Goal: Information Seeking & Learning: Learn about a topic

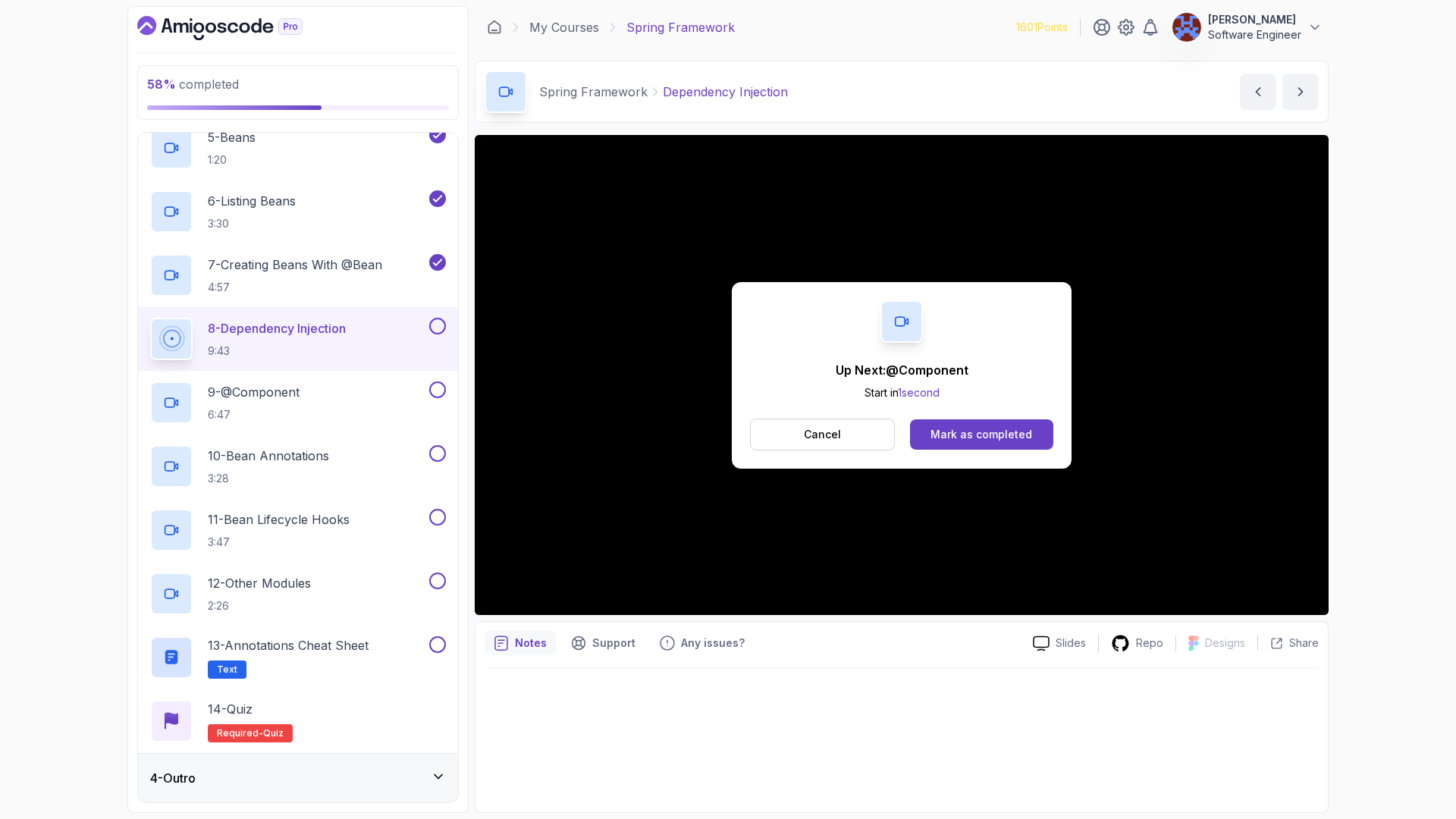
scroll to position [531, 0]
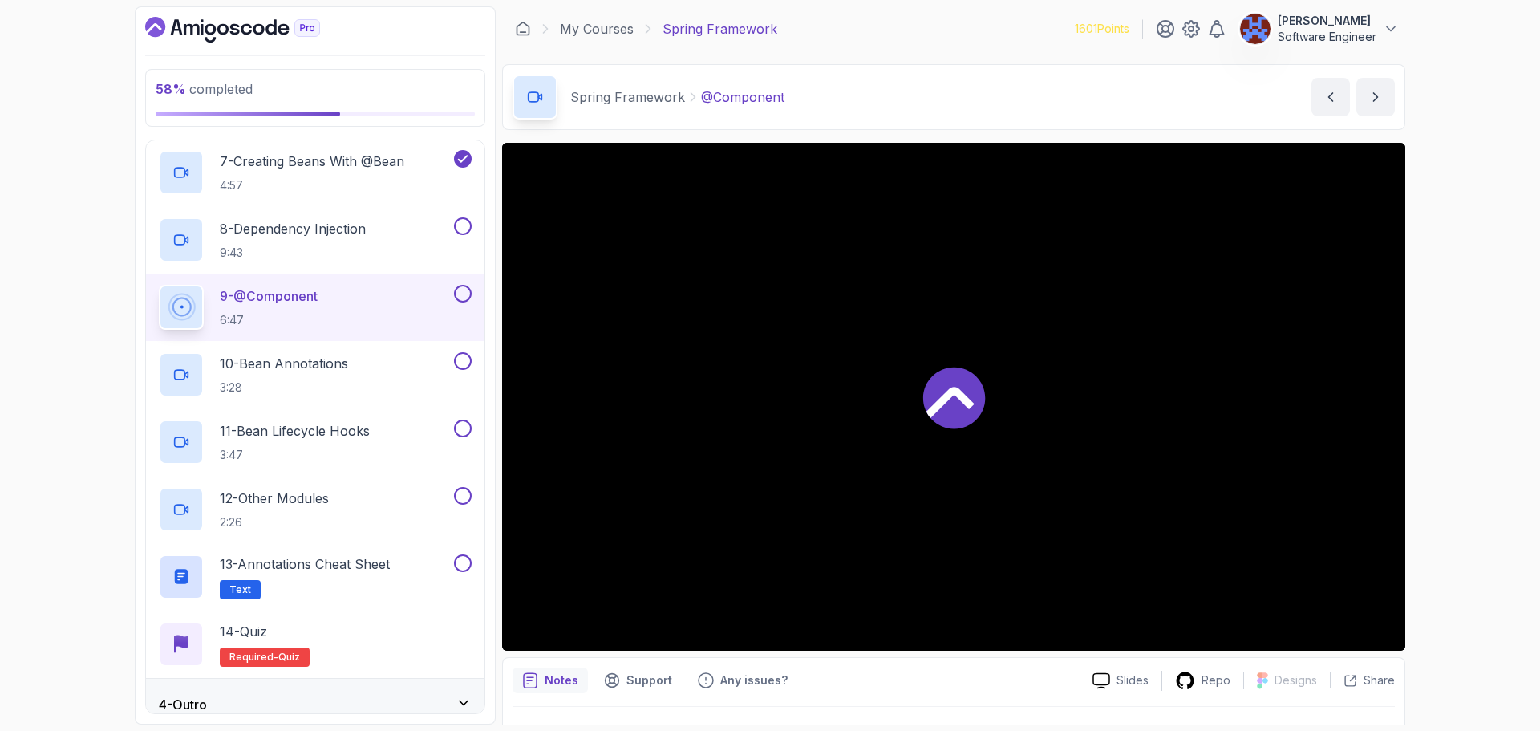
click at [1020, 454] on div at bounding box center [953, 397] width 903 height 508
click at [361, 315] on div "9 - @Component 6:47" at bounding box center [305, 307] width 292 height 45
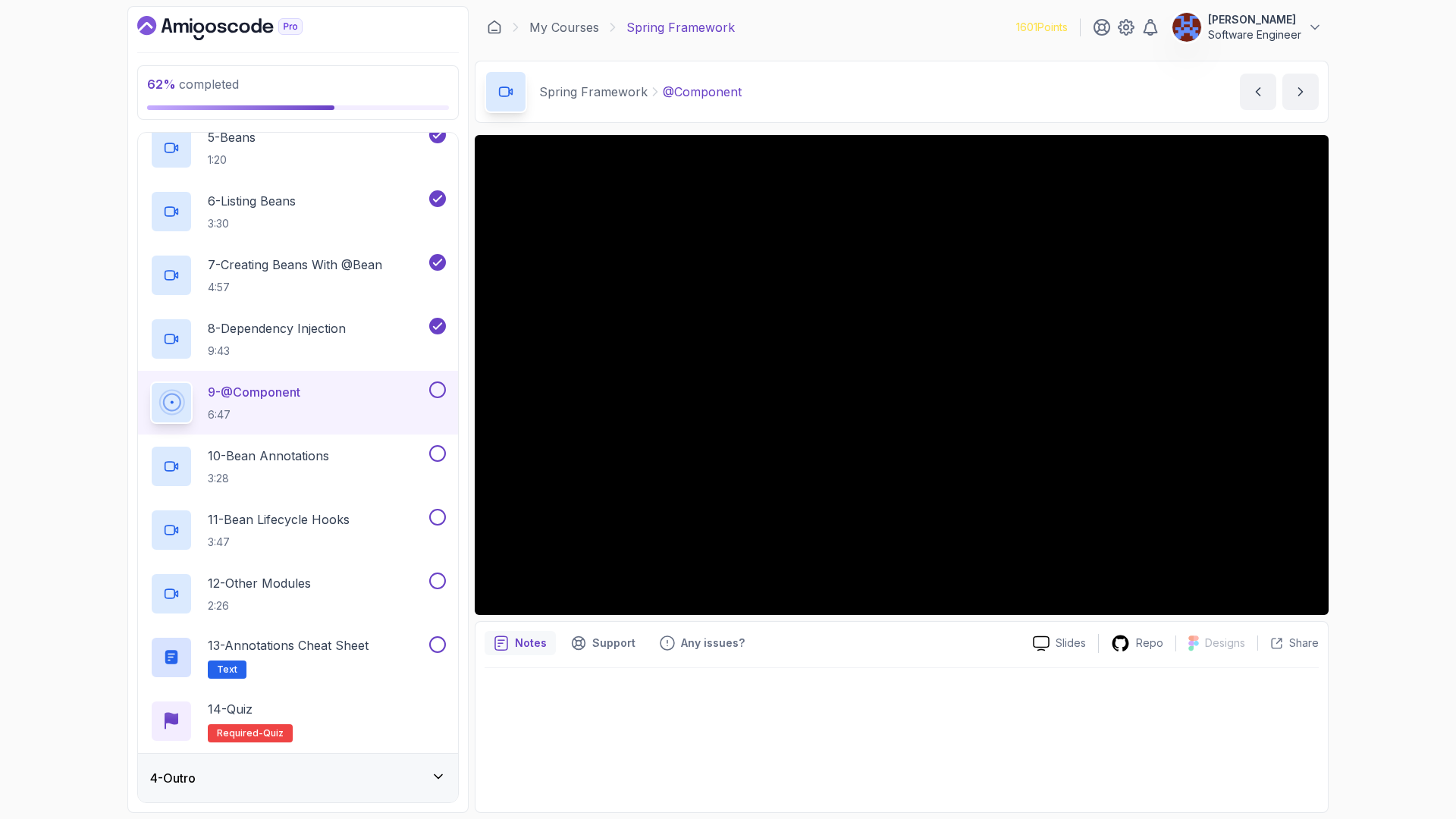
scroll to position [531, 0]
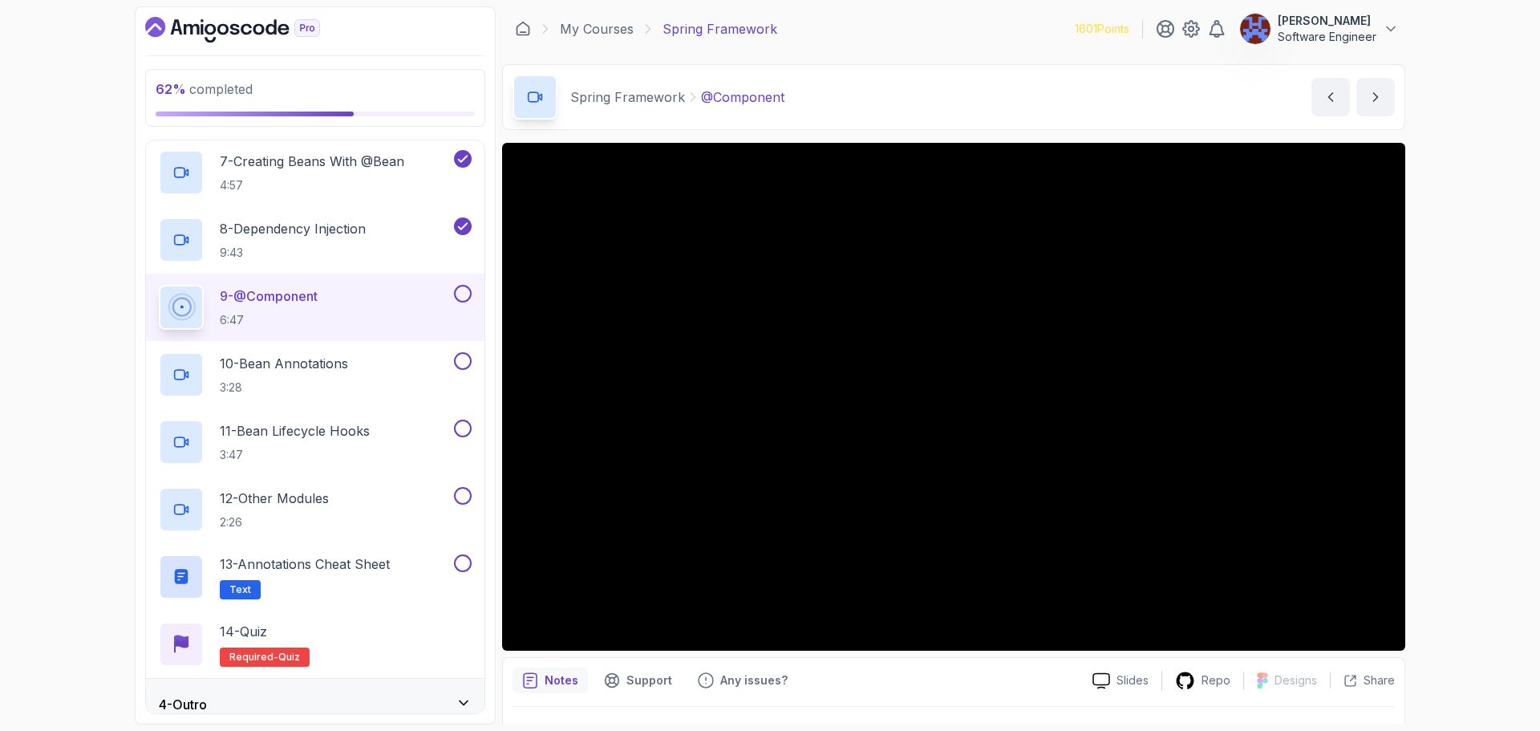
click at [460, 295] on button at bounding box center [463, 294] width 18 height 18
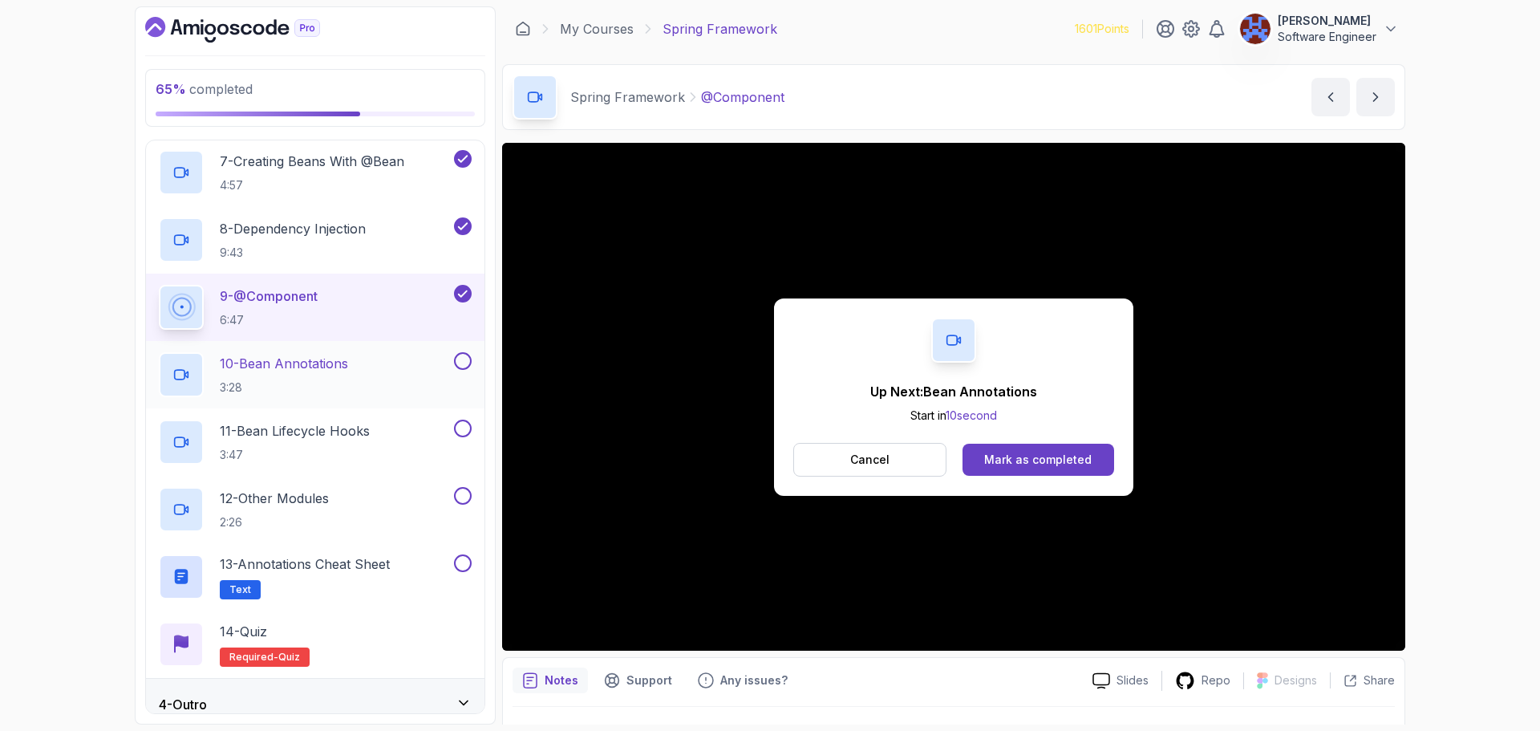
click at [383, 360] on div "10 - Bean Annotations 3:28" at bounding box center [305, 374] width 292 height 45
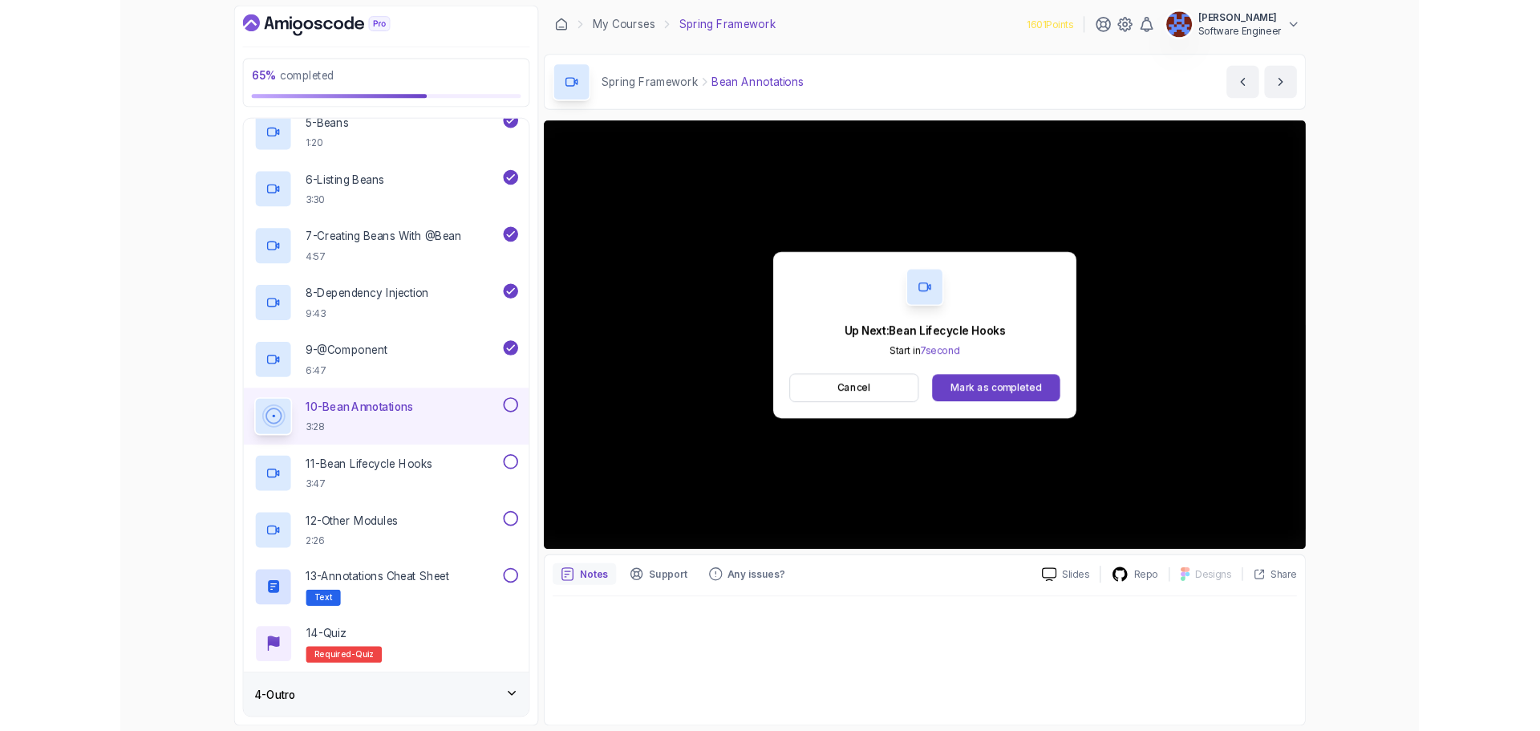
scroll to position [561, 0]
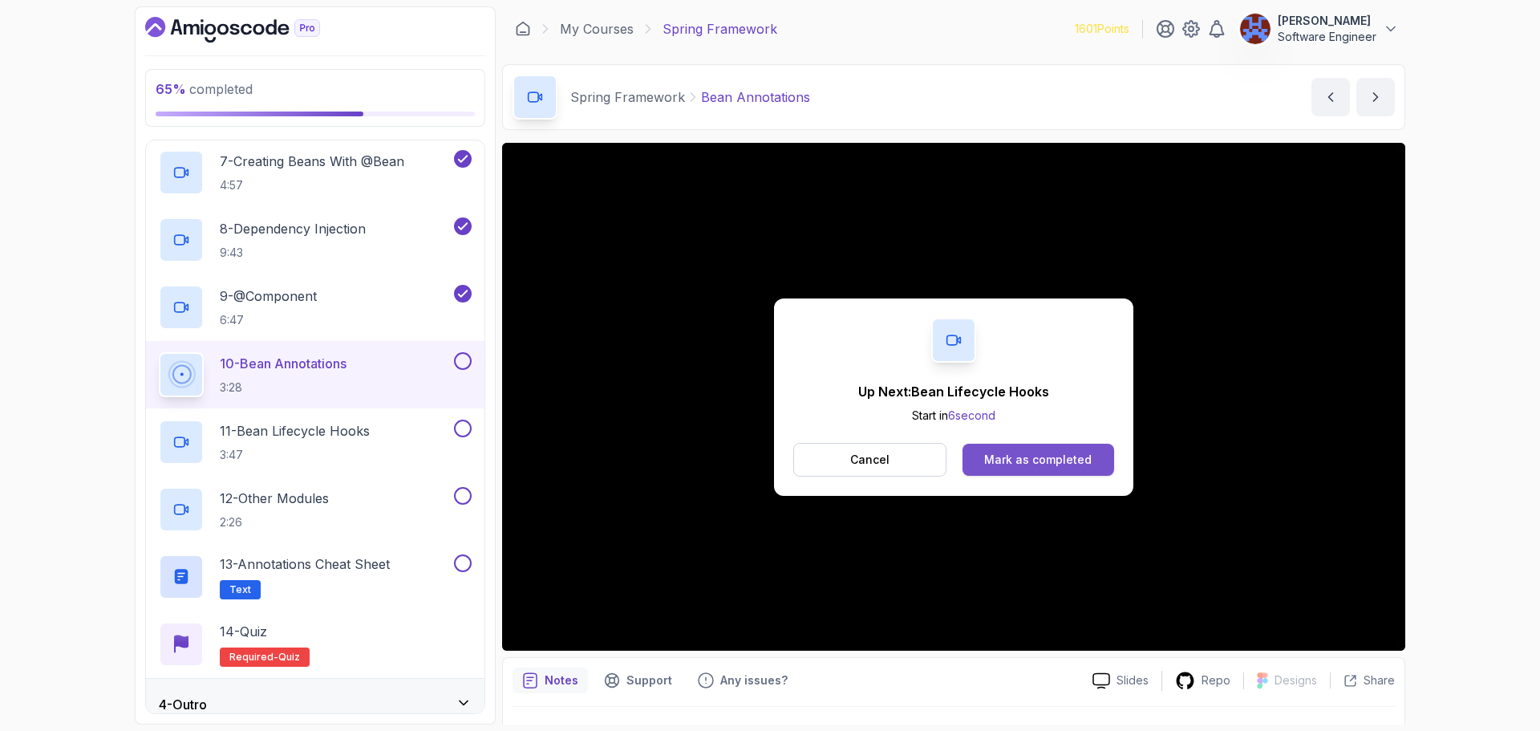
click at [1044, 455] on div "Mark as completed" at bounding box center [1037, 459] width 107 height 16
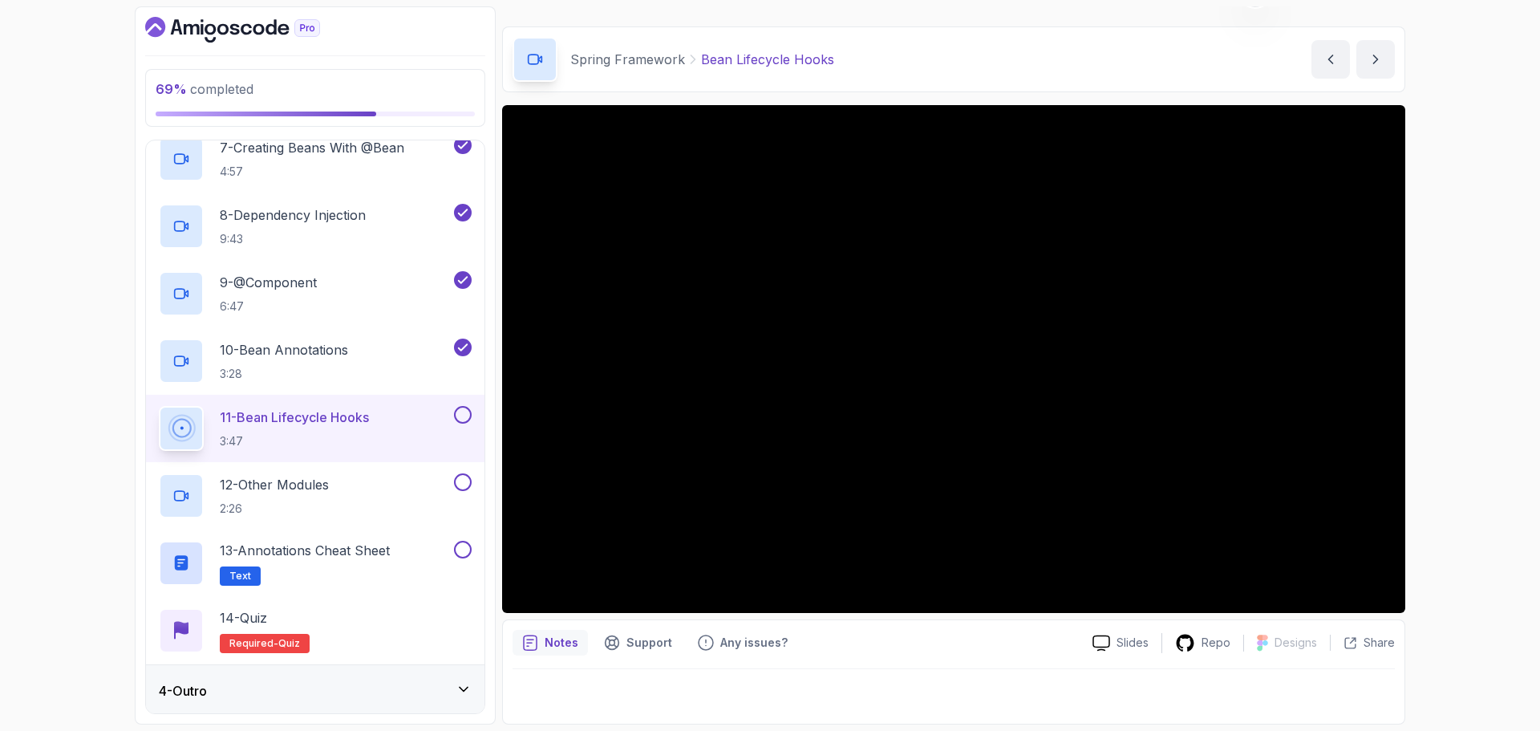
scroll to position [577, 0]
click at [464, 681] on icon at bounding box center [463, 686] width 16 height 16
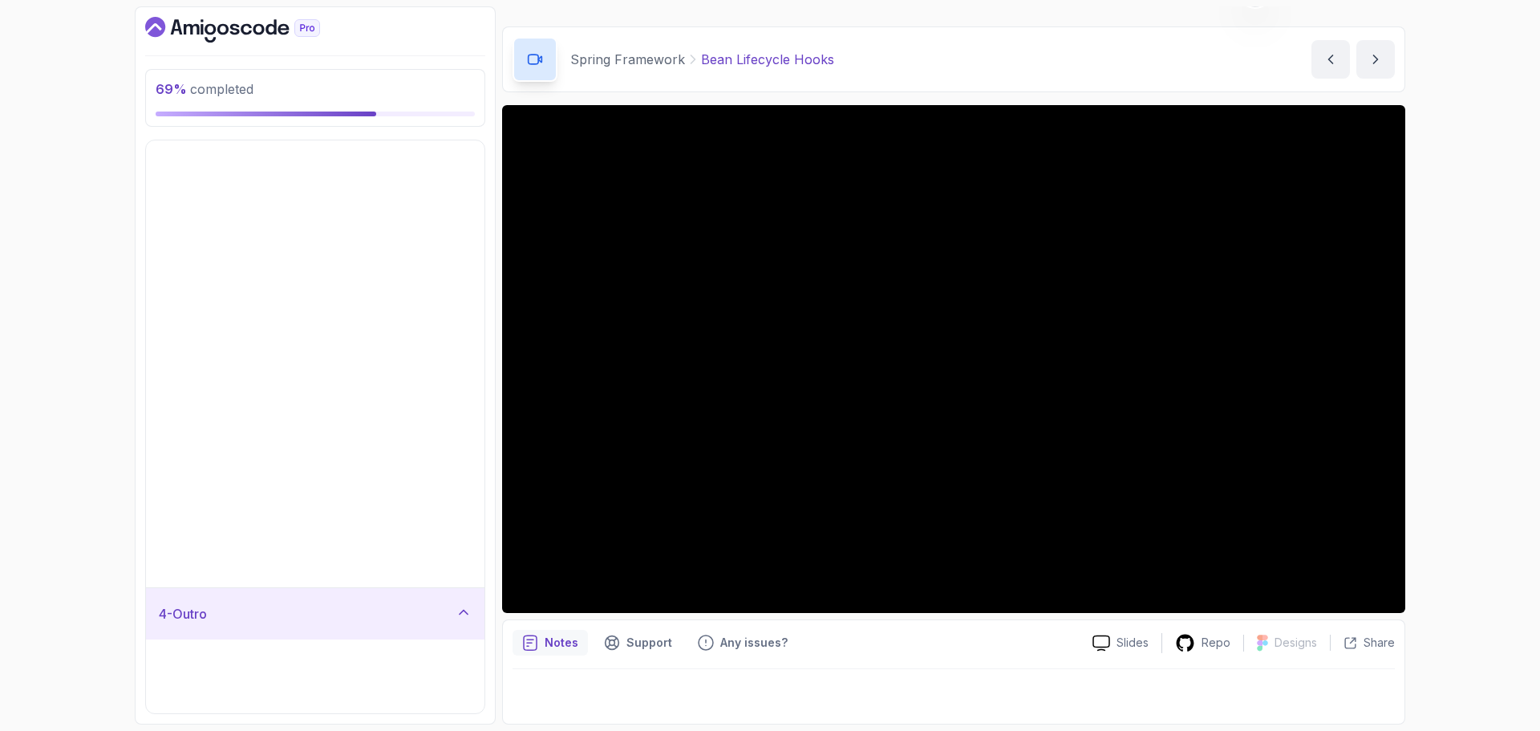
scroll to position [0, 0]
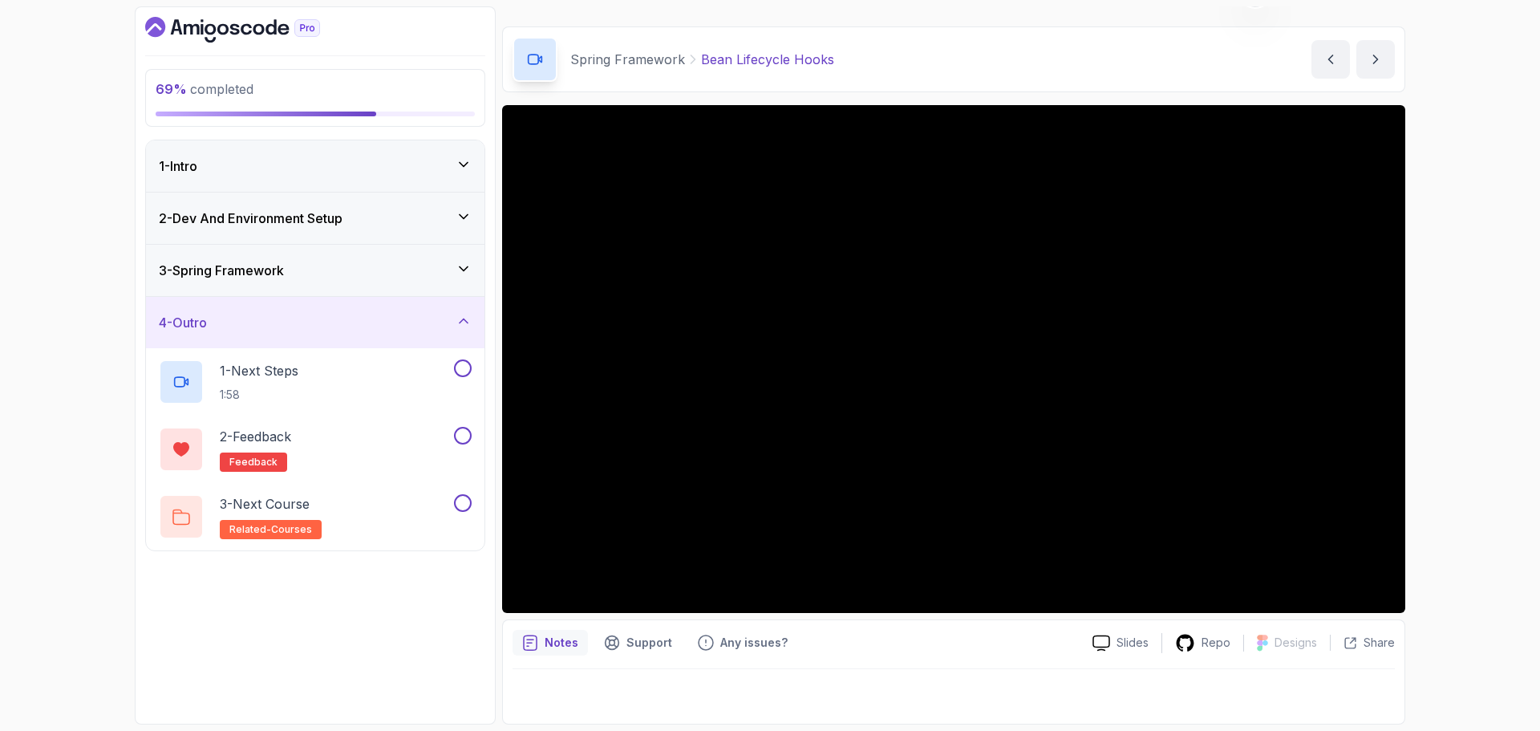
click at [467, 265] on icon at bounding box center [463, 269] width 16 height 16
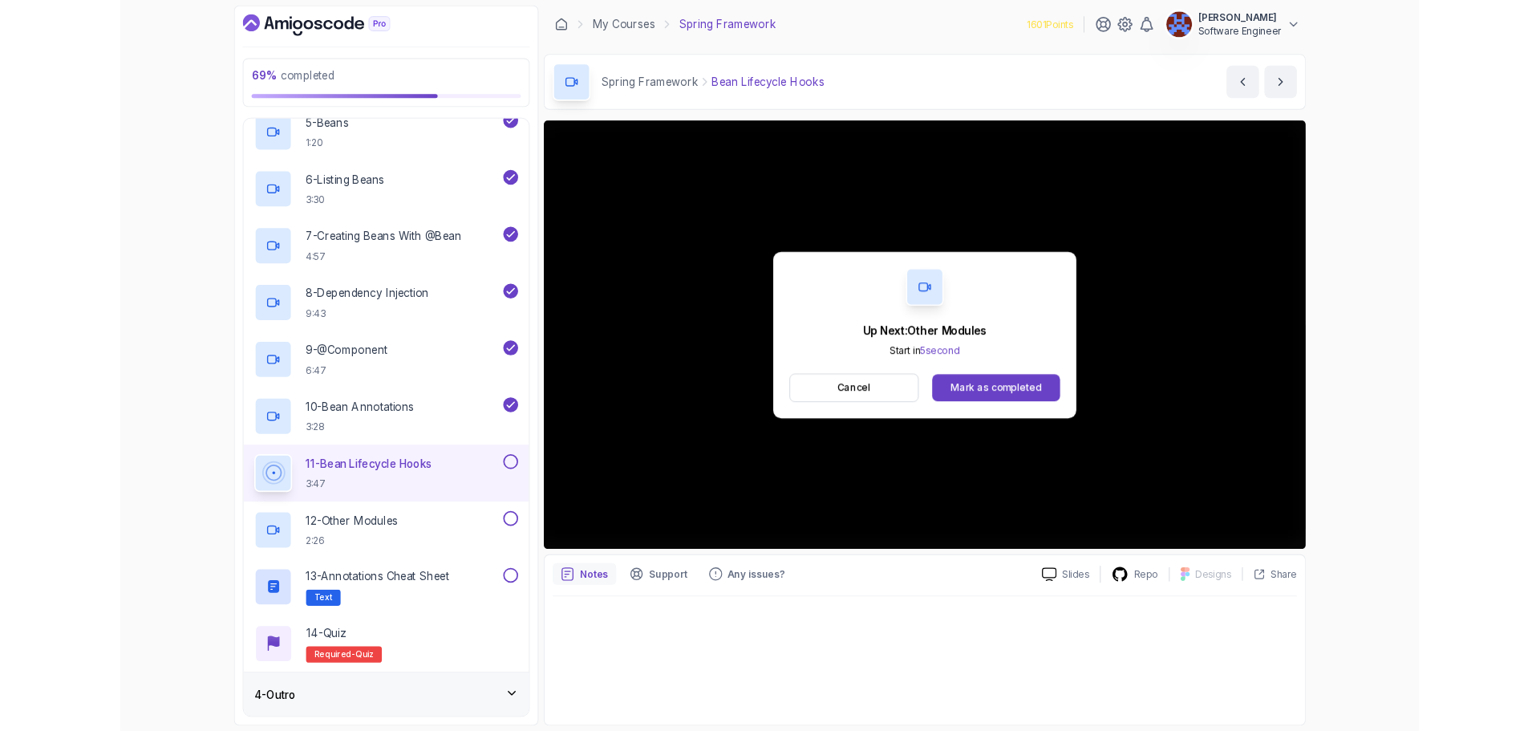
scroll to position [577, 0]
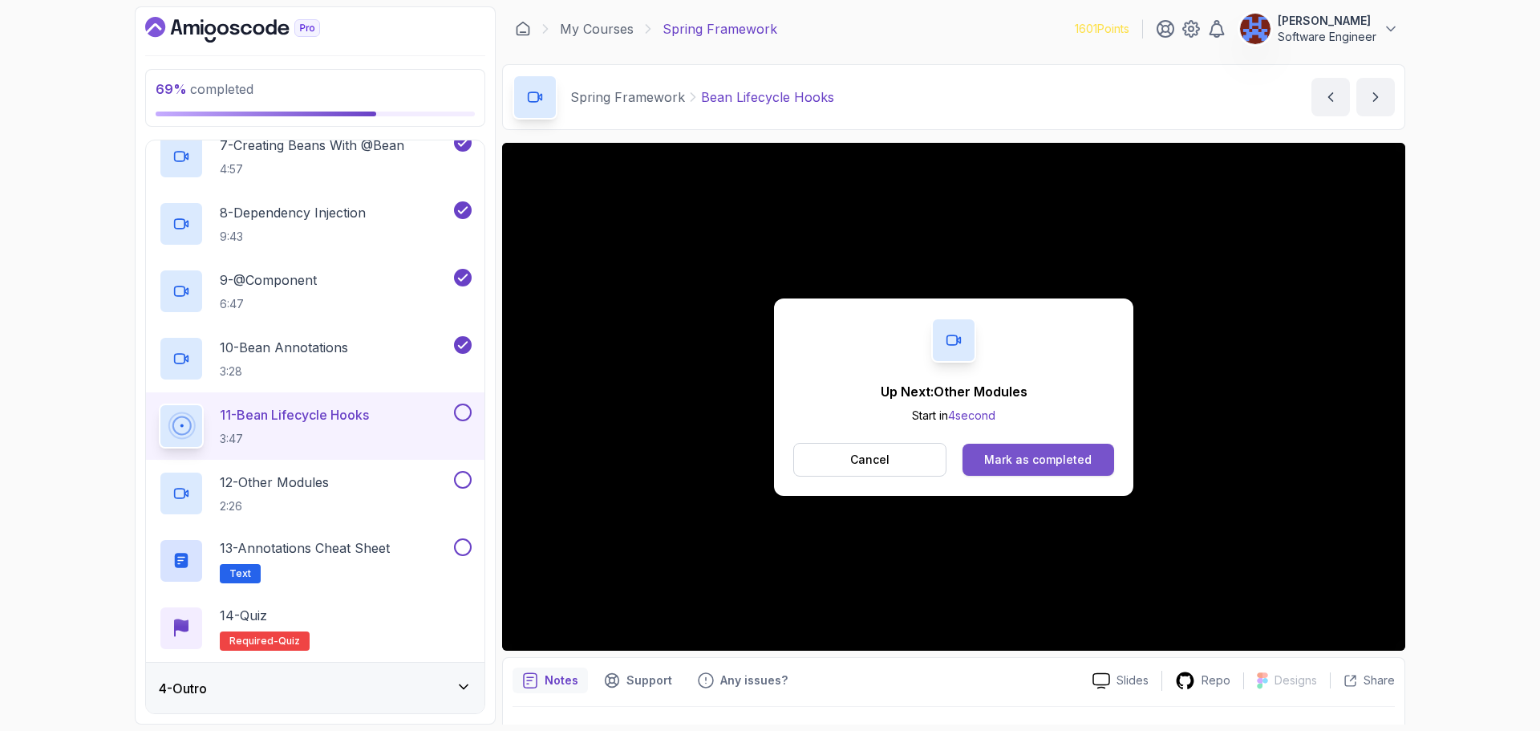
click at [1051, 460] on div "Mark as completed" at bounding box center [1037, 459] width 107 height 16
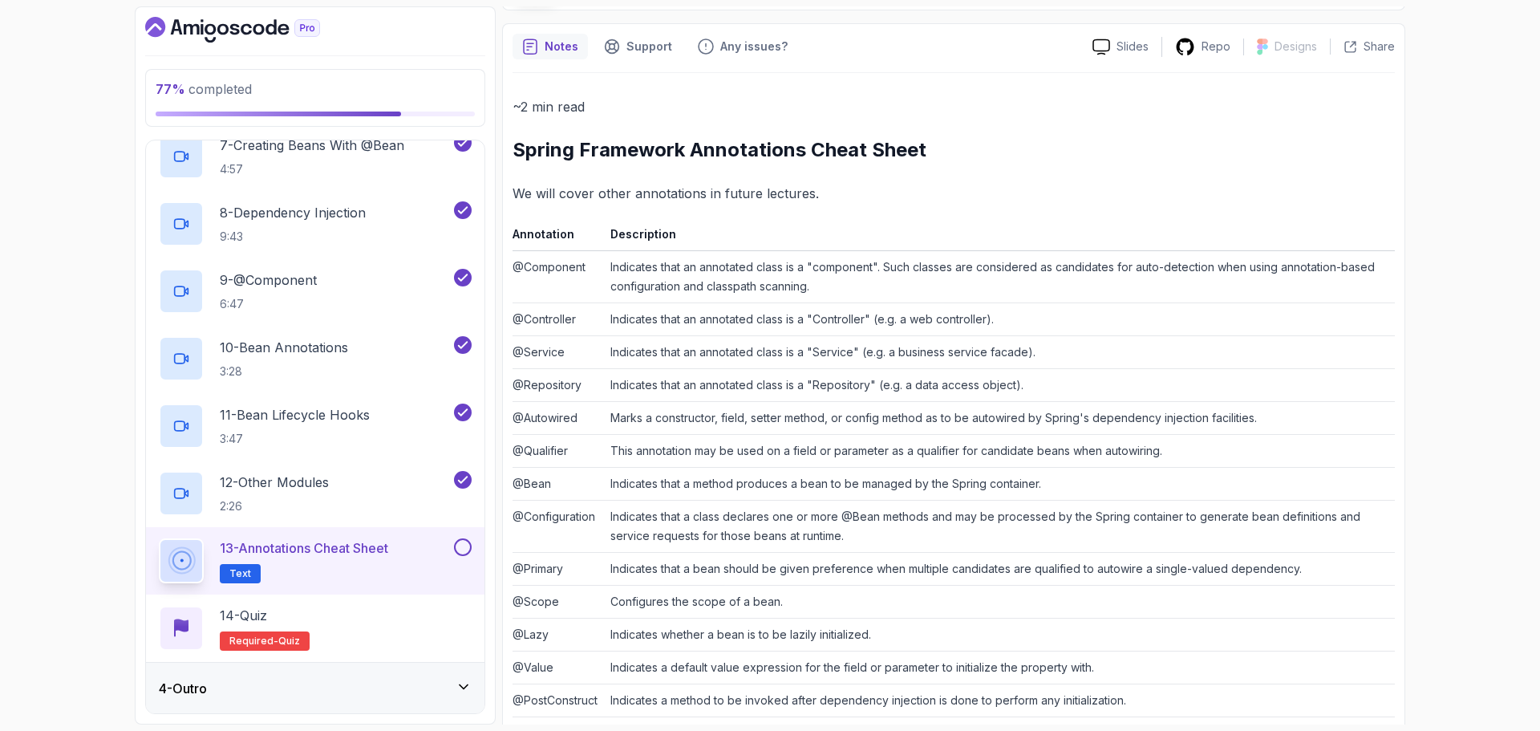
scroll to position [243, 0]
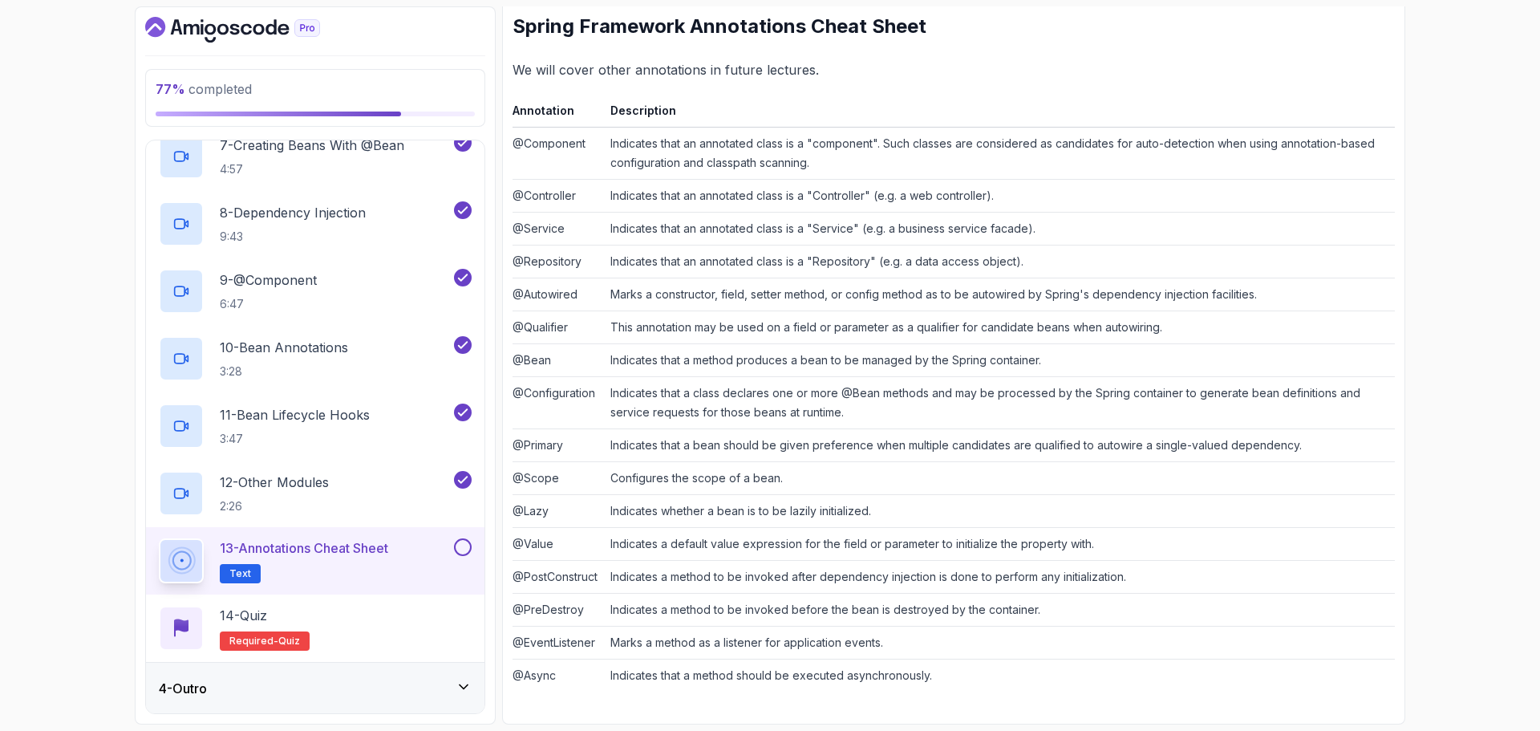
click at [457, 543] on button at bounding box center [463, 547] width 18 height 18
click at [343, 619] on div "14 - Quiz Required- quiz" at bounding box center [315, 627] width 313 height 45
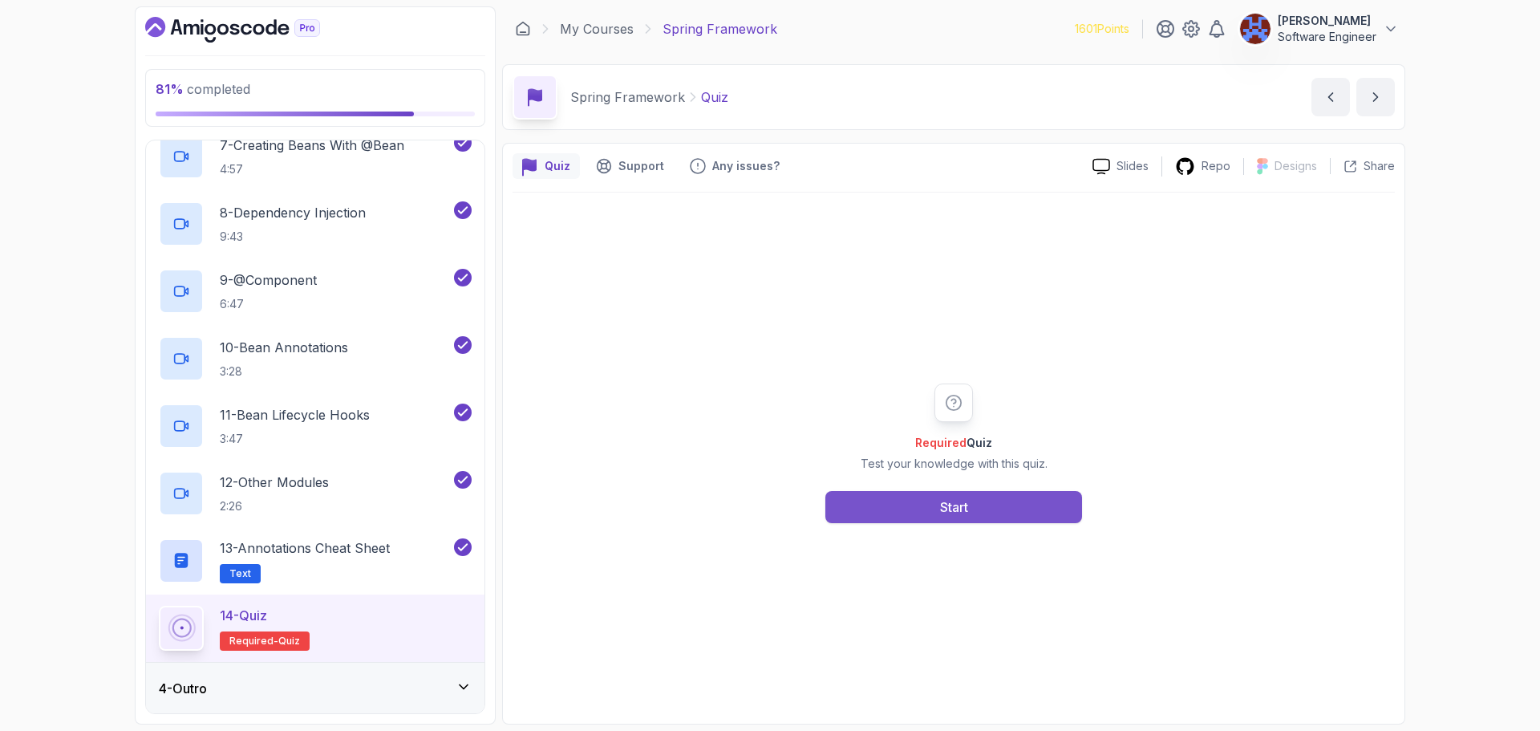
click at [944, 499] on div "Start" at bounding box center [954, 506] width 28 height 19
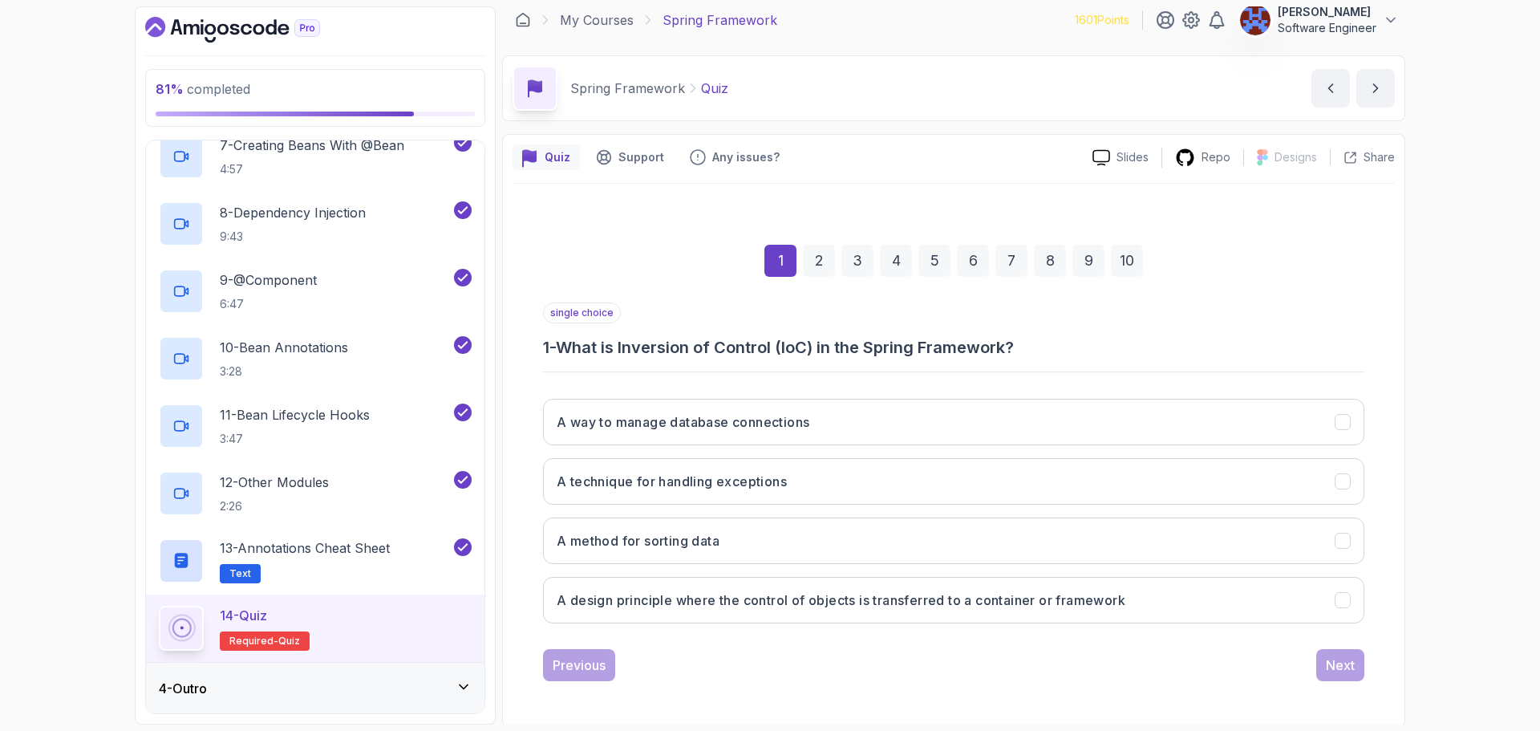
scroll to position [11, 0]
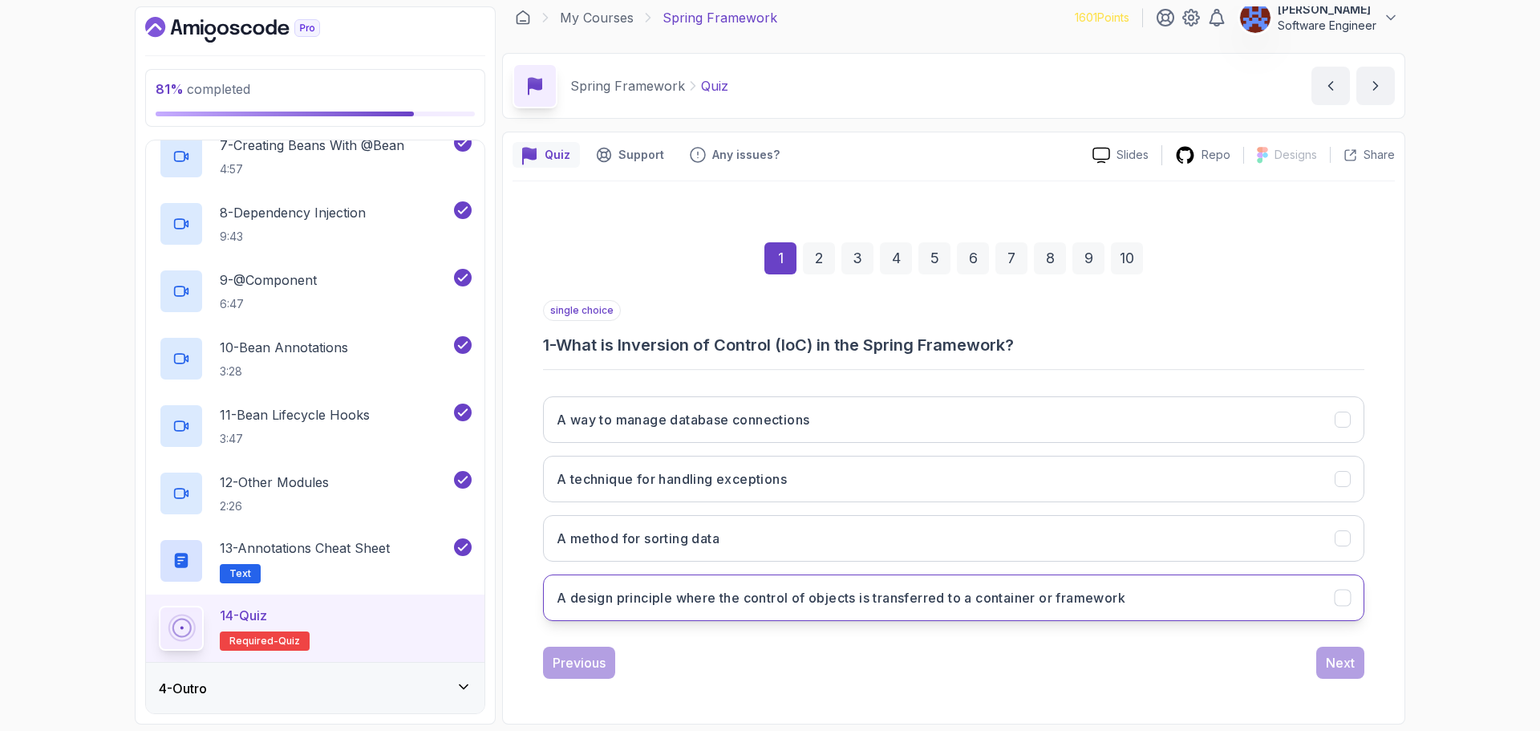
click at [752, 597] on h3 "A design principle where the control of objects is transferred to a container o…" at bounding box center [841, 597] width 569 height 19
click at [1349, 670] on div "Next" at bounding box center [1340, 662] width 29 height 19
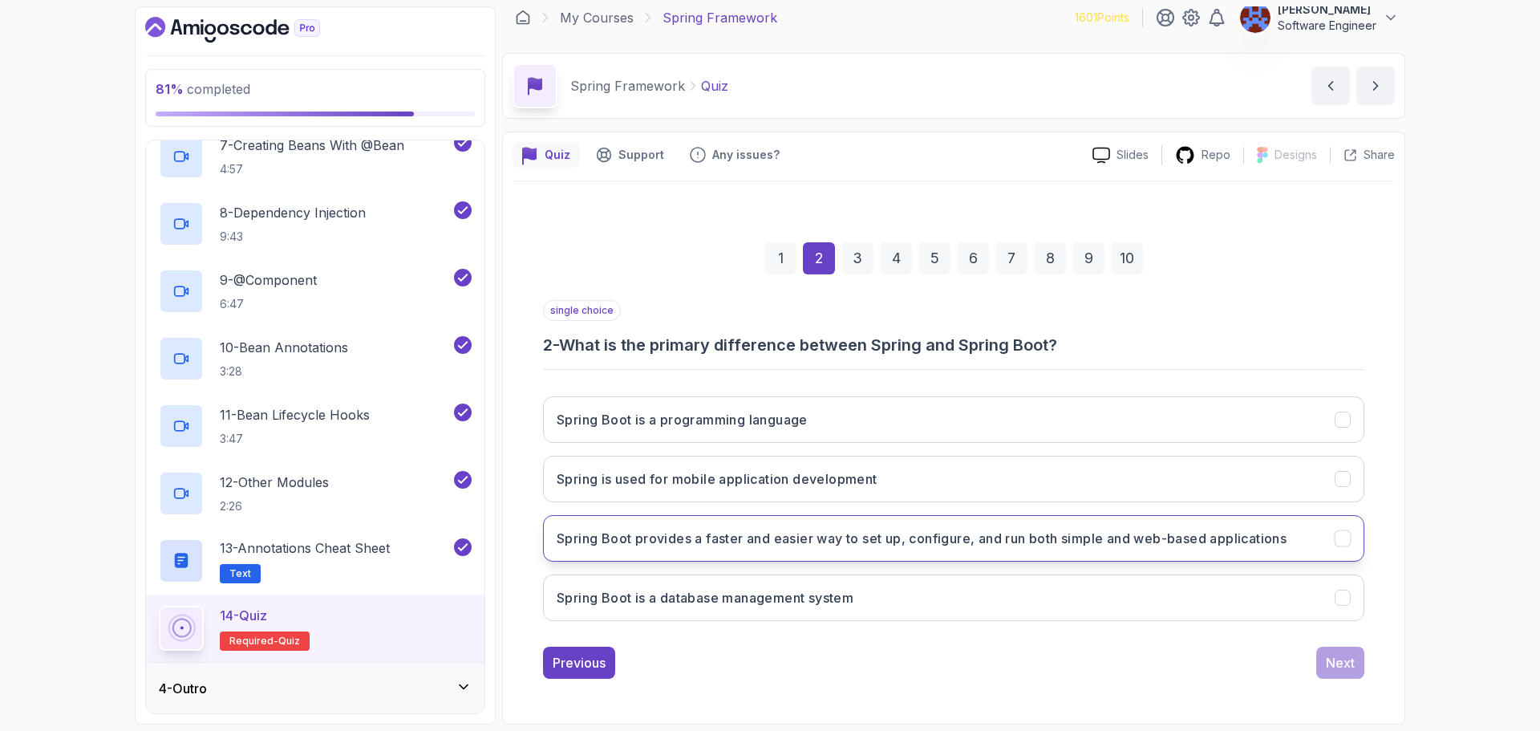
click at [677, 542] on h3 "Spring Boot provides a faster and easier way to set up, configure, and run both…" at bounding box center [922, 537] width 730 height 19
click at [1342, 673] on button "Next" at bounding box center [1340, 662] width 48 height 32
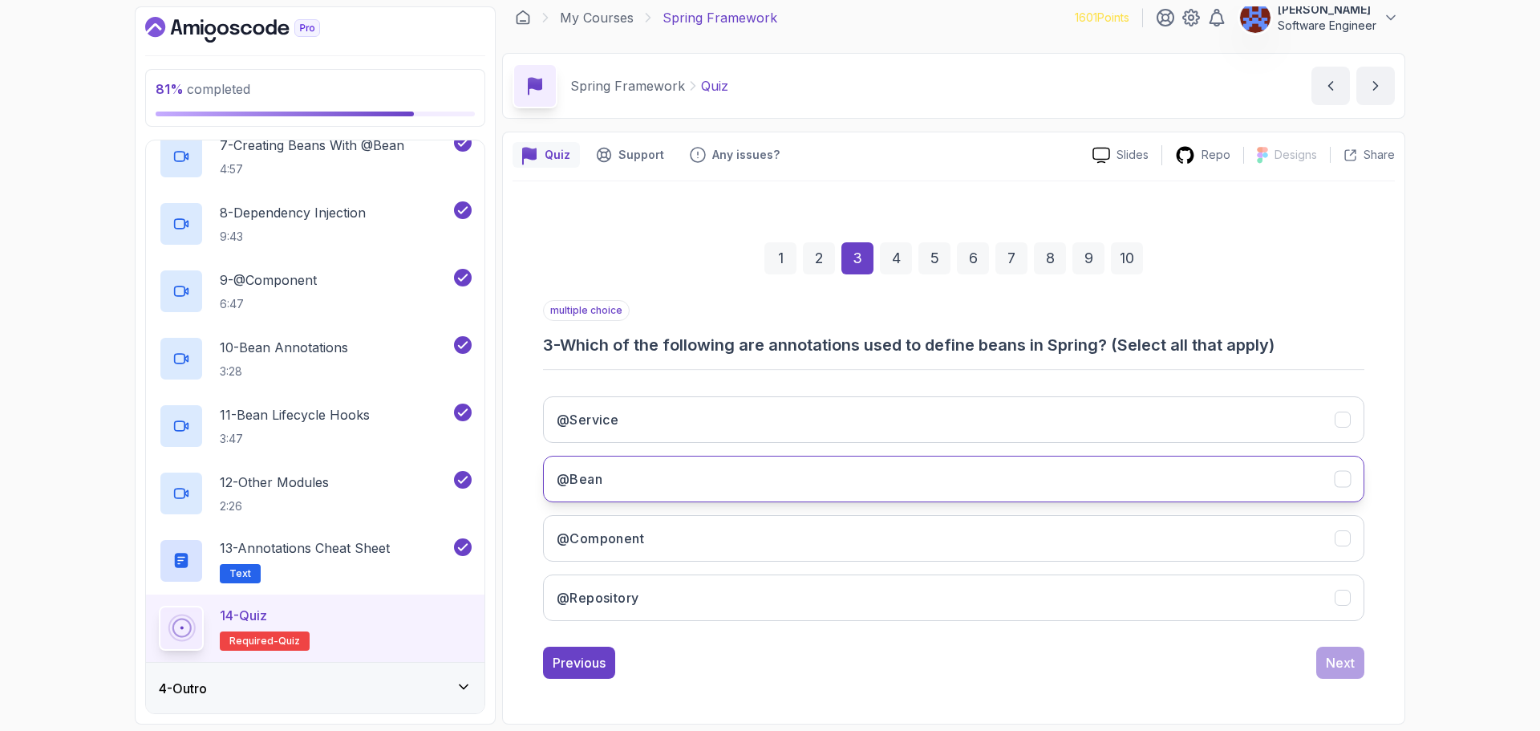
click at [711, 488] on button "@Bean" at bounding box center [953, 478] width 821 height 47
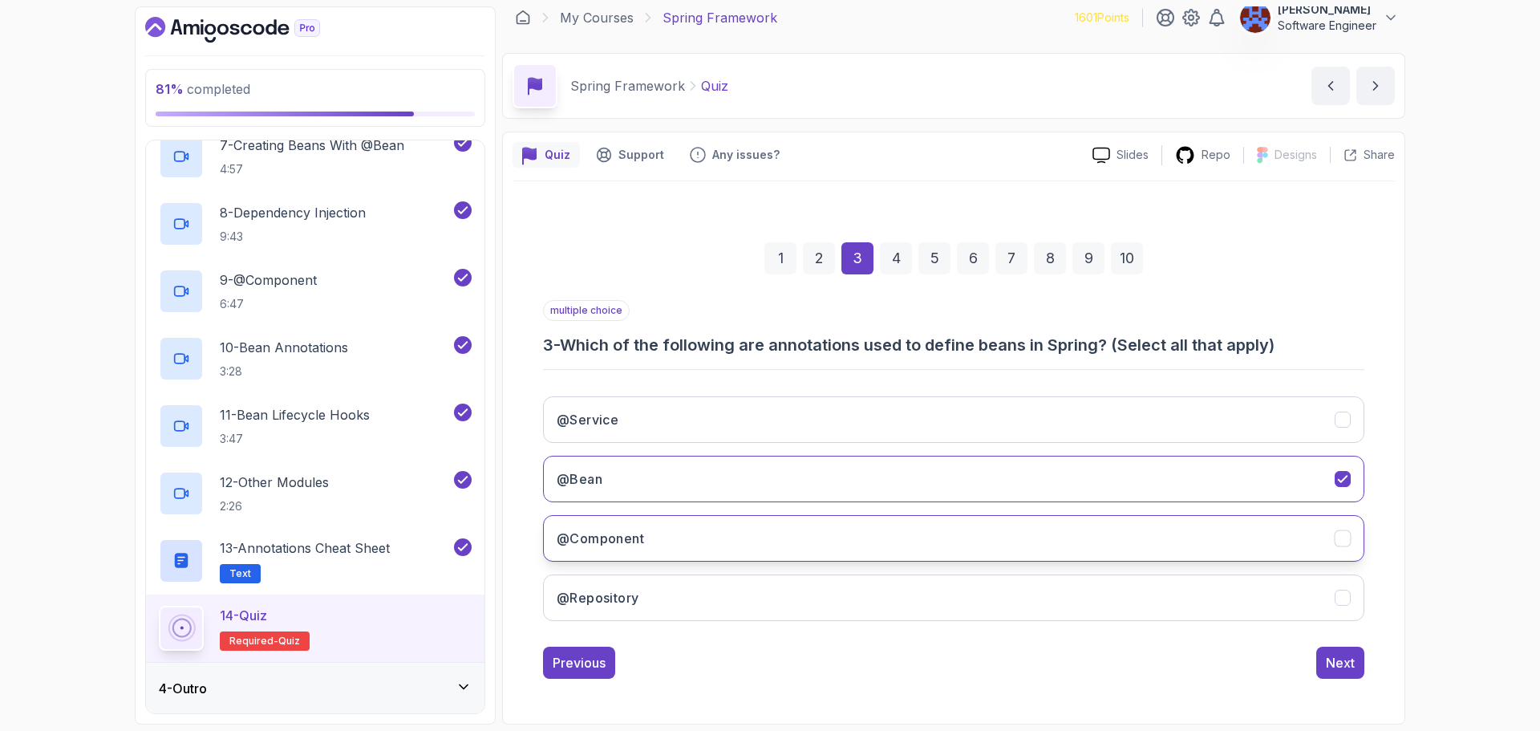
click at [700, 545] on button "@Component" at bounding box center [953, 538] width 821 height 47
click at [694, 590] on button "@Repository" at bounding box center [953, 597] width 821 height 47
drag, startPoint x: 740, startPoint y: 417, endPoint x: 779, endPoint y: 447, distance: 49.2
click at [741, 417] on button "@Service" at bounding box center [953, 419] width 821 height 47
click at [1322, 663] on button "Next" at bounding box center [1340, 662] width 48 height 32
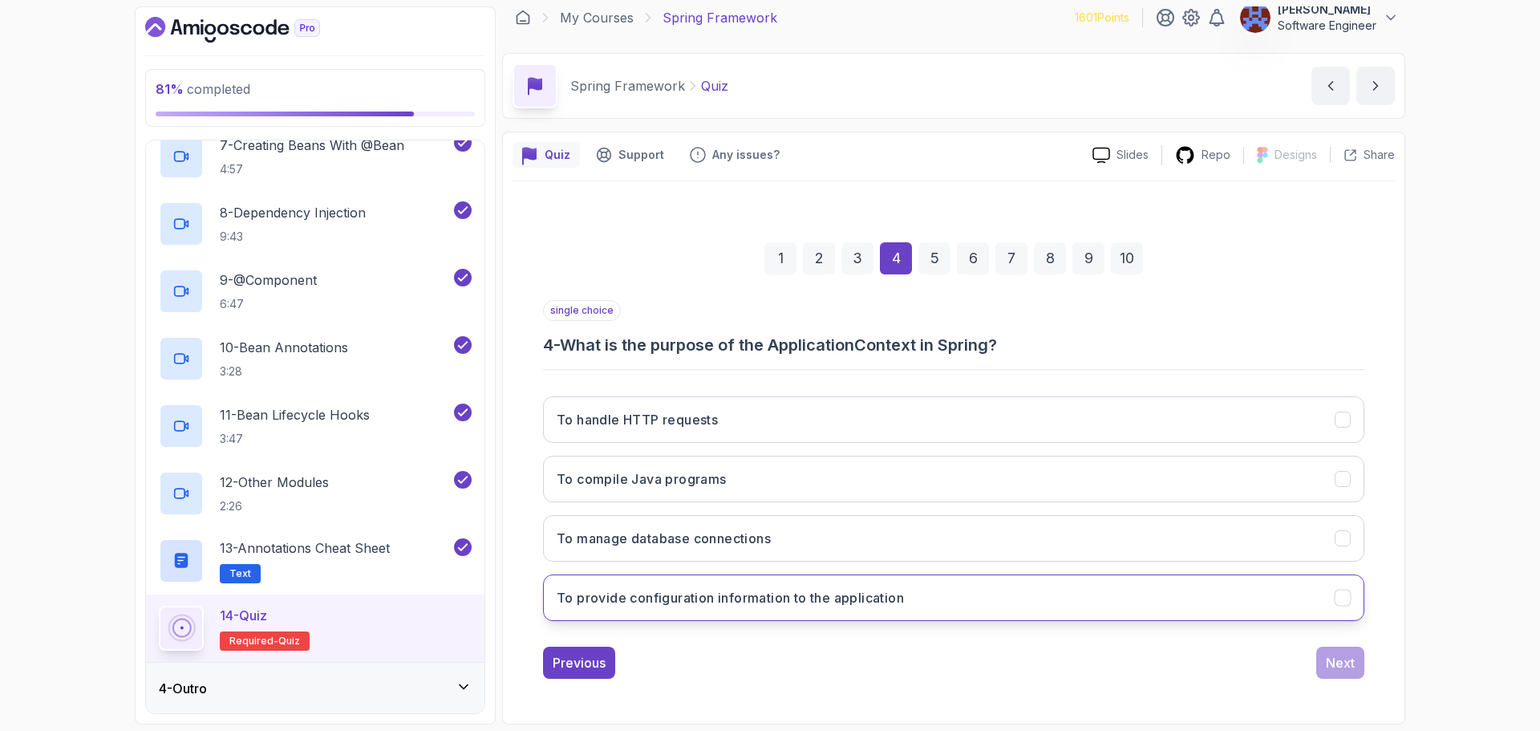
click at [706, 607] on button "To provide configuration information to the application" at bounding box center [953, 597] width 821 height 47
click at [1355, 673] on button "Next" at bounding box center [1340, 662] width 48 height 32
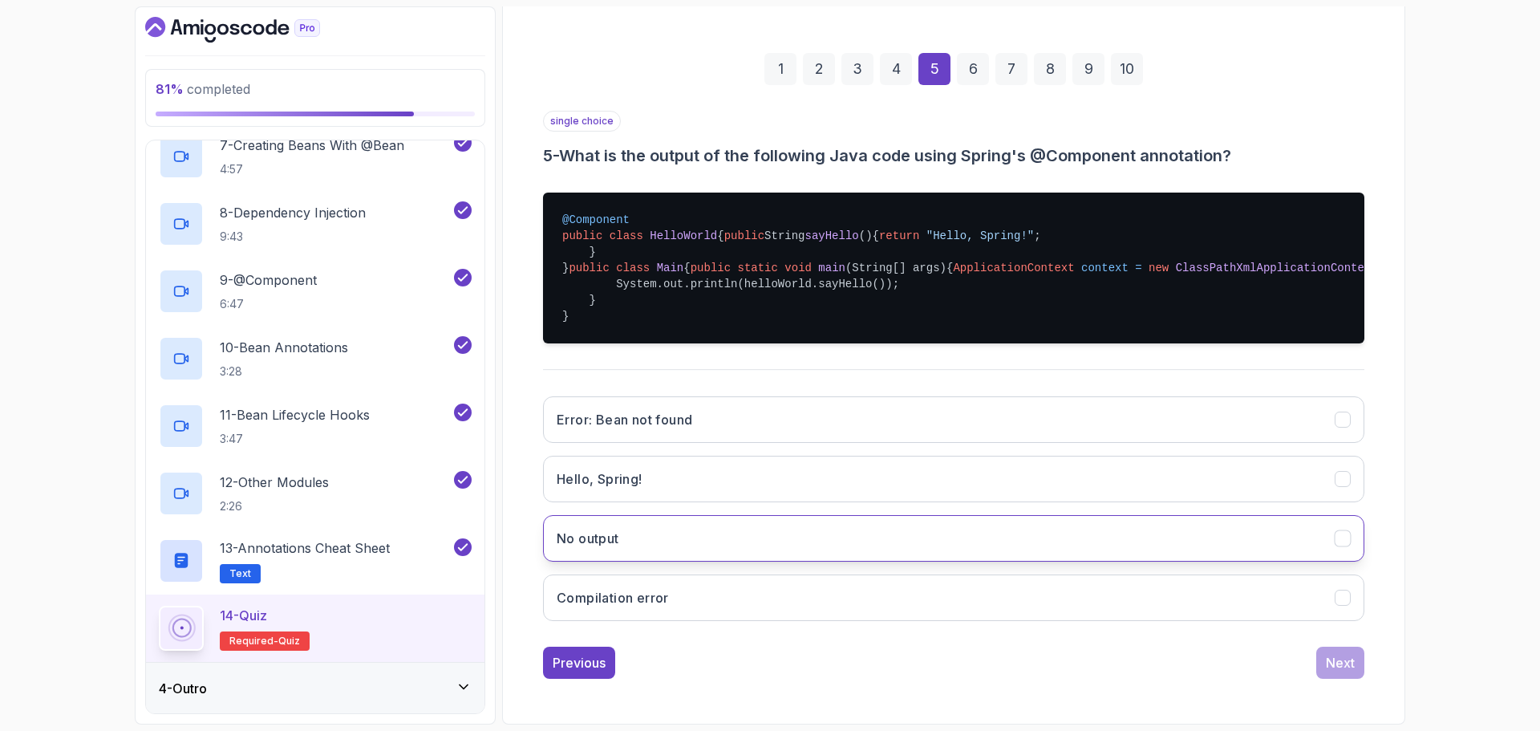
scroll to position [252, 0]
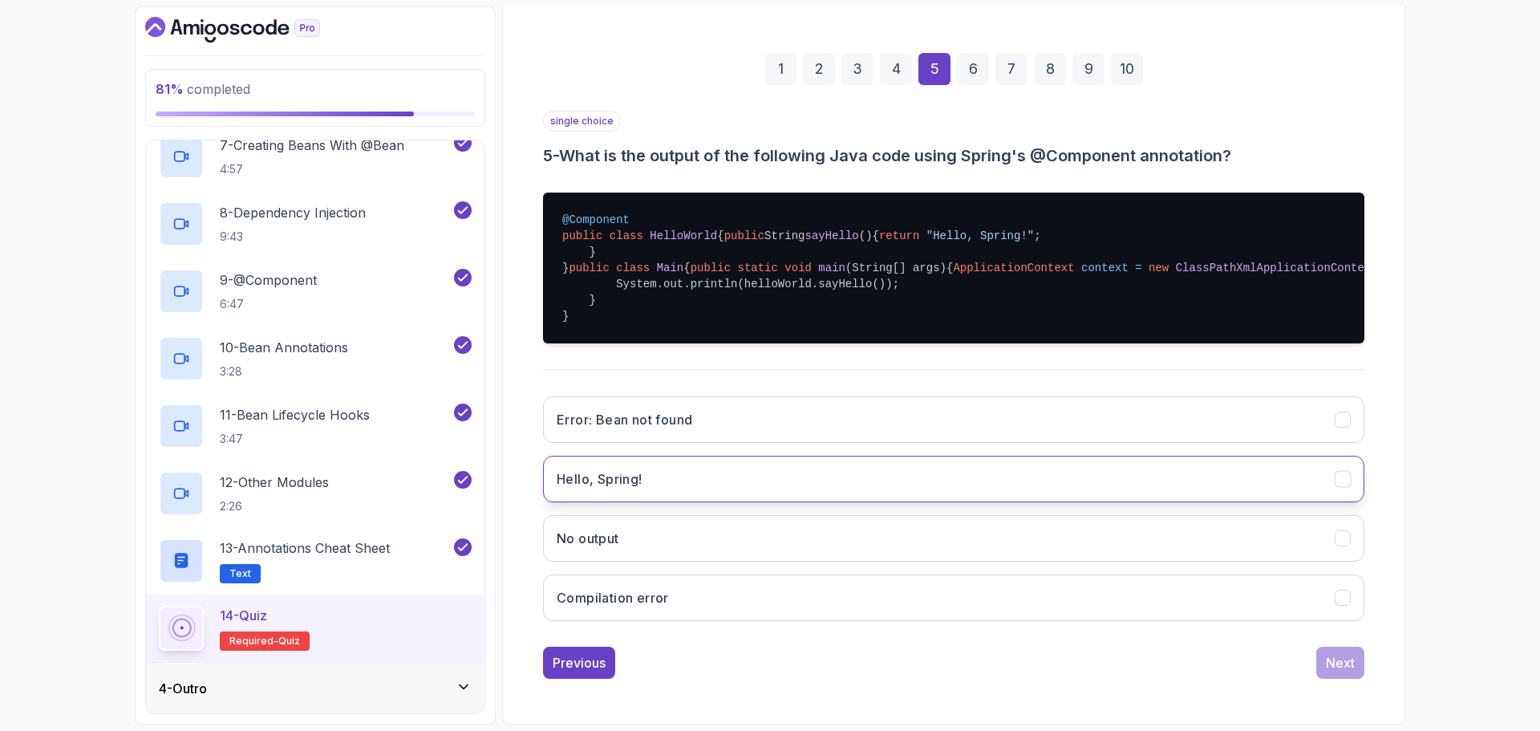
click at [681, 502] on button "Hello, Spring!" at bounding box center [953, 478] width 821 height 47
click at [1319, 663] on button "Next" at bounding box center [1340, 662] width 48 height 32
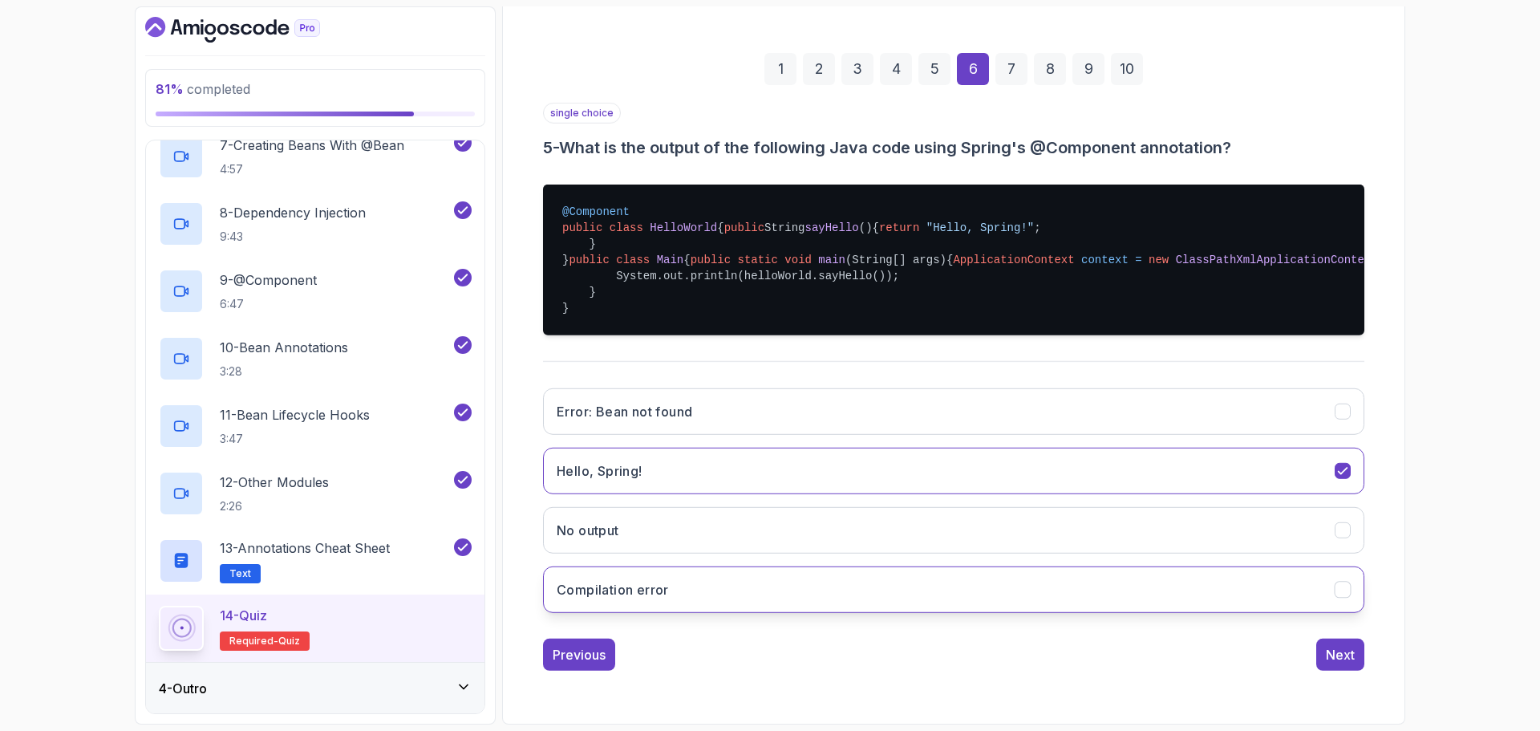
scroll to position [11, 0]
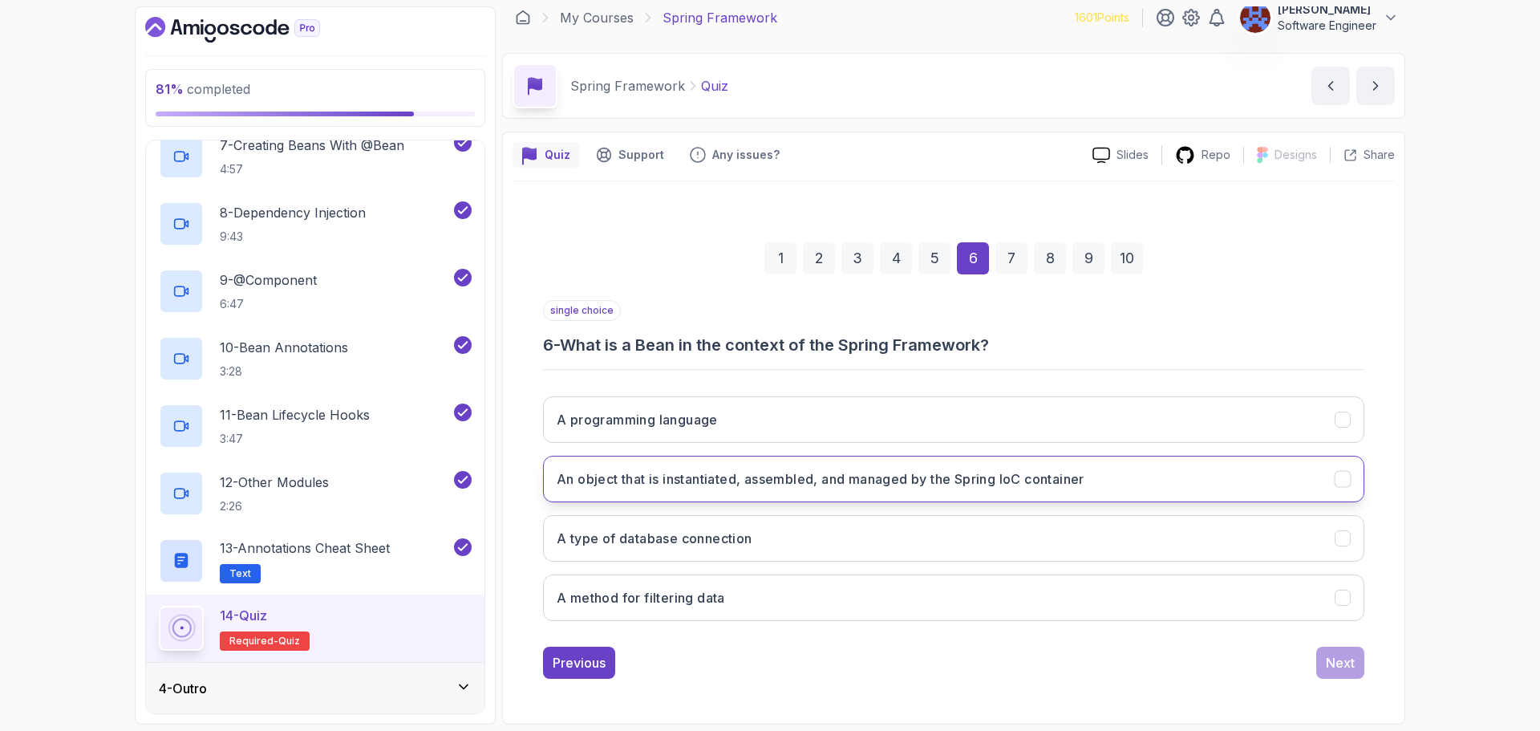
click at [985, 485] on h3 "An object that is instantiated, assembled, and managed by the Spring IoC contai…" at bounding box center [821, 478] width 528 height 19
click at [1344, 662] on div "Next" at bounding box center [1340, 662] width 29 height 19
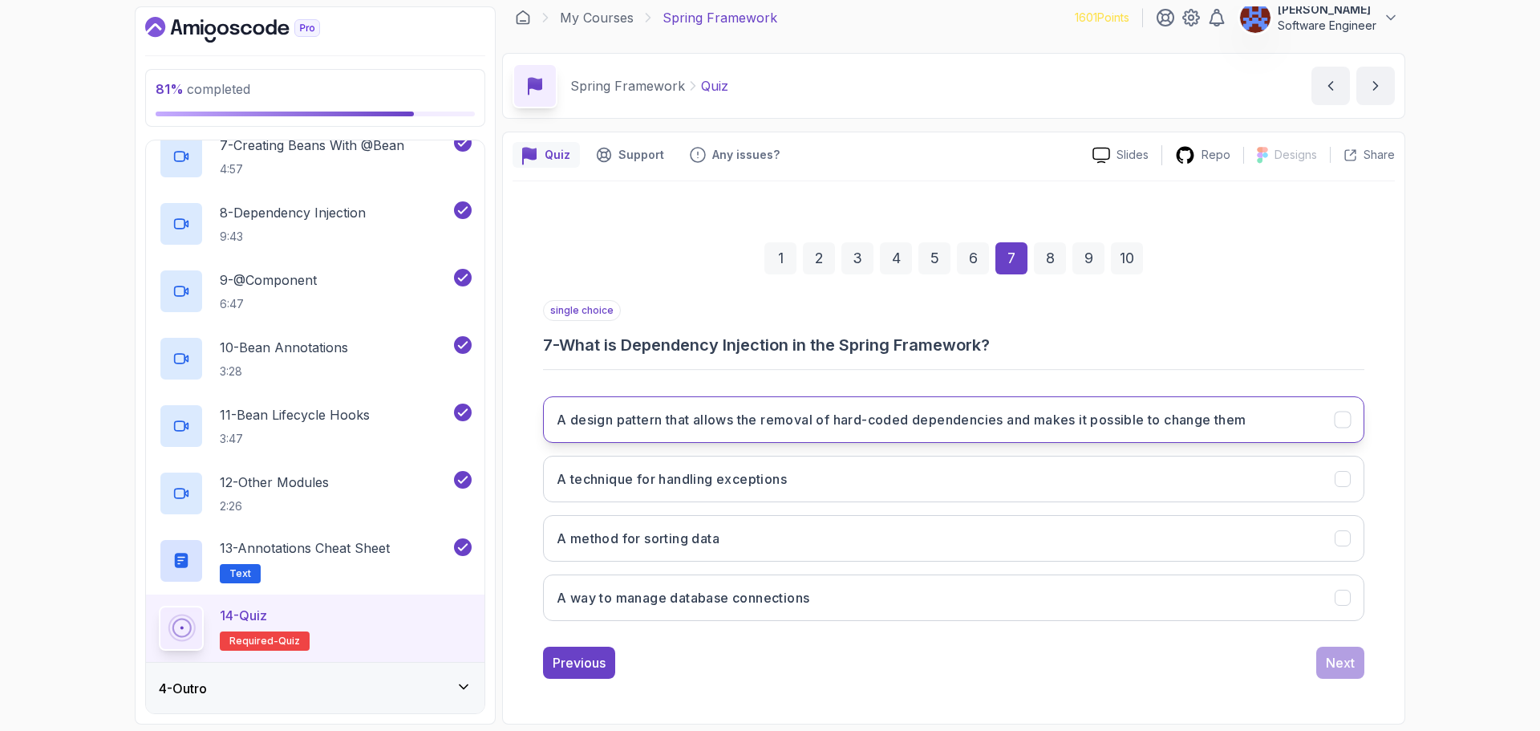
click at [912, 430] on button "A design pattern that allows the removal of hard-coded dependencies and makes i…" at bounding box center [953, 419] width 821 height 47
click at [1333, 662] on div "Next" at bounding box center [1340, 662] width 29 height 19
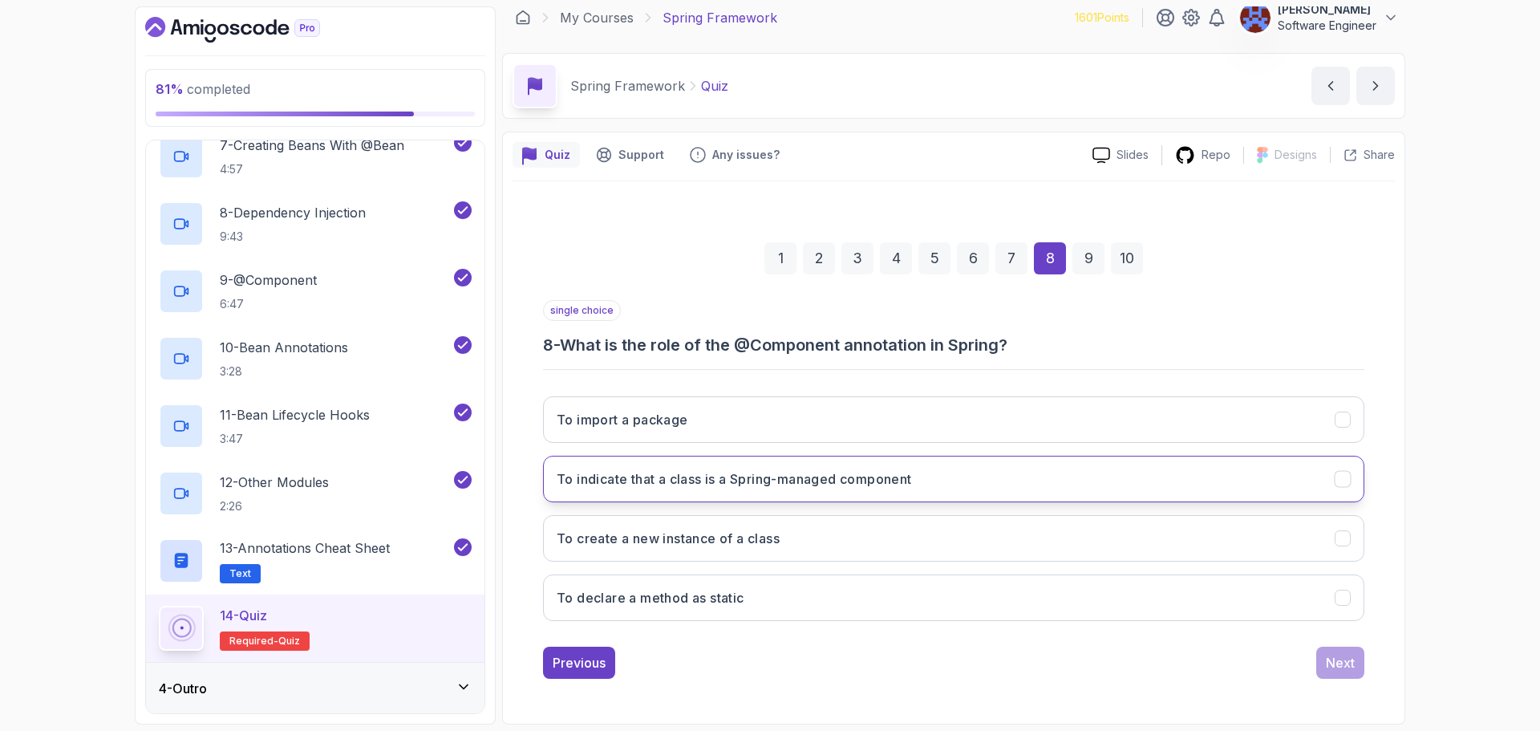
click at [906, 480] on h3 "To indicate that a class is a Spring-managed component" at bounding box center [734, 478] width 355 height 19
click at [1331, 663] on div "Next" at bounding box center [1340, 662] width 29 height 19
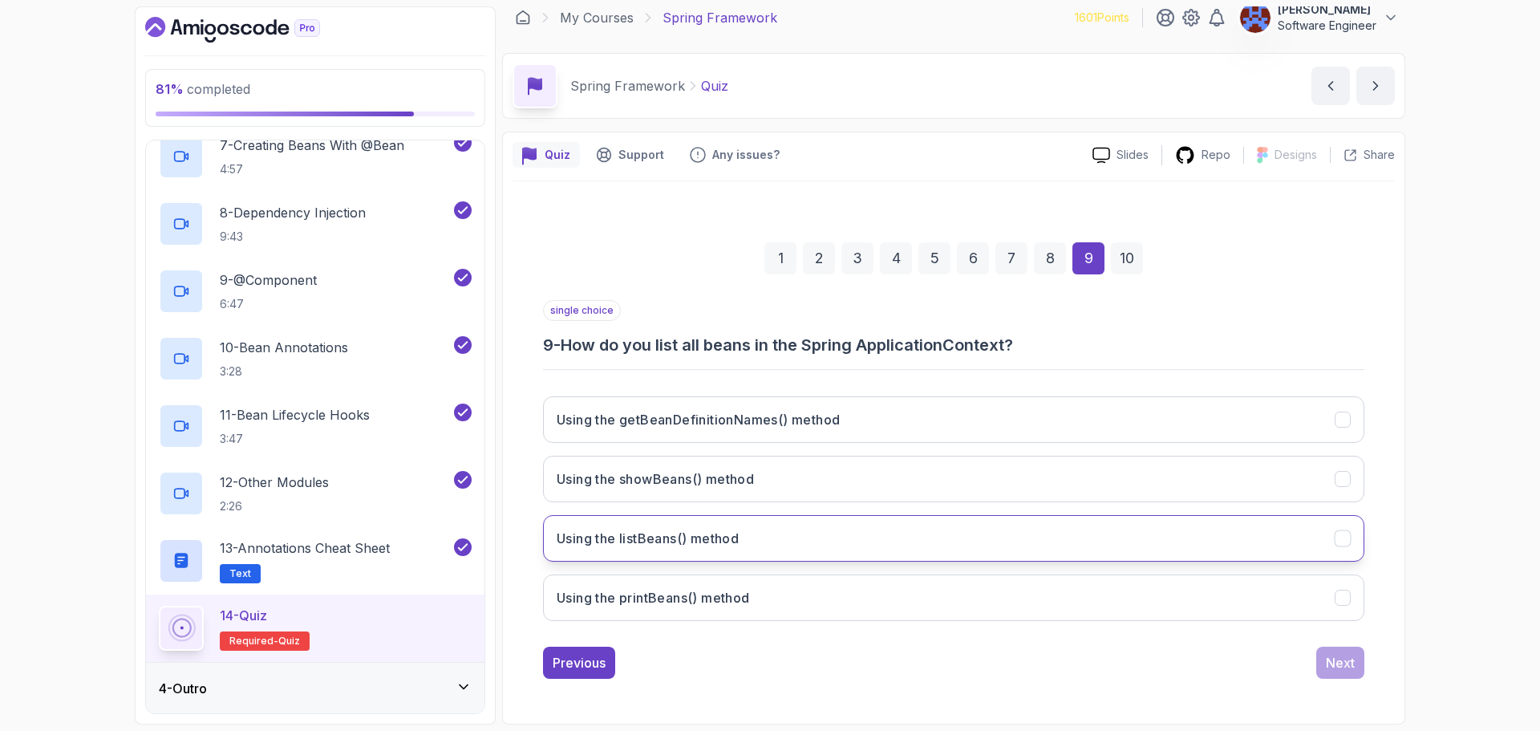
click at [1010, 531] on button "Using the listBeans() method" at bounding box center [953, 538] width 821 height 47
click at [1326, 650] on button "Next" at bounding box center [1340, 662] width 48 height 32
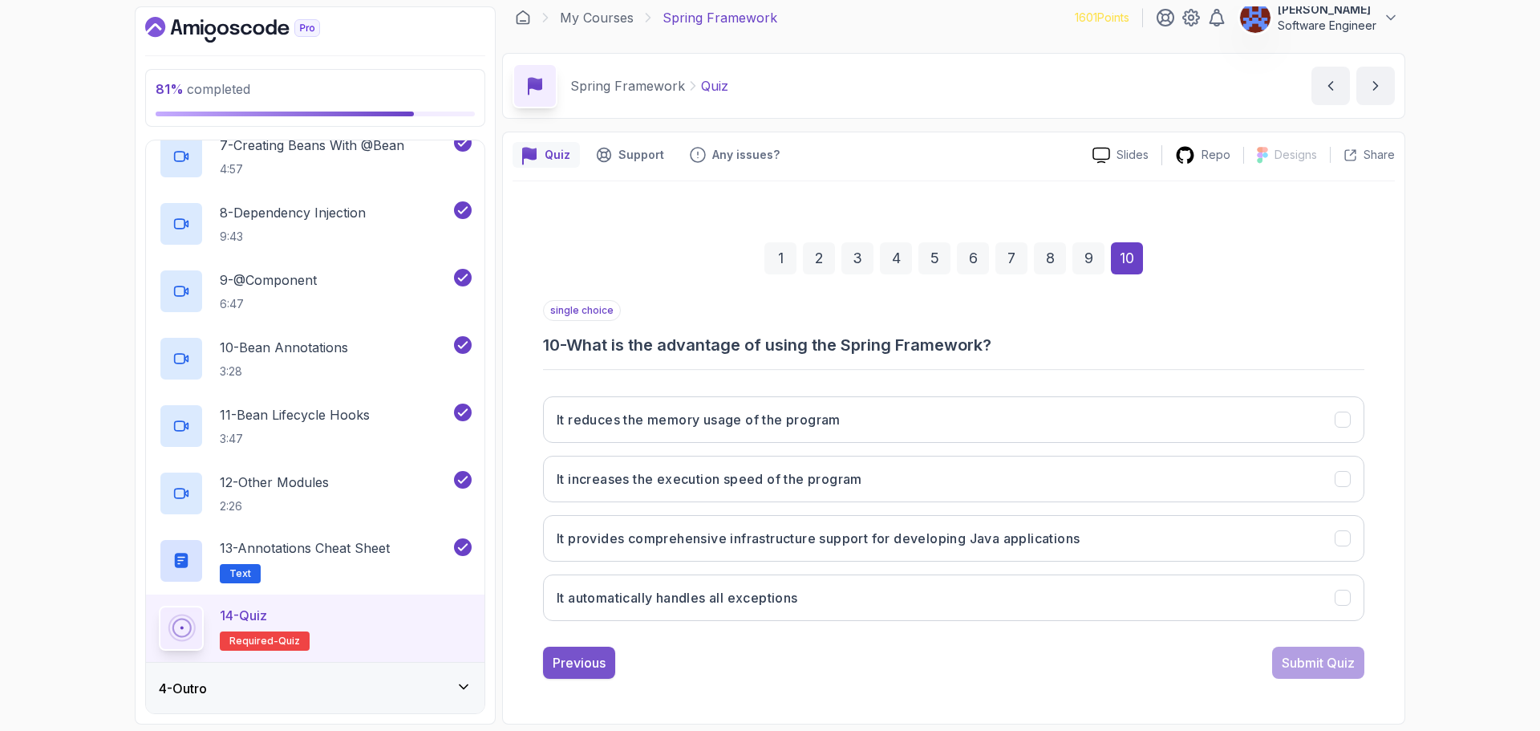
click at [555, 671] on div "Previous" at bounding box center [579, 662] width 53 height 19
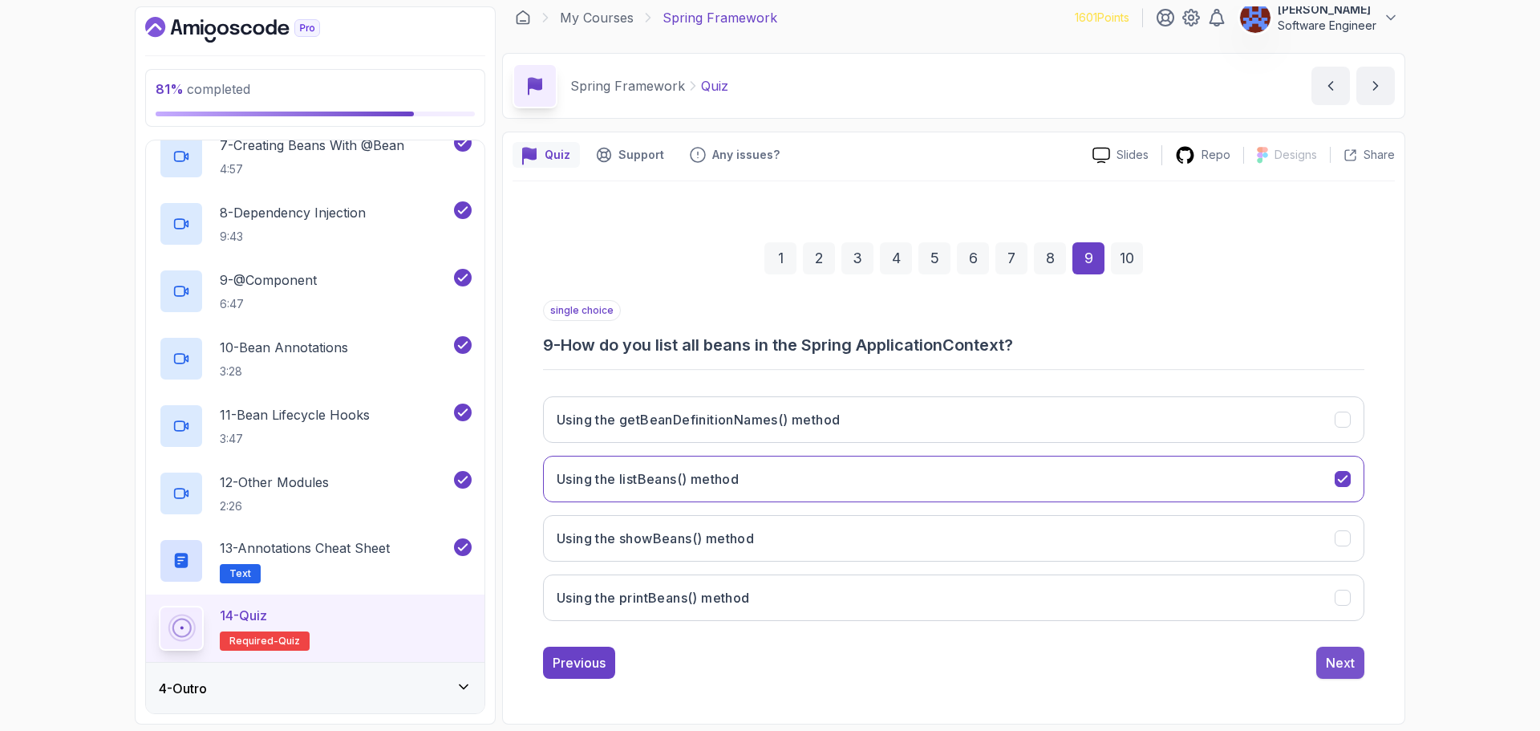
click at [1338, 661] on div "Next" at bounding box center [1340, 662] width 29 height 19
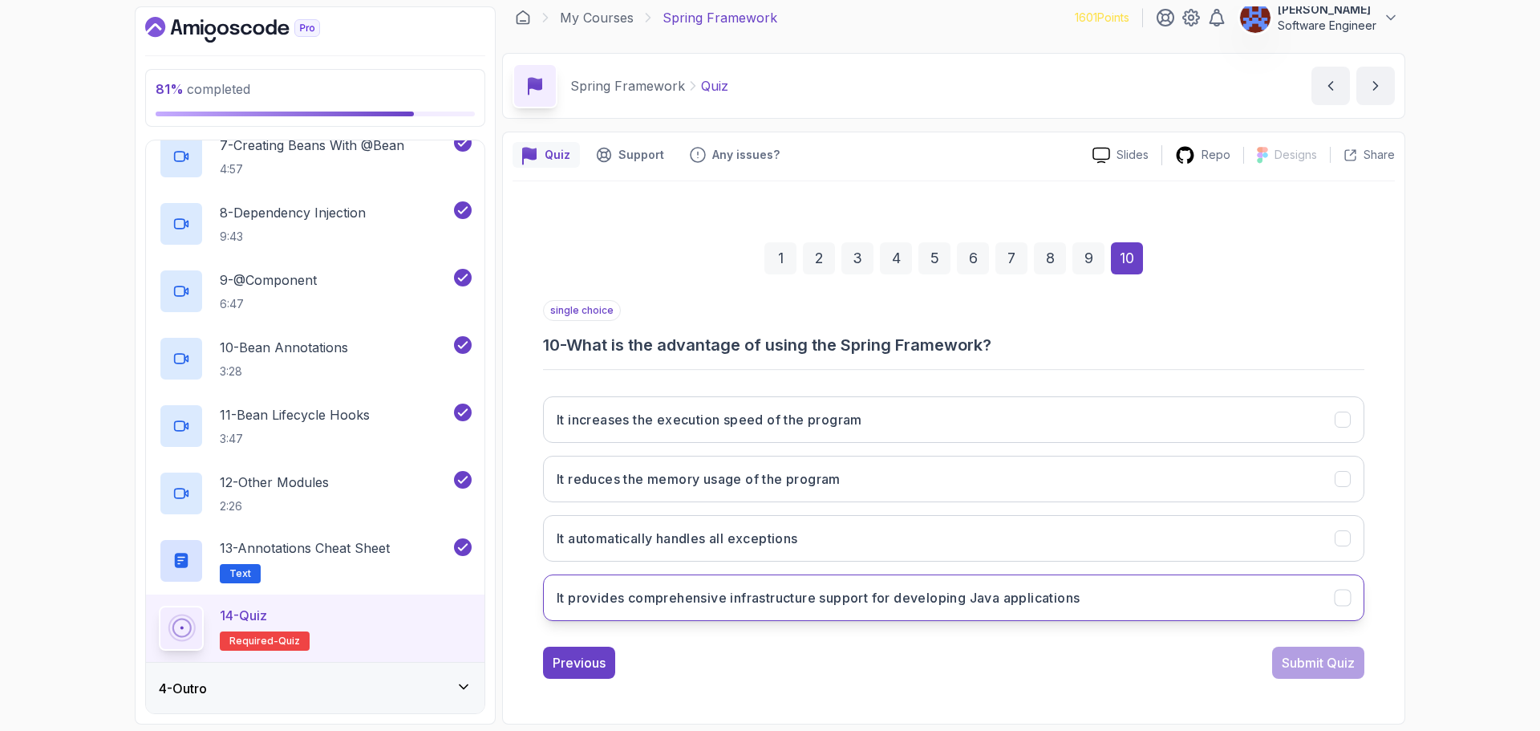
click at [1010, 607] on button "It provides comprehensive infrastructure support for developing Java applicatio…" at bounding box center [953, 597] width 821 height 47
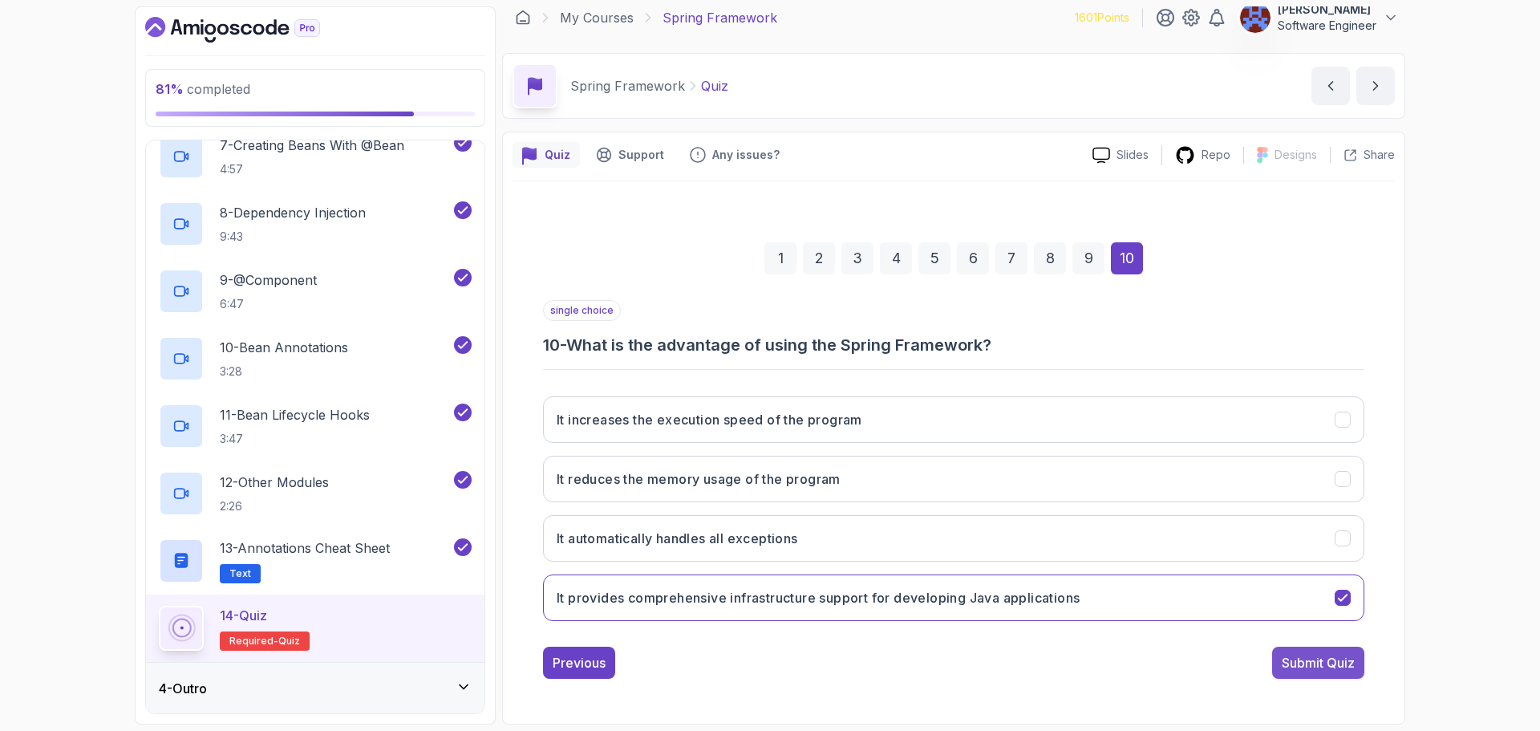
click at [1323, 670] on div "Submit Quiz" at bounding box center [1317, 662] width 73 height 19
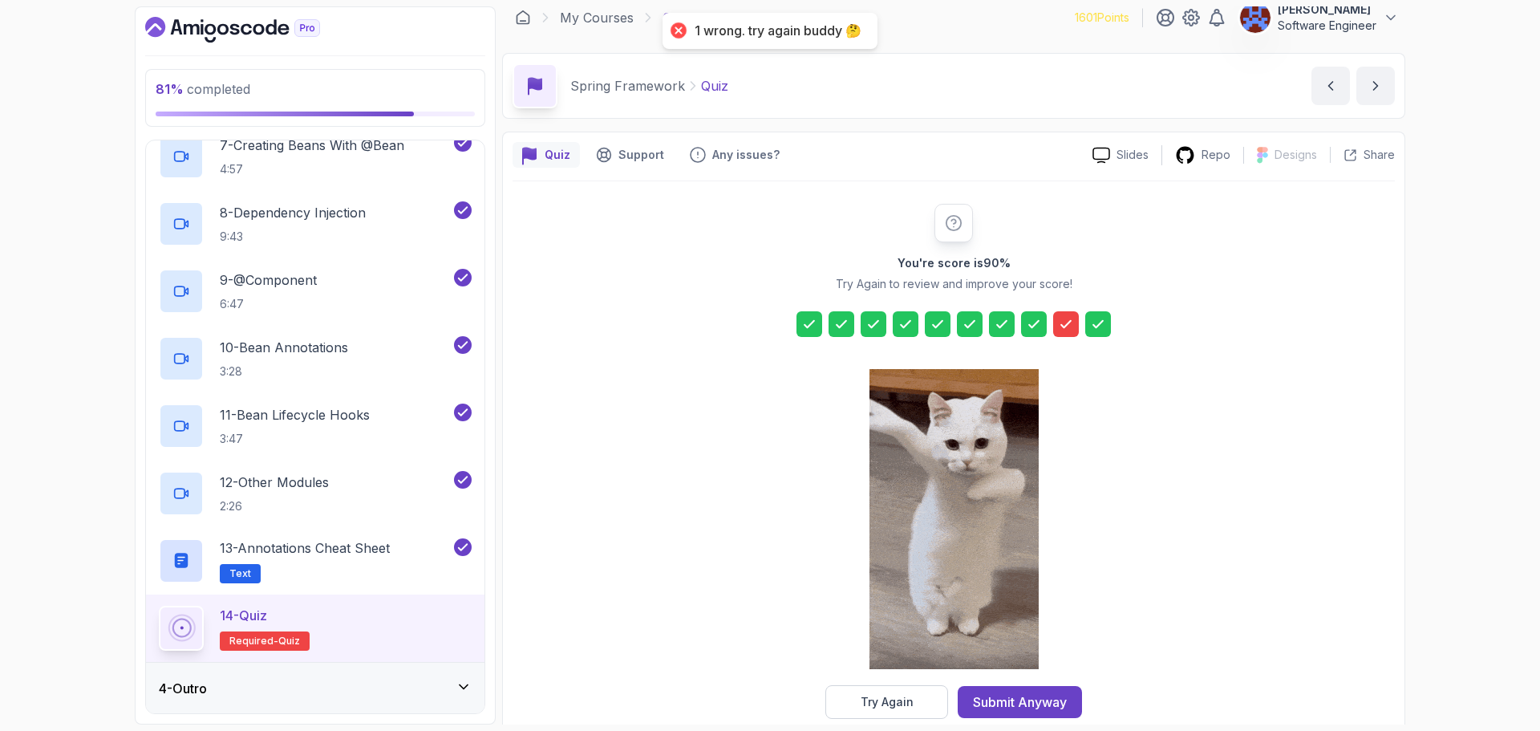
click at [1056, 322] on div at bounding box center [1066, 324] width 26 height 26
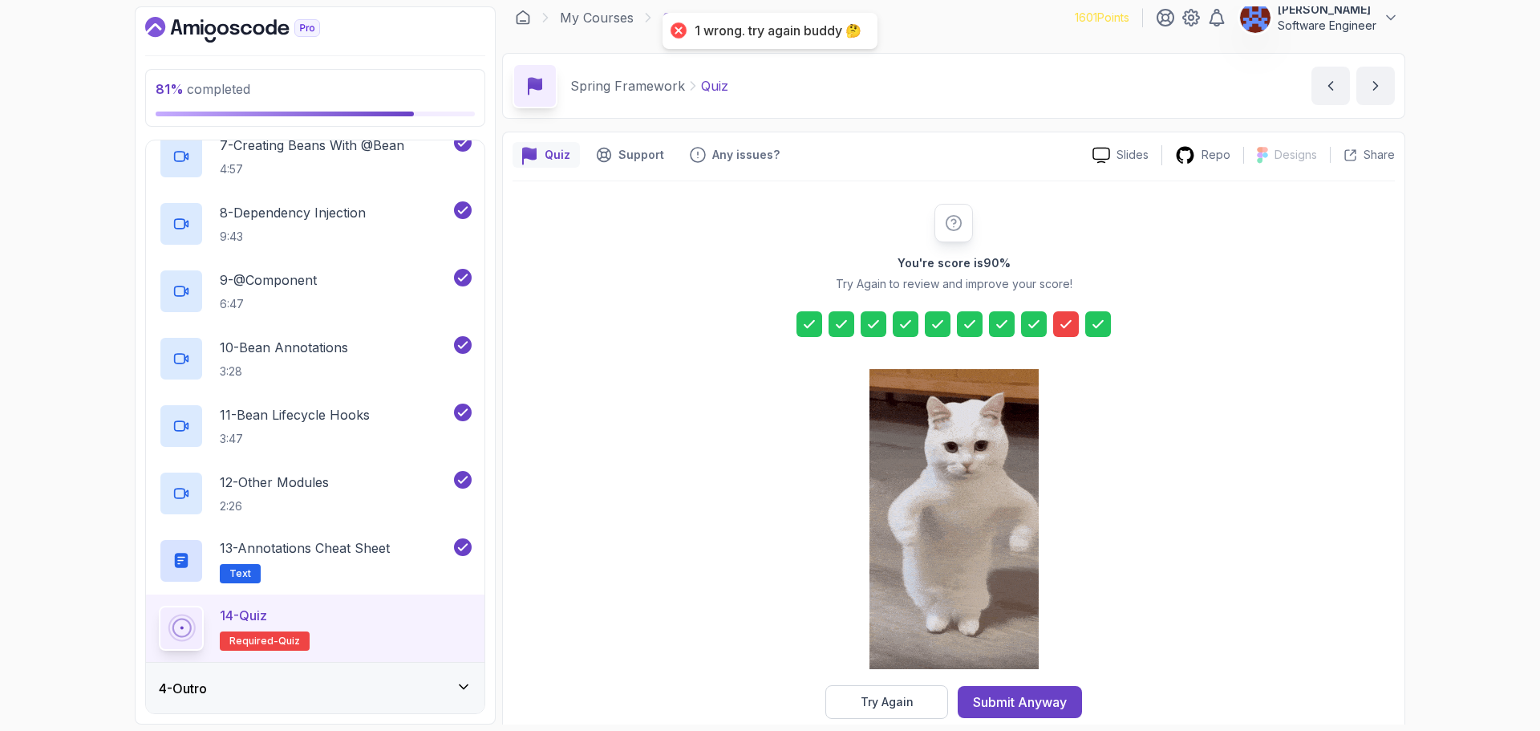
click at [1060, 324] on icon at bounding box center [1066, 324] width 16 height 16
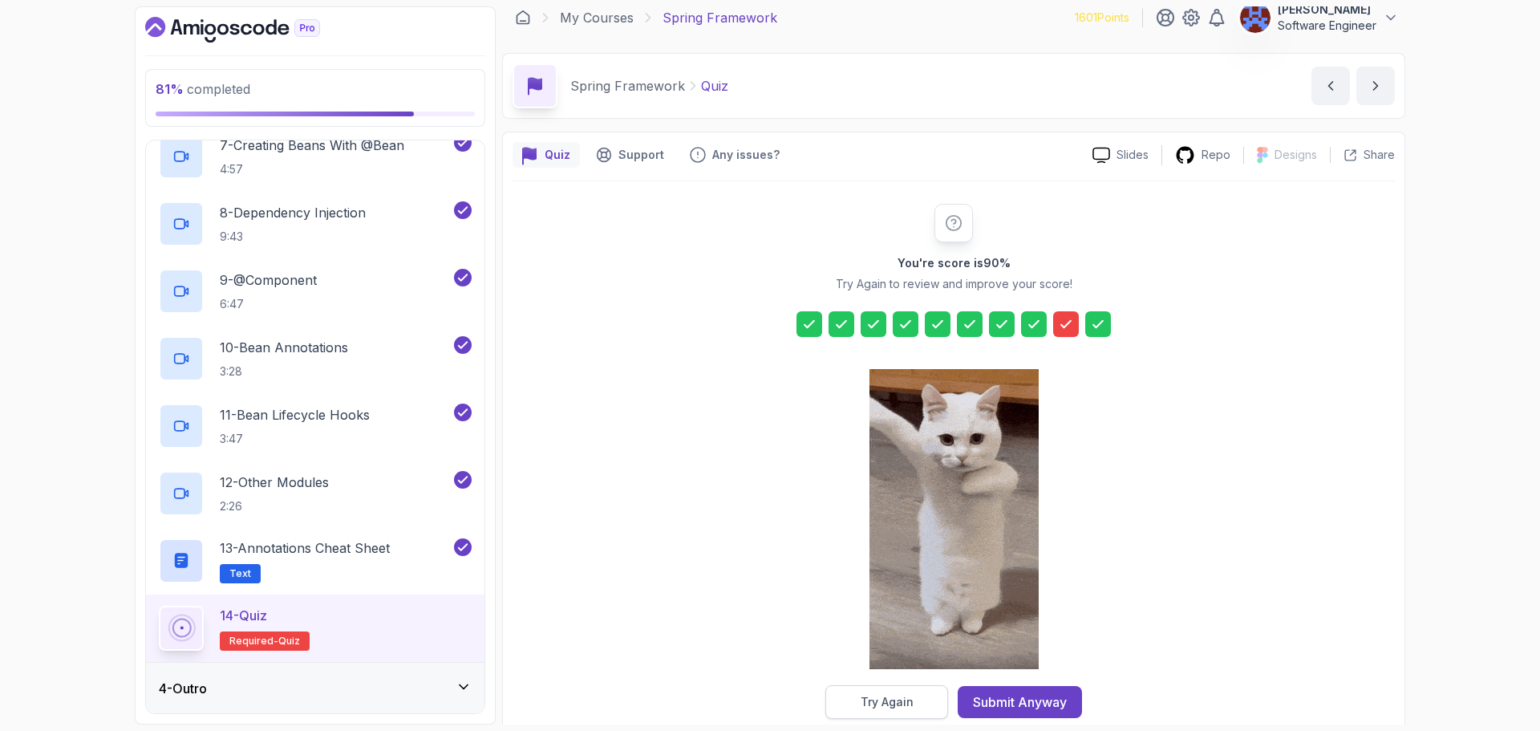
click at [909, 706] on div "Try Again" at bounding box center [886, 702] width 53 height 16
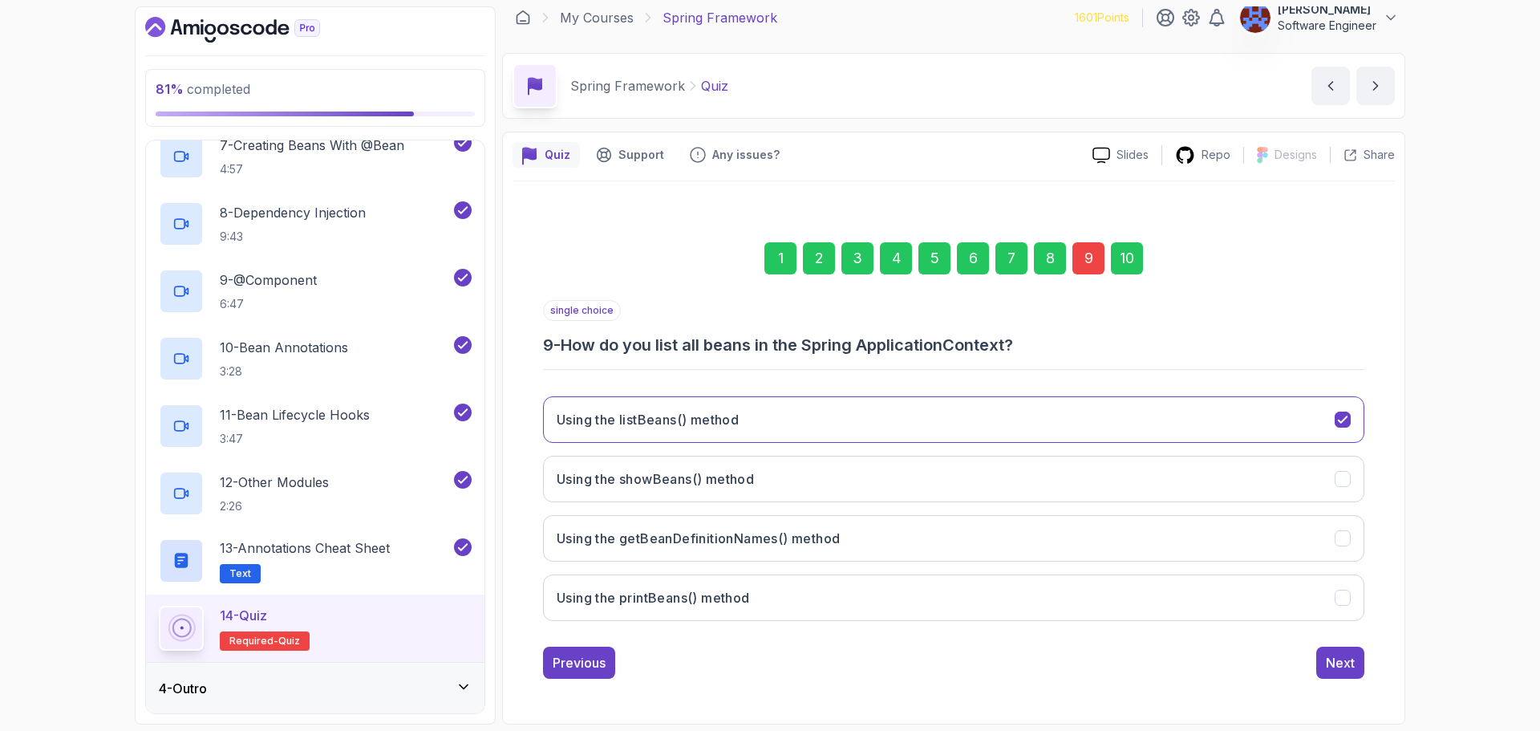
click at [1098, 261] on div "9" at bounding box center [1088, 258] width 32 height 32
click at [1083, 261] on div "9" at bounding box center [1088, 258] width 32 height 32
click at [978, 533] on button "Using the getBeanDefinitionNames() method" at bounding box center [953, 538] width 821 height 47
click at [1346, 671] on div "Next" at bounding box center [1340, 662] width 29 height 19
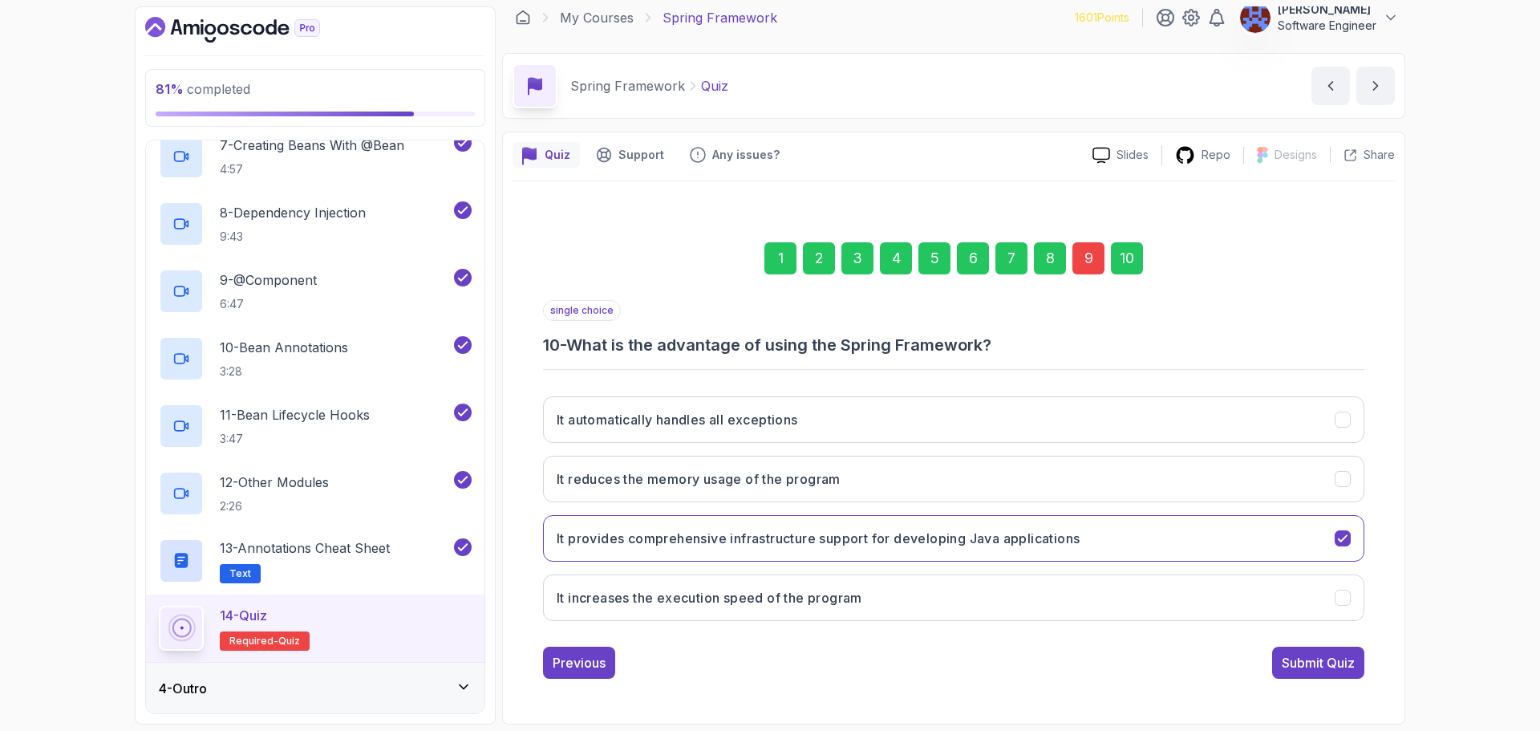
click at [1330, 670] on div "Submit Quiz" at bounding box center [1317, 662] width 73 height 19
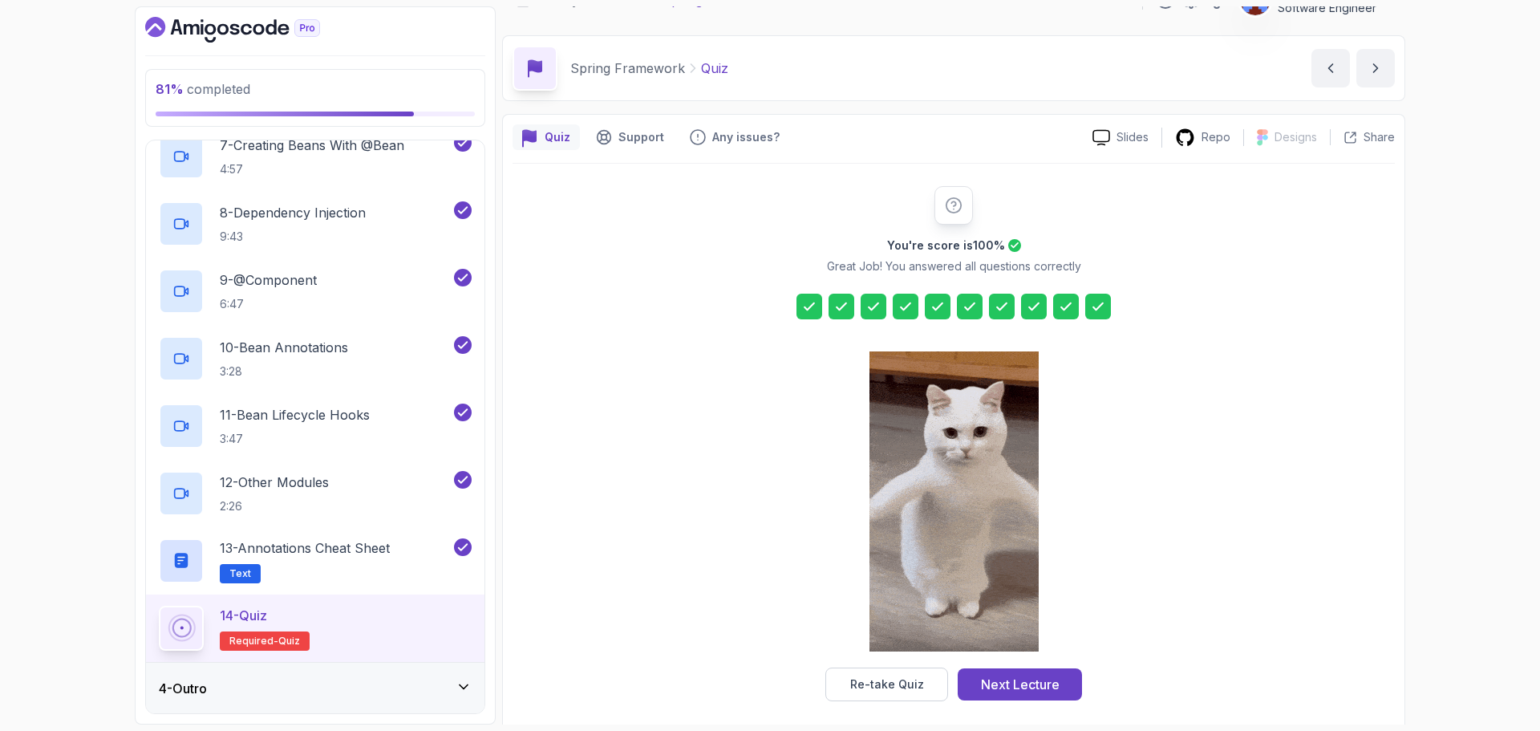
scroll to position [38, 0]
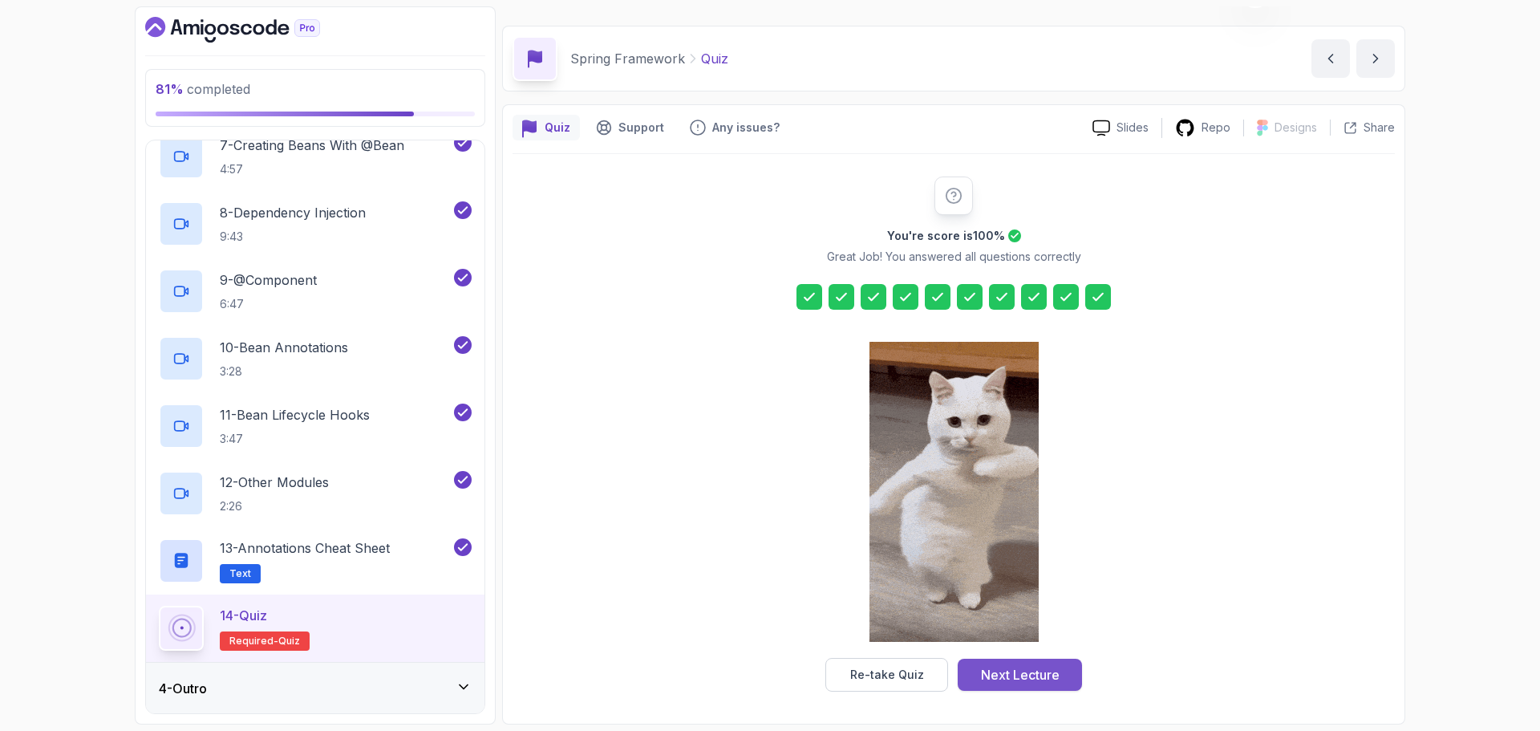
click at [1061, 676] on button "Next Lecture" at bounding box center [1020, 674] width 124 height 32
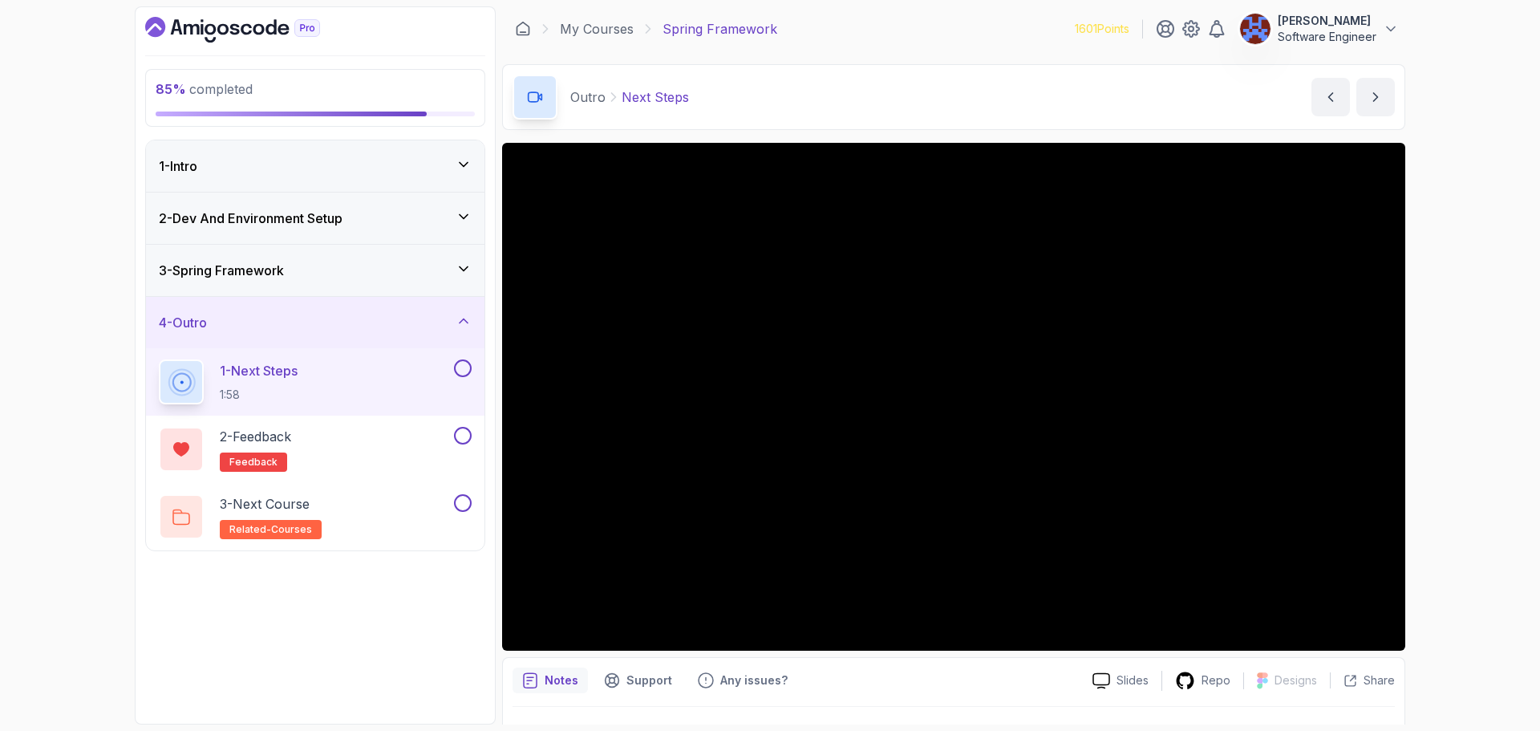
click at [475, 368] on div "1 - Next Steps 1:58" at bounding box center [315, 381] width 338 height 67
click at [457, 435] on button at bounding box center [463, 436] width 18 height 18
click at [417, 509] on div "3 - Next Course related-courses" at bounding box center [305, 516] width 292 height 45
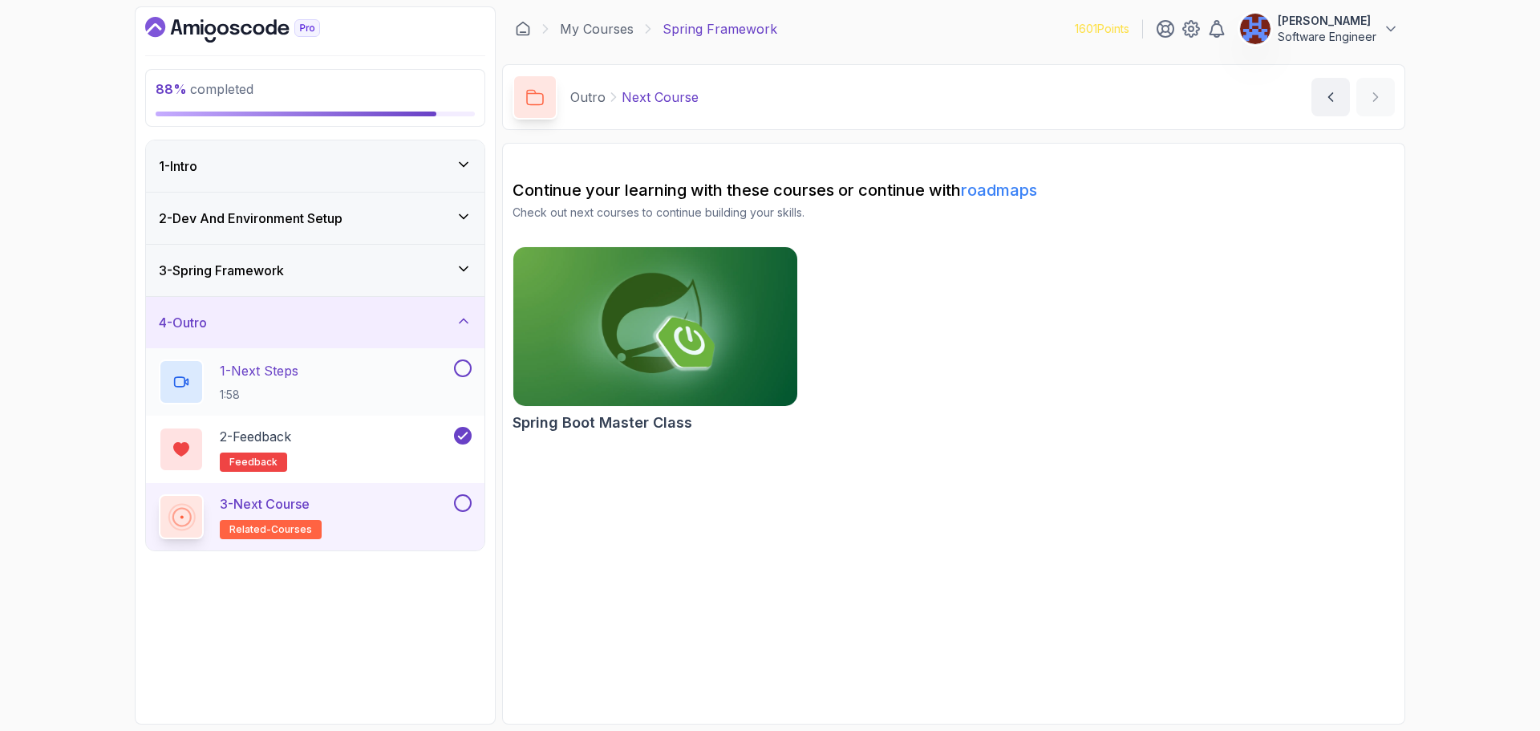
click at [460, 375] on button at bounding box center [463, 368] width 18 height 18
click at [697, 338] on img at bounding box center [655, 326] width 298 height 167
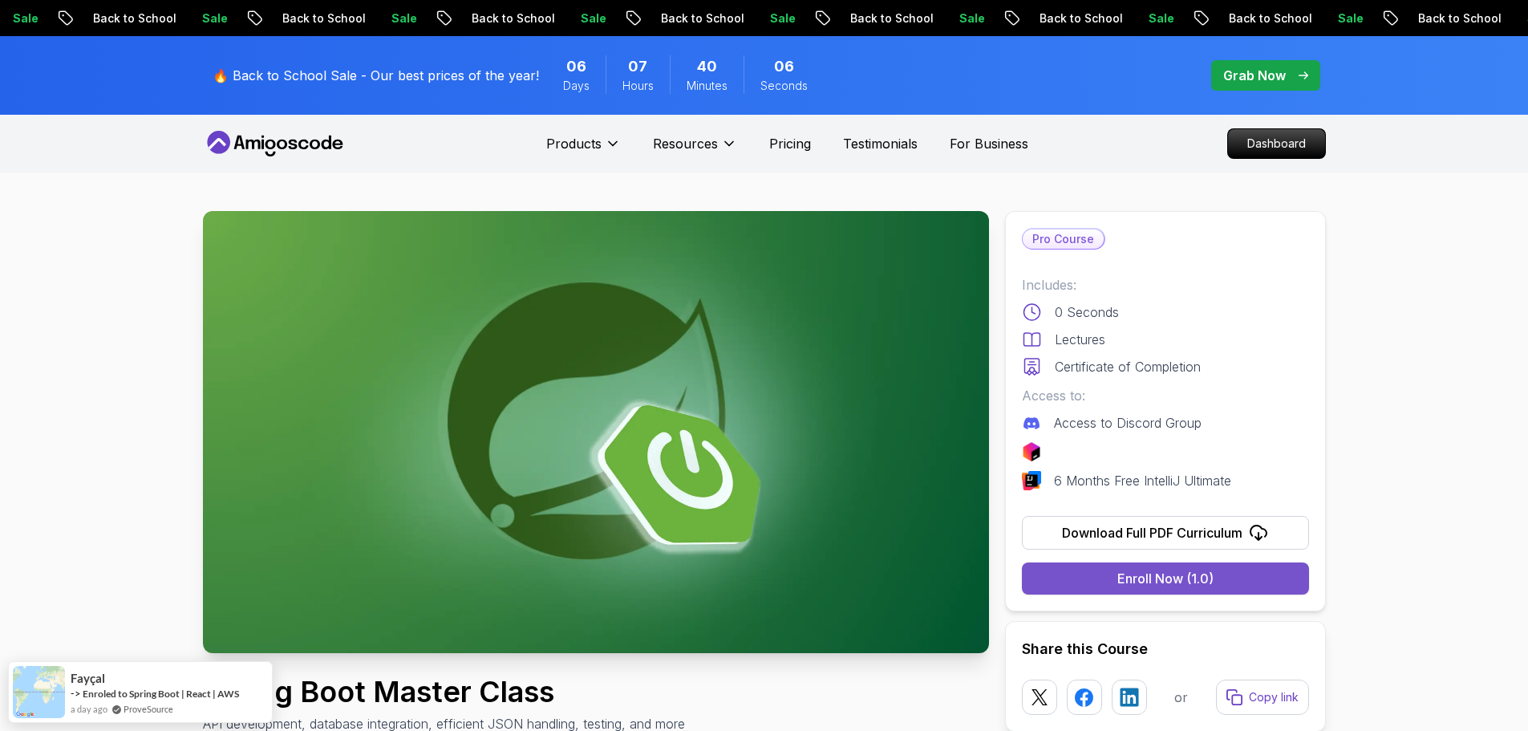
click at [1151, 586] on div "Enroll Now (1.0)" at bounding box center [1165, 578] width 96 height 19
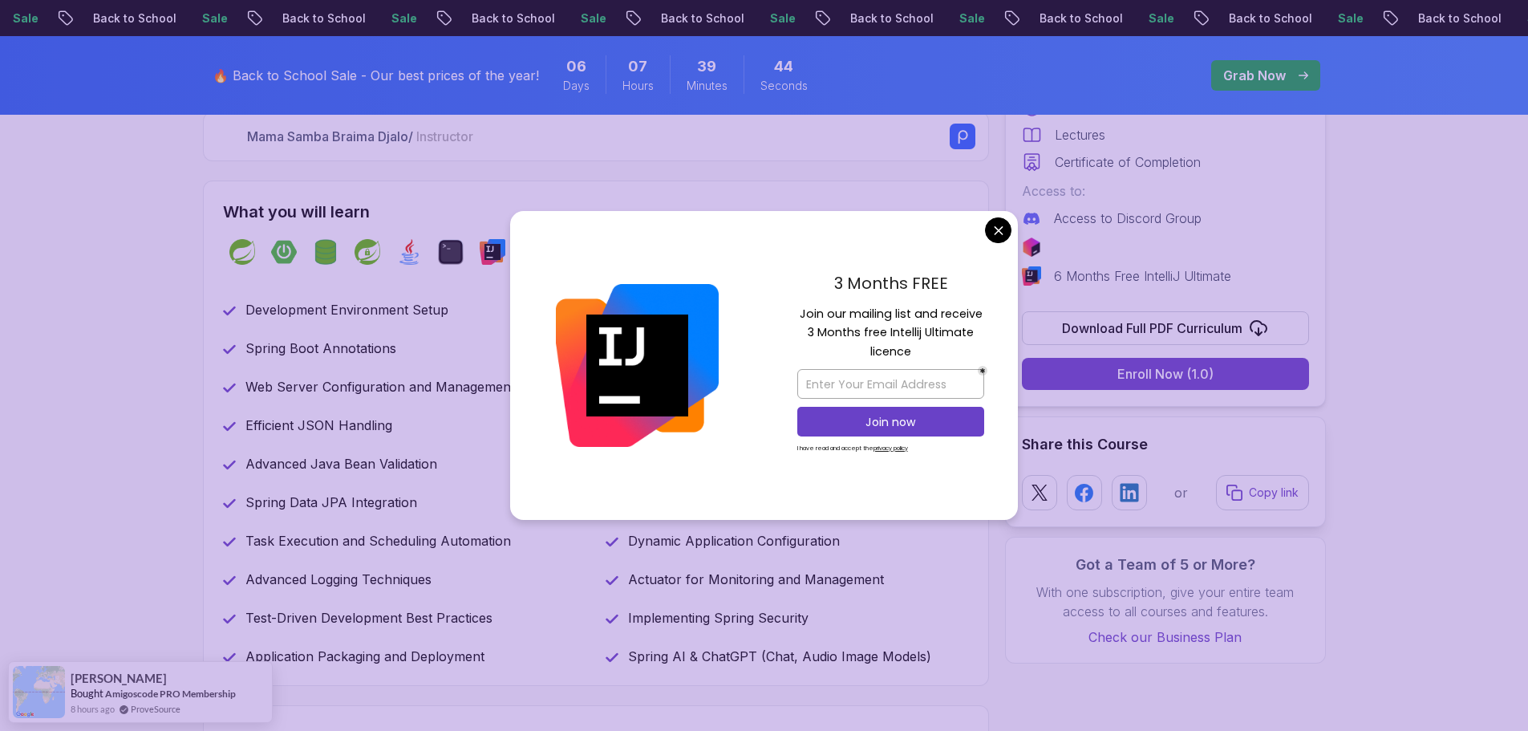
scroll to position [481, 0]
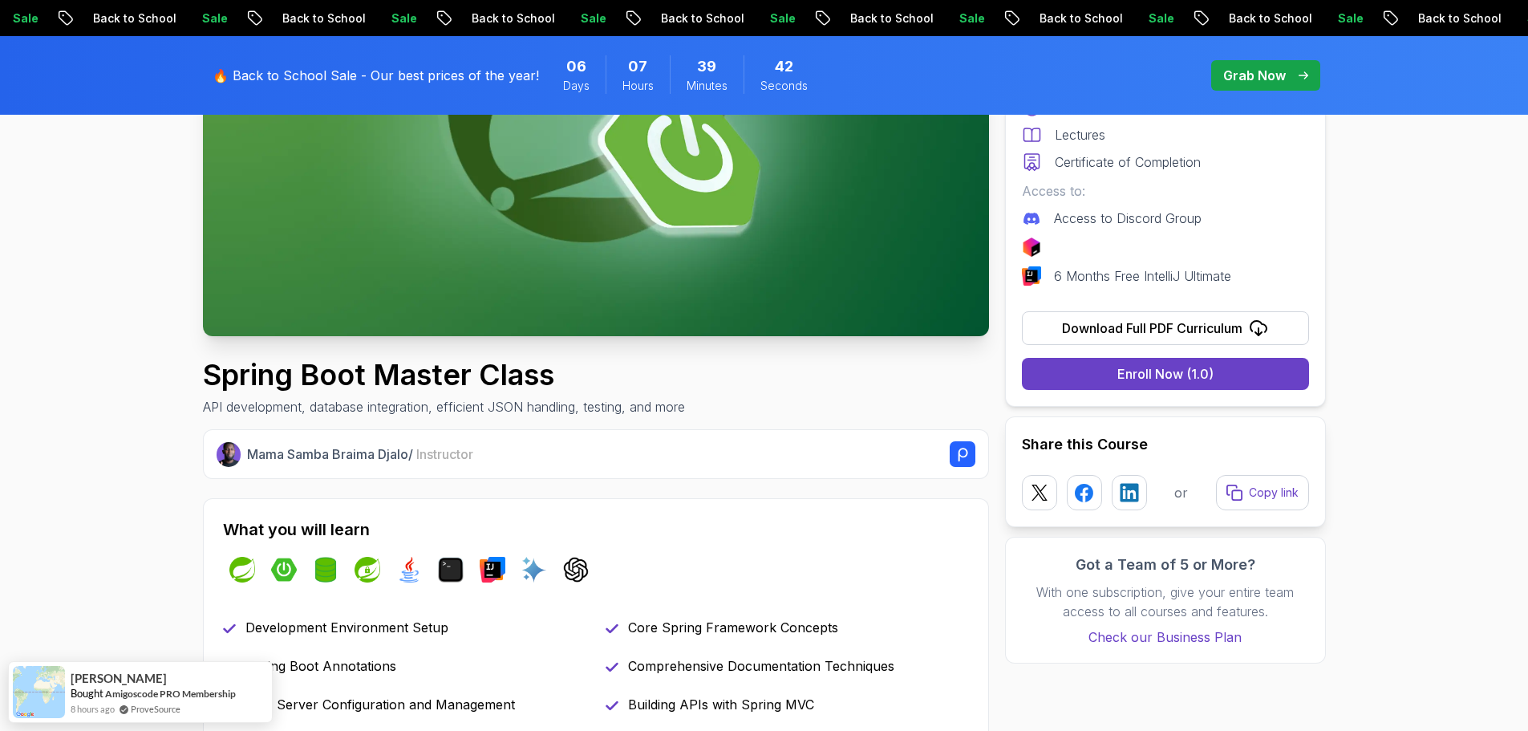
scroll to position [80, 0]
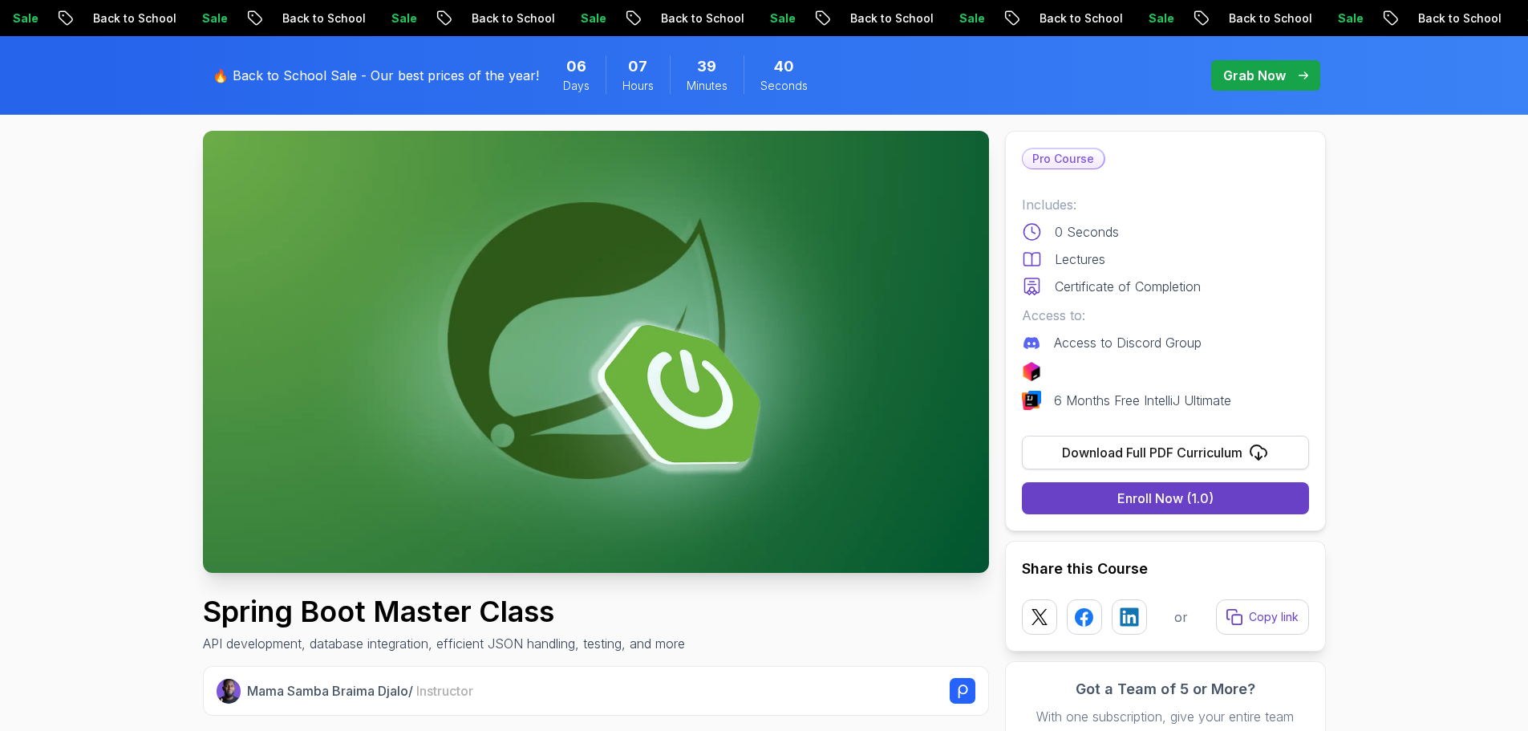
click at [1170, 452] on div "Download Full PDF Curriculum" at bounding box center [1152, 452] width 180 height 19
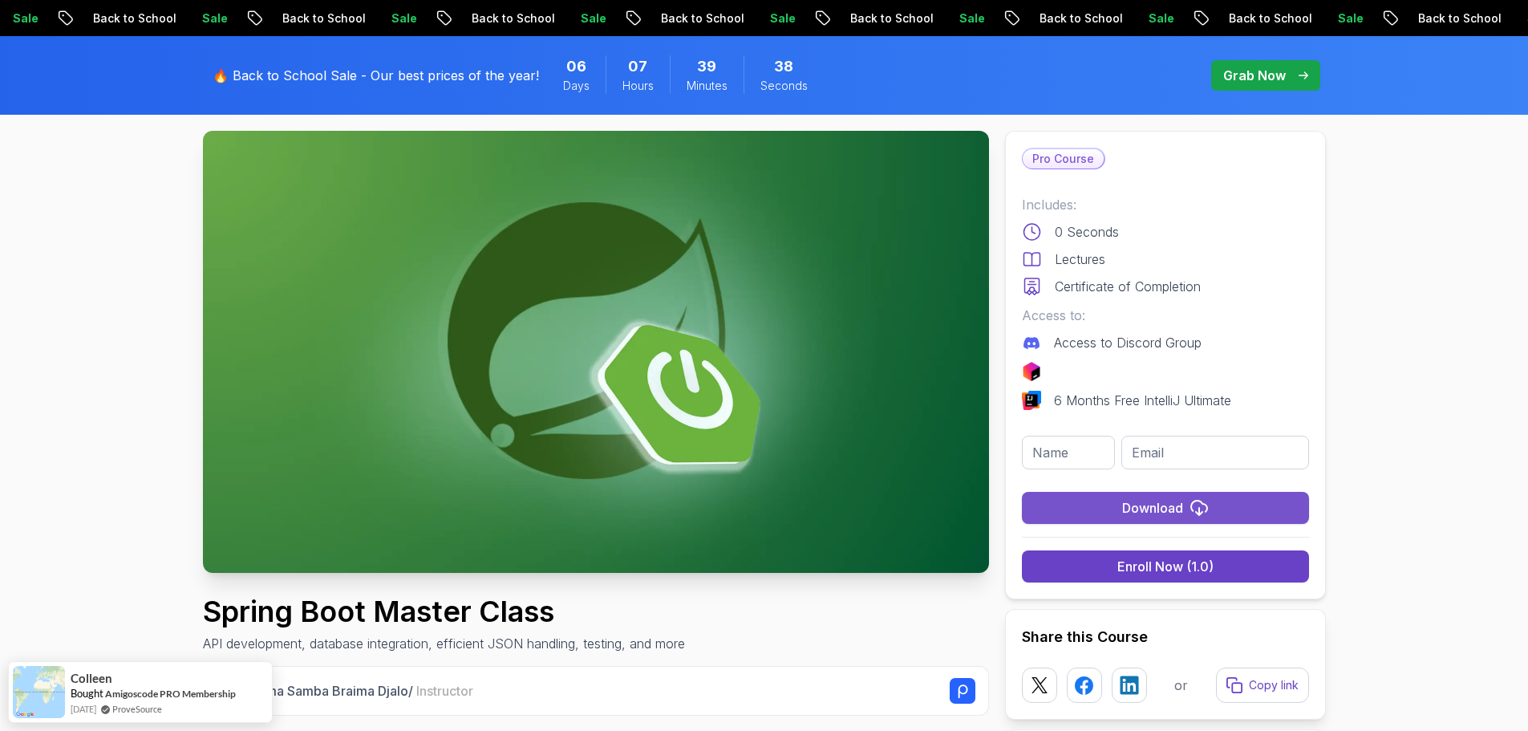
click at [1171, 517] on button "Download" at bounding box center [1165, 508] width 287 height 32
click at [1071, 256] on p "Lectures" at bounding box center [1080, 258] width 51 height 19
click at [1090, 286] on p "Certificate of Completion" at bounding box center [1128, 286] width 146 height 19
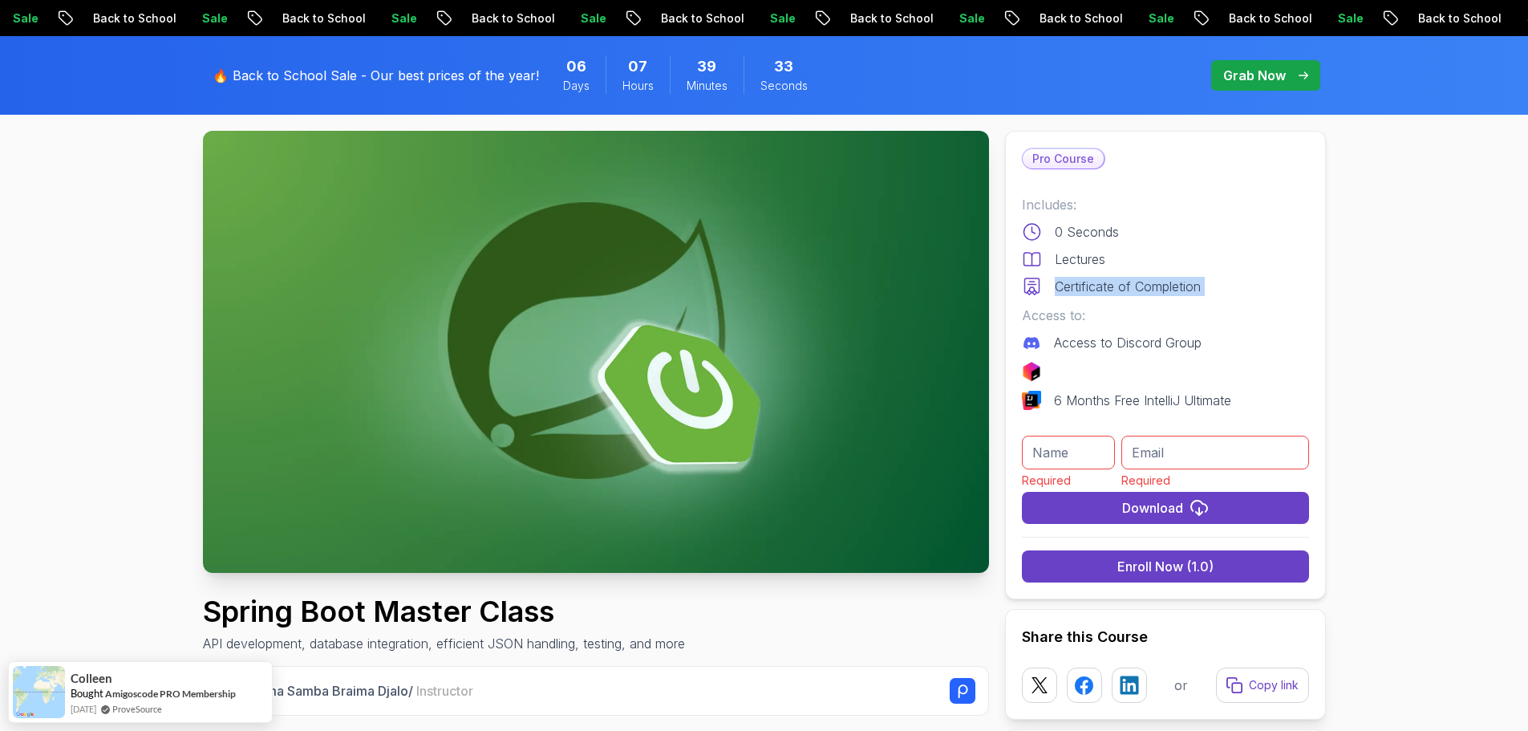
click at [1090, 286] on p "Certificate of Completion" at bounding box center [1128, 286] width 146 height 19
click at [1147, 562] on div "Enroll Now (1.0)" at bounding box center [1165, 566] width 96 height 19
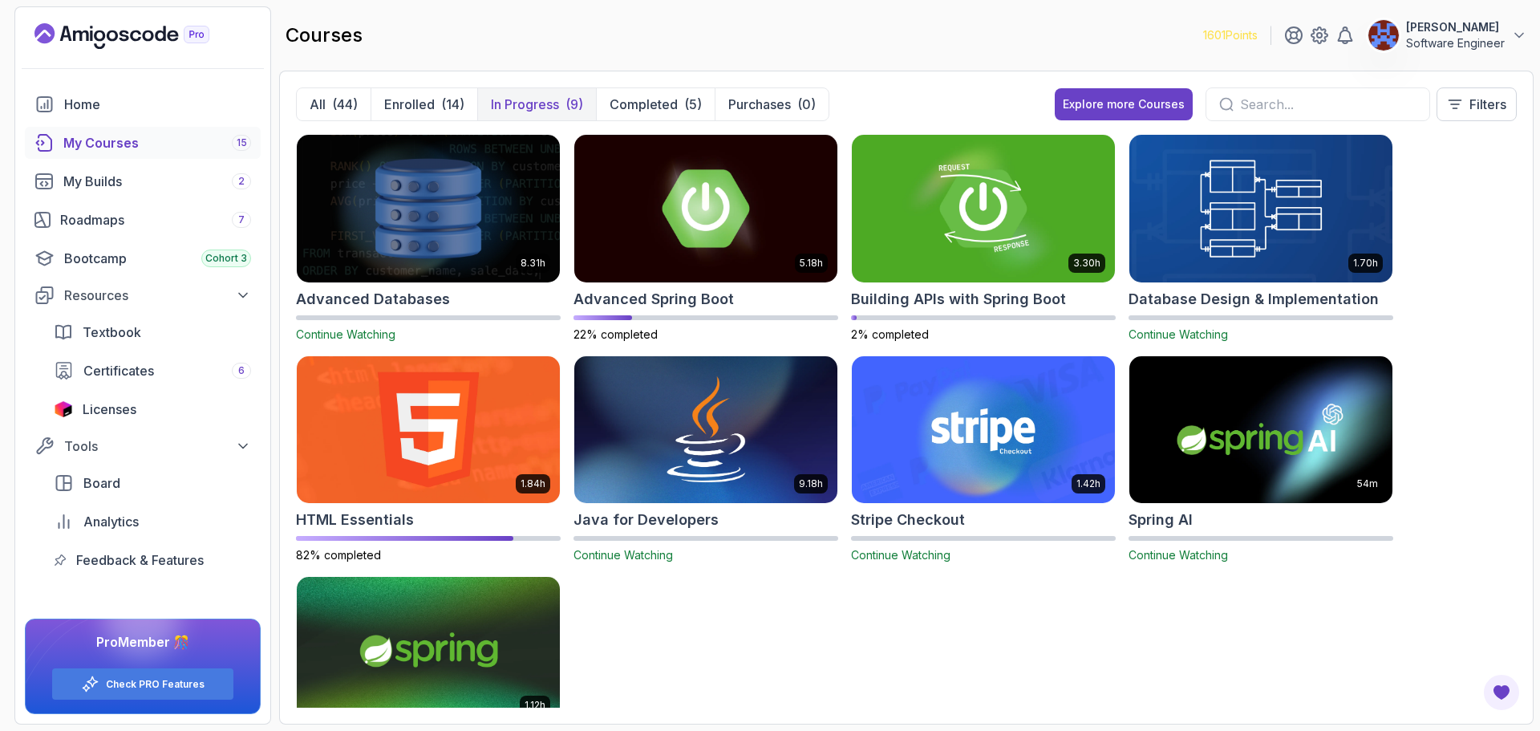
scroll to position [96, 0]
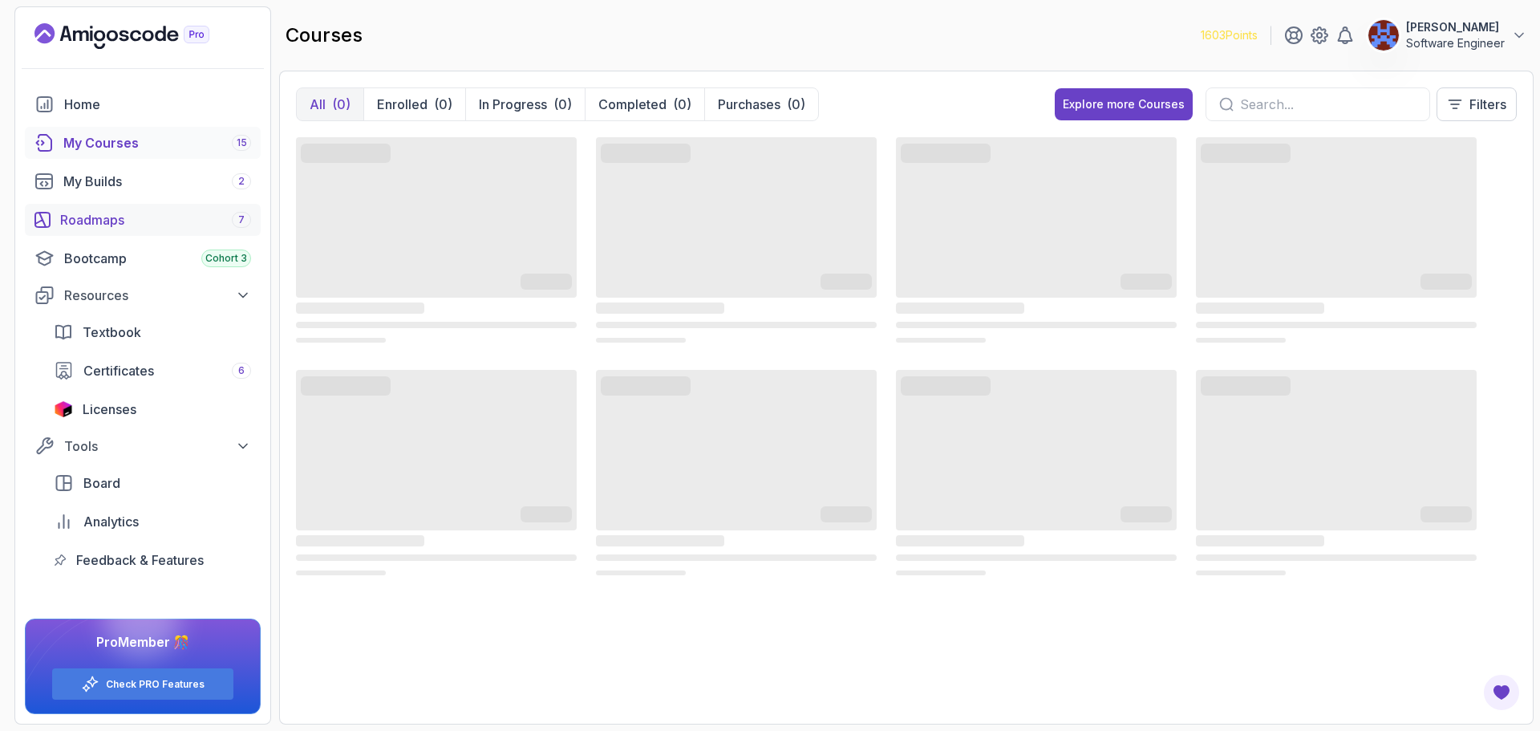
click at [123, 221] on div "Roadmaps 7" at bounding box center [155, 219] width 191 height 19
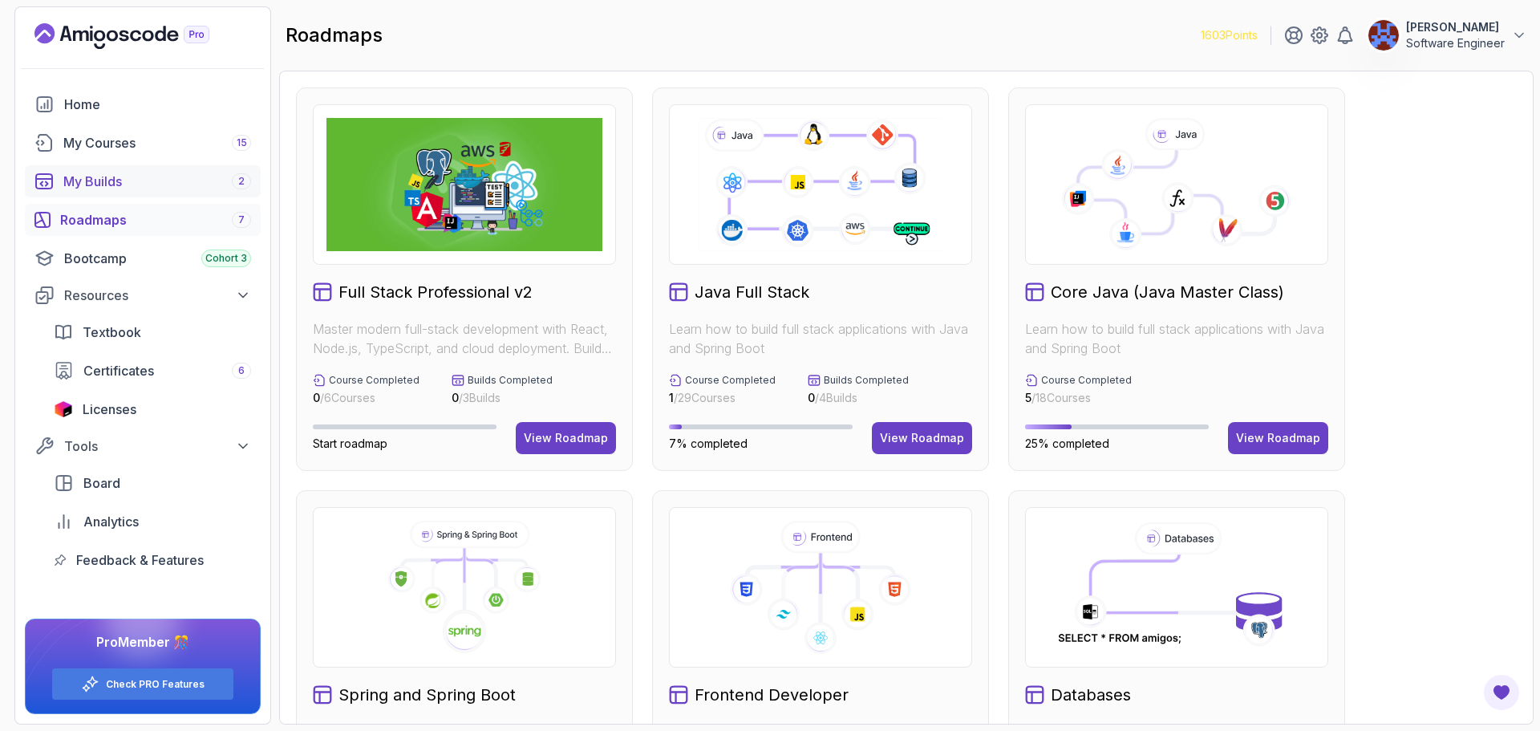
click at [168, 188] on div "My Builds 2" at bounding box center [157, 181] width 188 height 19
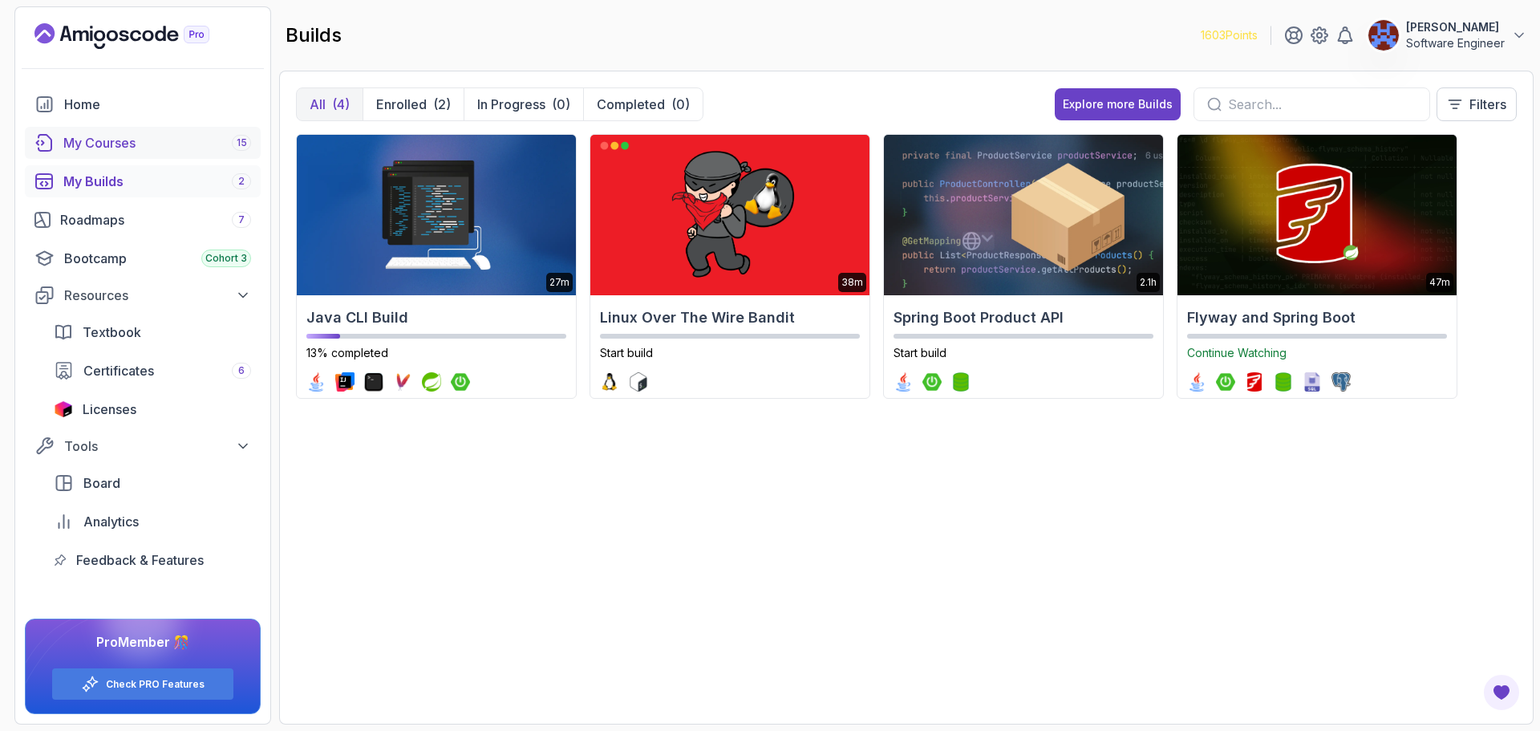
click at [149, 148] on div "My Courses 15" at bounding box center [157, 142] width 188 height 19
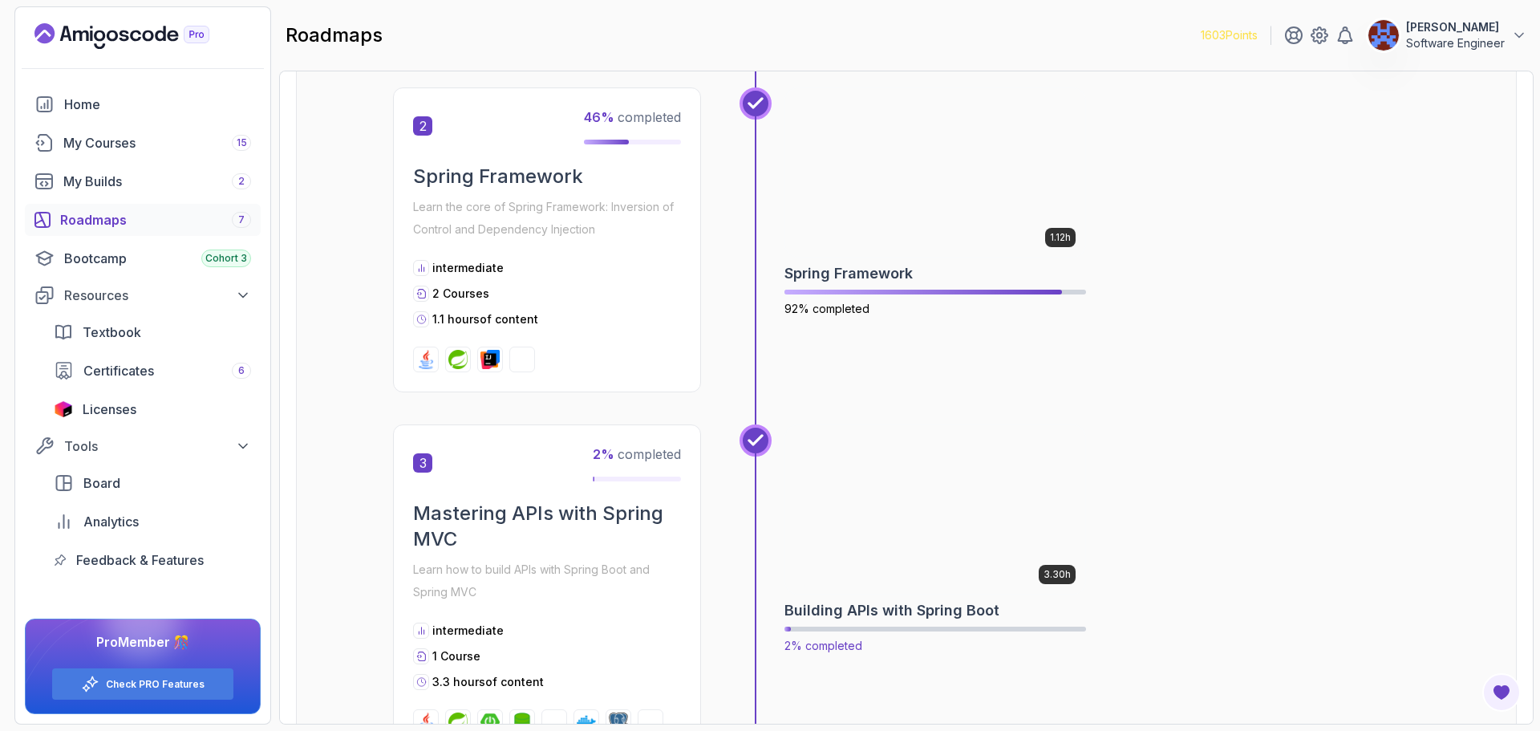
scroll to position [561, 0]
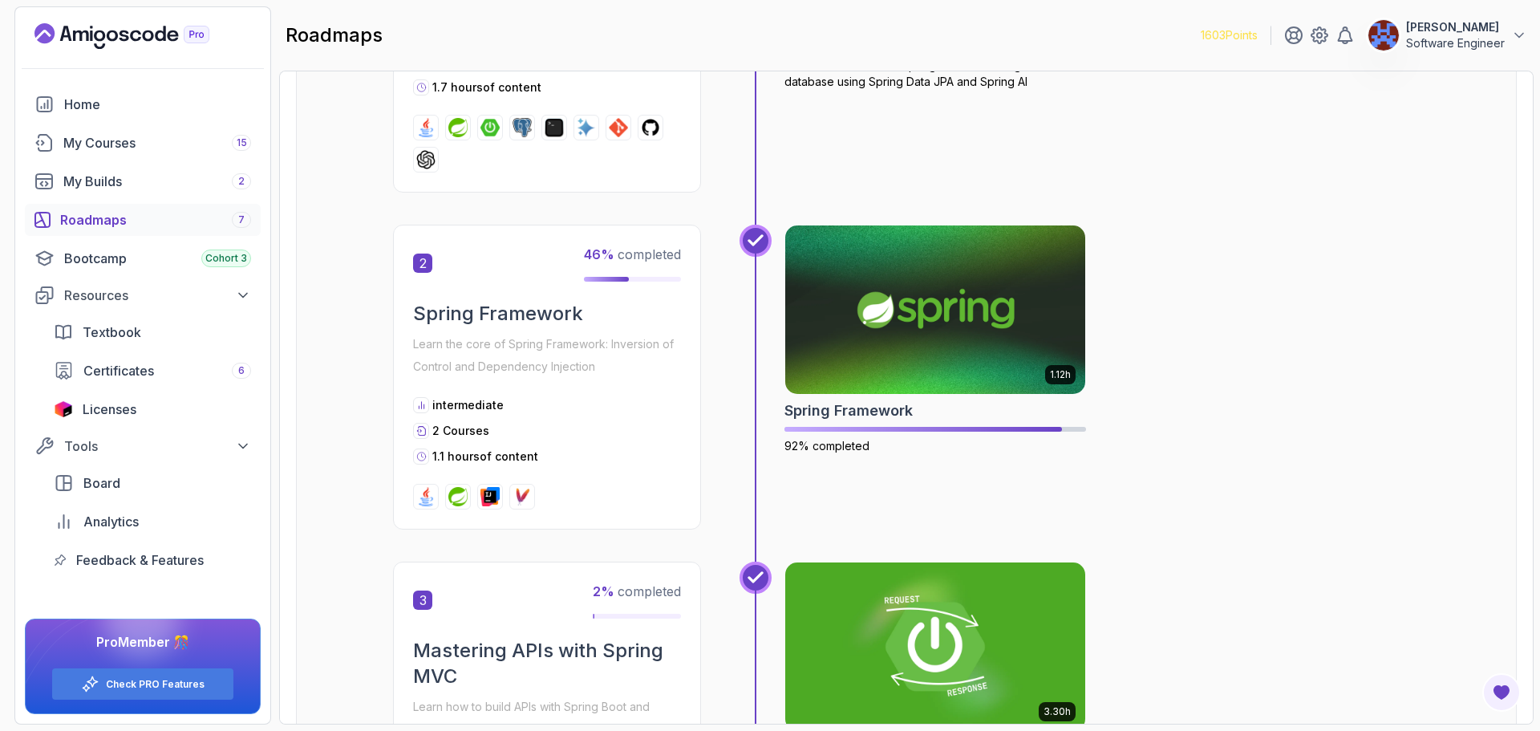
click at [451, 433] on span "2 Courses" at bounding box center [460, 430] width 57 height 14
click at [969, 320] on img at bounding box center [935, 309] width 315 height 176
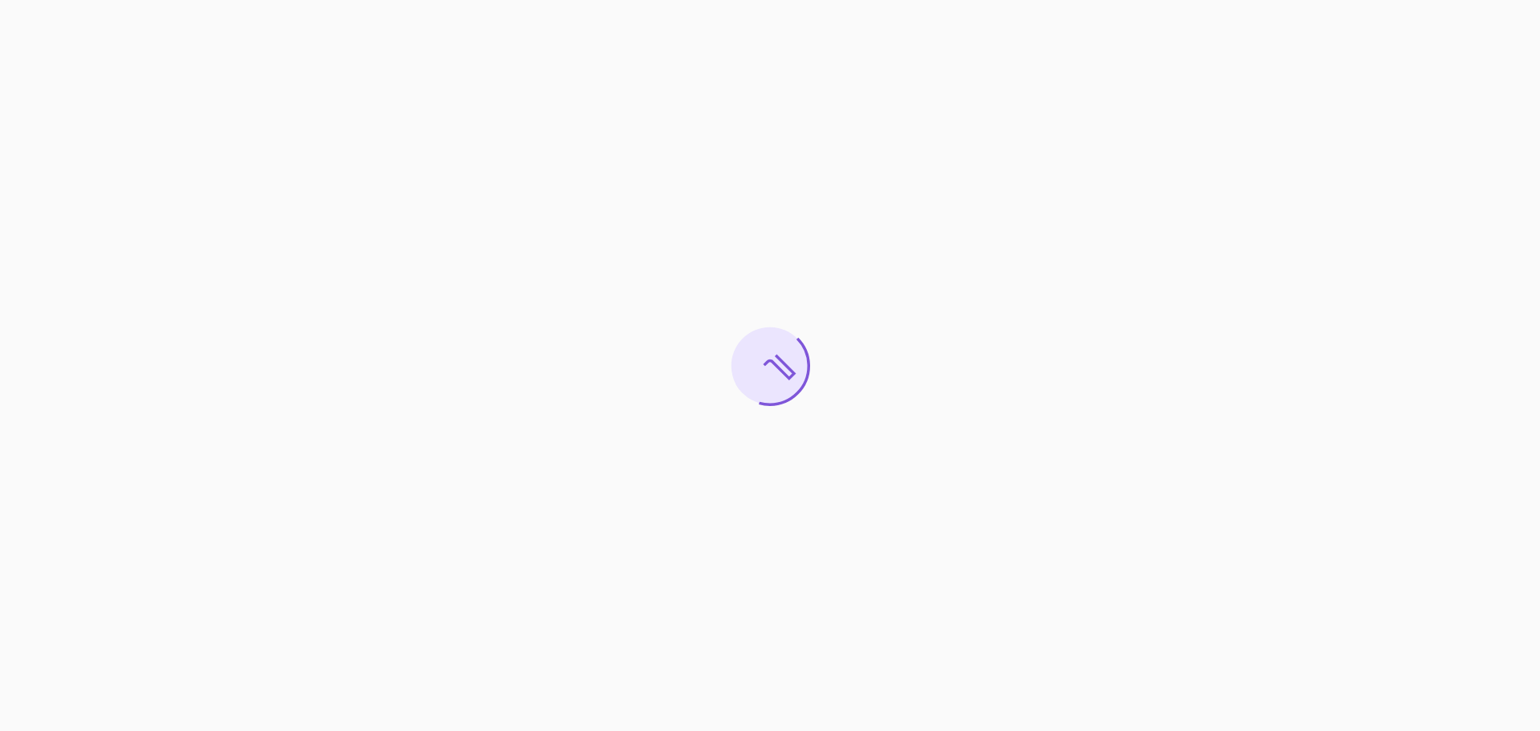
drag, startPoint x: 951, startPoint y: 315, endPoint x: 949, endPoint y: 296, distance: 19.3
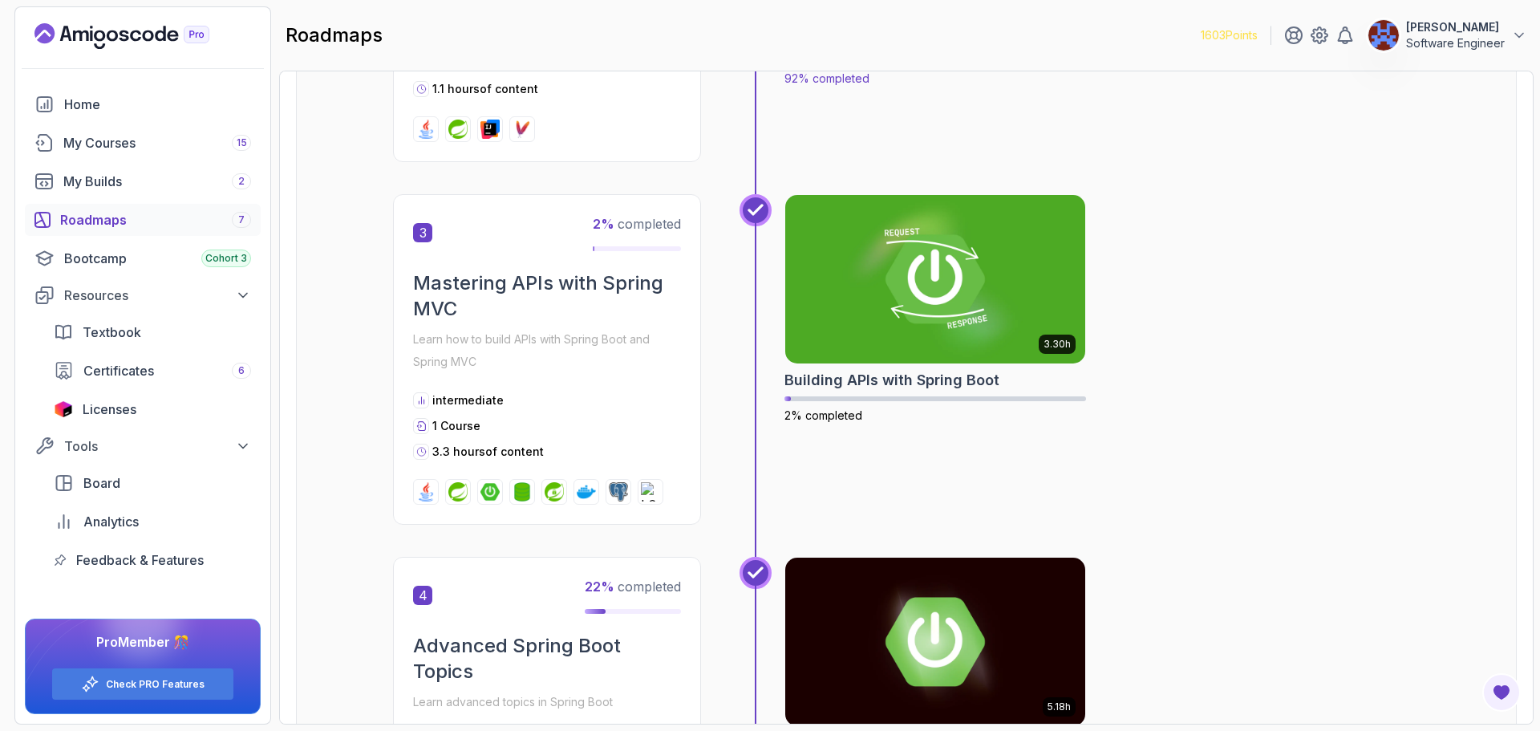
scroll to position [1043, 0]
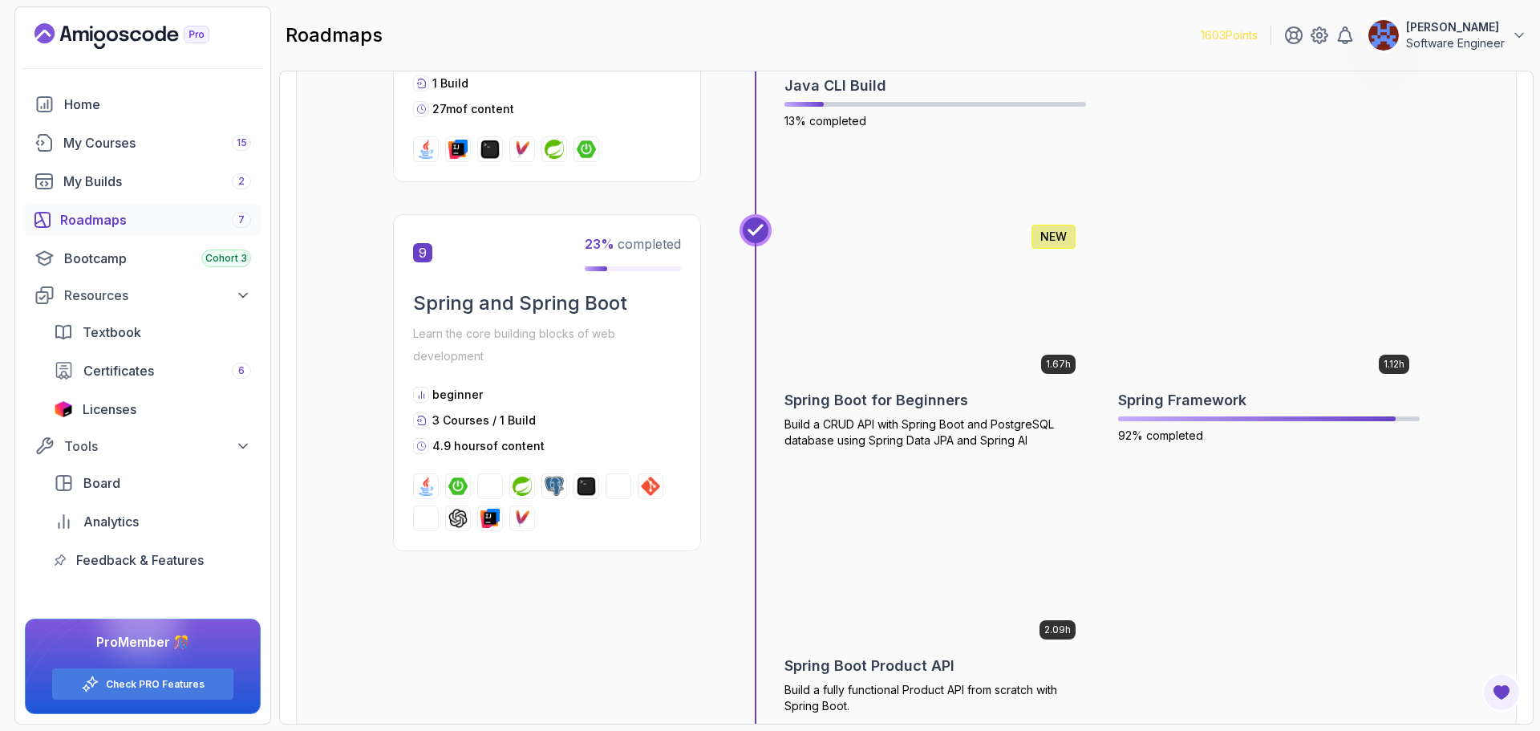
scroll to position [2727, 0]
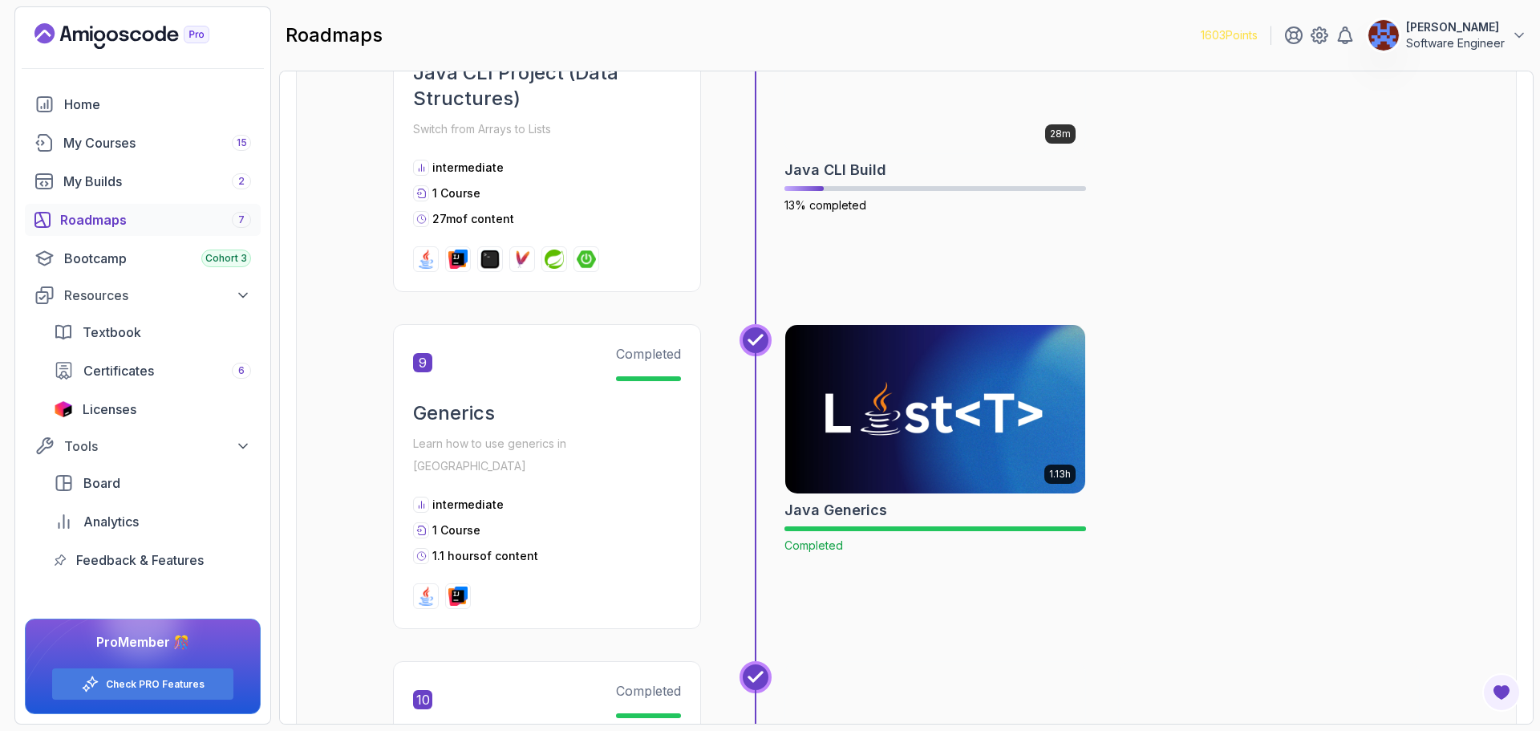
scroll to position [3208, 0]
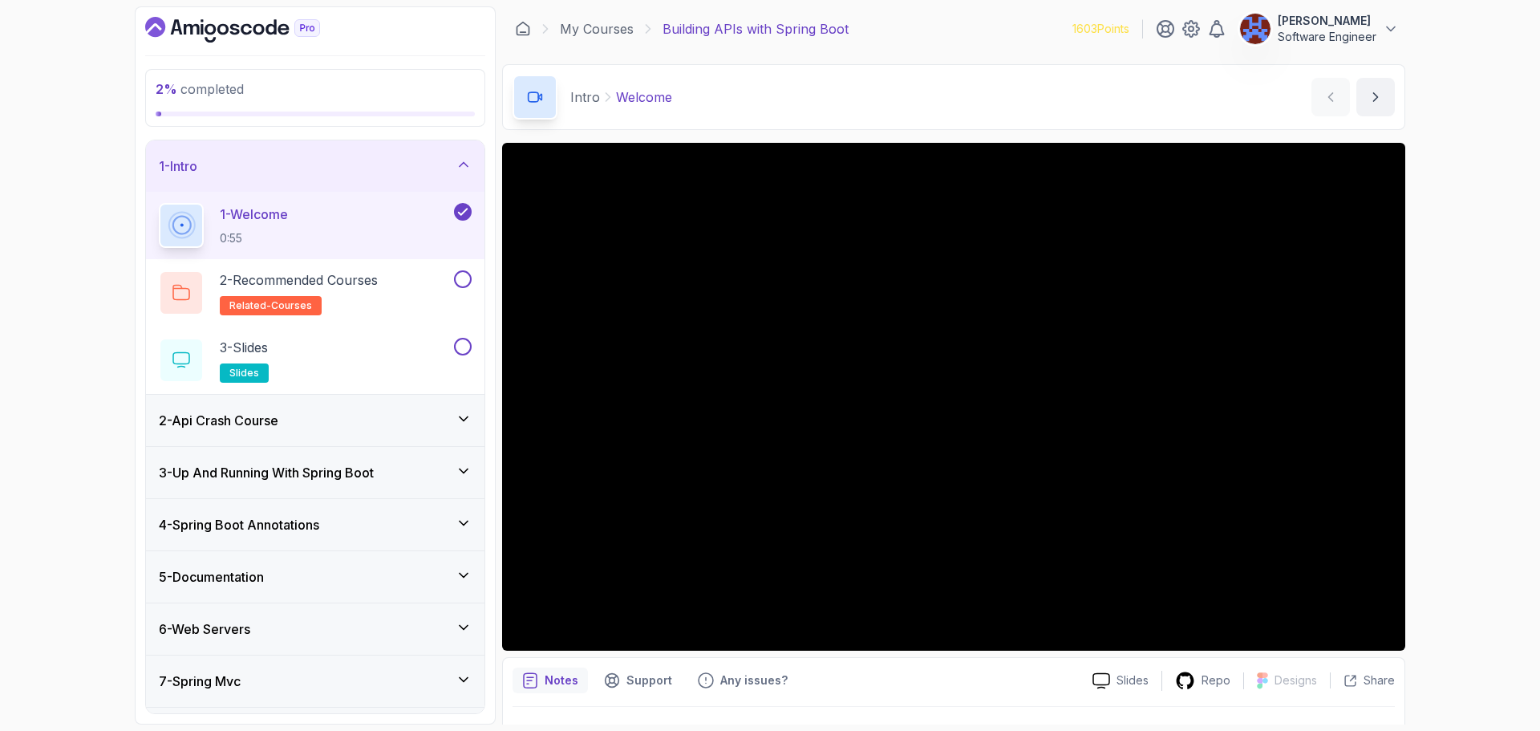
click at [318, 419] on div "2 - Api Crash Course" at bounding box center [315, 420] width 313 height 19
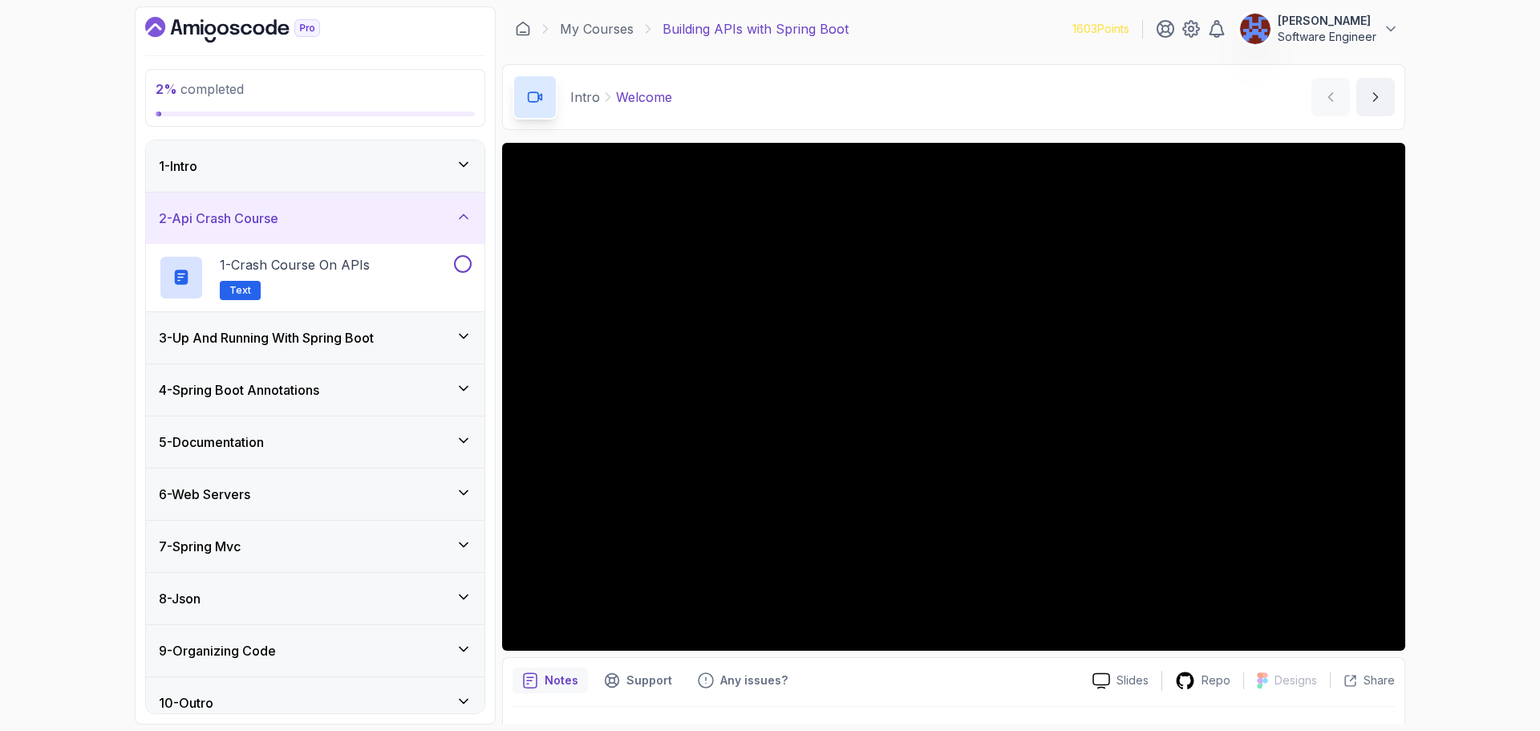
click at [350, 176] on div "1 - Intro" at bounding box center [315, 165] width 338 height 51
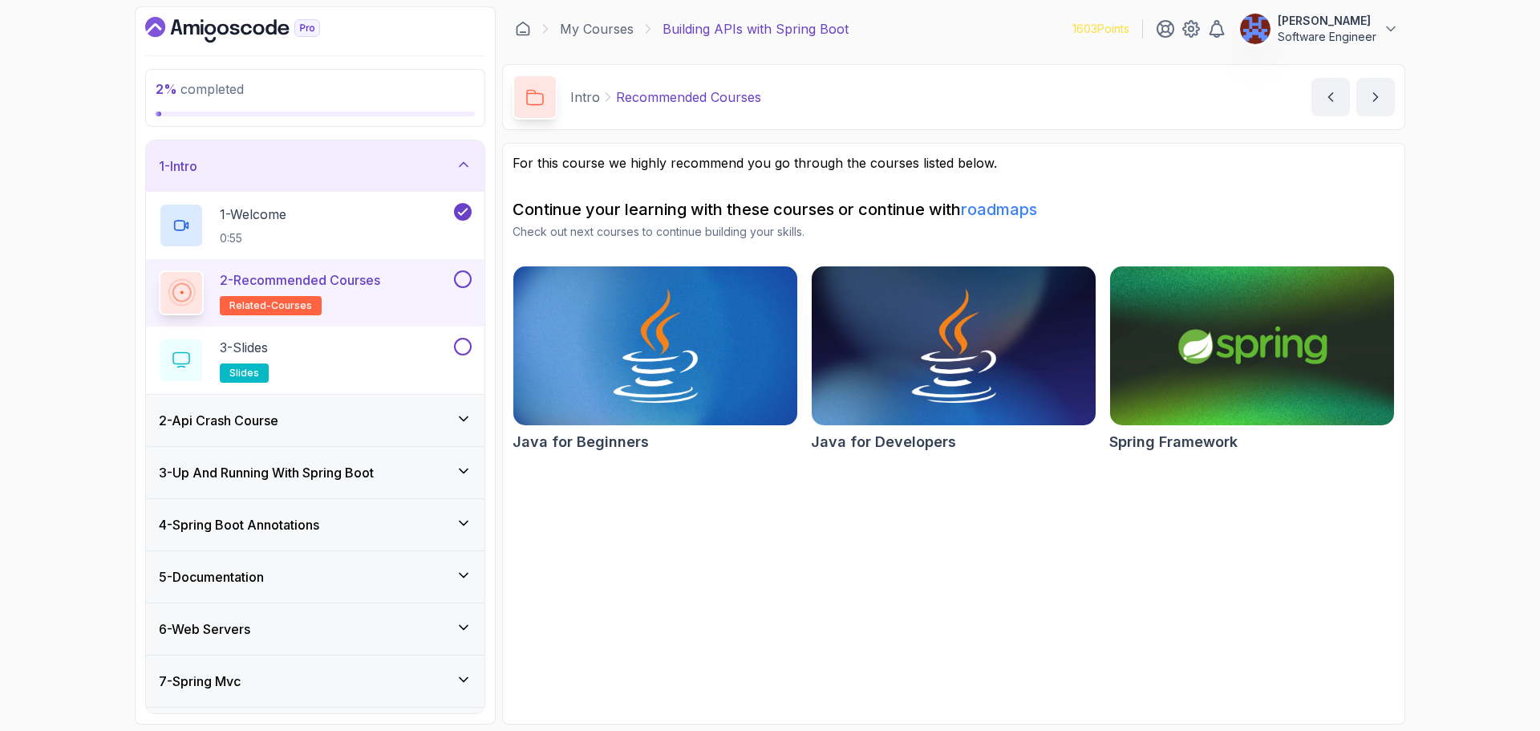
click at [459, 277] on button at bounding box center [463, 279] width 18 height 18
click at [403, 350] on div "3 - Slides slides" at bounding box center [305, 360] width 292 height 45
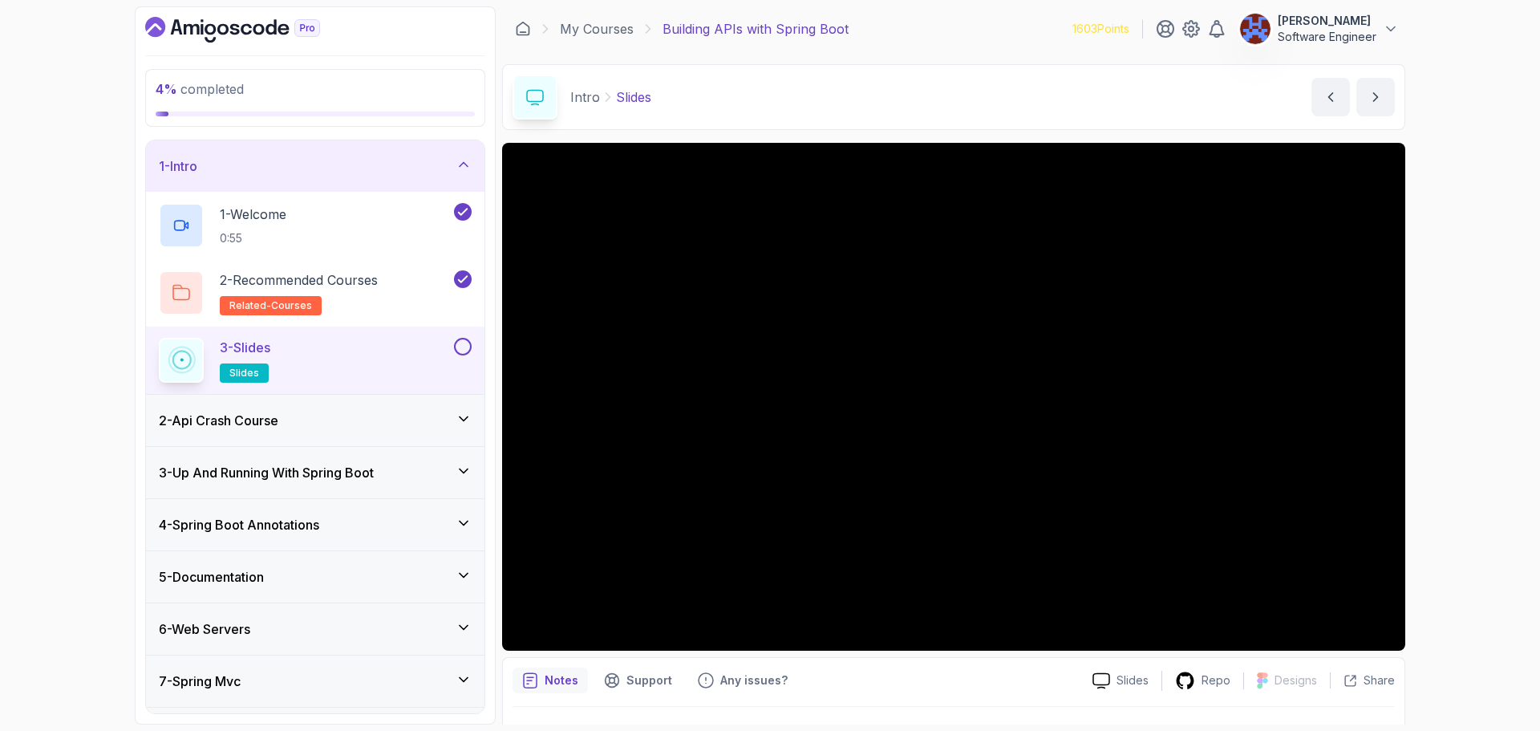
click at [464, 350] on button at bounding box center [463, 347] width 18 height 18
click at [457, 341] on icon at bounding box center [462, 346] width 14 height 16
click at [392, 416] on div "2 - Api Crash Course" at bounding box center [315, 420] width 313 height 19
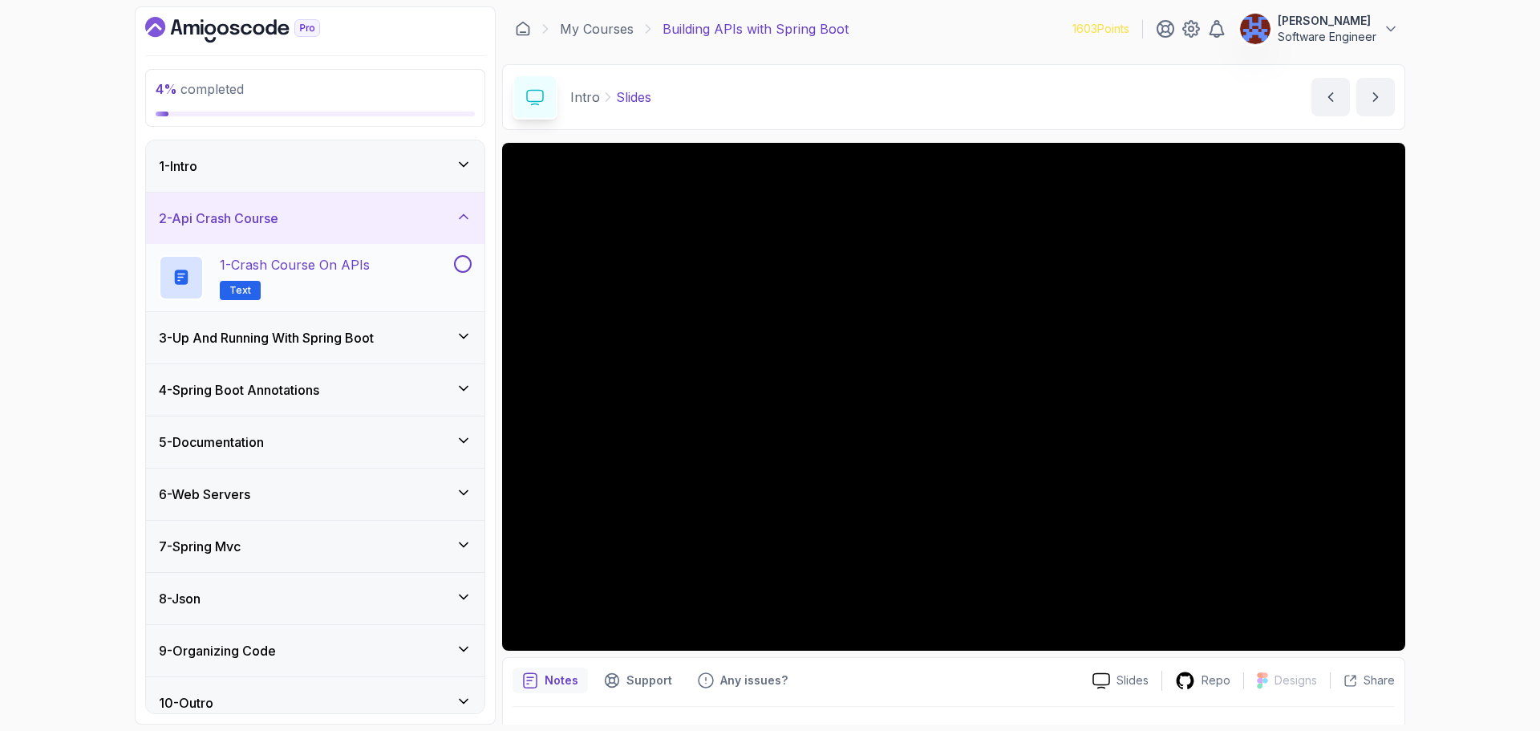
click at [362, 266] on p "1 - Crash Course on APIs" at bounding box center [295, 264] width 150 height 19
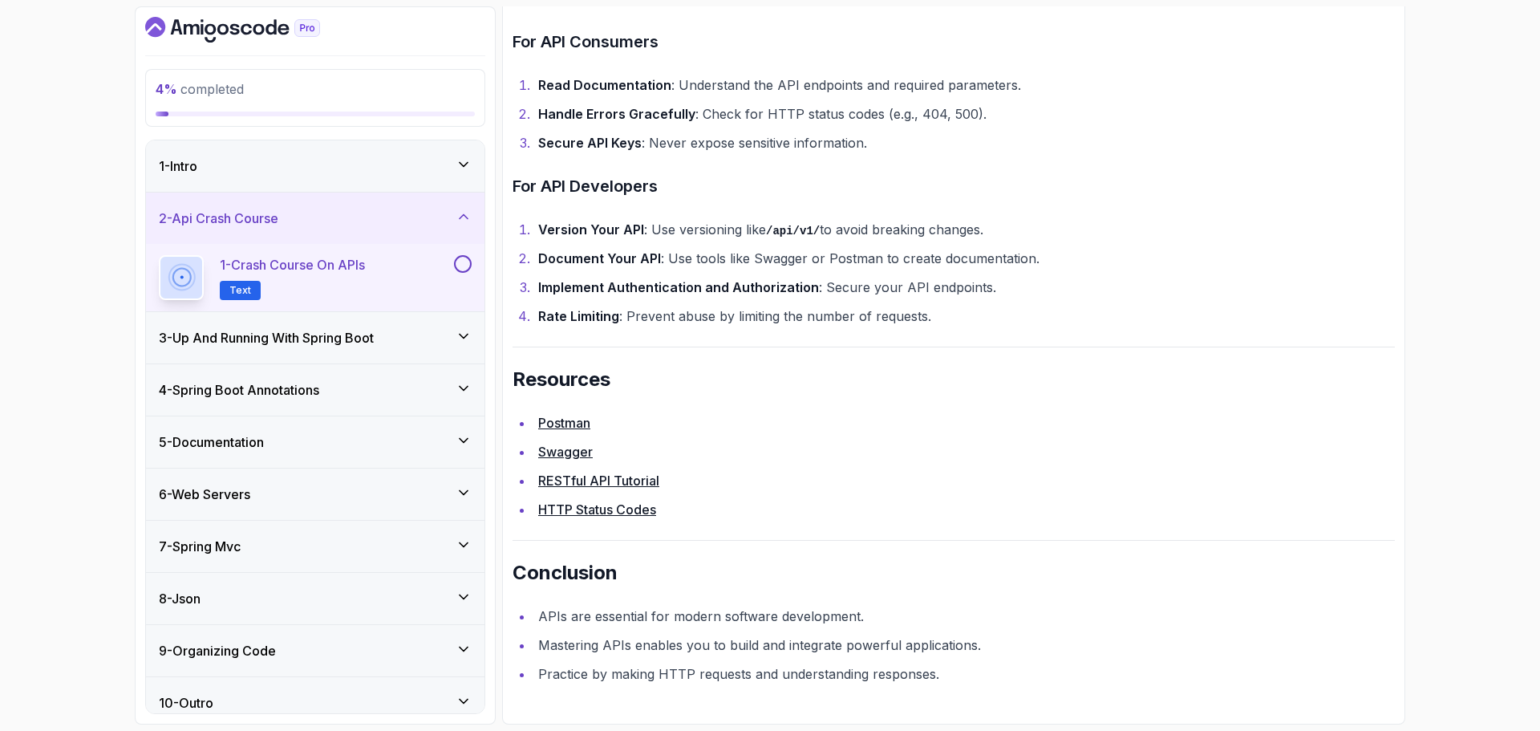
scroll to position [3292, 0]
click at [335, 344] on h3 "3 - Up And Running With Spring Boot" at bounding box center [266, 337] width 215 height 19
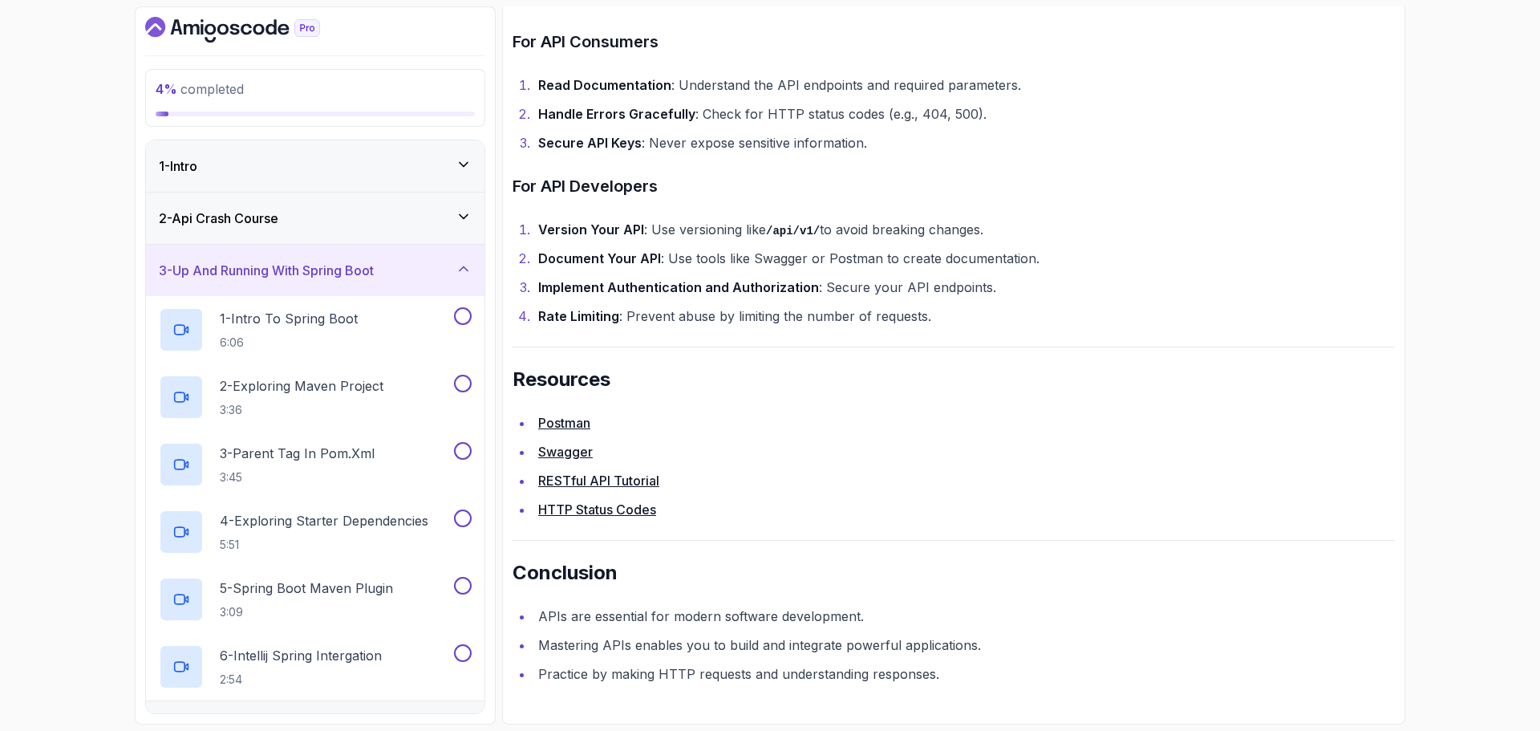
click at [366, 256] on div "3 - Up And Running With Spring Boot" at bounding box center [315, 270] width 338 height 51
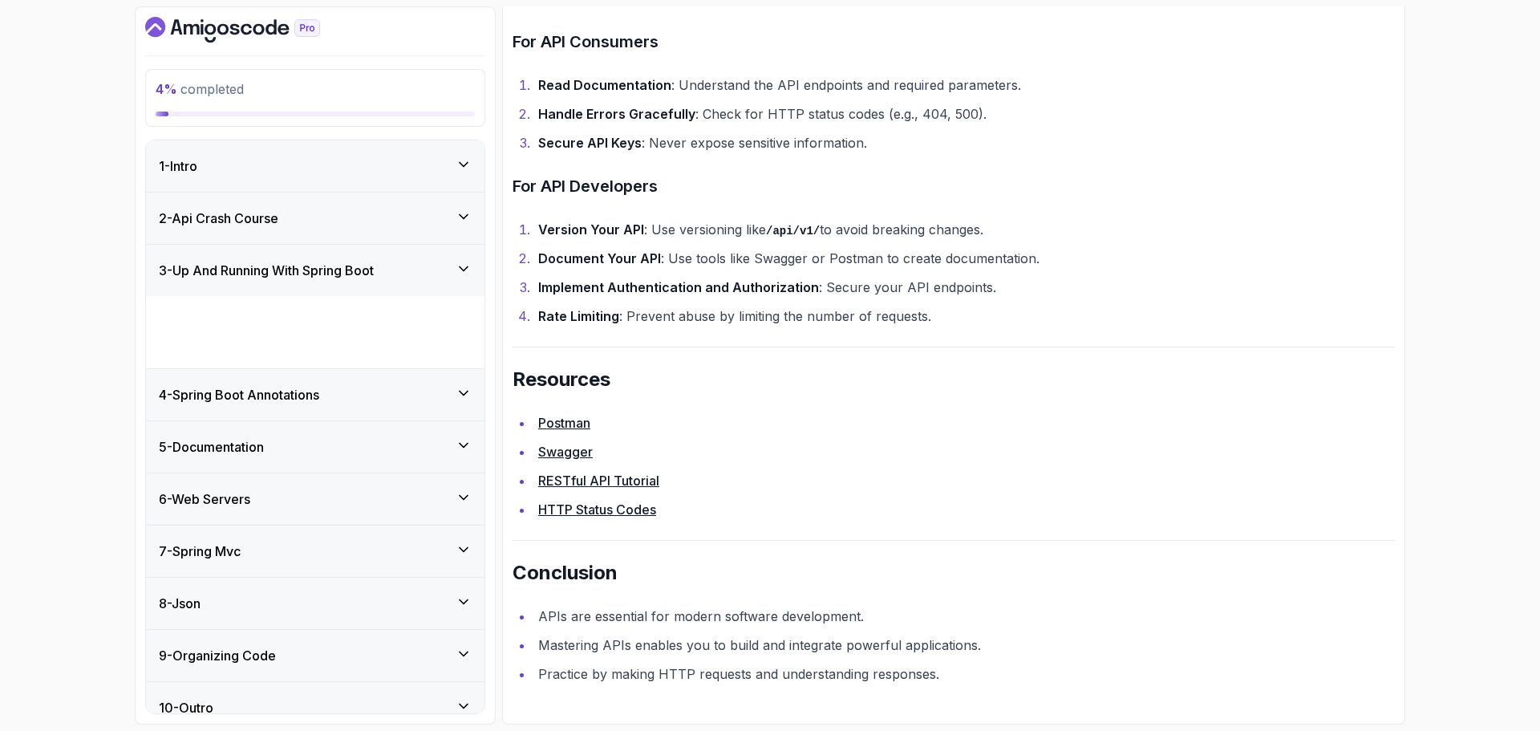
click at [384, 229] on div "2 - Api Crash Course" at bounding box center [315, 217] width 338 height 51
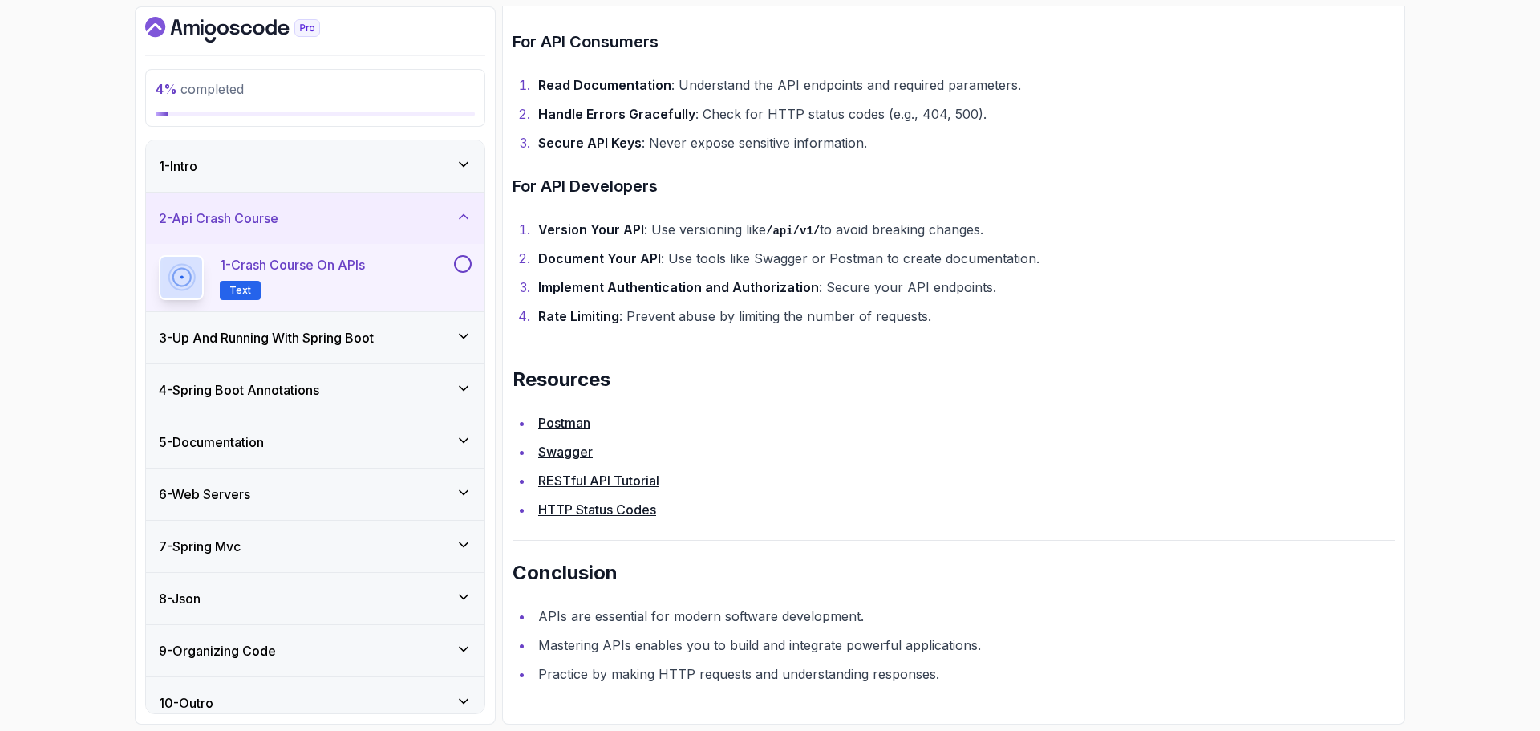
click at [471, 258] on div at bounding box center [461, 264] width 21 height 18
click at [462, 263] on button at bounding box center [463, 264] width 18 height 18
click at [363, 334] on h3 "3 - Up And Running With Spring Boot" at bounding box center [266, 337] width 215 height 19
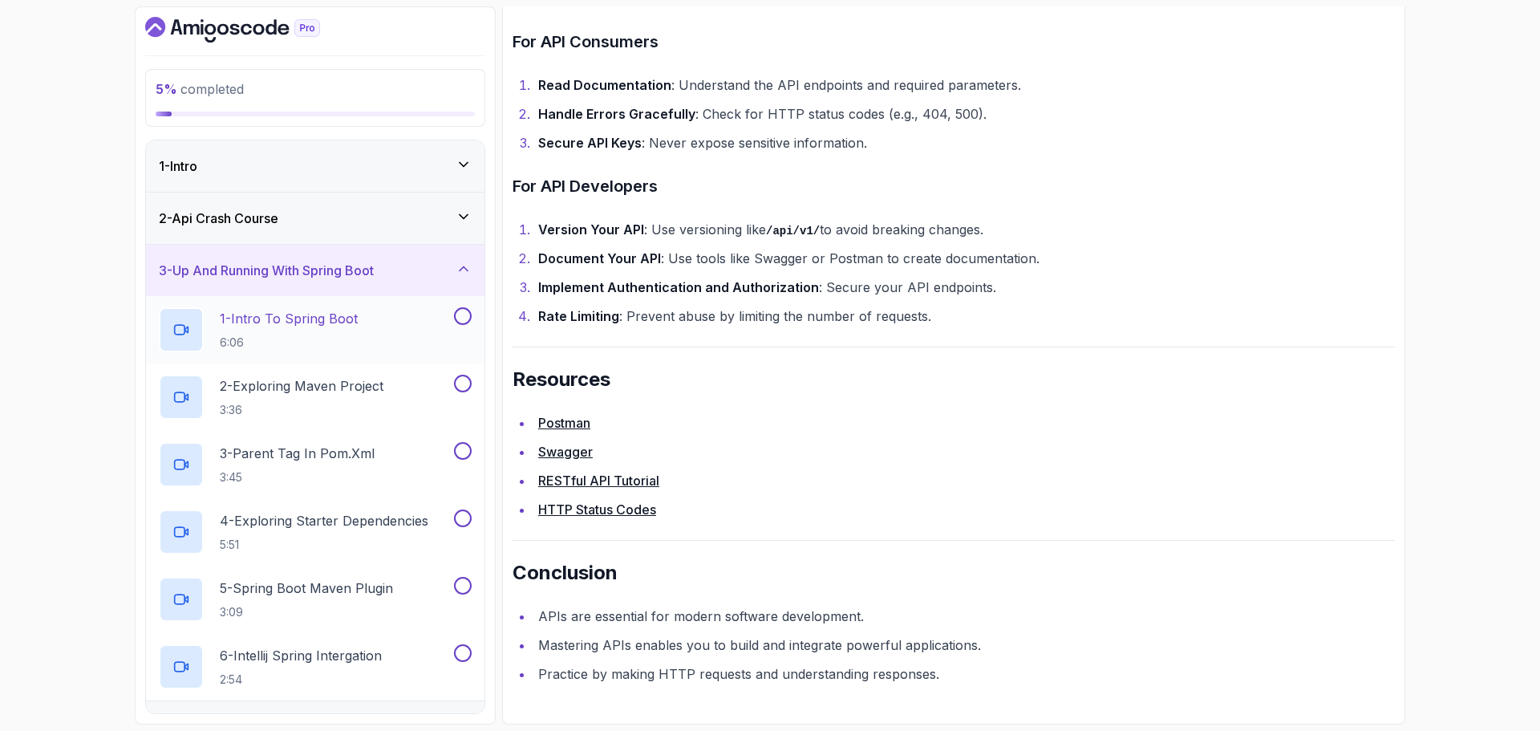
click at [377, 316] on div "1 - Intro To Spring Boot 6:06" at bounding box center [305, 329] width 292 height 45
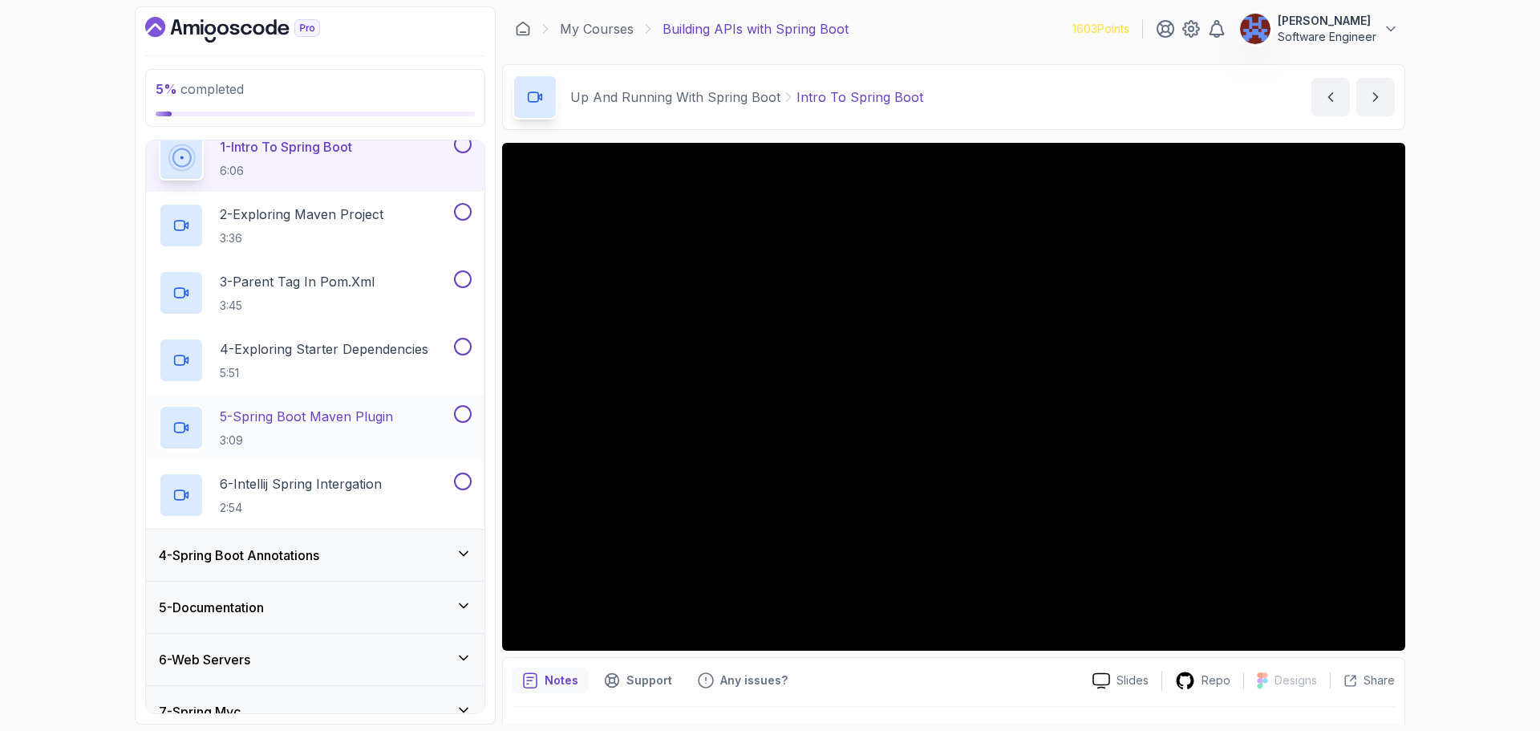
scroll to position [80, 0]
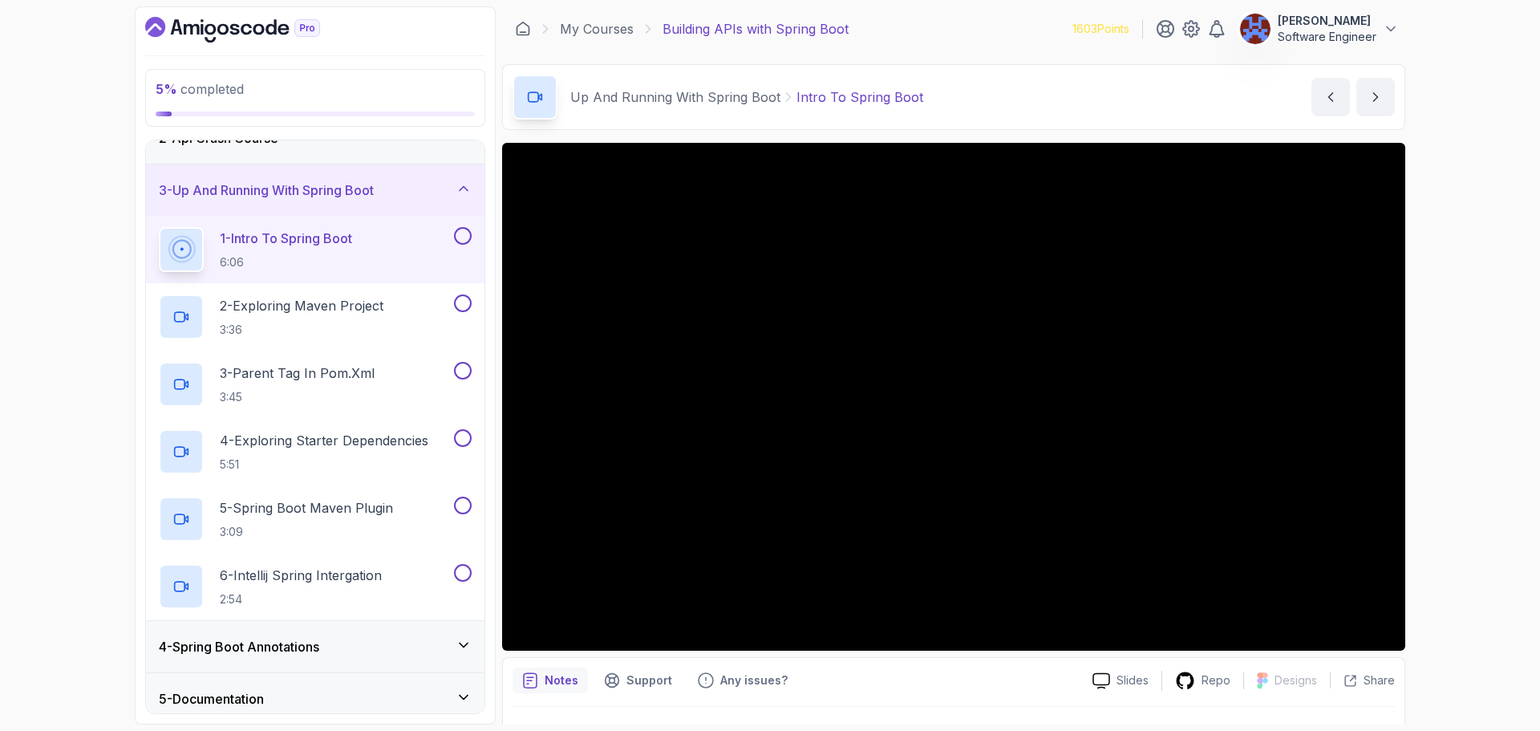
click at [1443, 536] on div "5 % completed 1 - Intro 2 - Api Crash Course 3 - Up And Running With Spring Boo…" at bounding box center [770, 365] width 1540 height 731
click at [1499, 201] on div "5 % completed 1 - Intro 2 - Api Crash Course 3 - Up And Running With Spring Boo…" at bounding box center [770, 365] width 1540 height 731
drag, startPoint x: 83, startPoint y: 612, endPoint x: 82, endPoint y: 601, distance: 10.5
click at [82, 602] on div "5 % completed 1 - Intro 2 - Api Crash Course 3 - Up And Running With Spring Boo…" at bounding box center [770, 365] width 1540 height 731
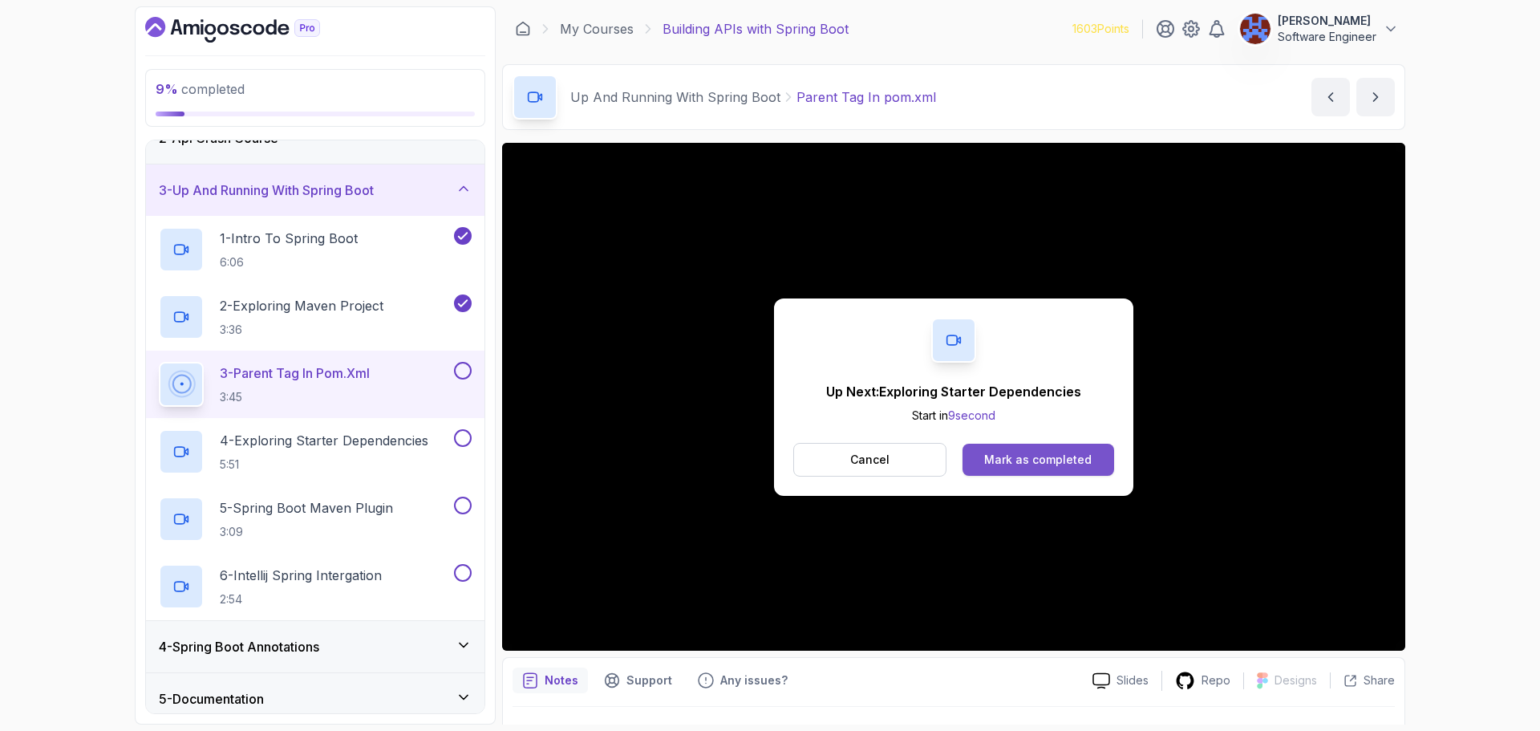
click at [1026, 459] on div "Mark as completed" at bounding box center [1037, 459] width 107 height 16
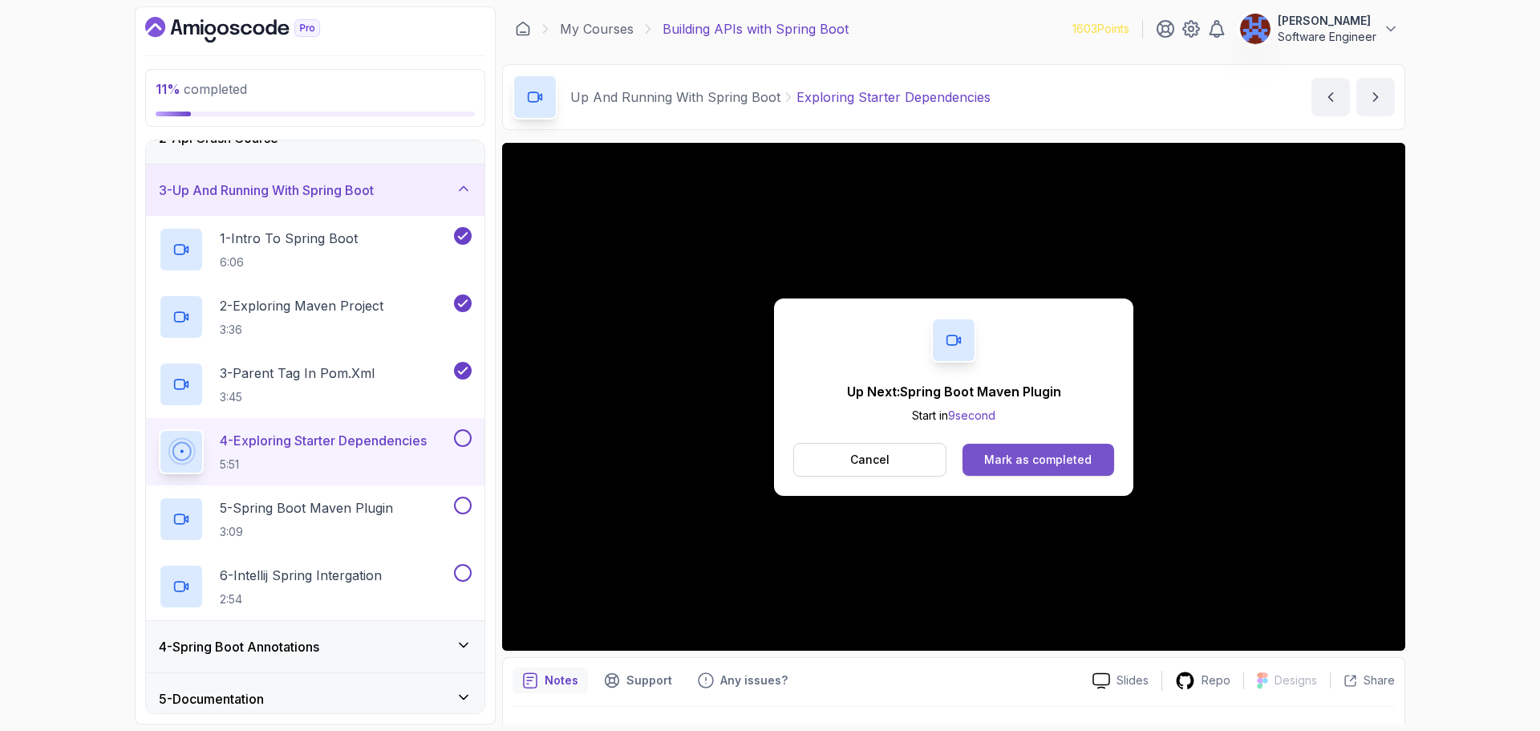
click at [1058, 460] on div "Mark as completed" at bounding box center [1037, 459] width 107 height 16
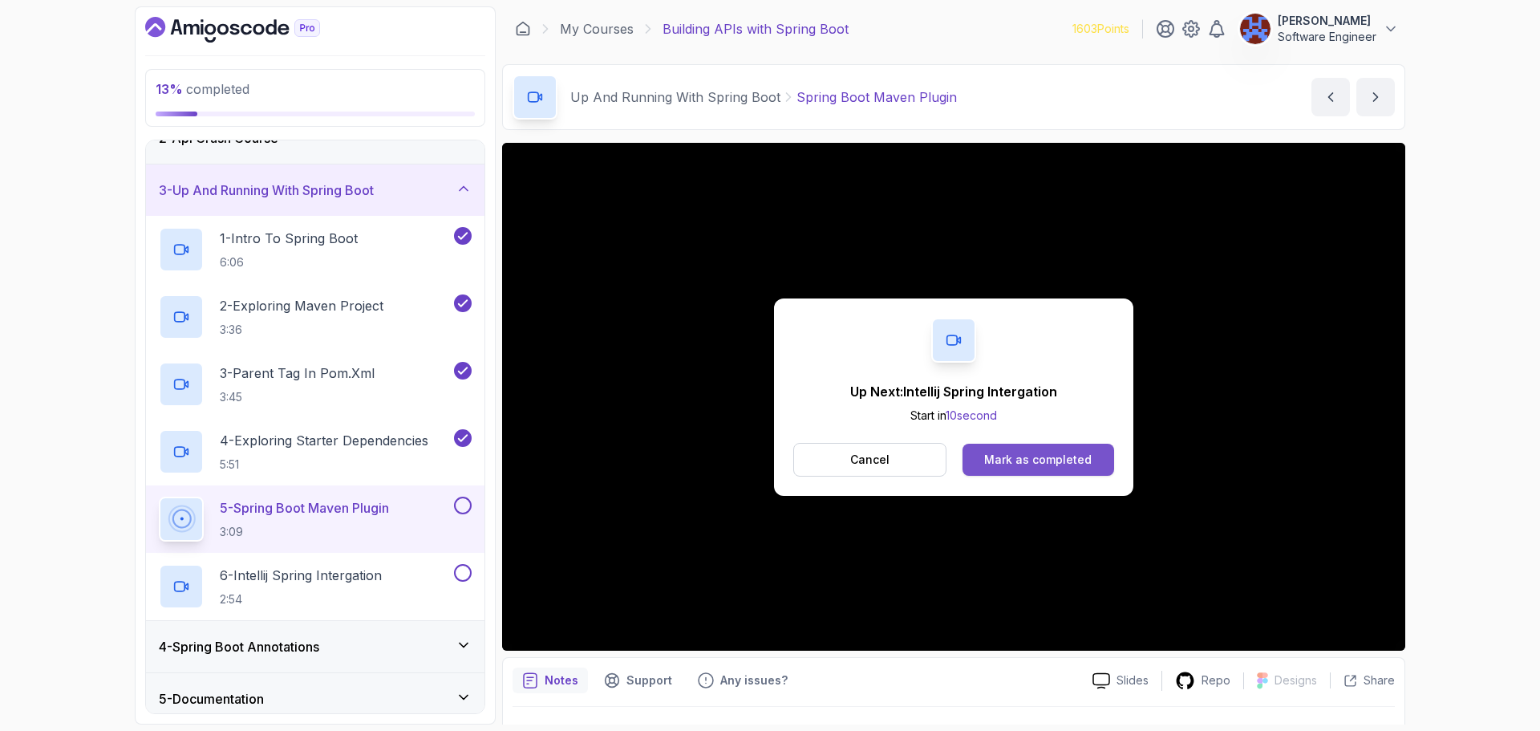
click at [1064, 462] on div "Mark as completed" at bounding box center [1037, 459] width 107 height 16
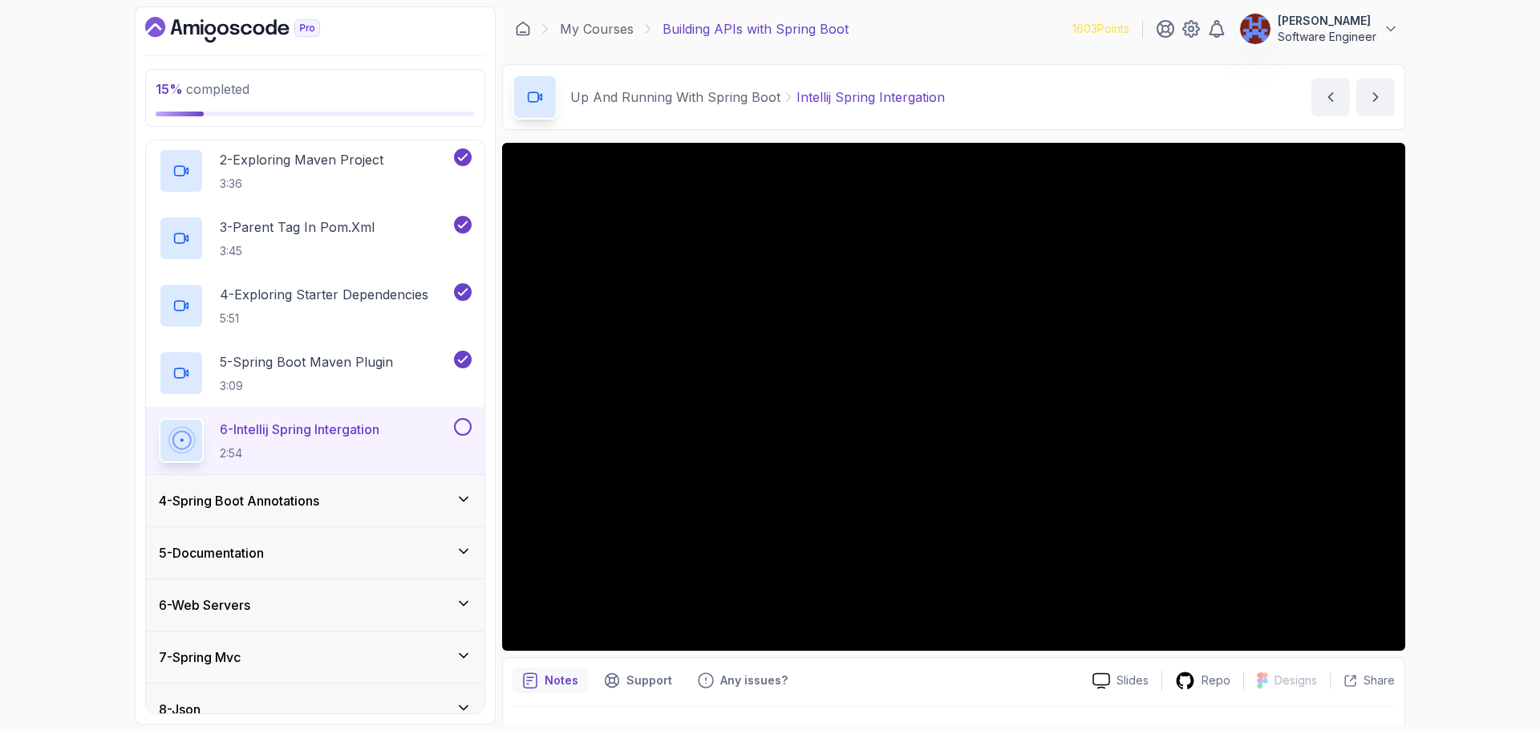
scroll to position [352, 0]
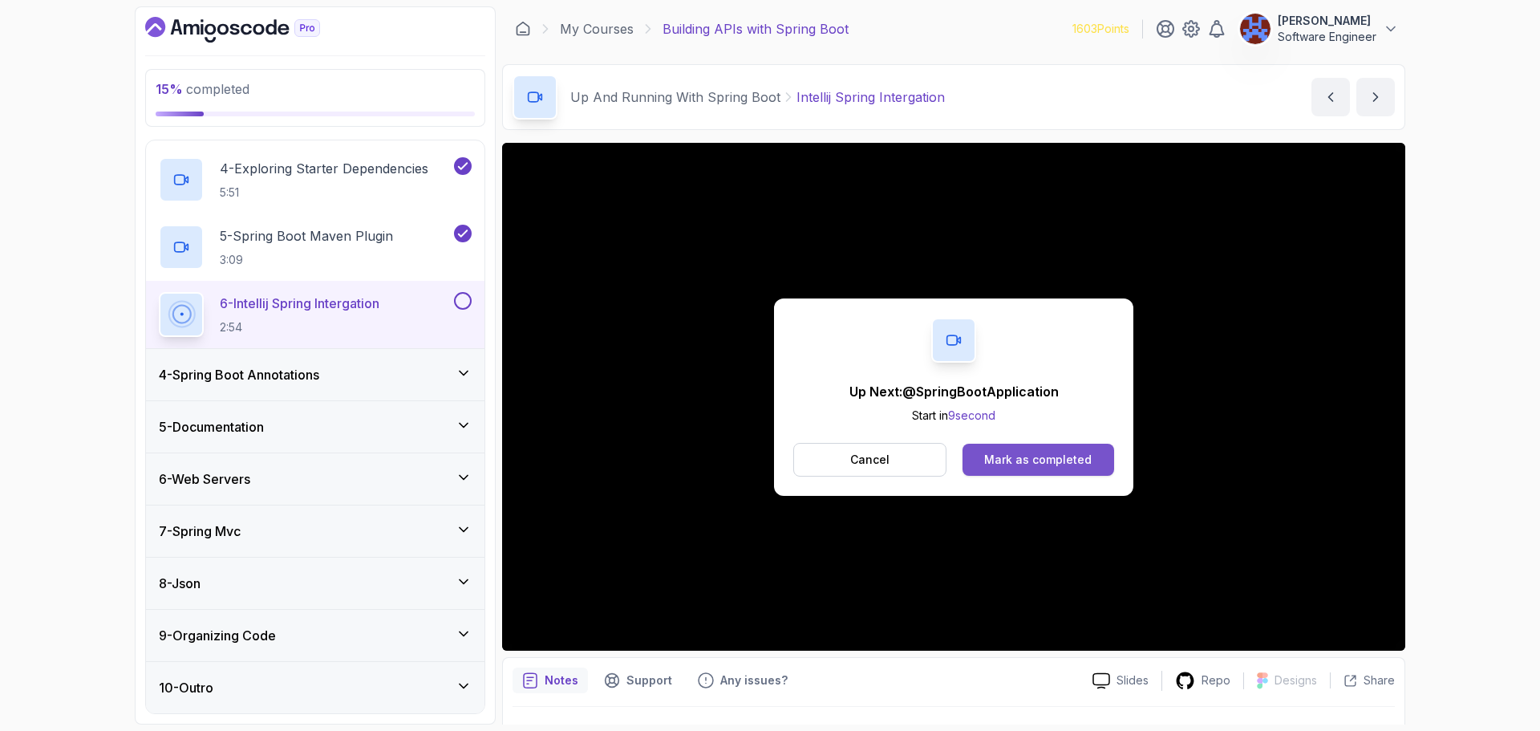
click at [1087, 451] on div "Mark as completed" at bounding box center [1037, 459] width 107 height 16
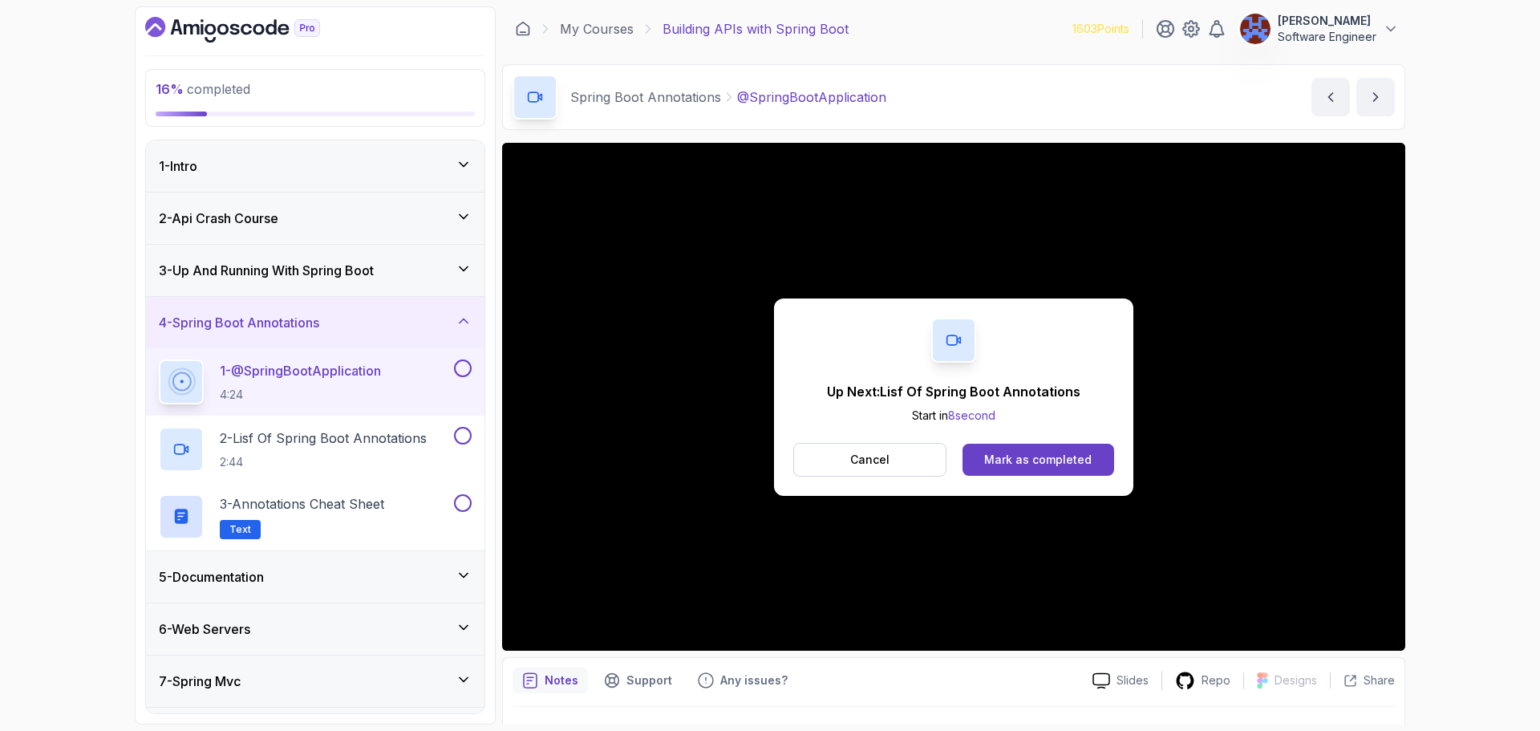
click at [1213, 258] on div "Up Next: Lisf Of Spring Boot Annotations Start in 8 second Cancel Mark as compl…" at bounding box center [953, 397] width 903 height 508
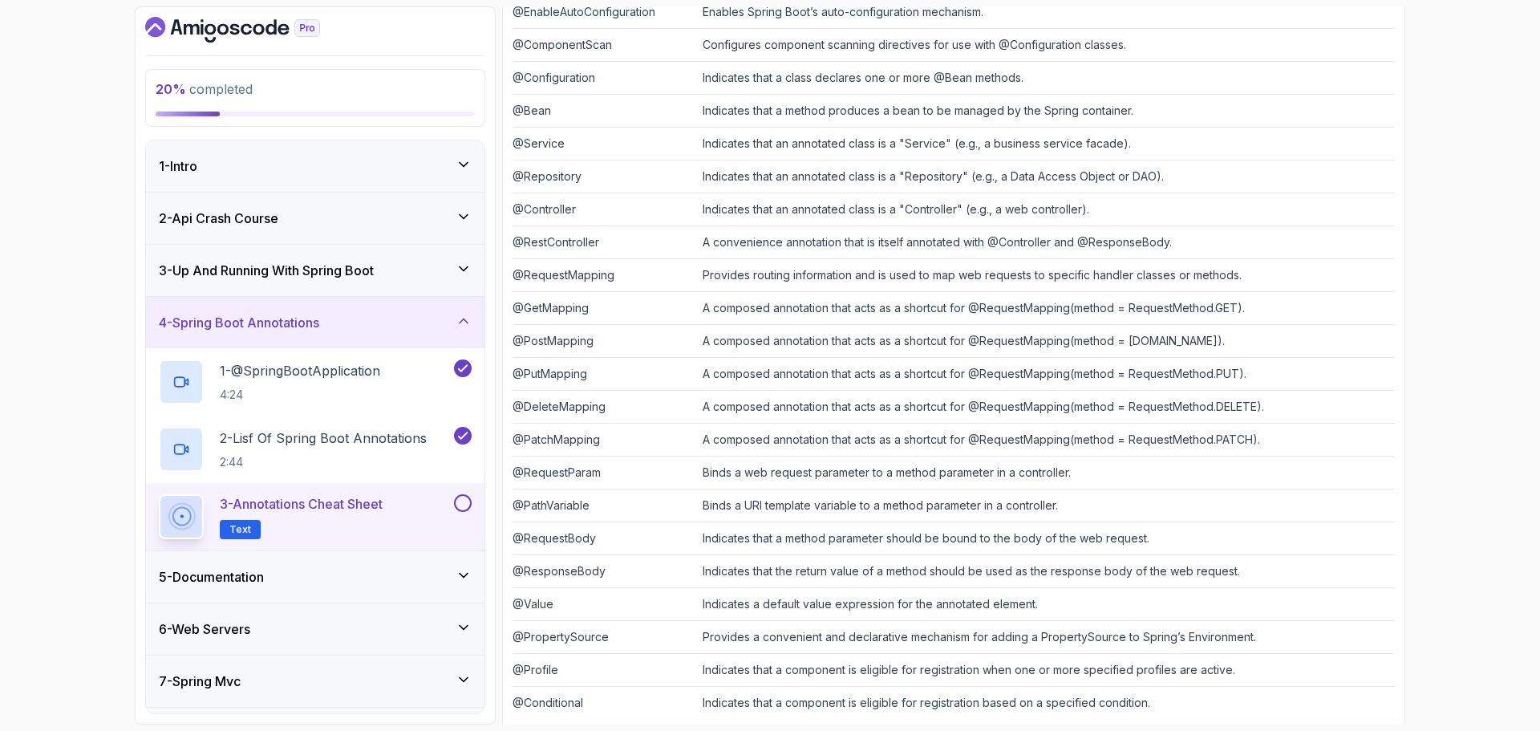
scroll to position [348, 0]
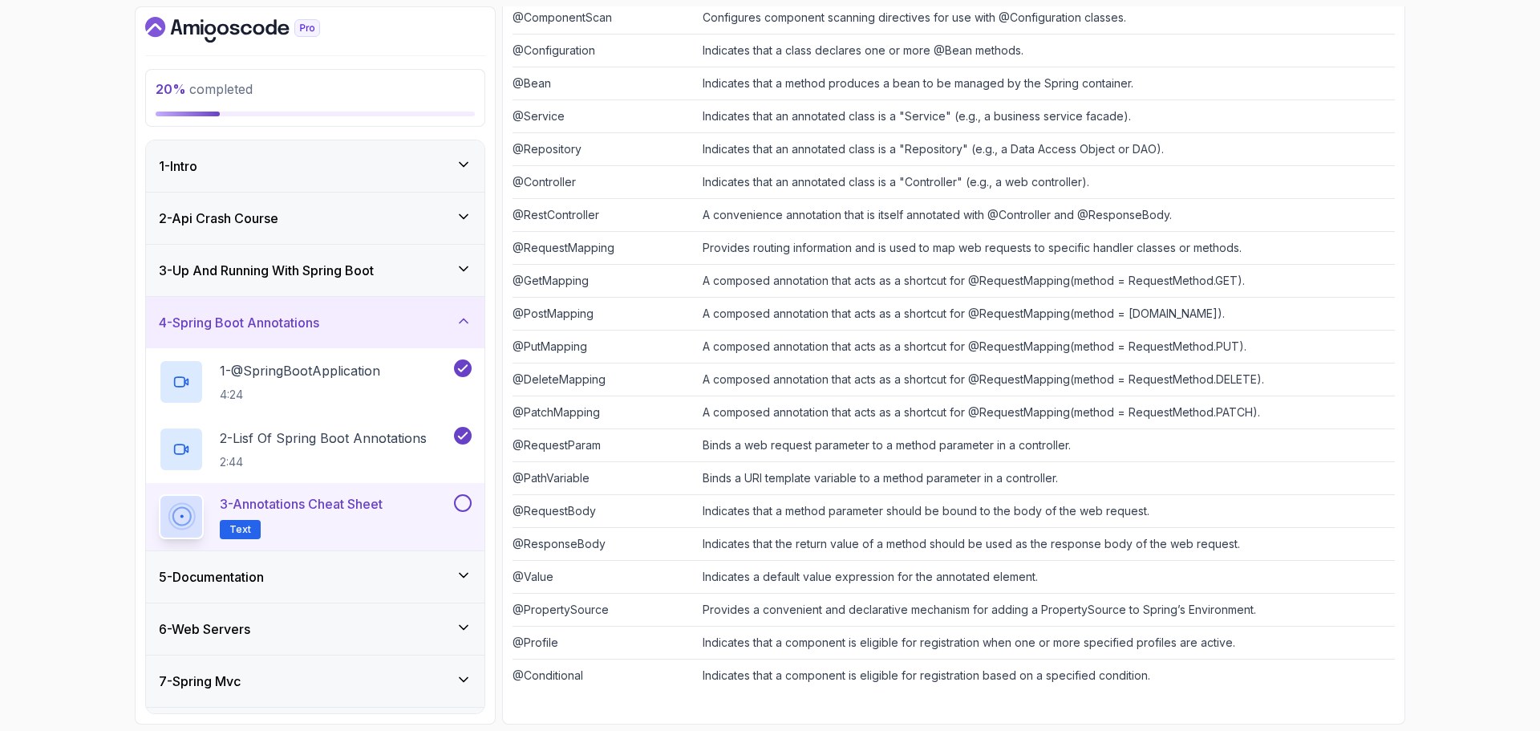
click at [460, 501] on button at bounding box center [463, 503] width 18 height 18
click at [412, 581] on div "5 - Documentation" at bounding box center [315, 576] width 313 height 19
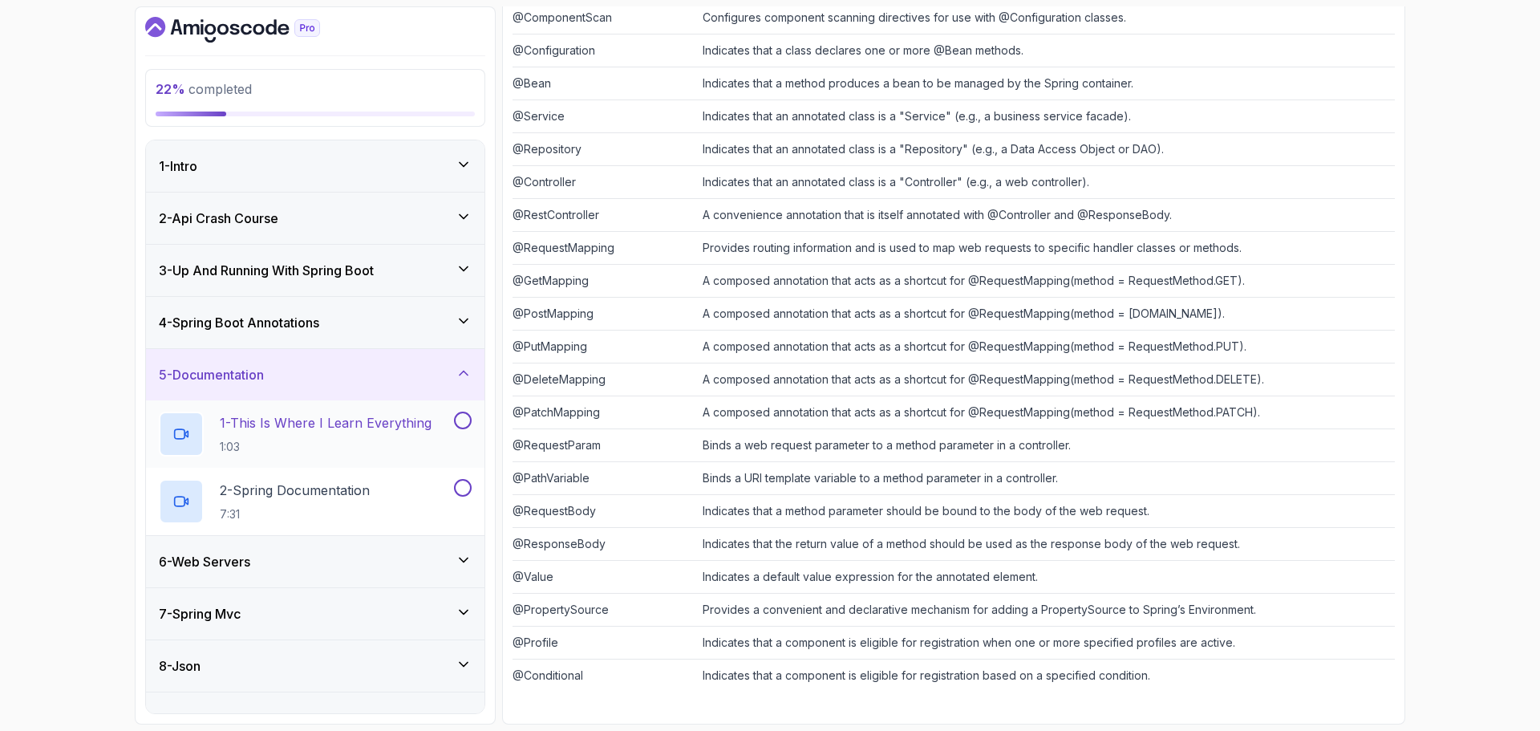
click at [395, 449] on p "1:03" at bounding box center [326, 447] width 212 height 16
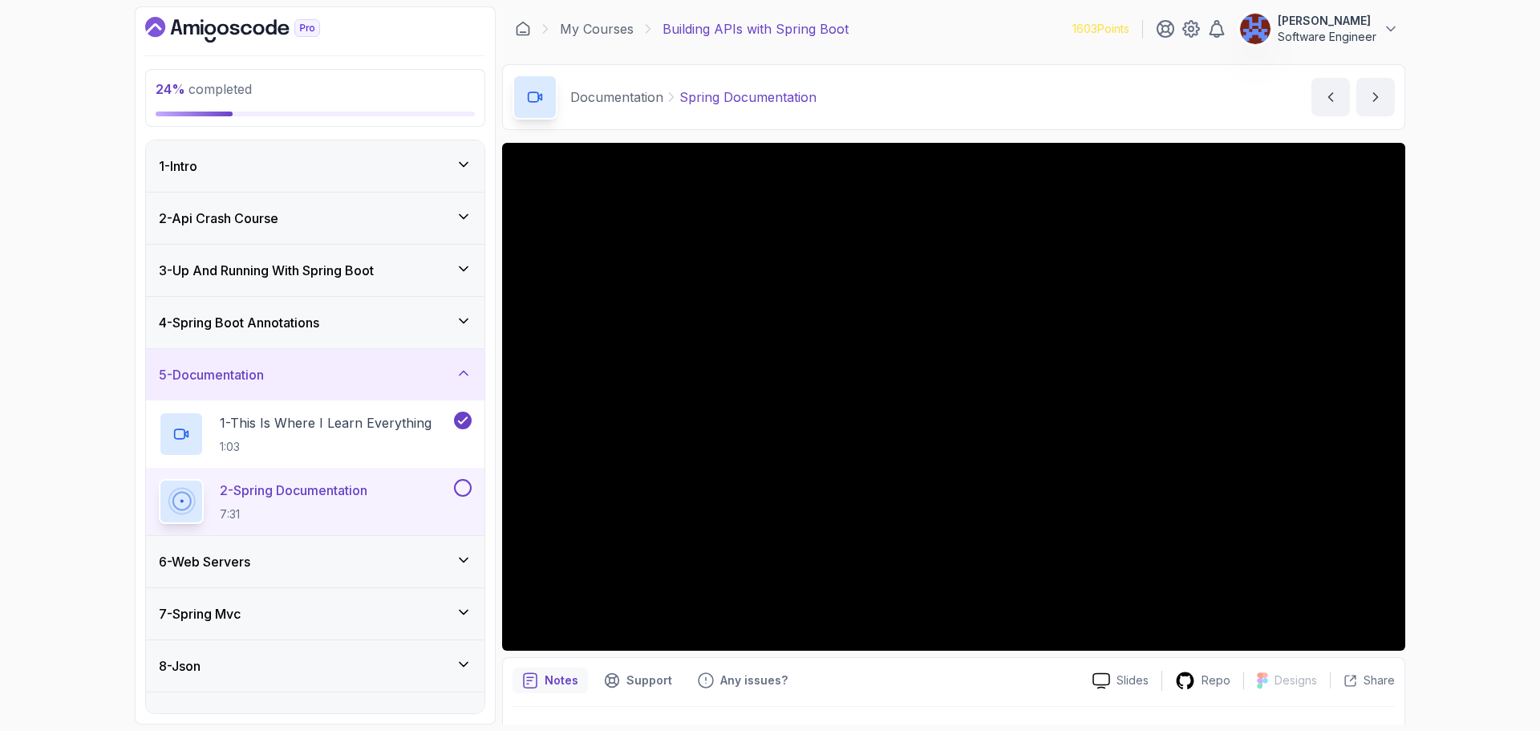
click at [459, 489] on button at bounding box center [463, 488] width 18 height 18
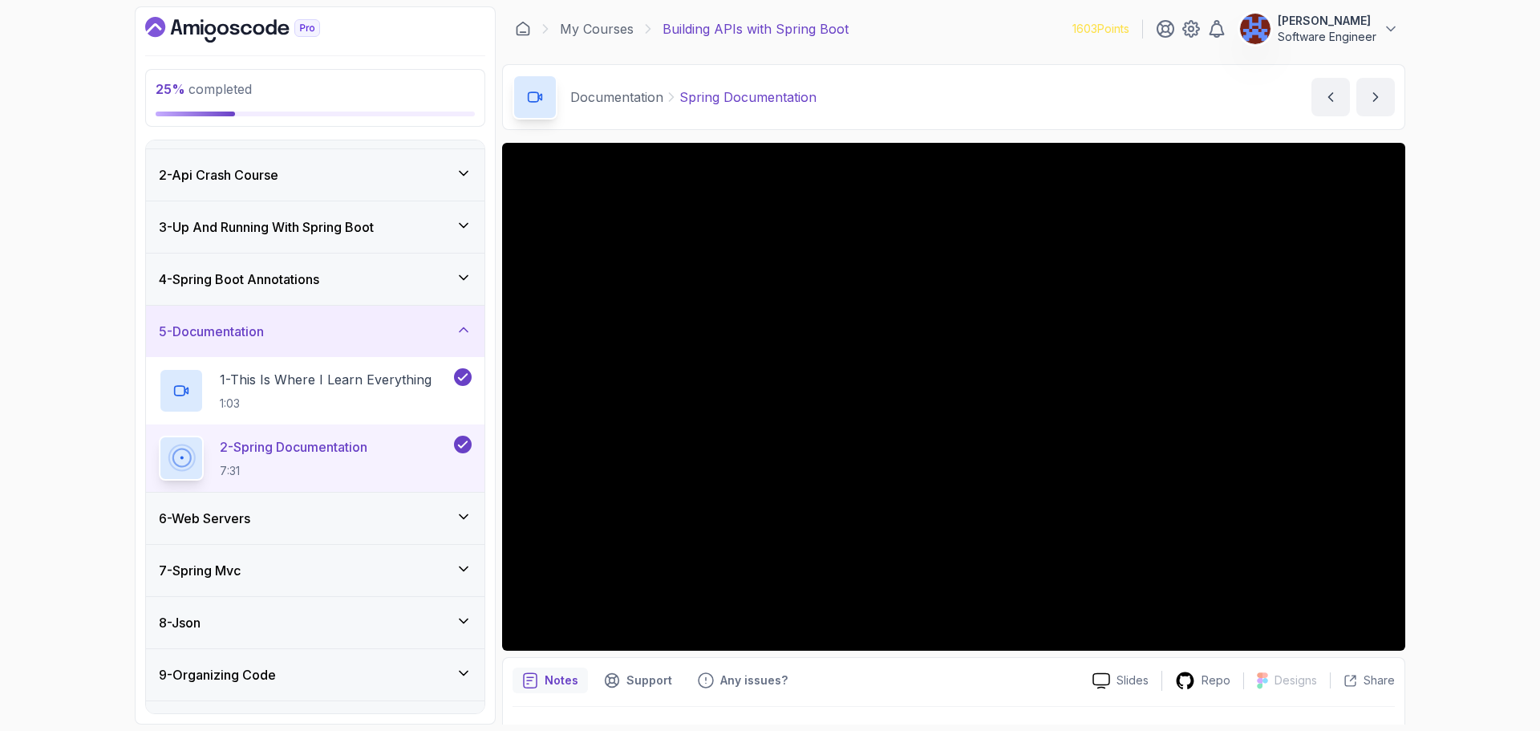
scroll to position [83, 0]
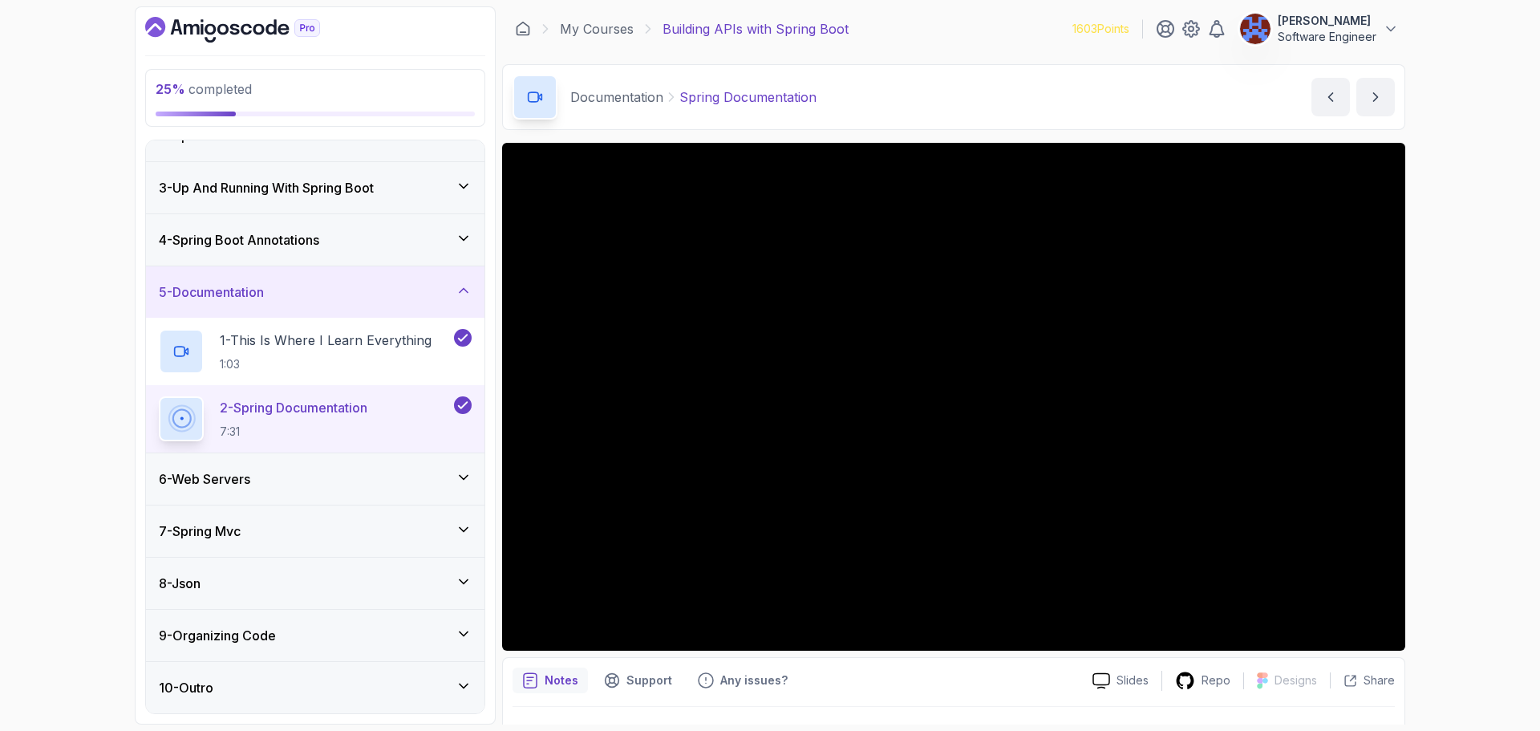
click at [378, 480] on div "6 - Web Servers" at bounding box center [315, 478] width 313 height 19
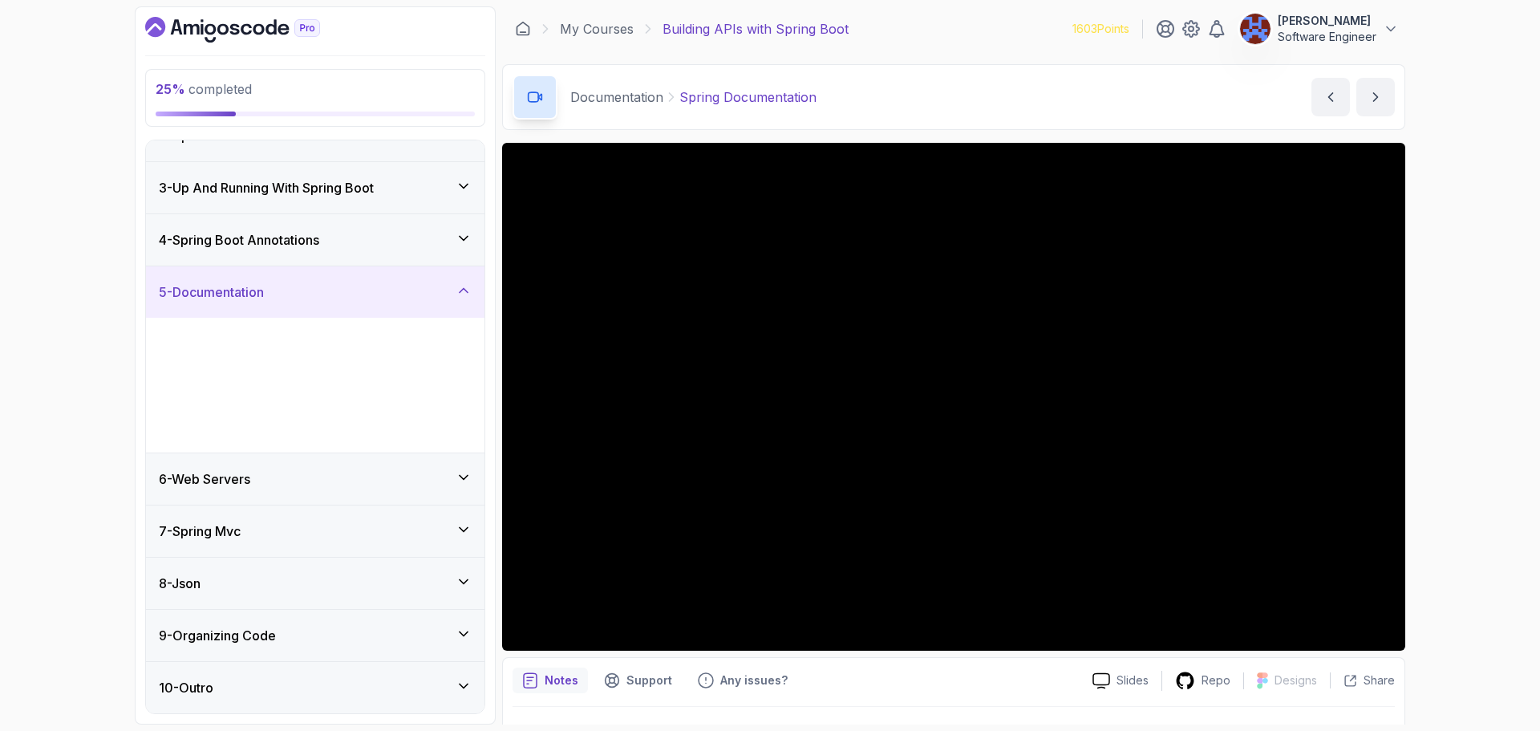
scroll to position [0, 0]
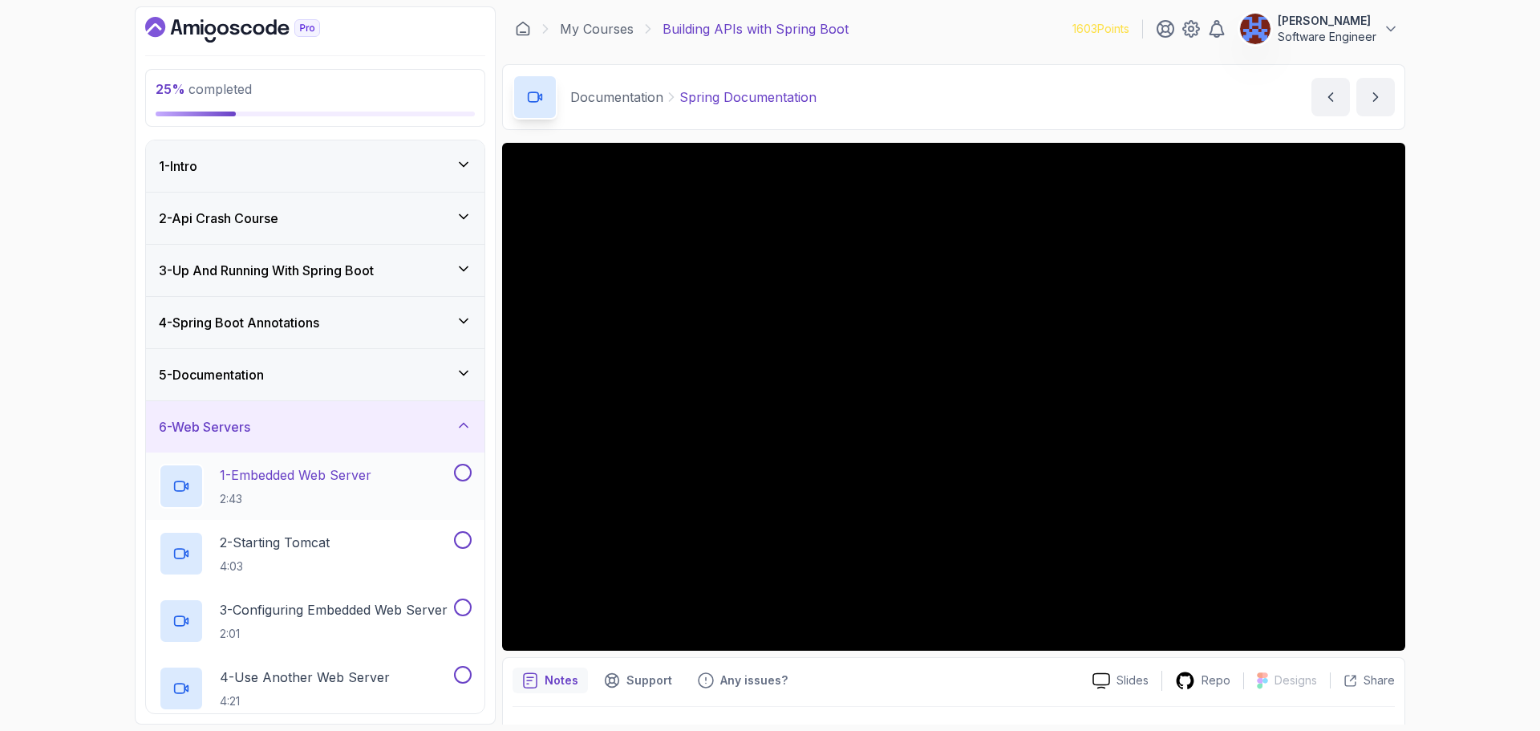
click at [390, 470] on div "1 - Embedded Web Server 2:43" at bounding box center [305, 486] width 292 height 45
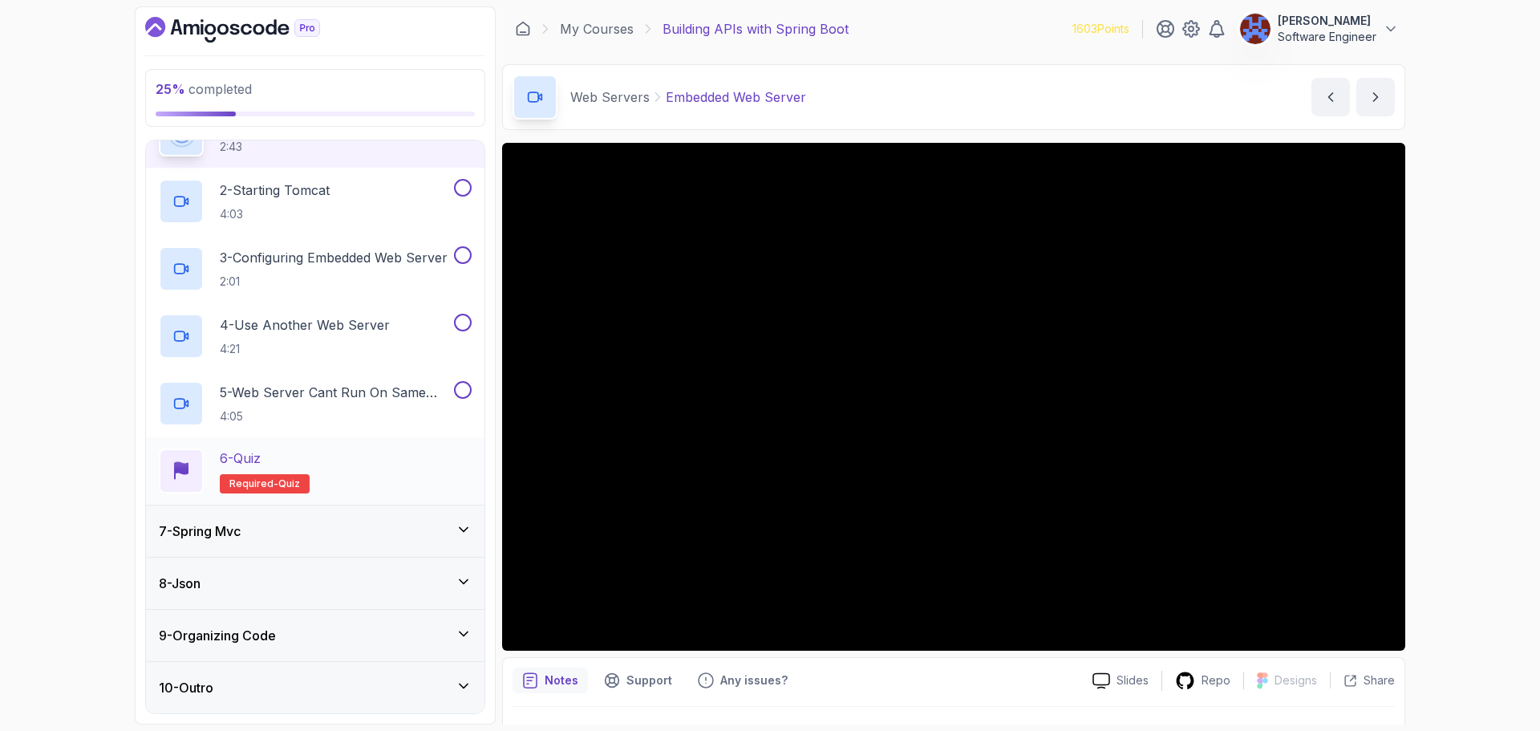
scroll to position [272, 0]
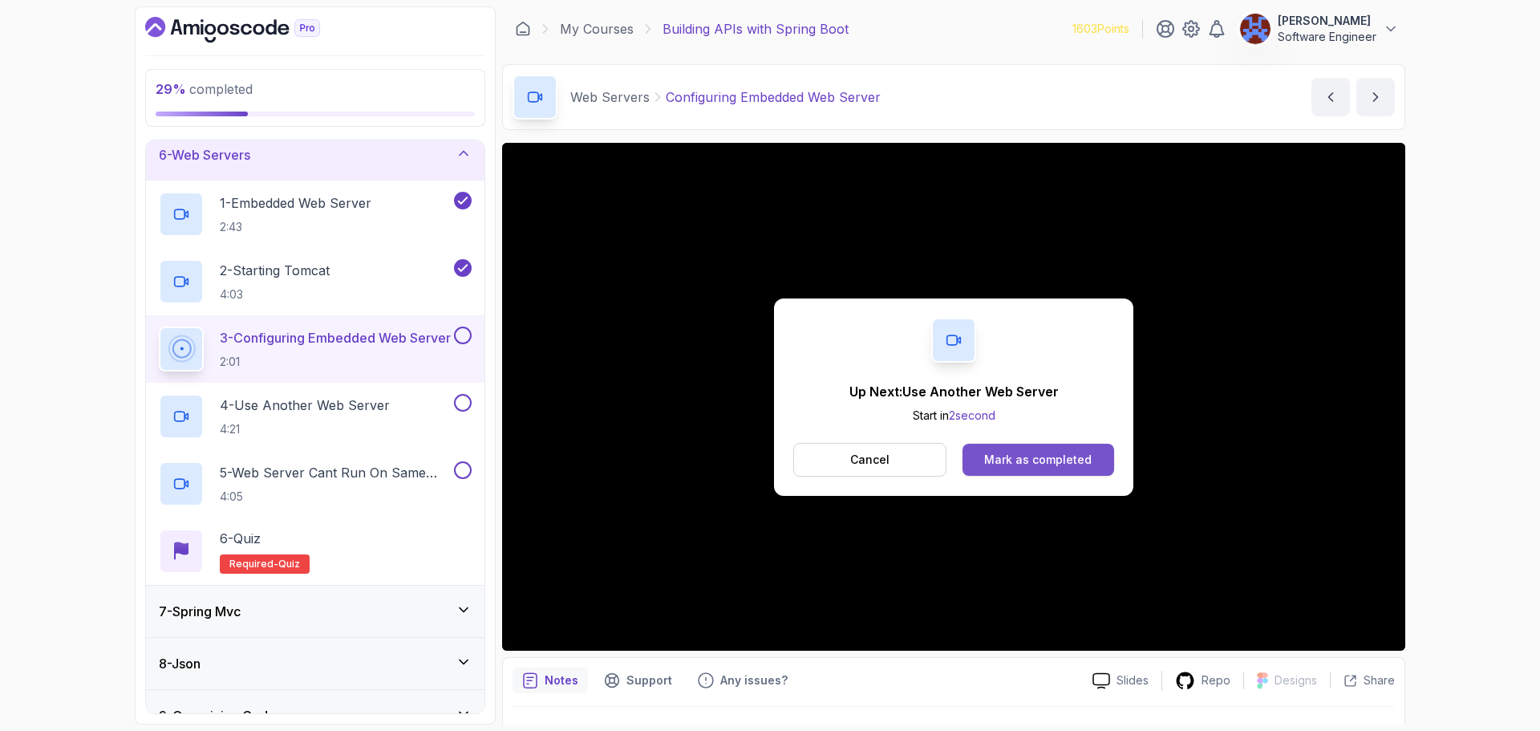
click at [1035, 465] on div "Mark as completed" at bounding box center [1037, 459] width 107 height 16
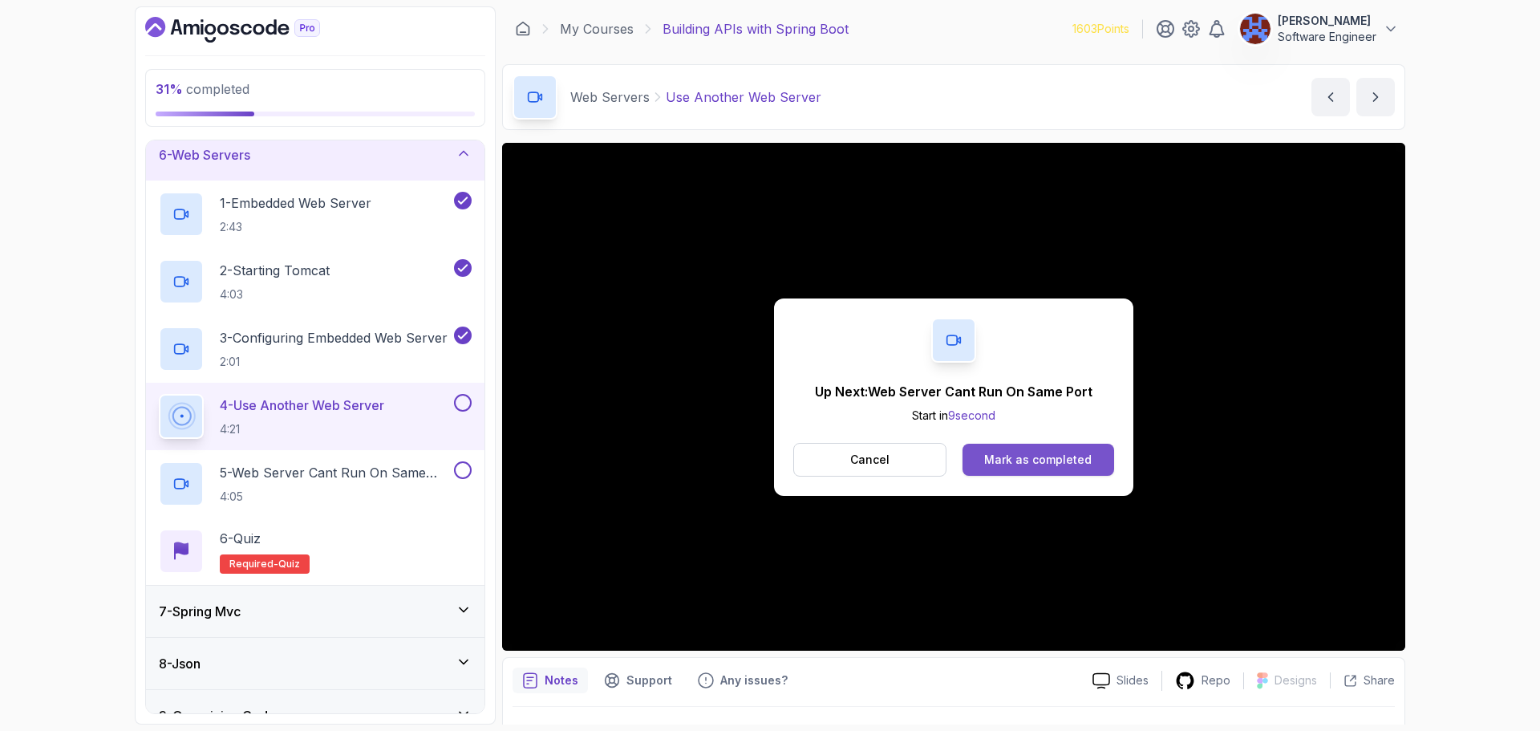
click at [1007, 469] on button "Mark as completed" at bounding box center [1038, 459] width 152 height 32
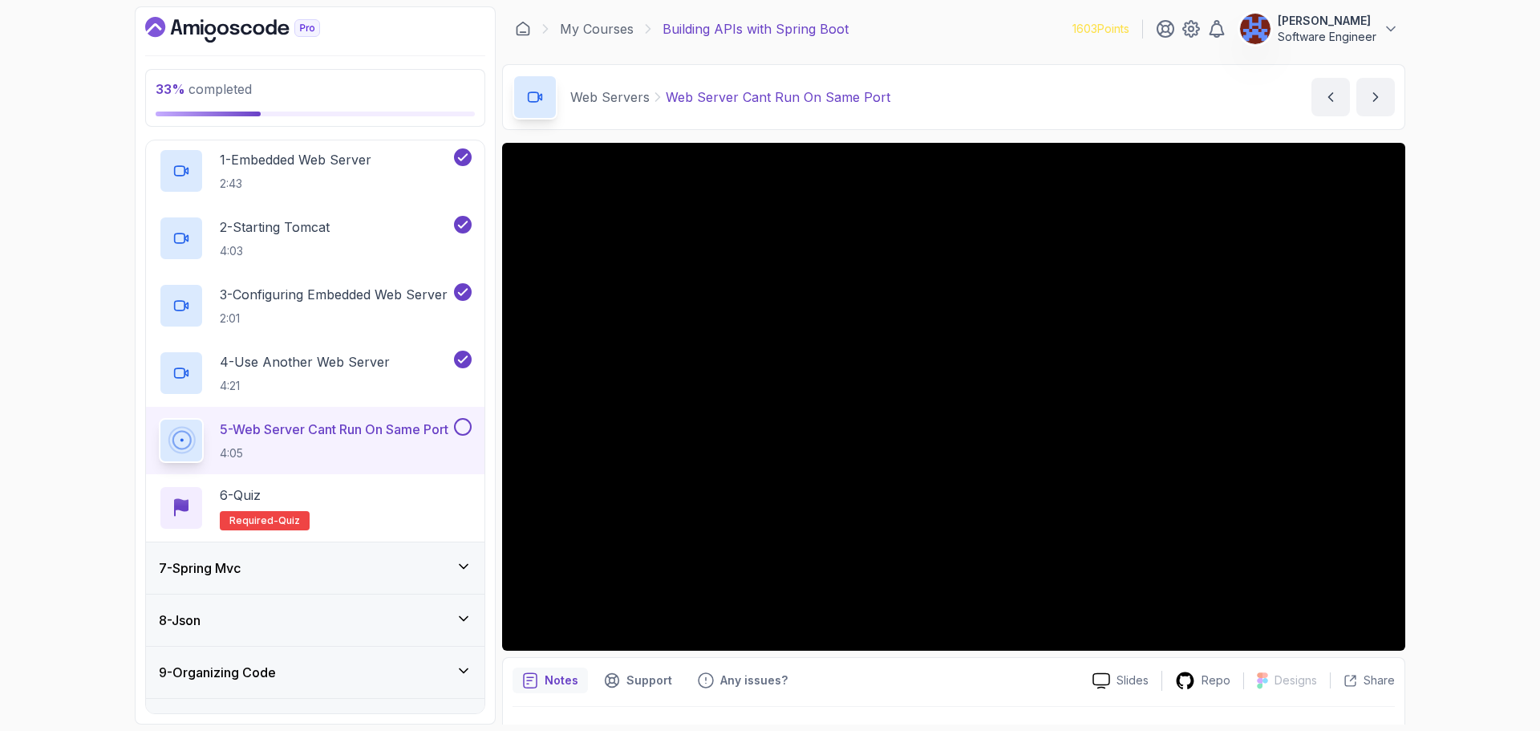
scroll to position [352, 0]
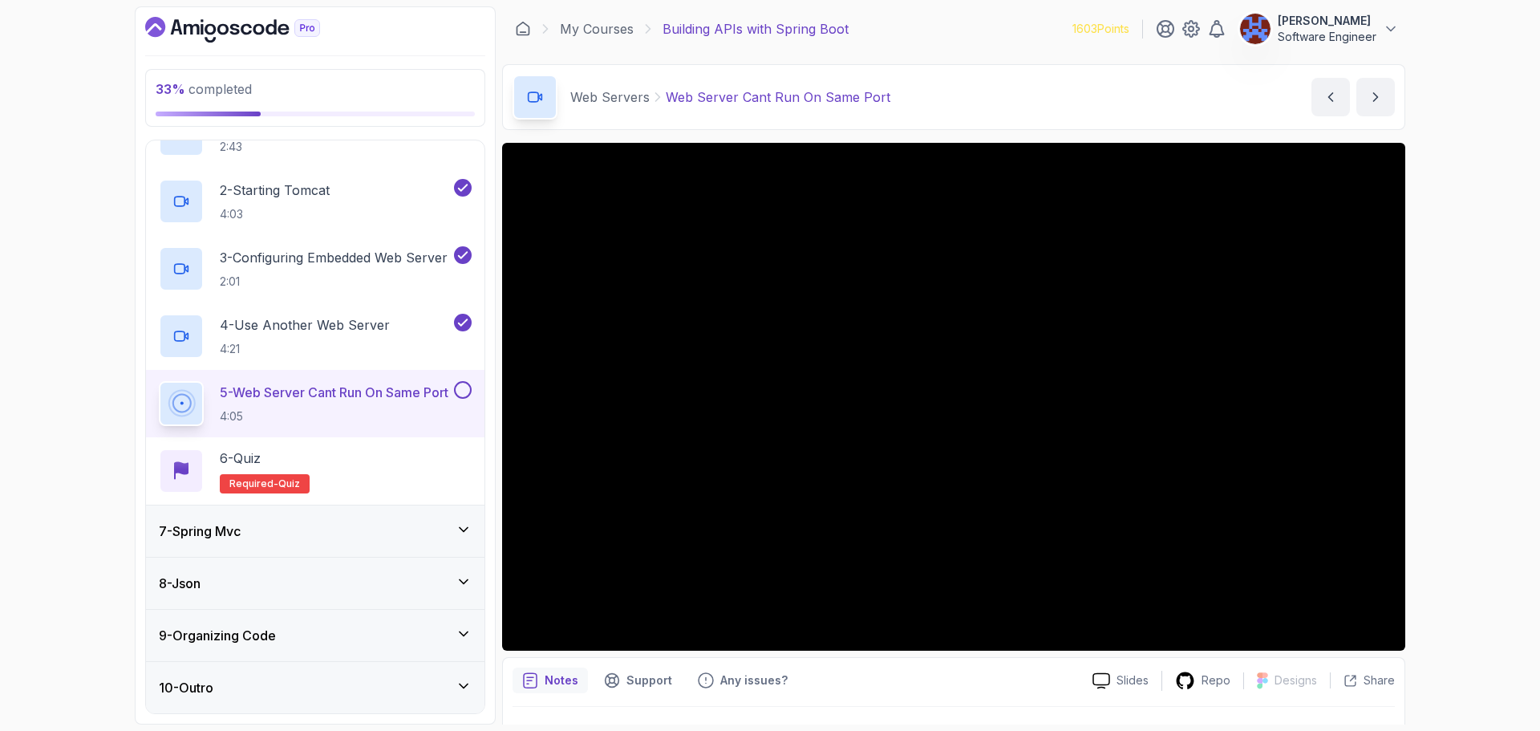
click at [460, 390] on button at bounding box center [463, 390] width 18 height 18
click at [419, 460] on div "6 - Quiz Required- quiz" at bounding box center [315, 470] width 313 height 45
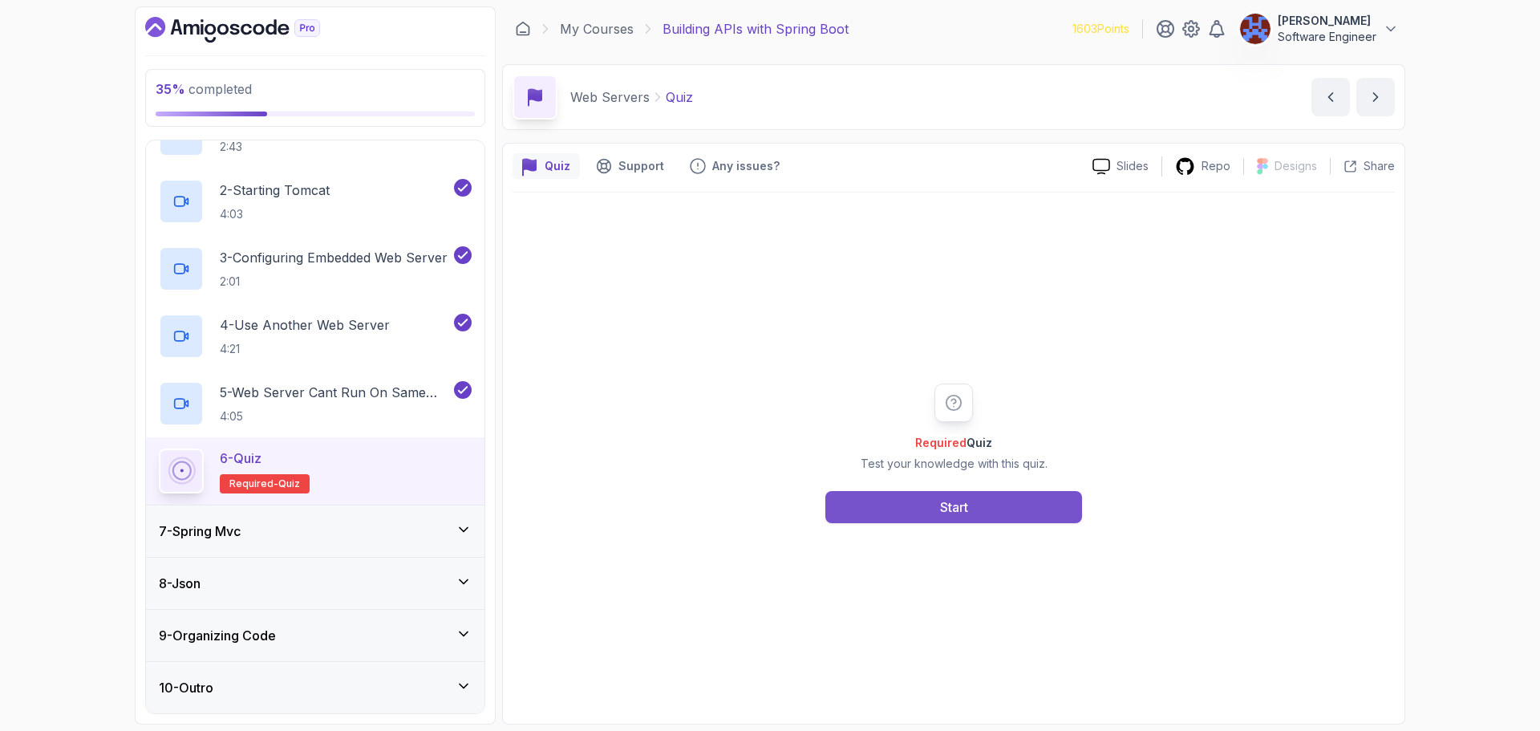
click at [999, 503] on button "Start" at bounding box center [953, 507] width 257 height 32
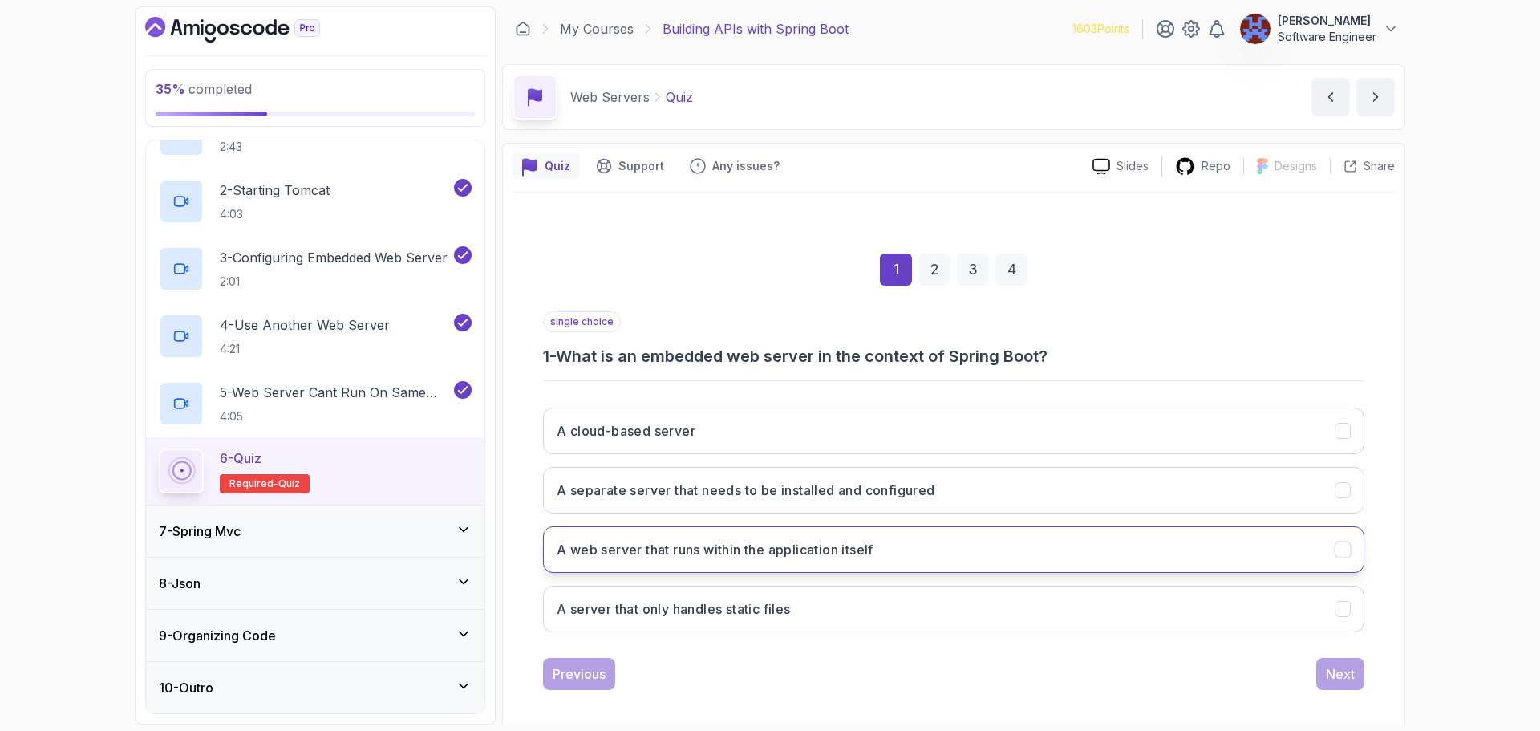
click at [837, 543] on h3 "A web server that runs within the application itself" at bounding box center [715, 549] width 317 height 19
click at [1325, 675] on button "Next" at bounding box center [1340, 674] width 48 height 32
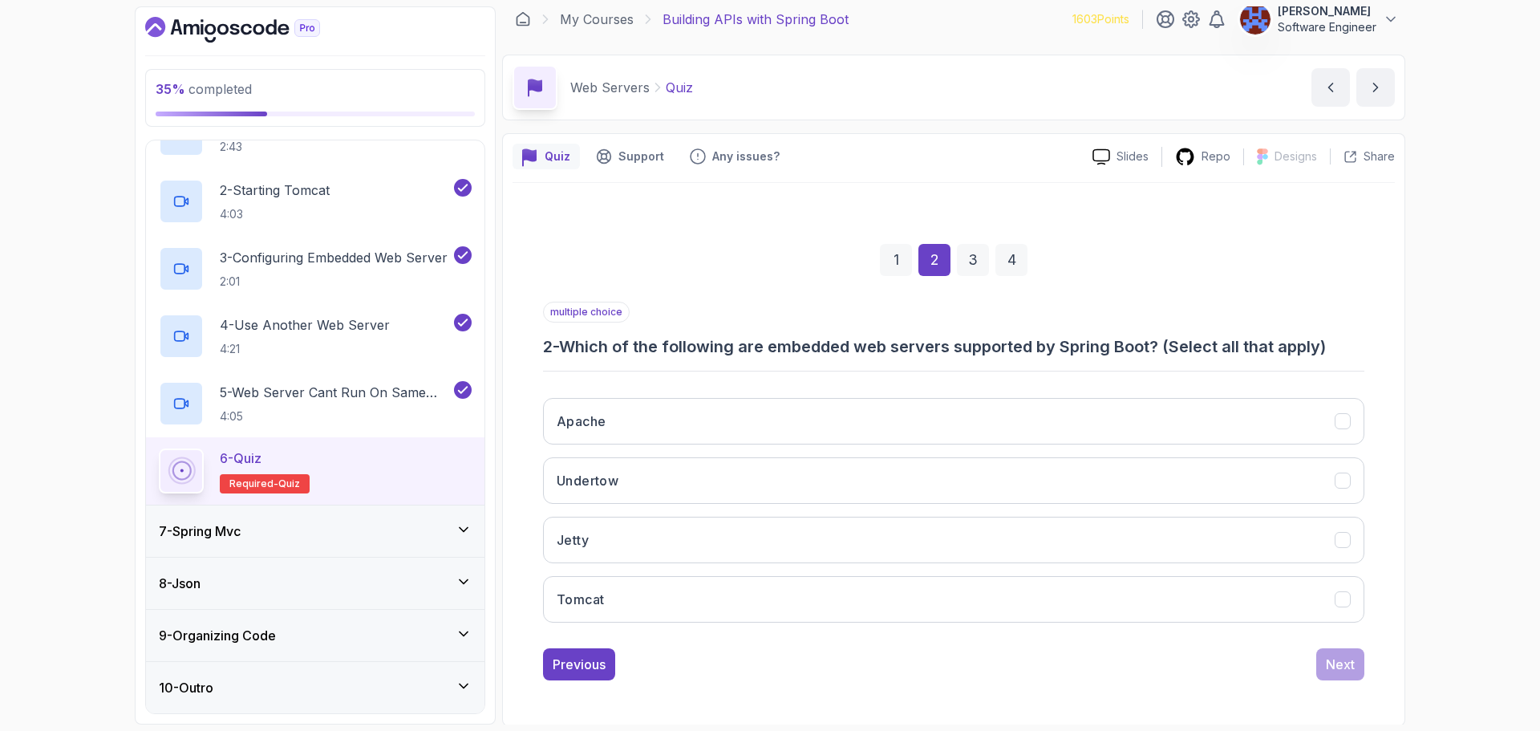
scroll to position [11, 0]
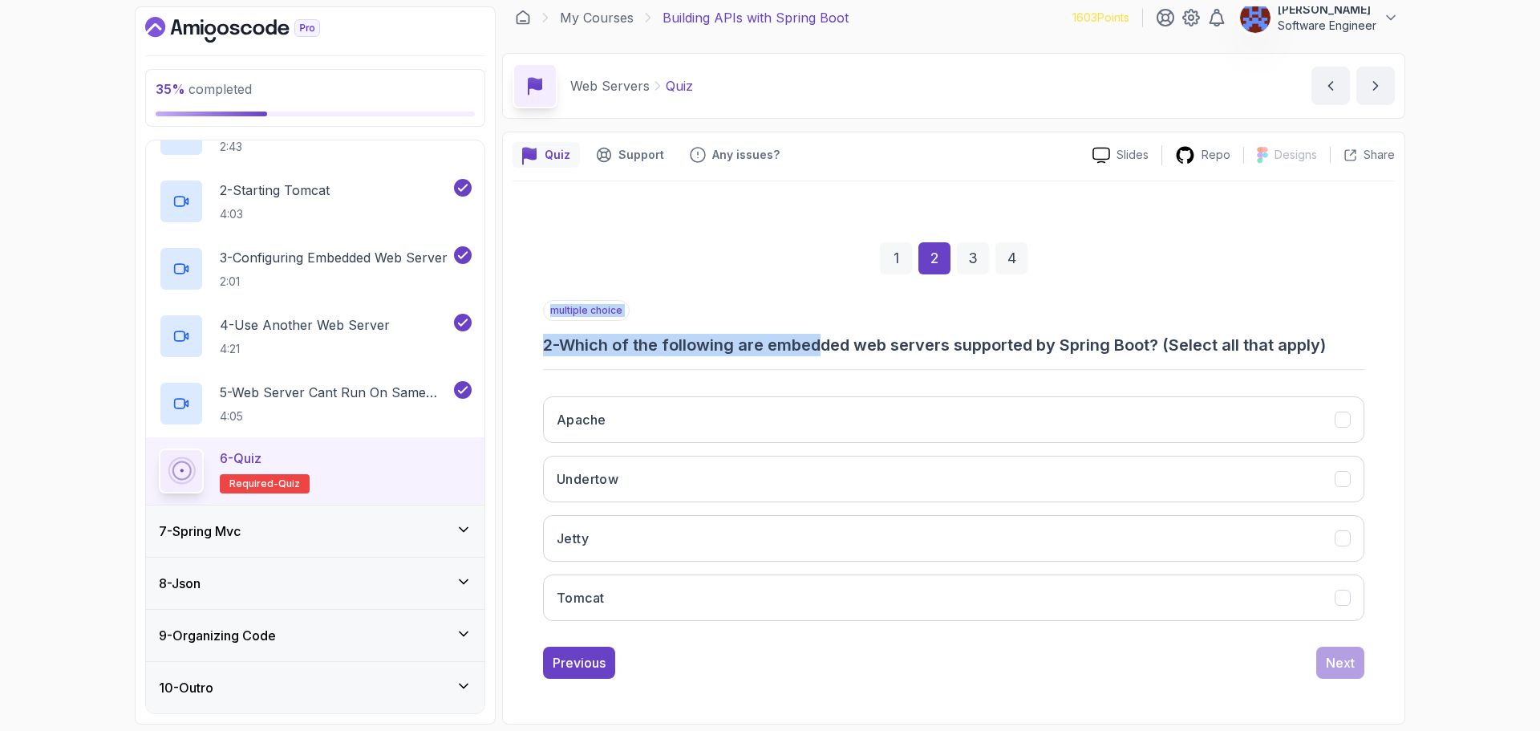
drag, startPoint x: 827, startPoint y: 350, endPoint x: 1075, endPoint y: 366, distance: 249.1
click at [1075, 366] on div "multiple choice 2 - Which of the following are embedded web servers supported b…" at bounding box center [953, 467] width 821 height 334
click at [842, 536] on button "Jetty" at bounding box center [953, 538] width 821 height 47
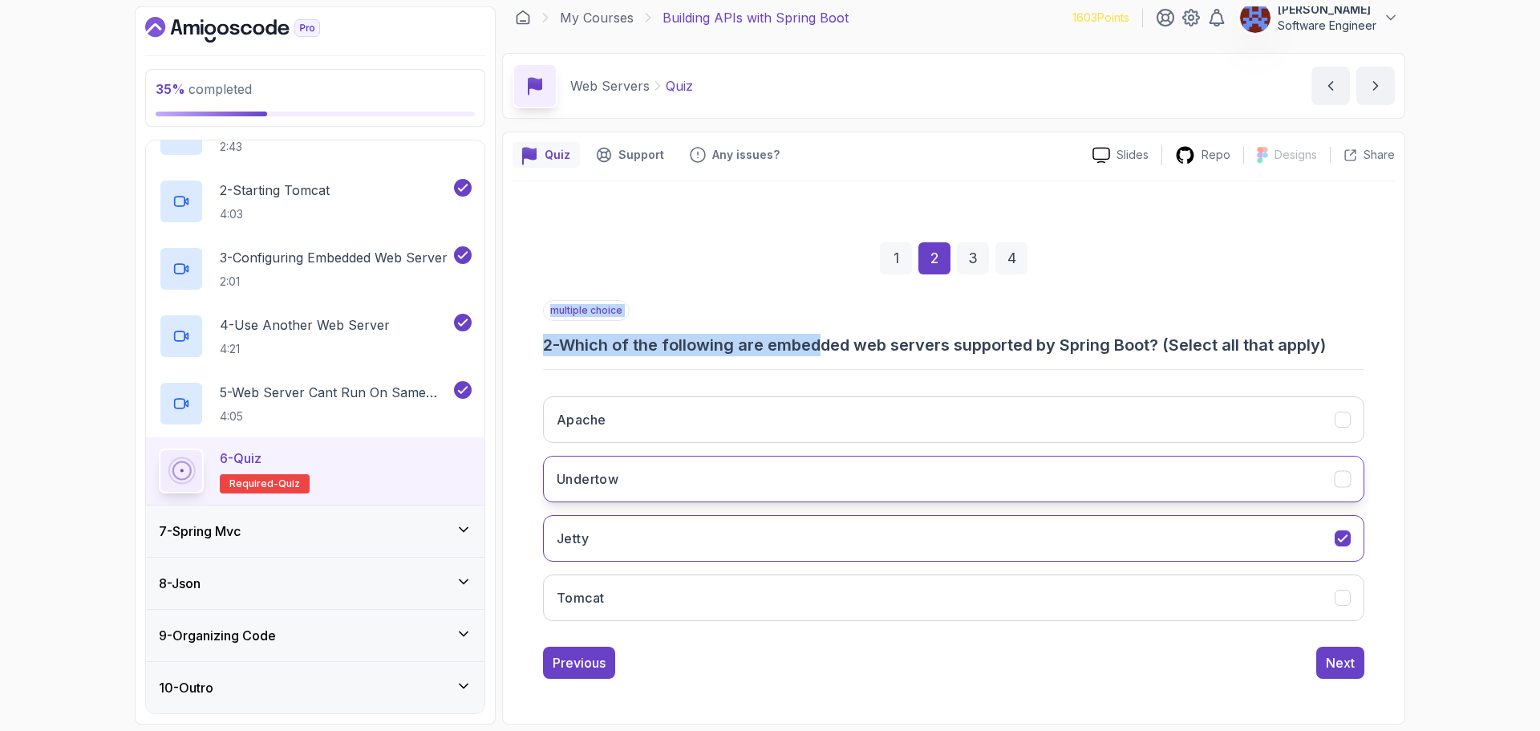
click at [852, 485] on button "Undertow" at bounding box center [953, 478] width 821 height 47
click at [881, 595] on button "Tomcat" at bounding box center [953, 597] width 821 height 47
click at [849, 422] on button "Apache" at bounding box center [953, 419] width 821 height 47
click at [1346, 664] on div "Next" at bounding box center [1340, 662] width 29 height 19
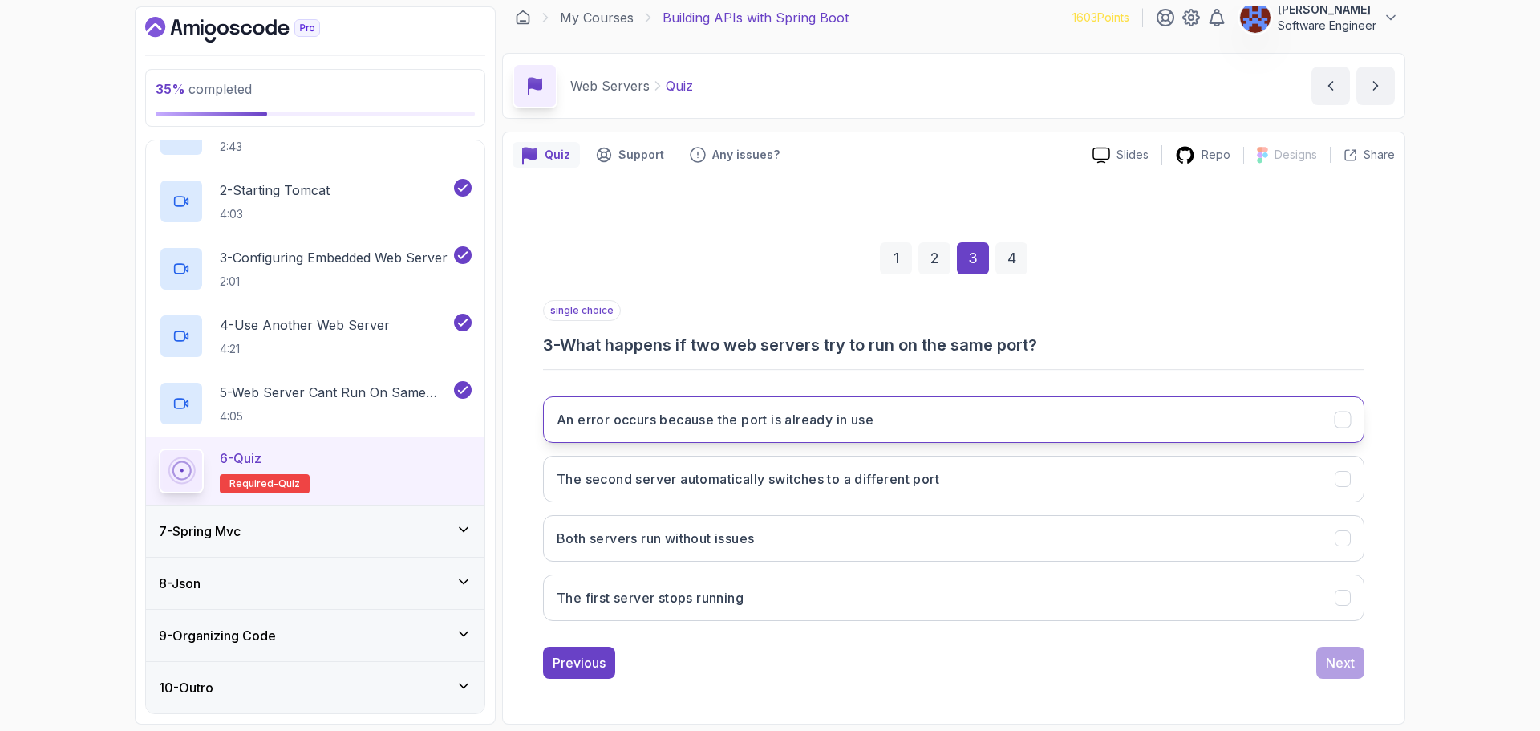
click at [816, 426] on h3 "An error occurs because the port is already in use" at bounding box center [715, 419] width 317 height 19
click at [1346, 665] on div "Next" at bounding box center [1340, 662] width 29 height 19
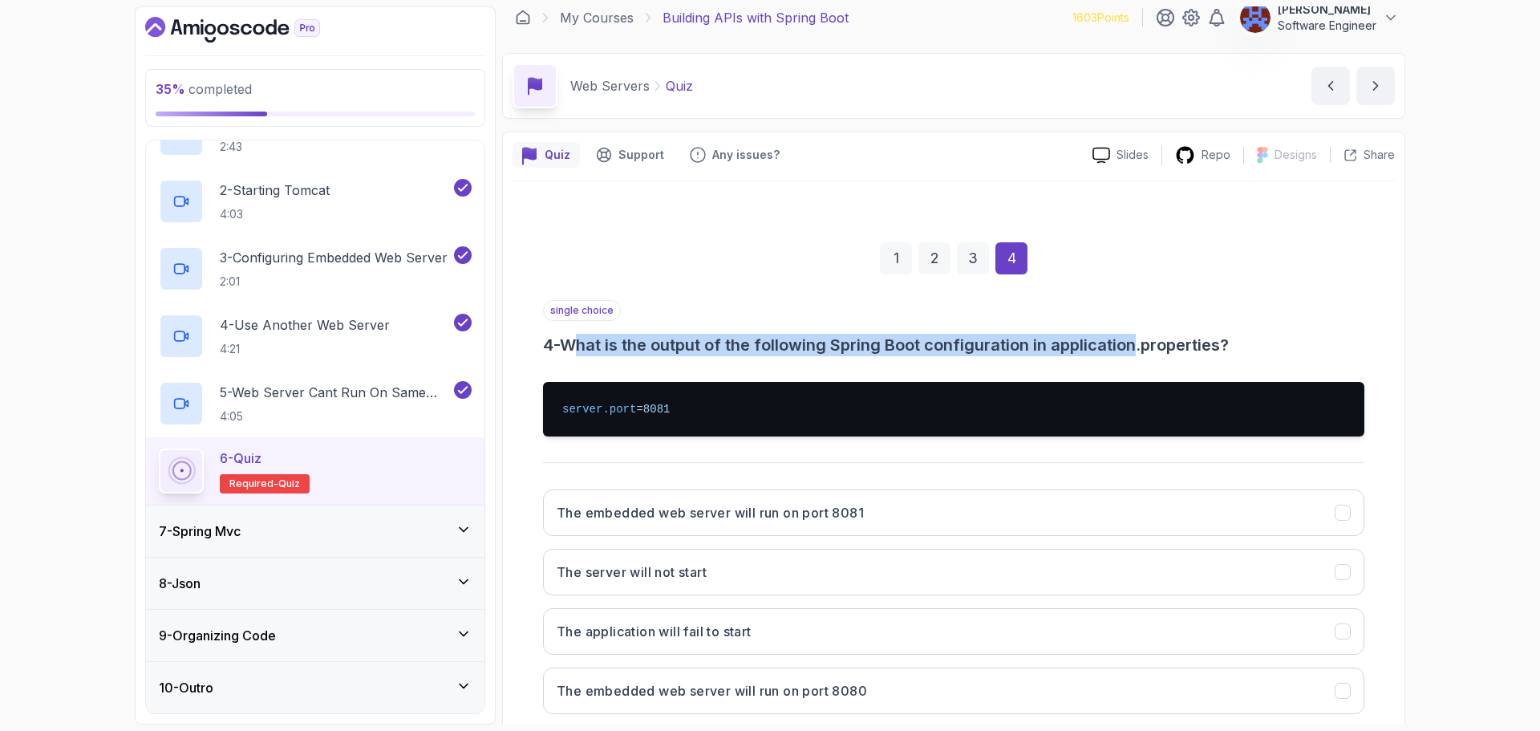
drag, startPoint x: 590, startPoint y: 347, endPoint x: 1143, endPoint y: 354, distance: 552.6
click at [1143, 354] on h3 "4 - What is the output of the following Spring Boot configuration in applicatio…" at bounding box center [953, 345] width 821 height 22
click at [781, 512] on h3 "The embedded web server will run on port 8081" at bounding box center [710, 512] width 307 height 19
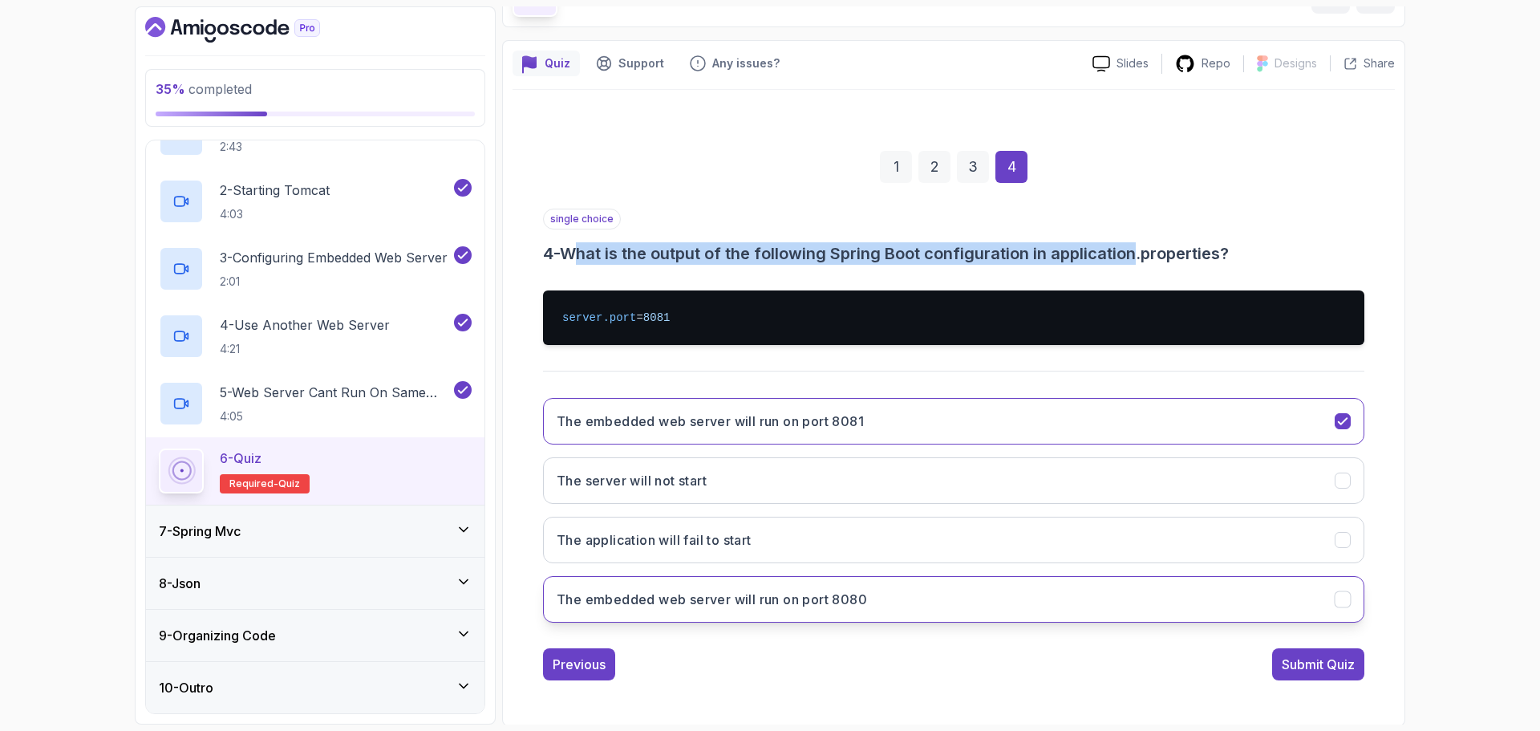
scroll to position [104, 0]
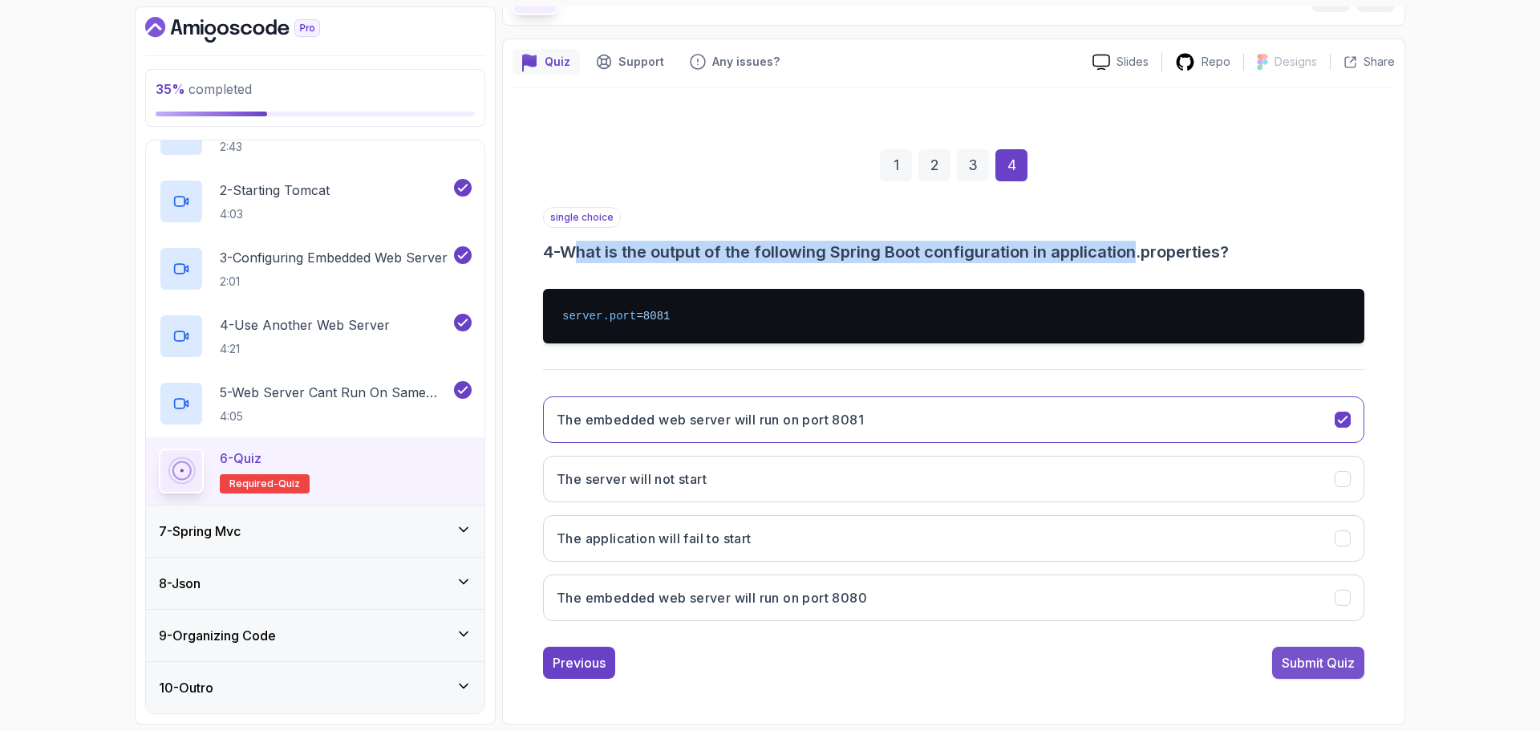
click at [1347, 670] on div "Submit Quiz" at bounding box center [1317, 662] width 73 height 19
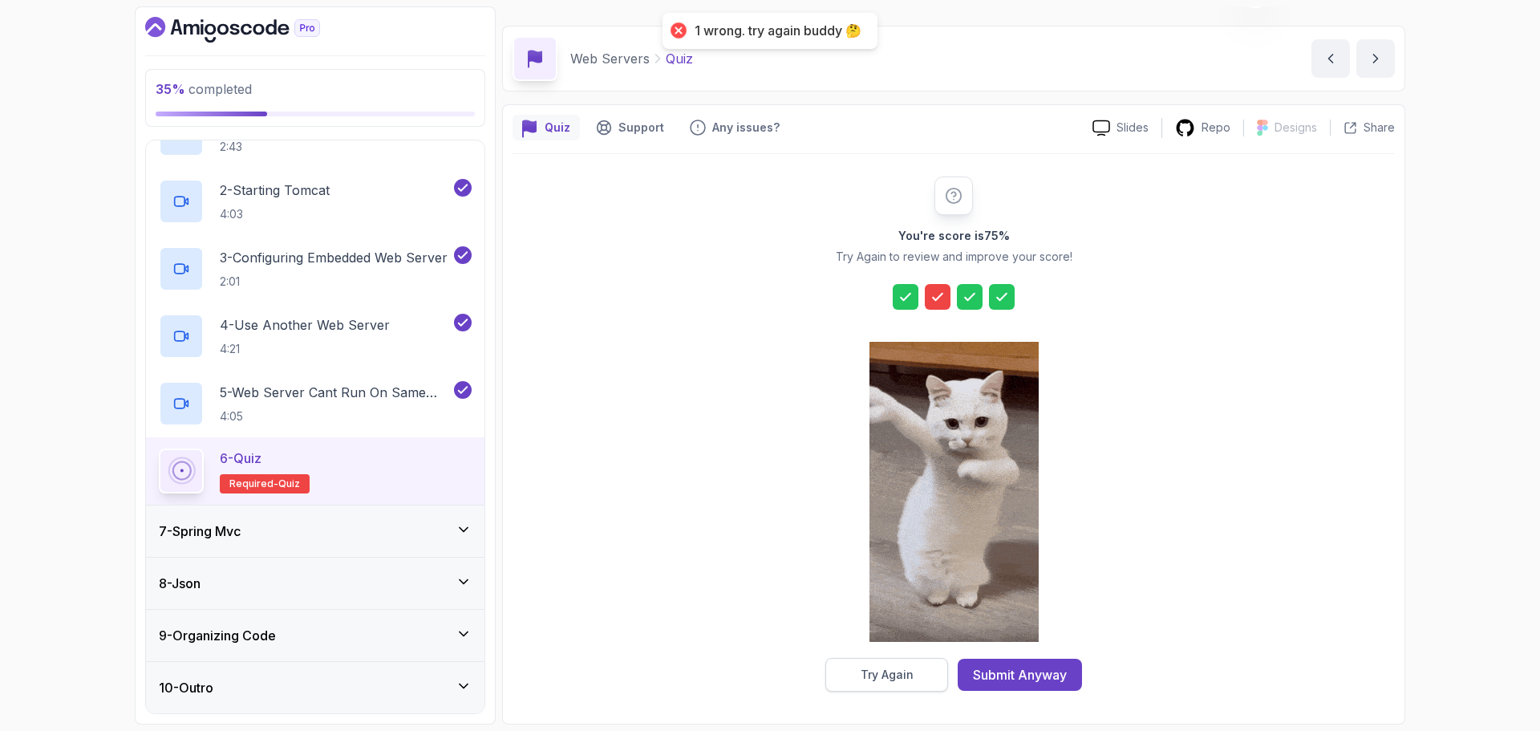
click at [893, 676] on div "Try Again" at bounding box center [886, 674] width 53 height 16
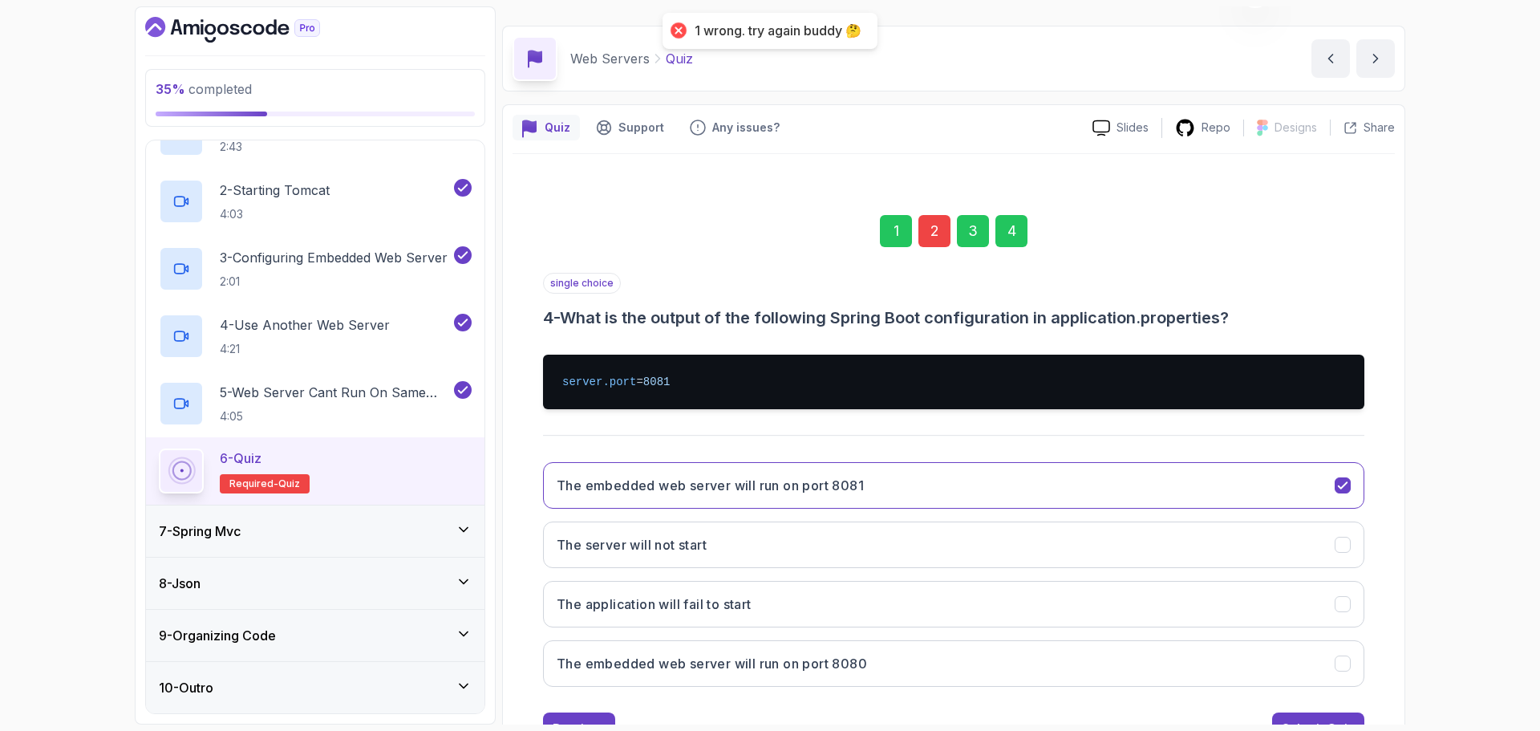
click at [931, 228] on div "2" at bounding box center [934, 231] width 32 height 32
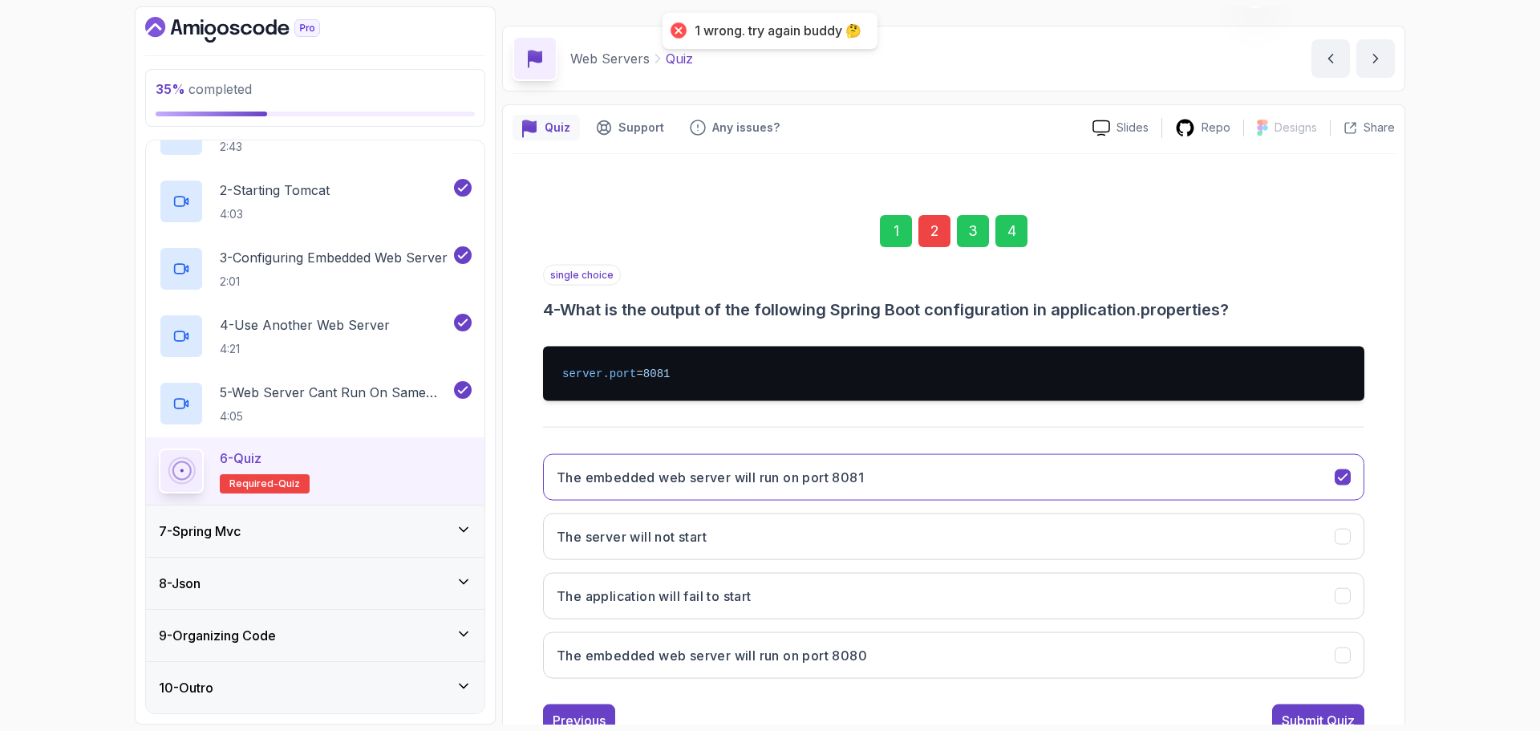
scroll to position [11, 0]
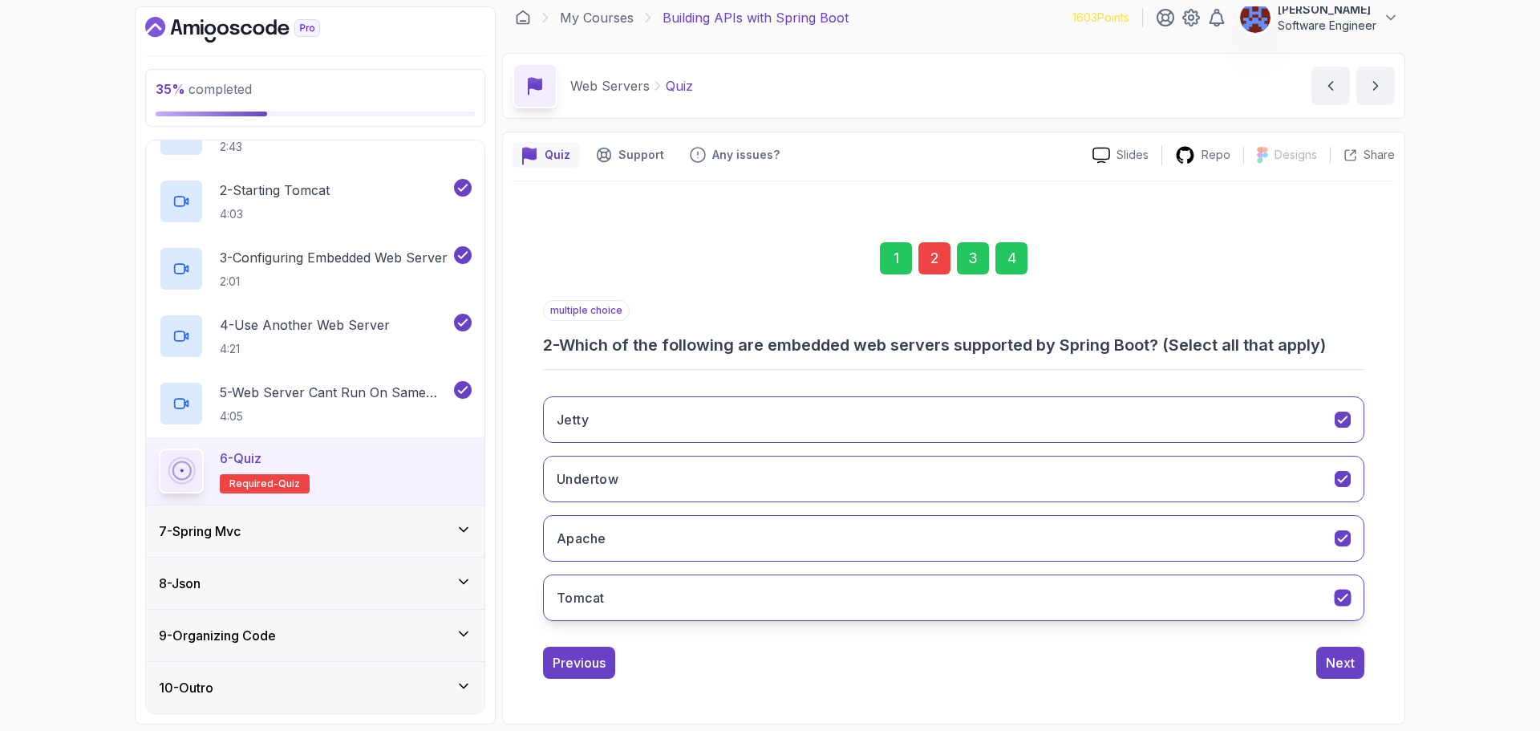
click at [787, 599] on button "Tomcat" at bounding box center [953, 597] width 821 height 47
click at [1329, 667] on div "Next" at bounding box center [1340, 662] width 29 height 19
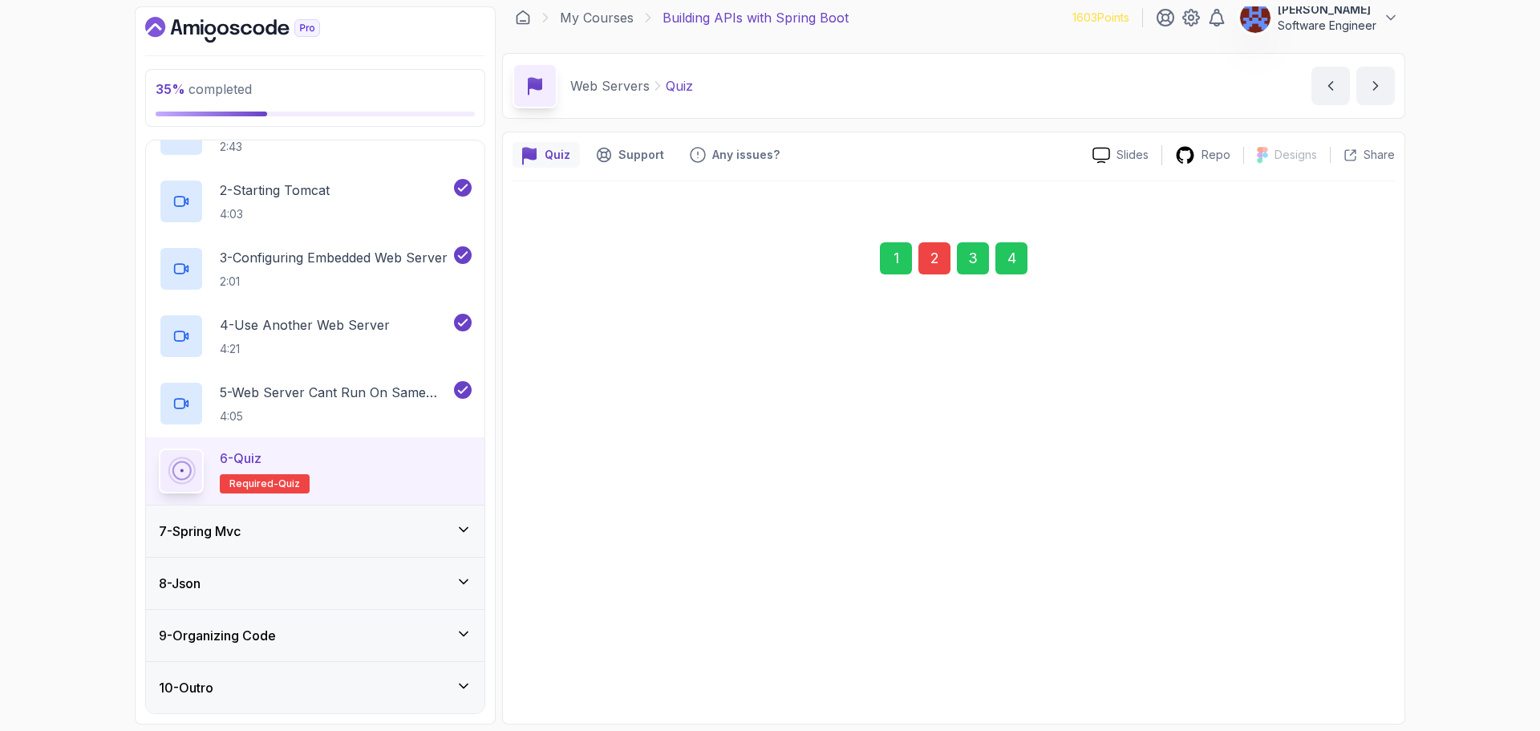
click at [1329, 667] on button "Next" at bounding box center [1340, 662] width 48 height 32
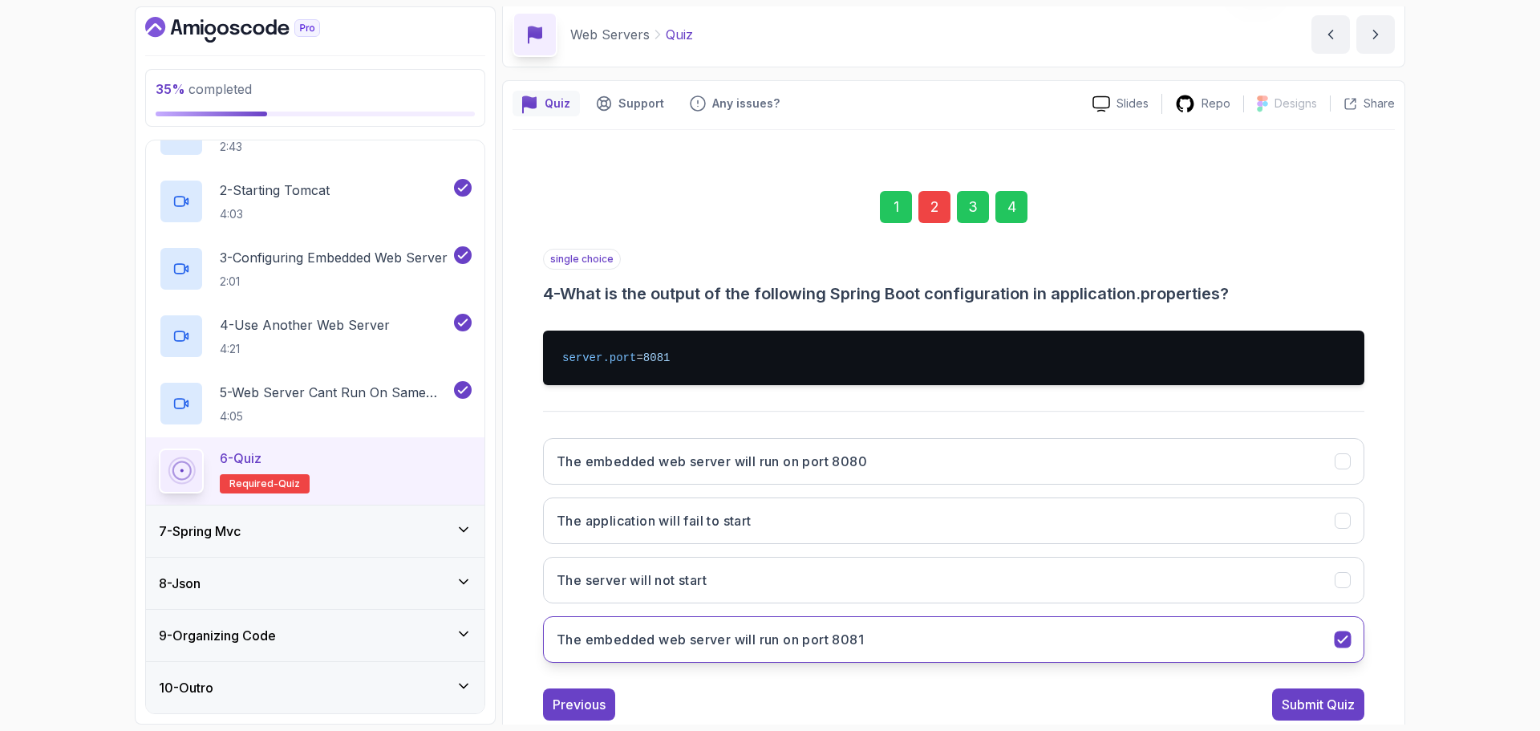
scroll to position [104, 0]
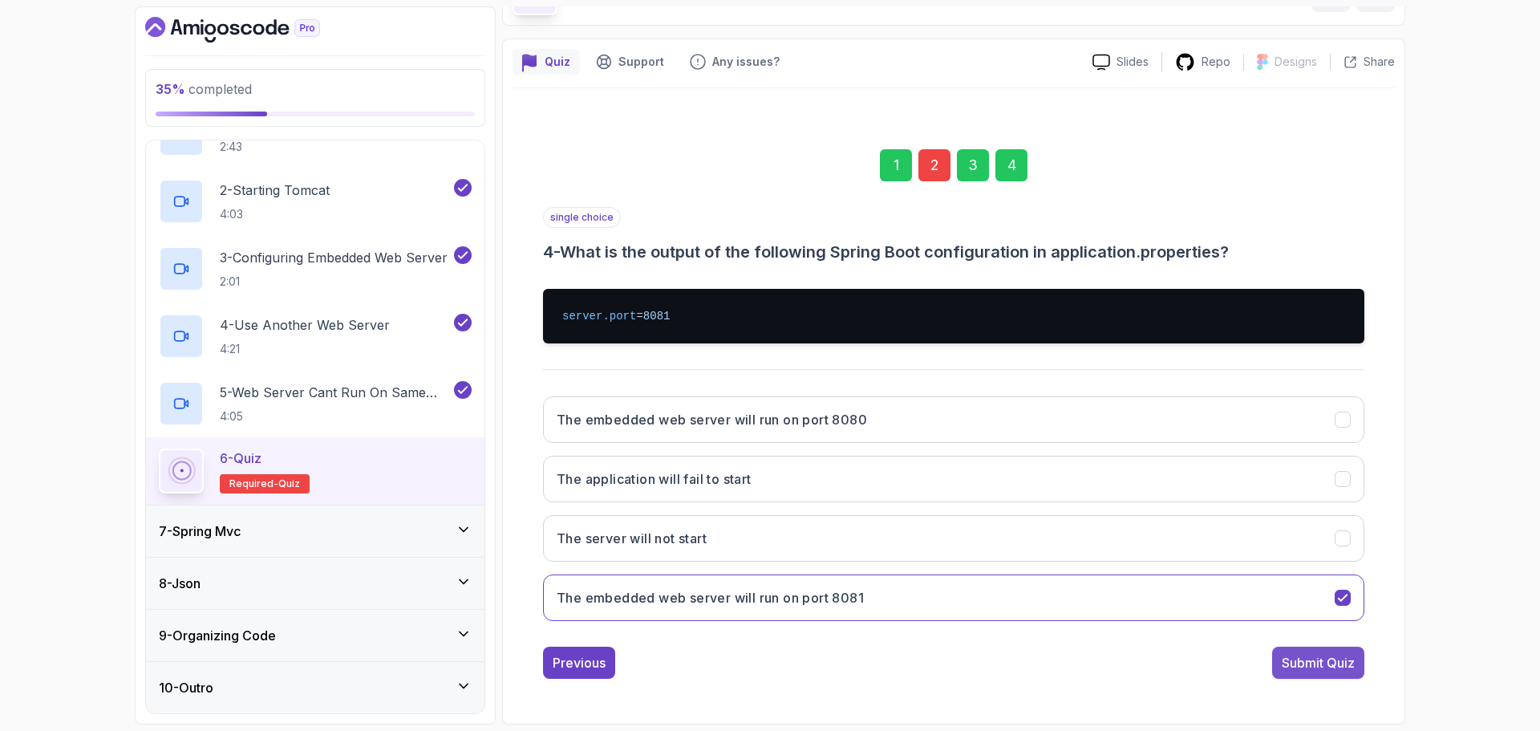
click at [1327, 669] on div "Submit Quiz" at bounding box center [1317, 662] width 73 height 19
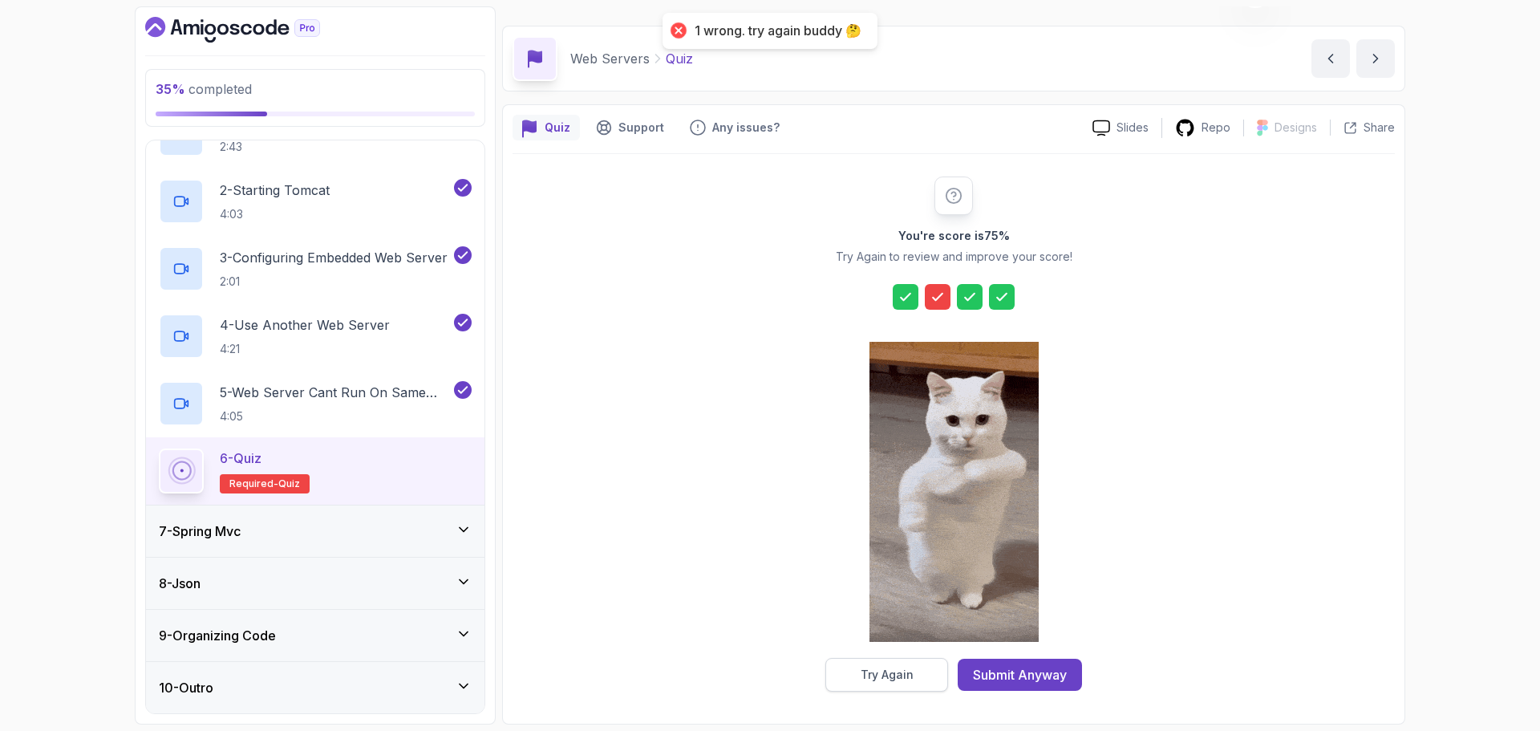
click at [920, 674] on button "Try Again" at bounding box center [886, 675] width 123 height 34
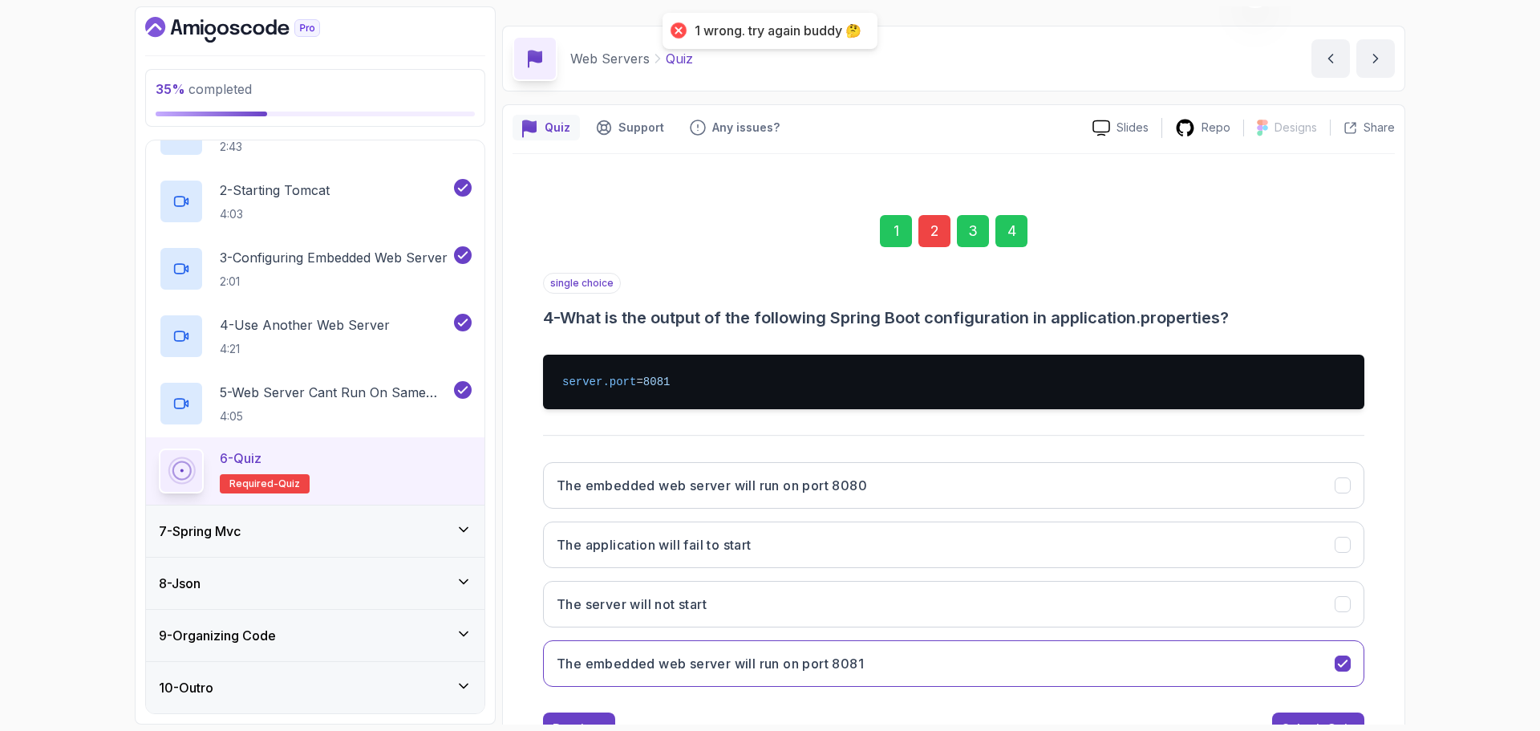
click at [936, 235] on div "2" at bounding box center [934, 231] width 32 height 32
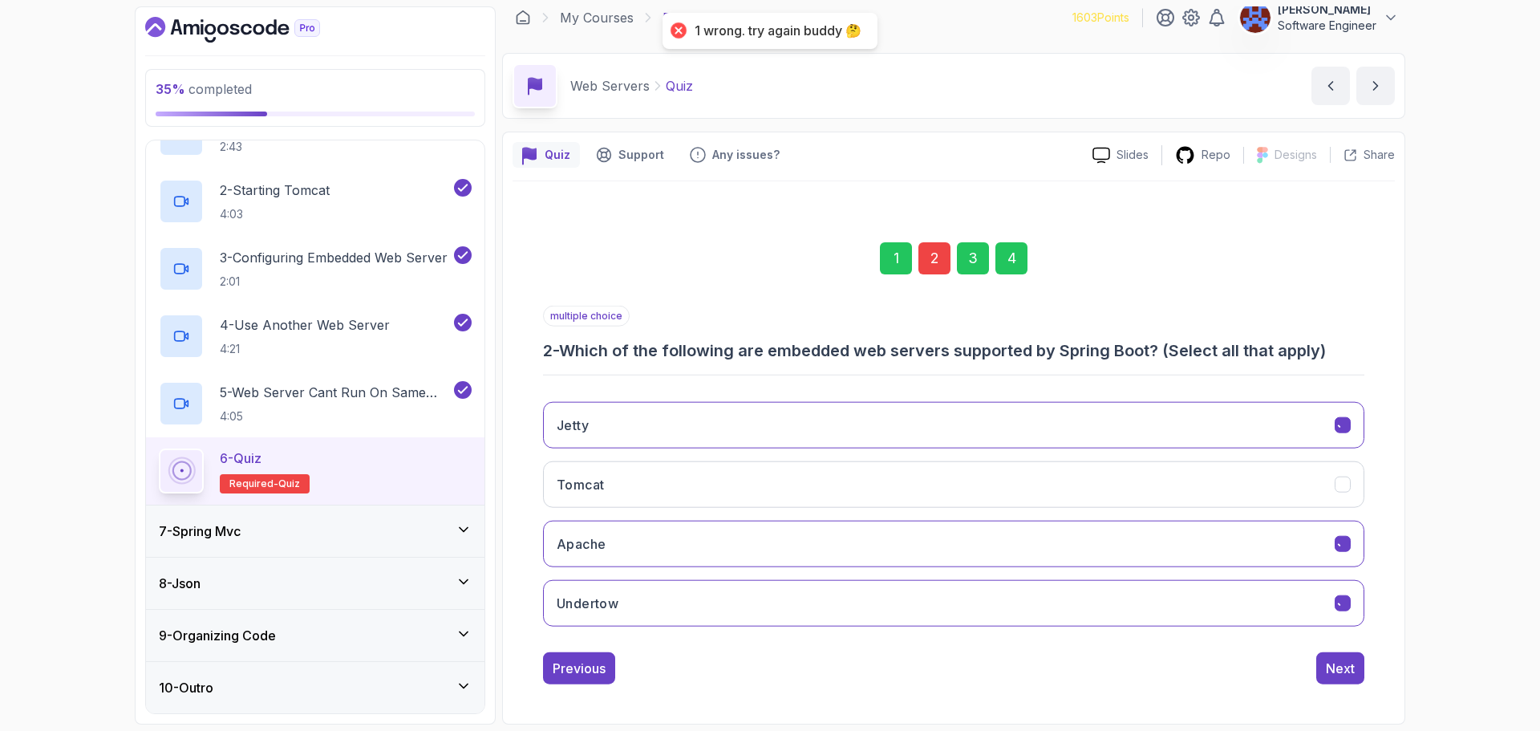
scroll to position [11, 0]
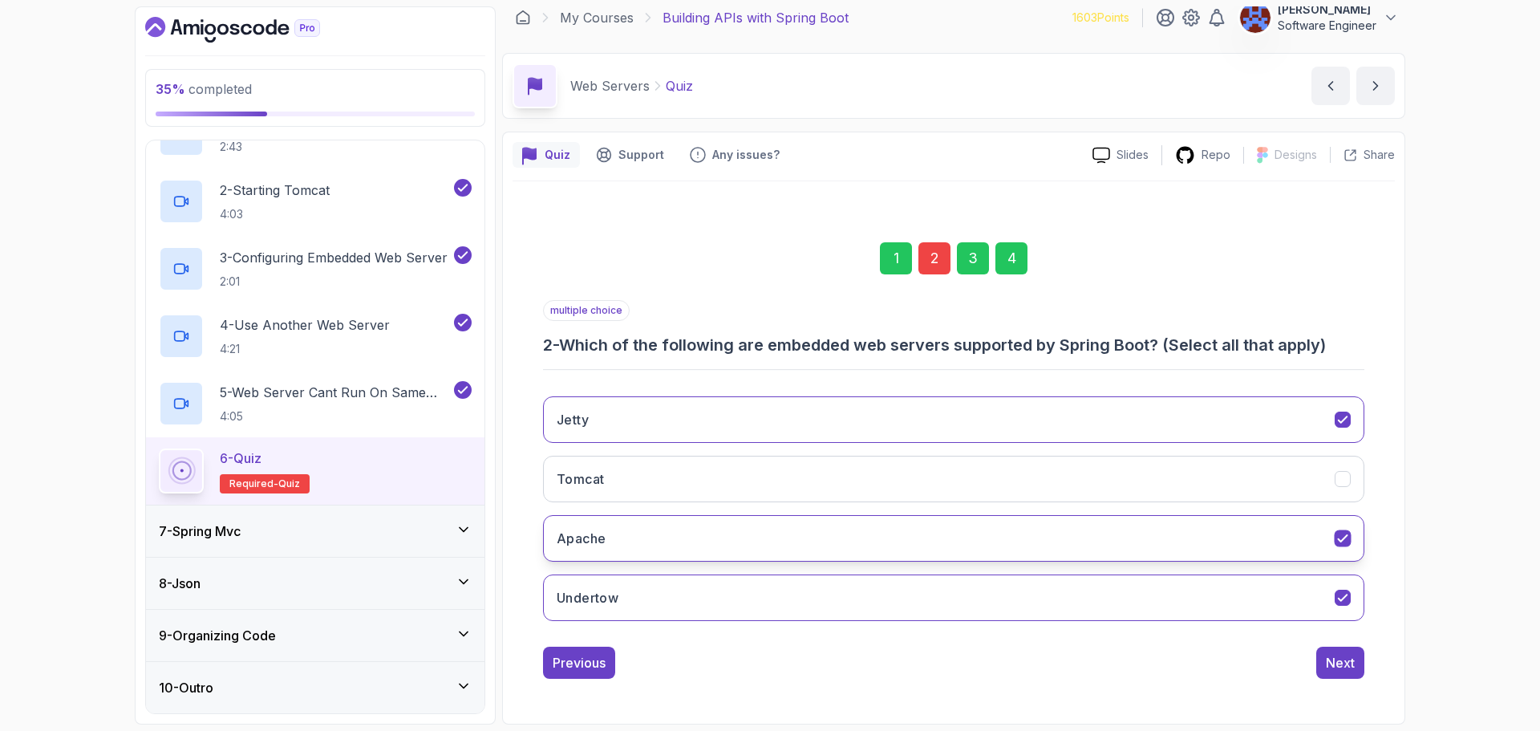
click at [782, 534] on button "Apache" at bounding box center [953, 538] width 821 height 47
click at [1002, 260] on div "4" at bounding box center [1011, 258] width 32 height 32
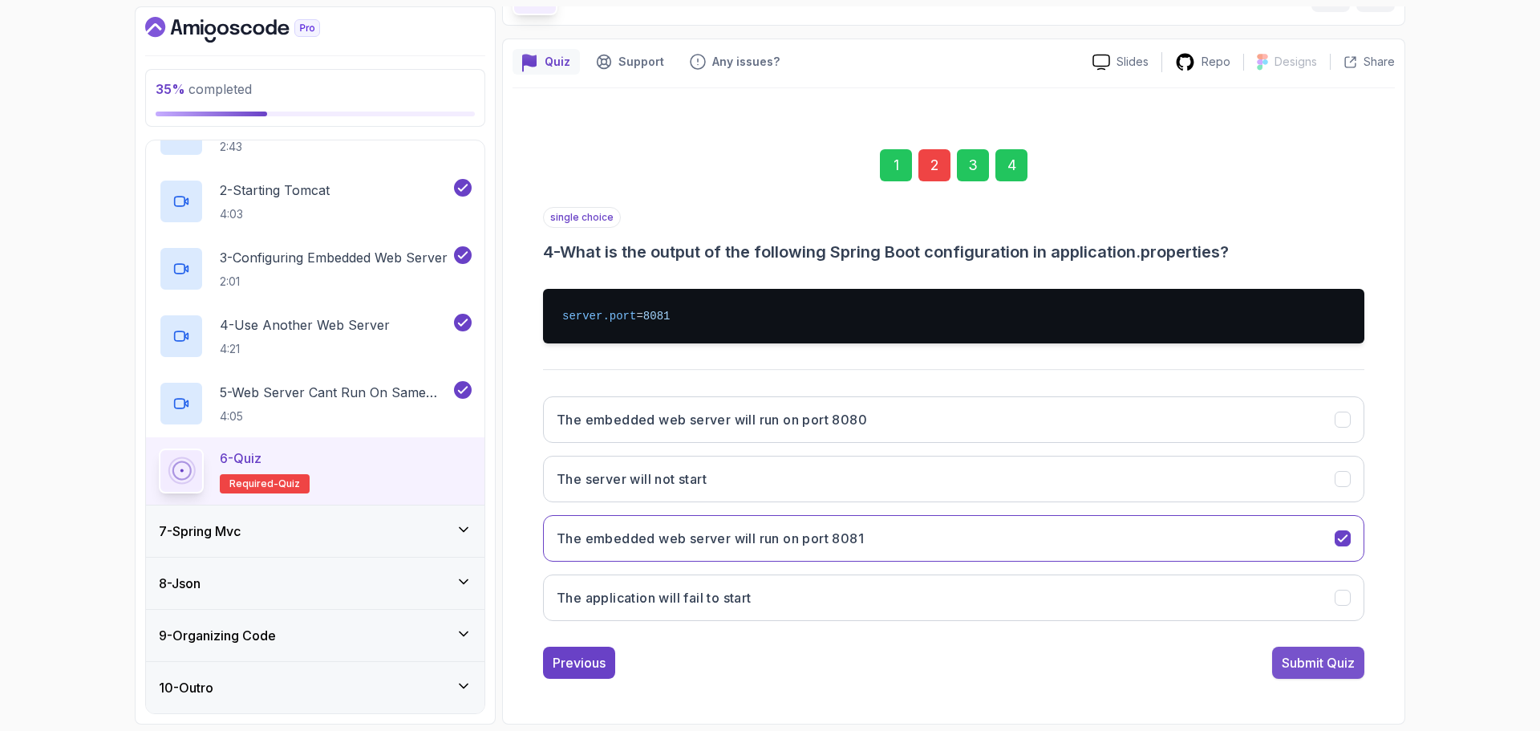
click at [1349, 666] on div "Submit Quiz" at bounding box center [1317, 662] width 73 height 19
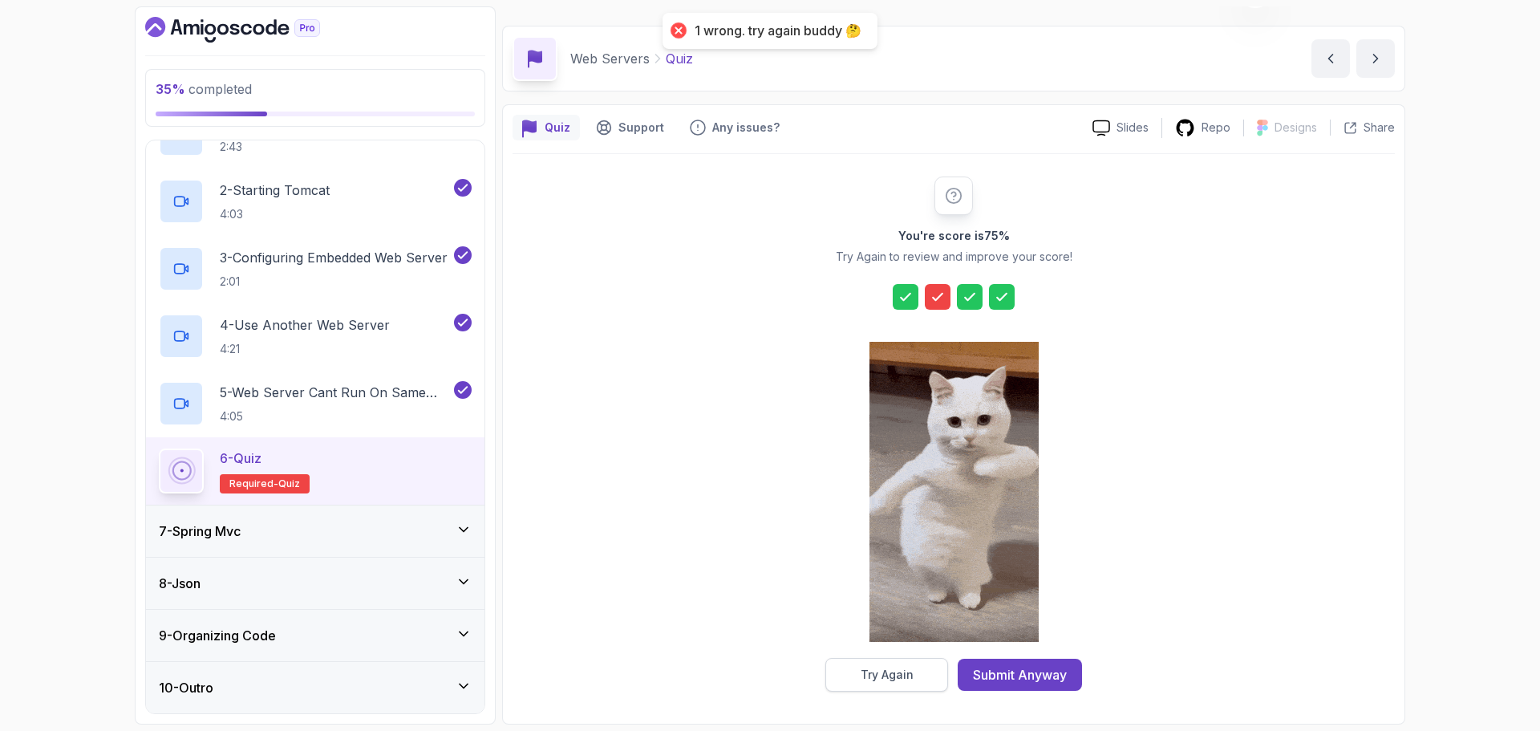
click at [934, 682] on button "Try Again" at bounding box center [886, 675] width 123 height 34
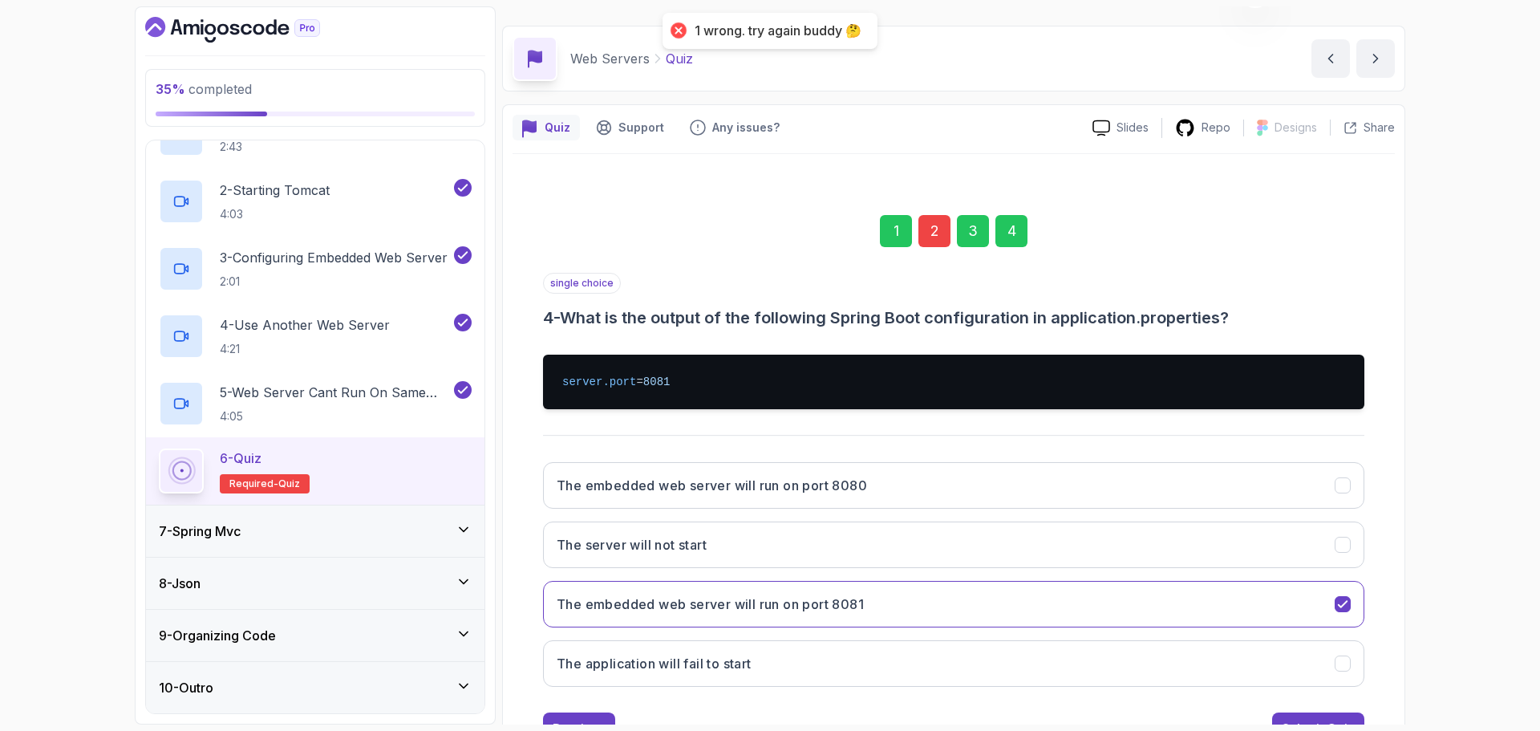
click at [925, 233] on div "2" at bounding box center [934, 231] width 32 height 32
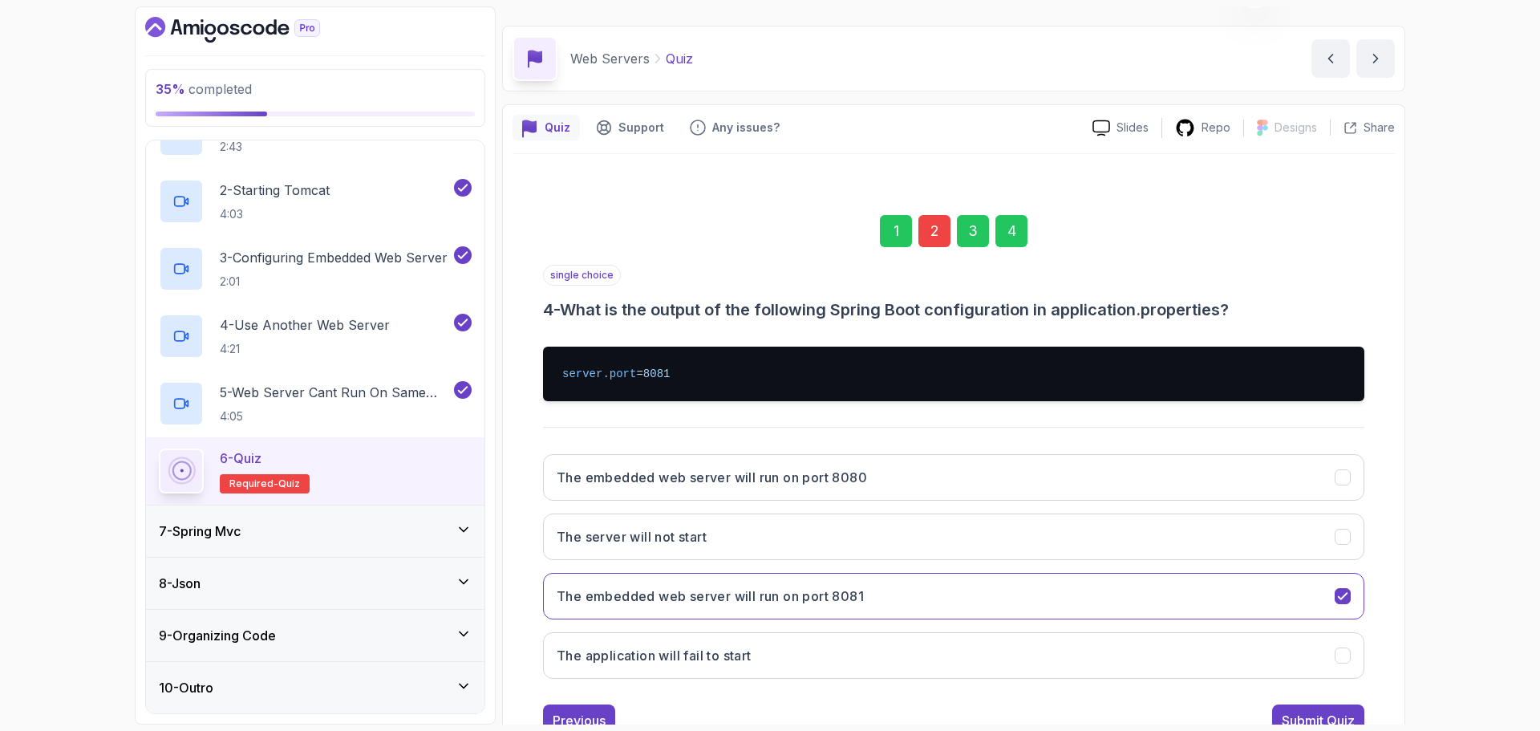
scroll to position [11, 0]
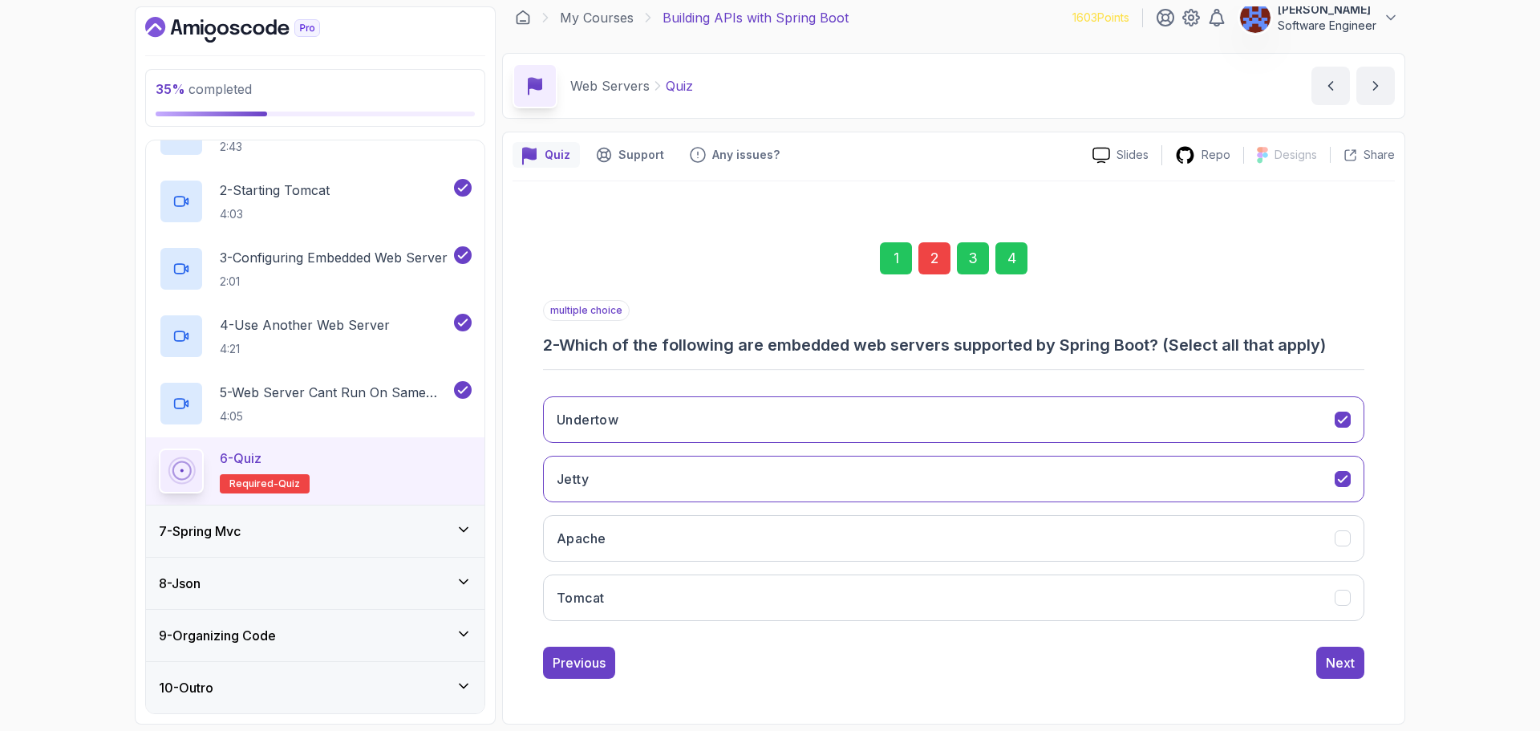
click at [1128, 351] on h3 "2 - Which of the following are embedded web servers supported by Spring Boot? (…" at bounding box center [953, 345] width 821 height 22
click at [1127, 353] on h3 "2 - Which of the following are embedded web servers supported by Spring Boot? (…" at bounding box center [953, 345] width 821 height 22
copy p "multiple choice"
click at [711, 623] on div "Undertow Jetty Apache Tomcat" at bounding box center [953, 508] width 821 height 250
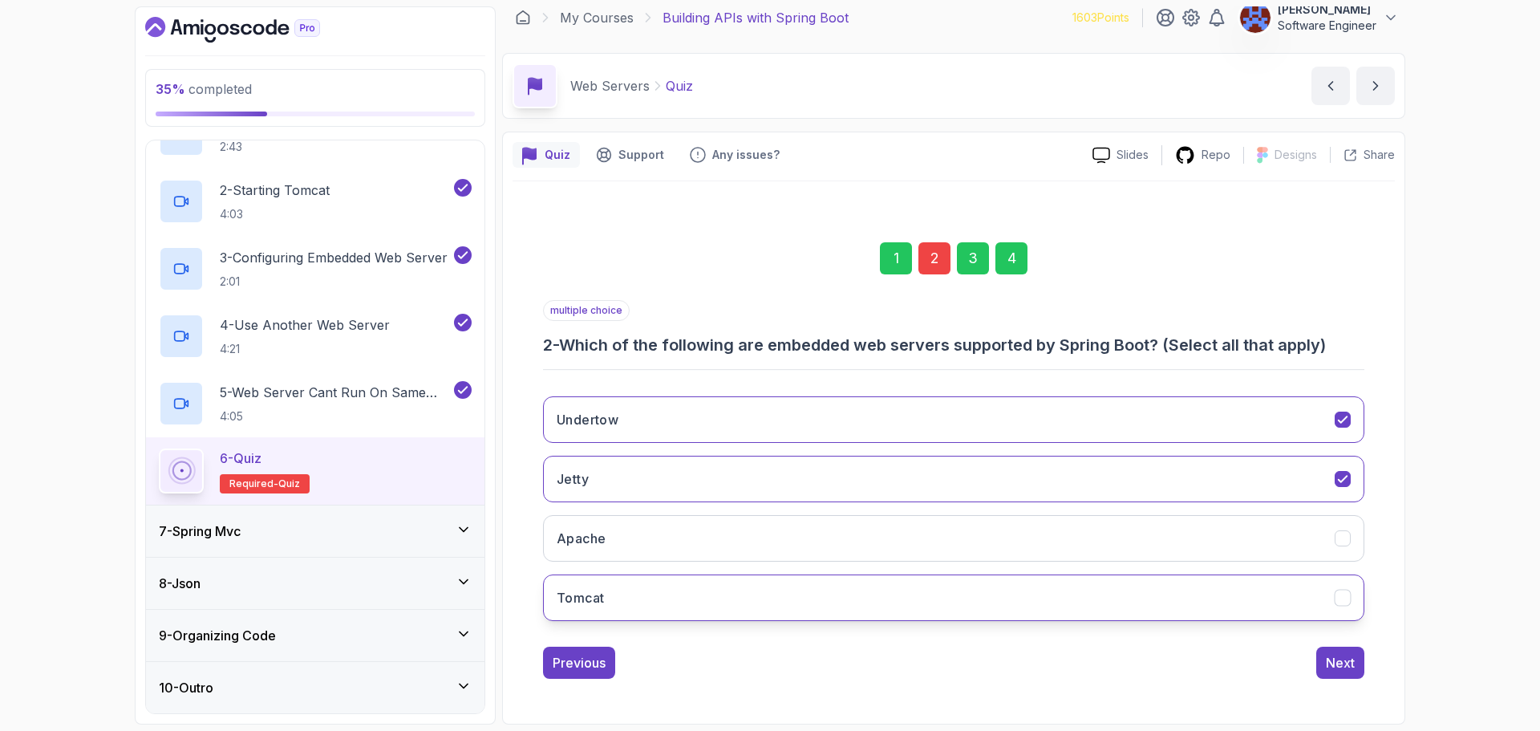
click at [732, 612] on button "Tomcat" at bounding box center [953, 597] width 821 height 47
click at [1329, 662] on div "Next" at bounding box center [1340, 662] width 29 height 19
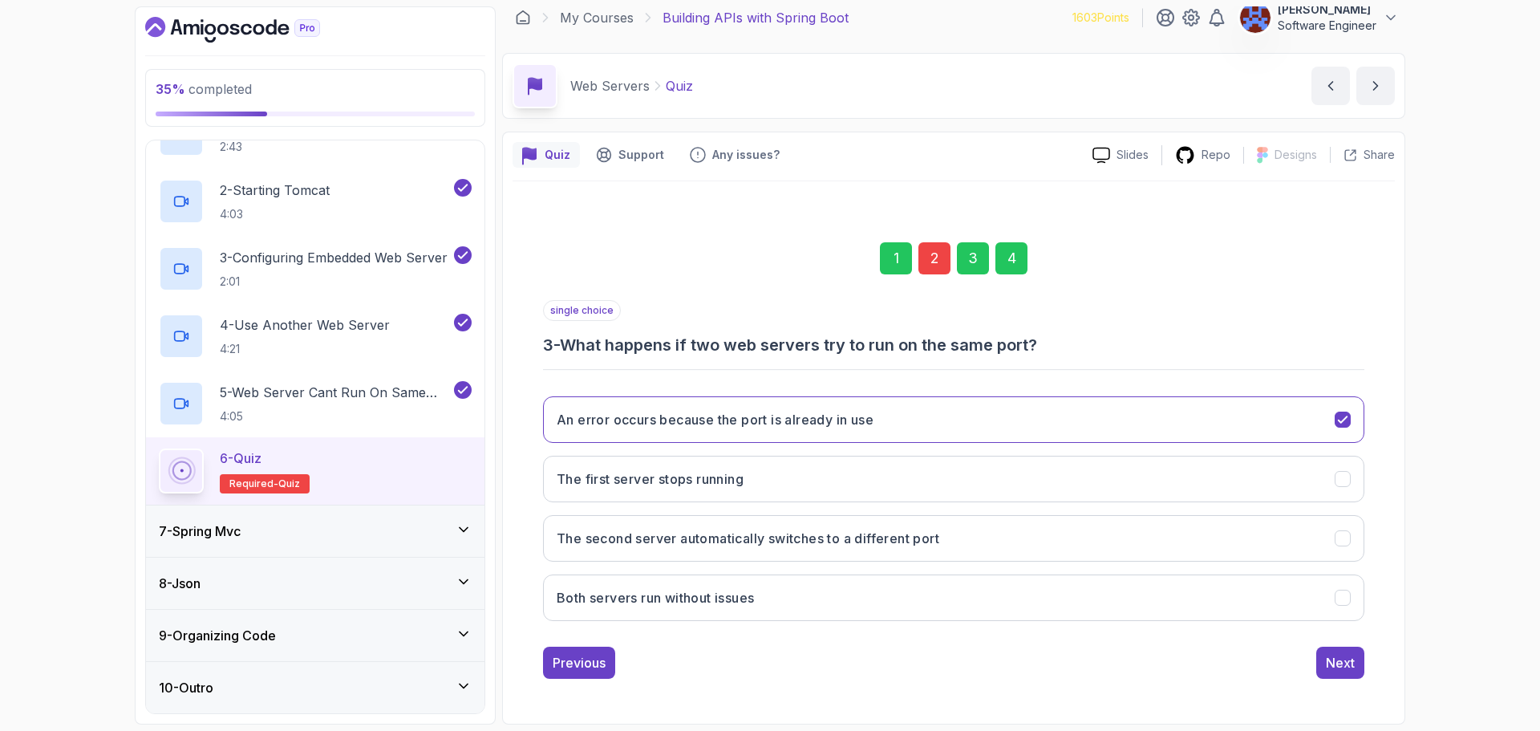
click at [1014, 257] on div "4" at bounding box center [1011, 258] width 32 height 32
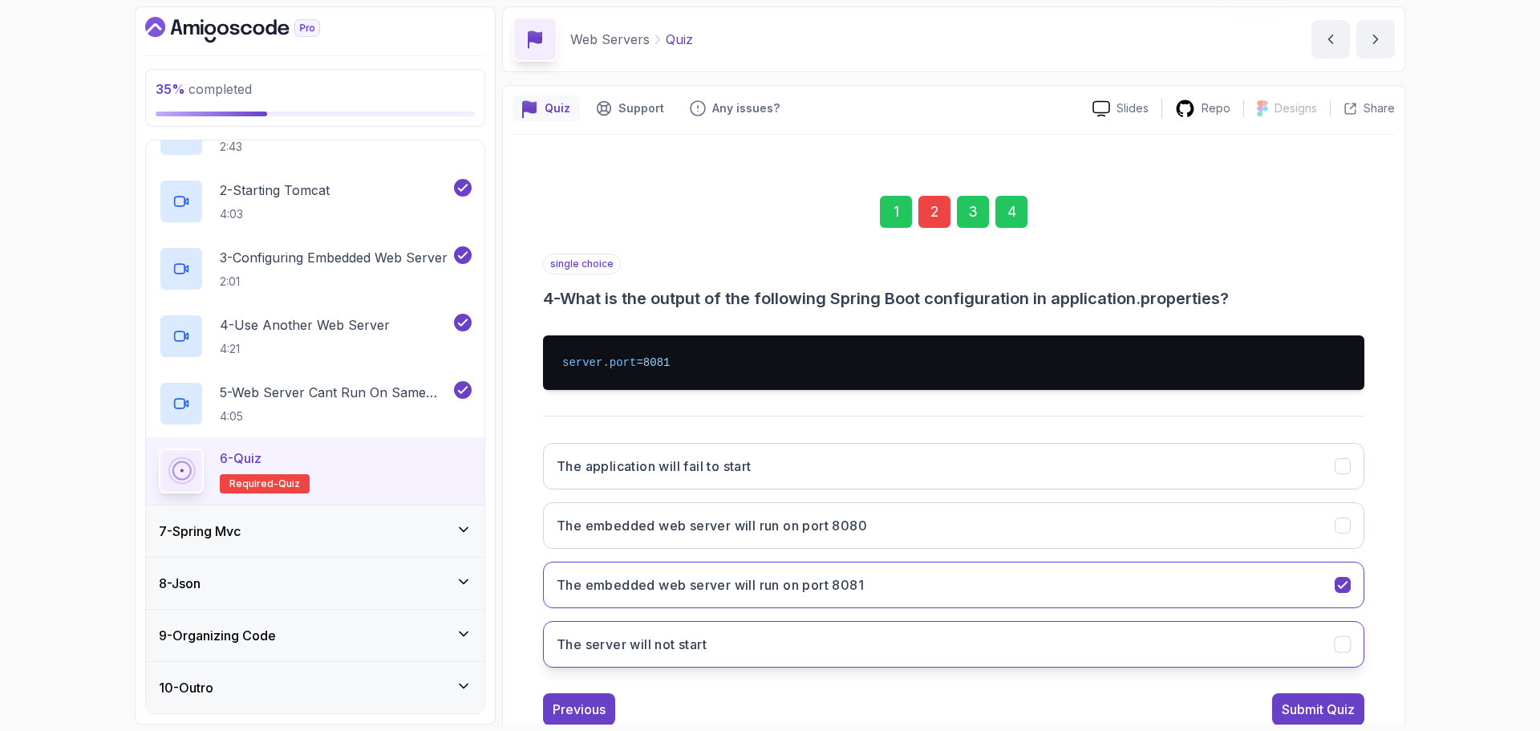
scroll to position [104, 0]
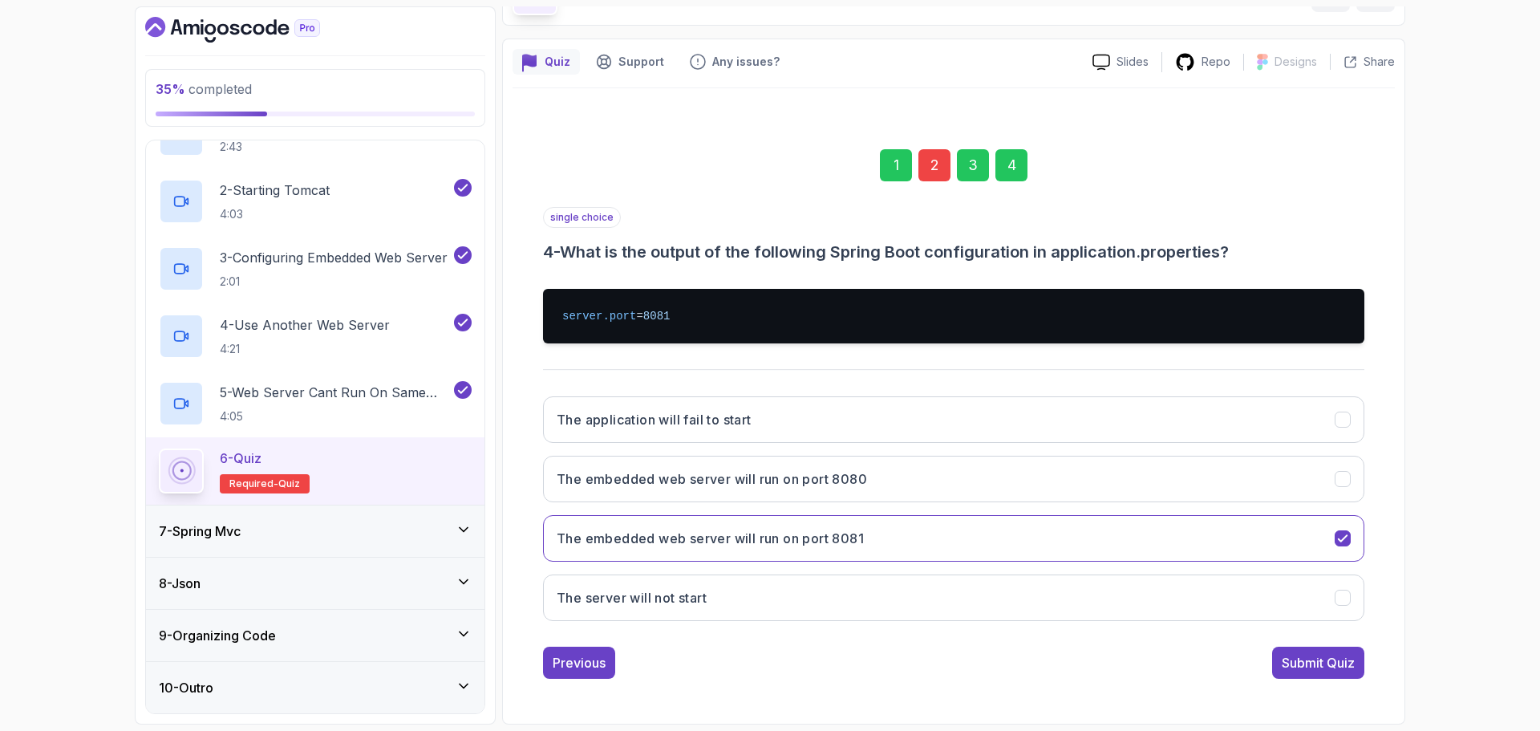
click at [1366, 663] on div "1 2 3 4 single choice 4 - What is the output of the following Spring Boot confi…" at bounding box center [953, 401] width 882 height 581
click at [1314, 663] on div "Submit Quiz" at bounding box center [1317, 662] width 73 height 19
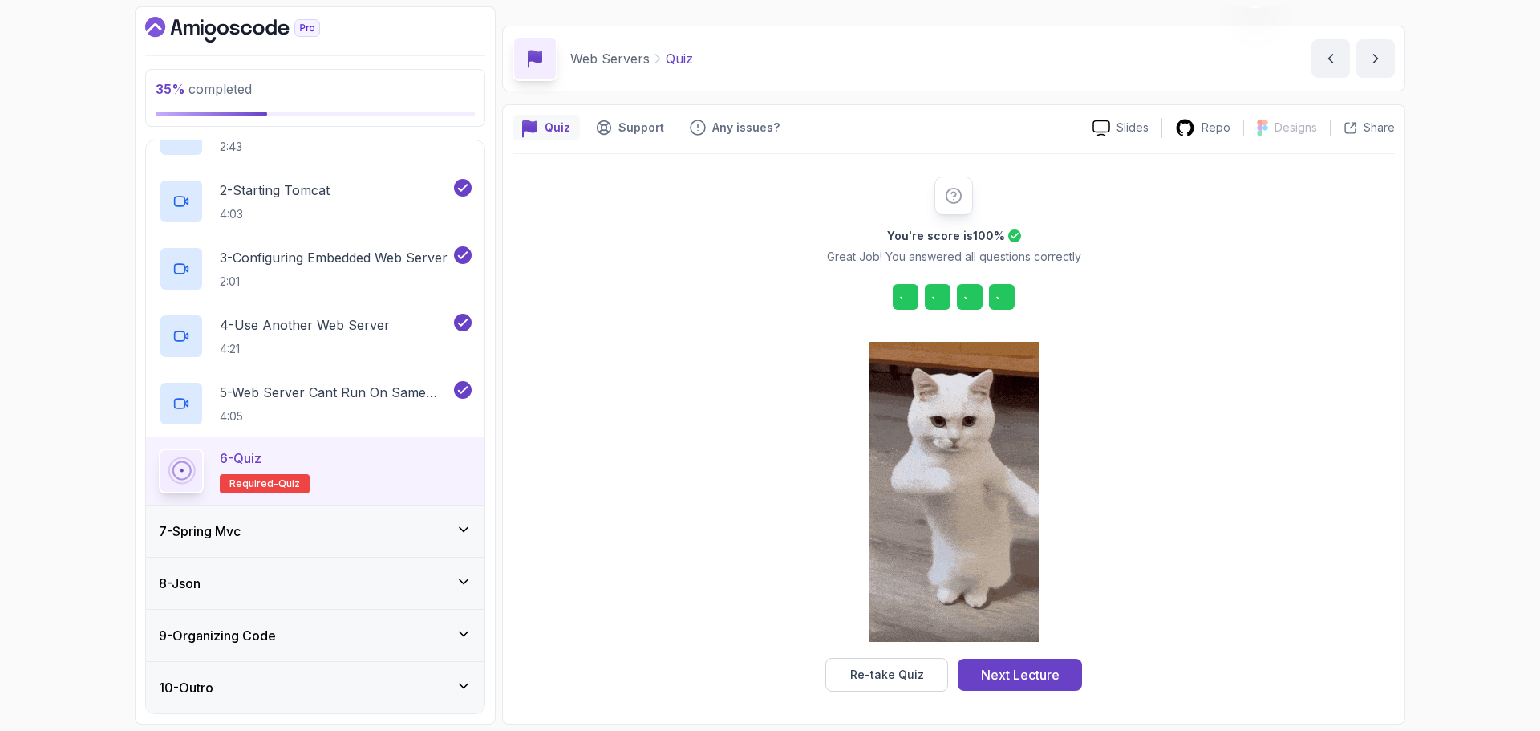
scroll to position [38, 0]
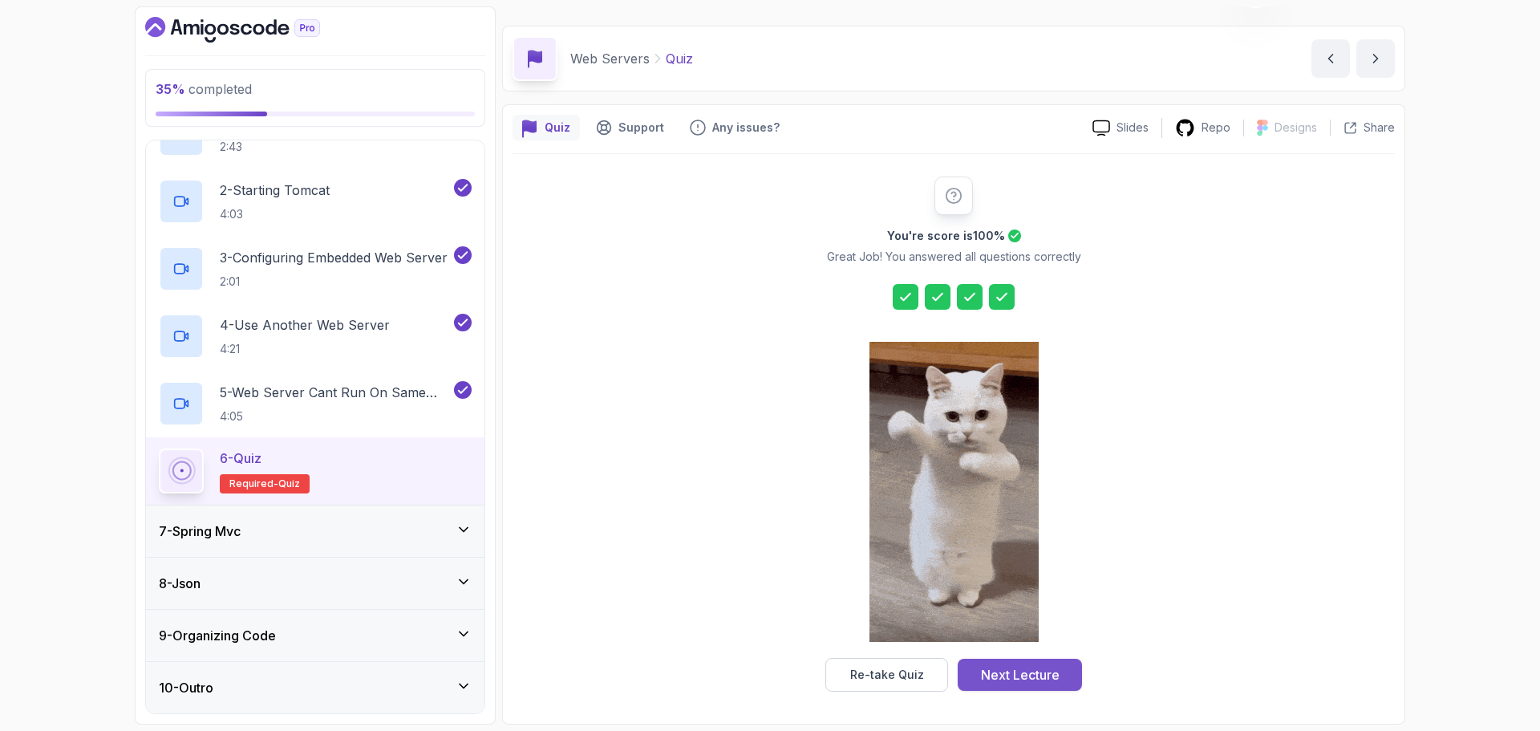
click at [1026, 674] on div "Next Lecture" at bounding box center [1020, 674] width 79 height 19
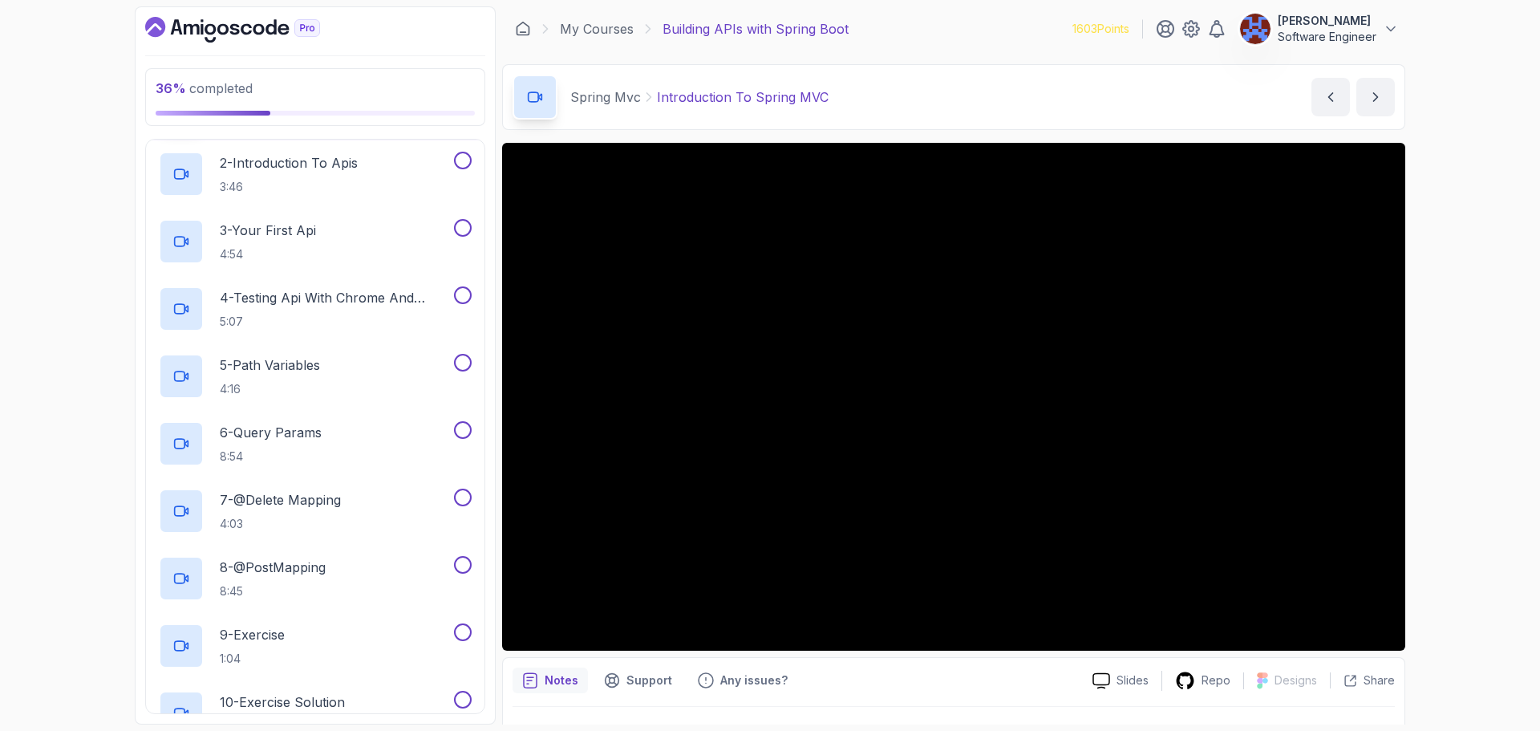
scroll to position [303, 0]
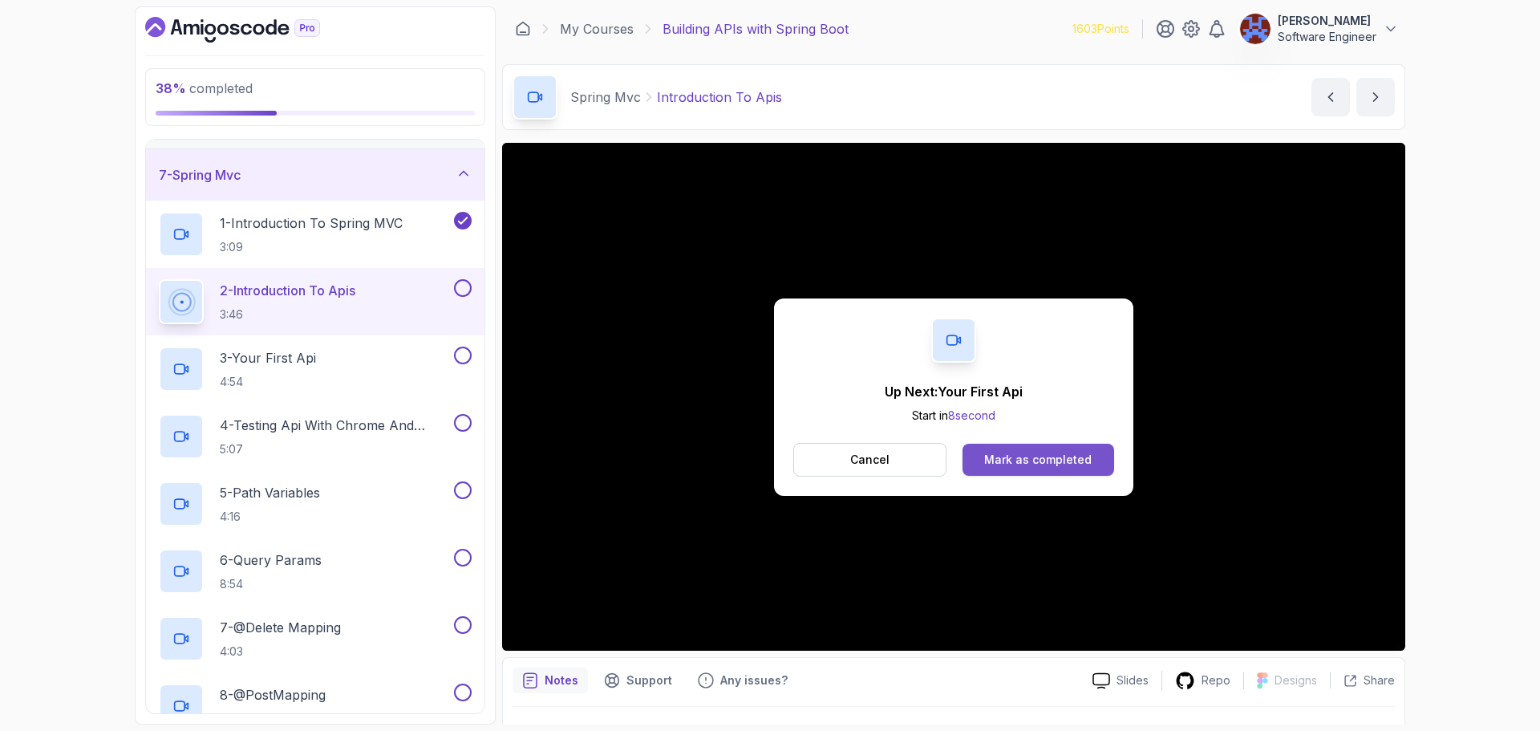
click at [1099, 455] on button "Mark as completed" at bounding box center [1038, 459] width 152 height 32
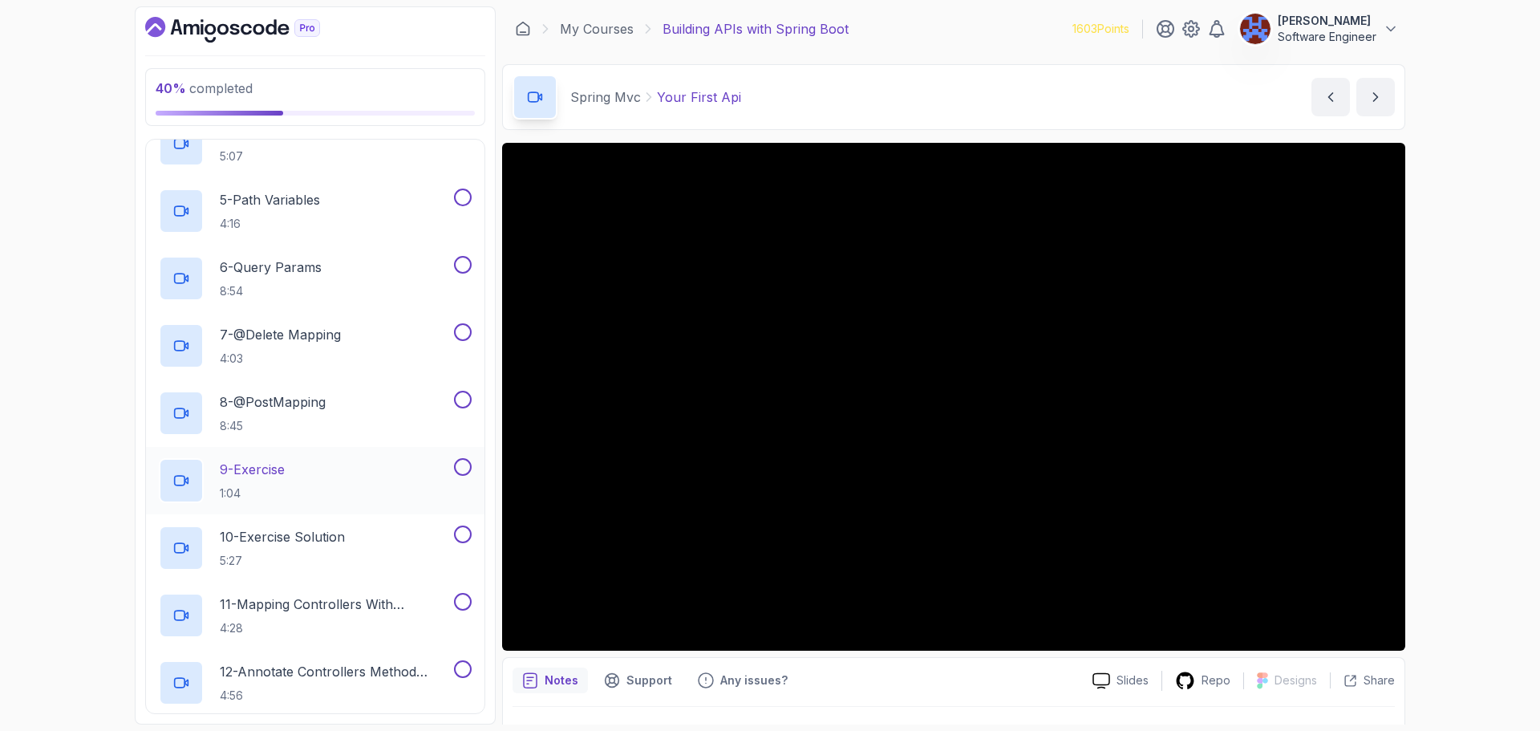
scroll to position [624, 0]
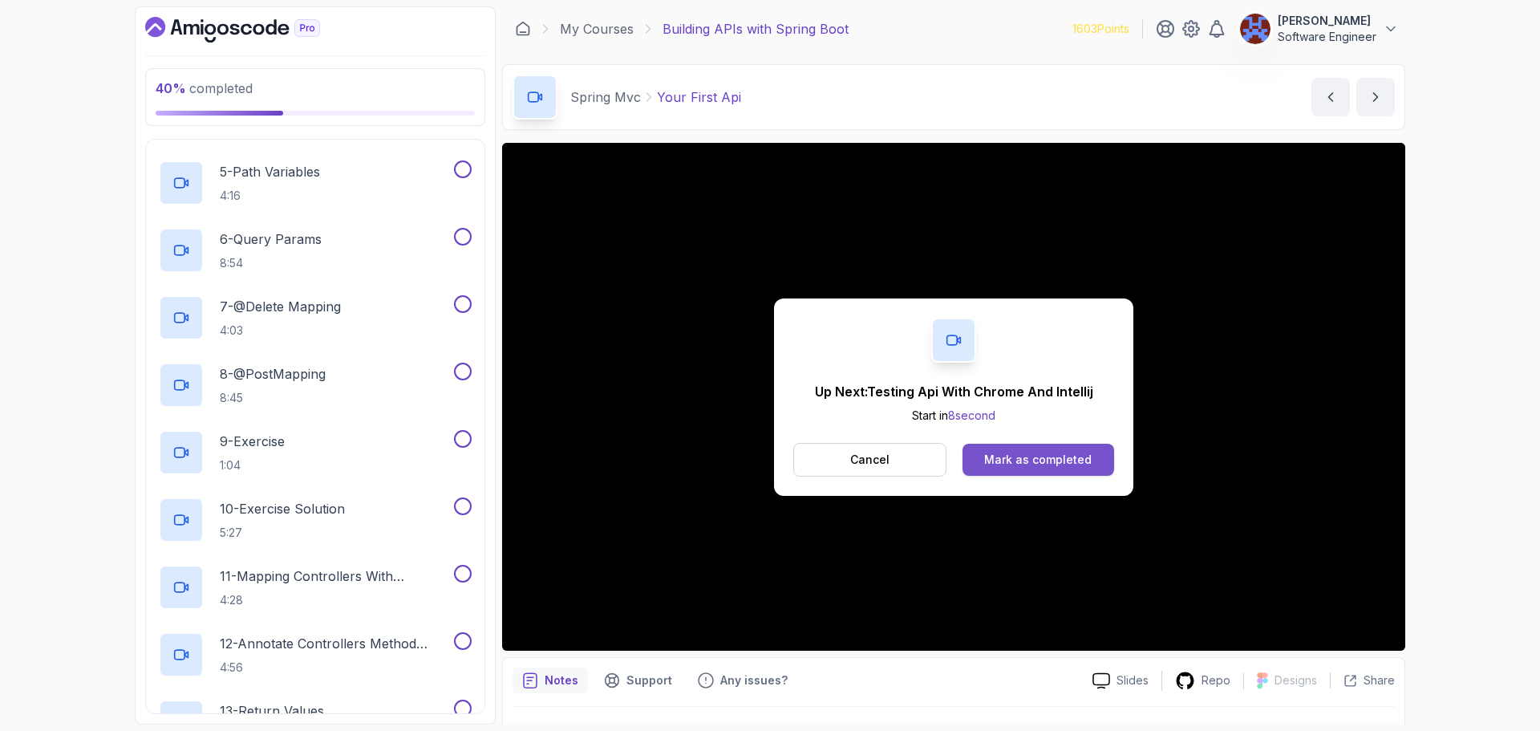
click at [1080, 466] on div "Mark as completed" at bounding box center [1037, 459] width 107 height 16
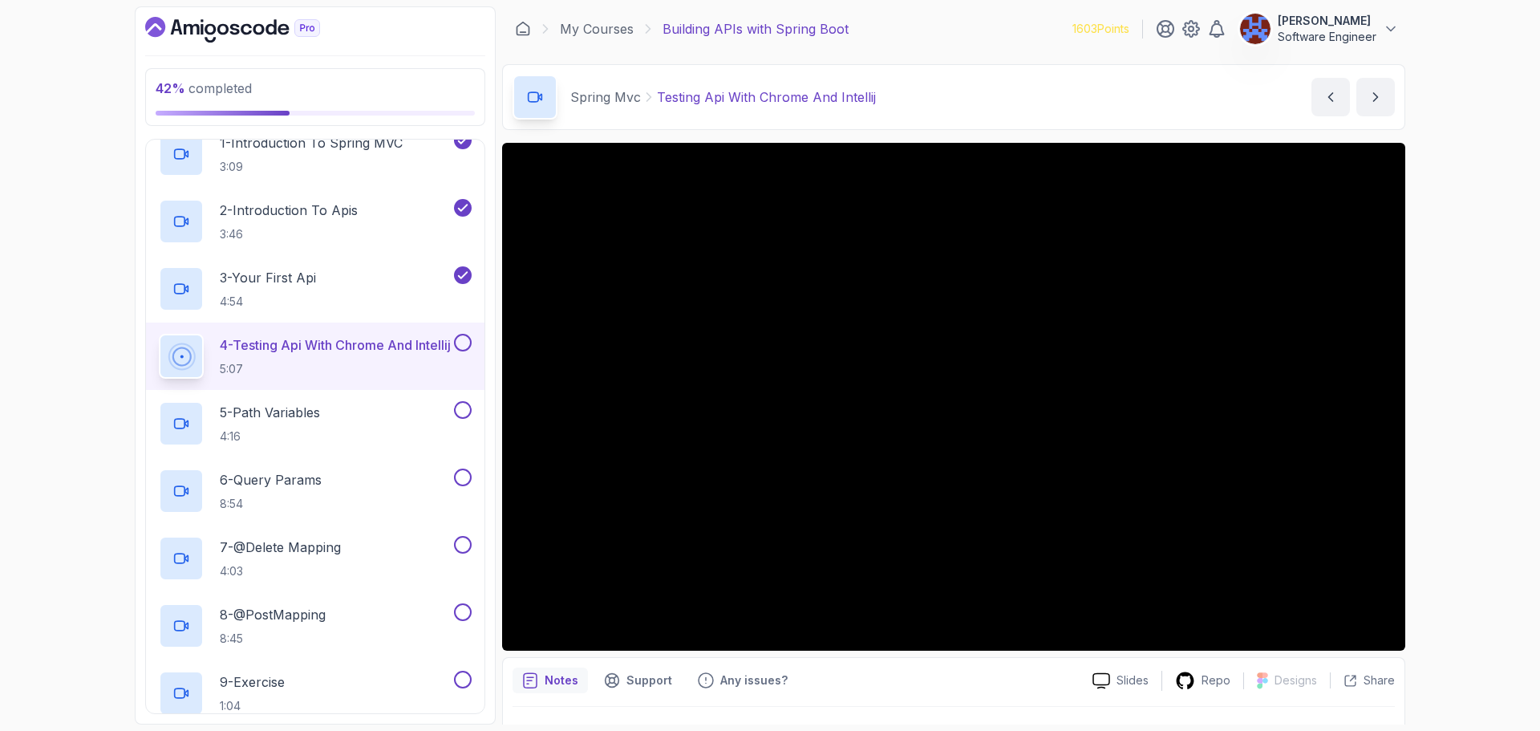
scroll to position [464, 0]
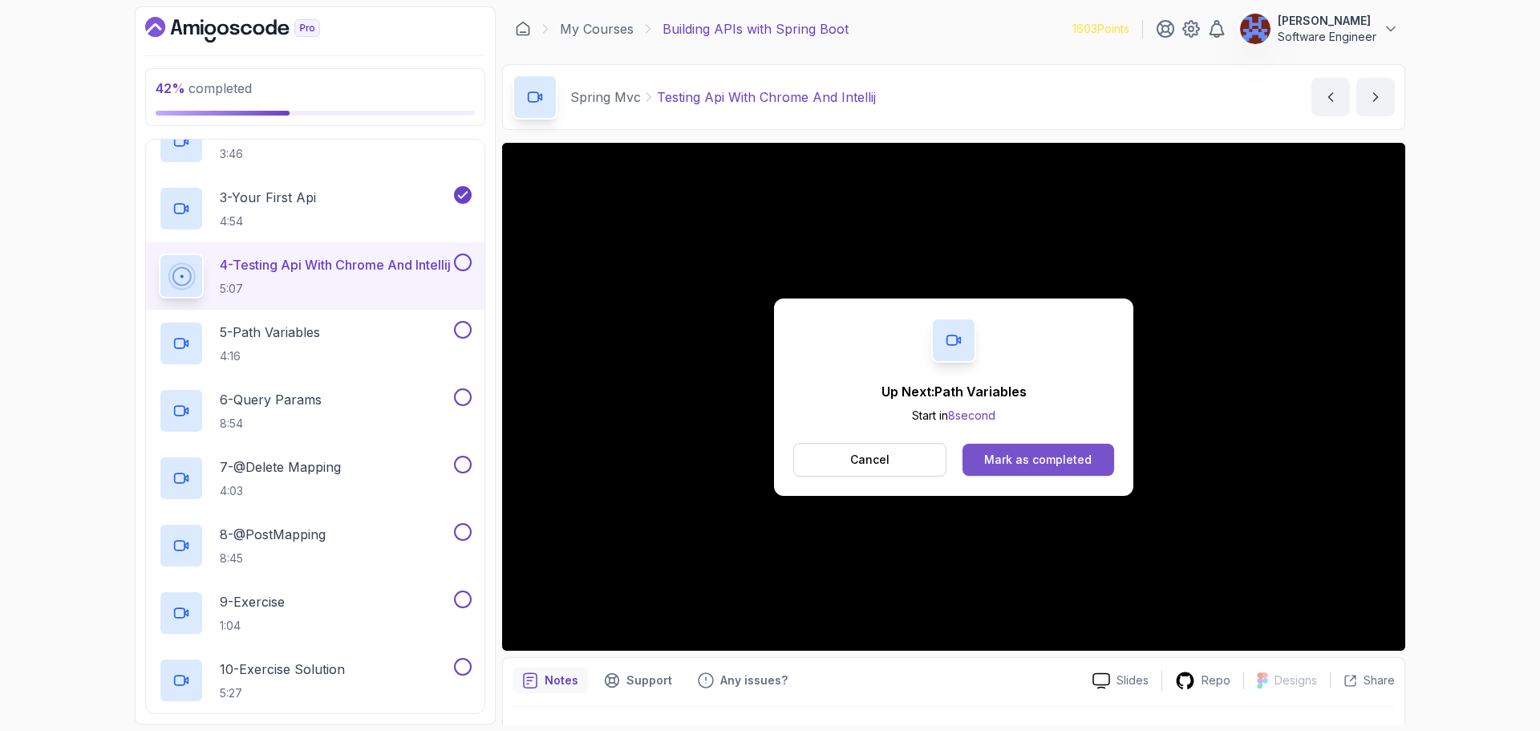
click at [1028, 451] on div "Mark as completed" at bounding box center [1037, 459] width 107 height 16
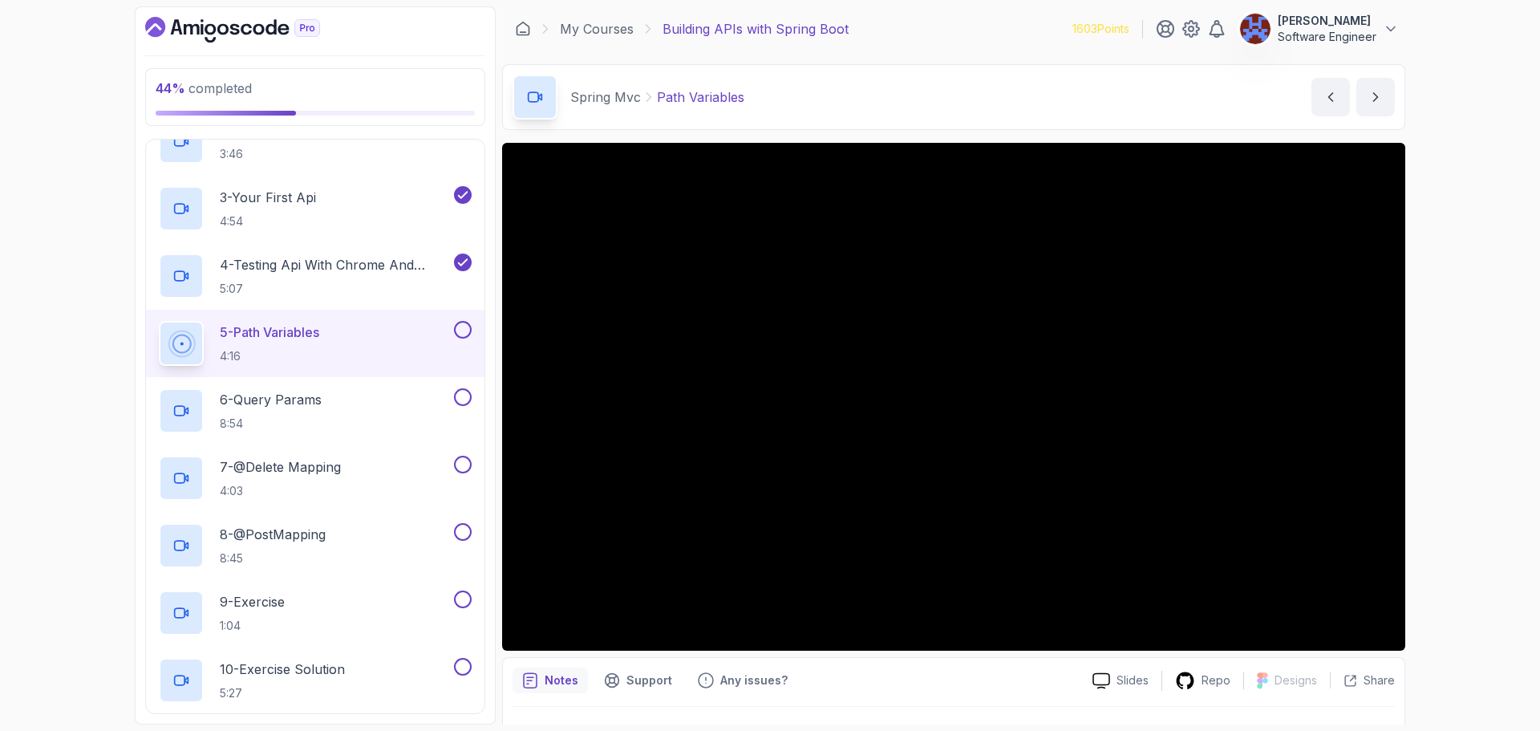
click at [459, 337] on button at bounding box center [463, 330] width 18 height 18
click at [342, 399] on div "6 - Query Params 8:54" at bounding box center [305, 410] width 292 height 45
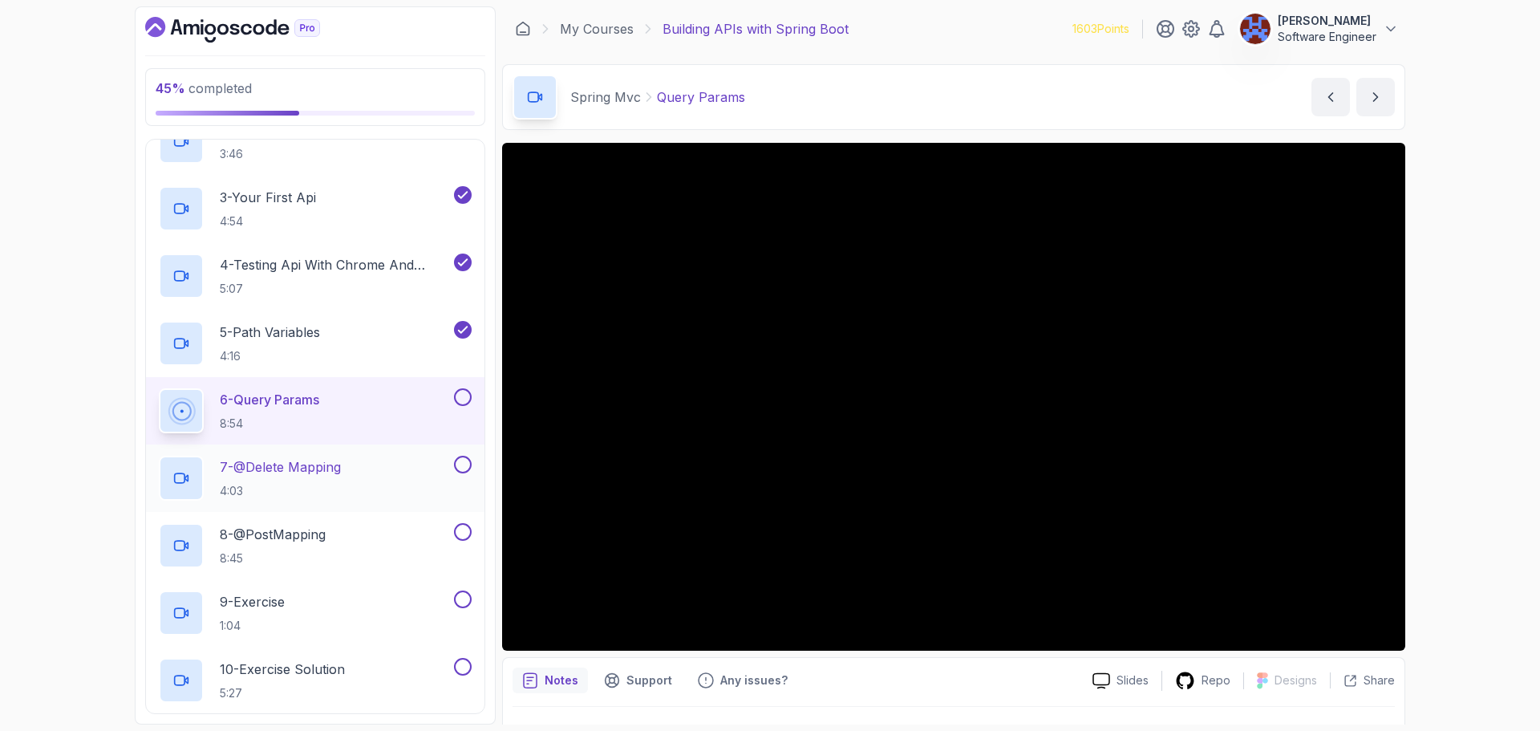
click at [341, 472] on p "7 - @Delete Mapping" at bounding box center [280, 466] width 121 height 19
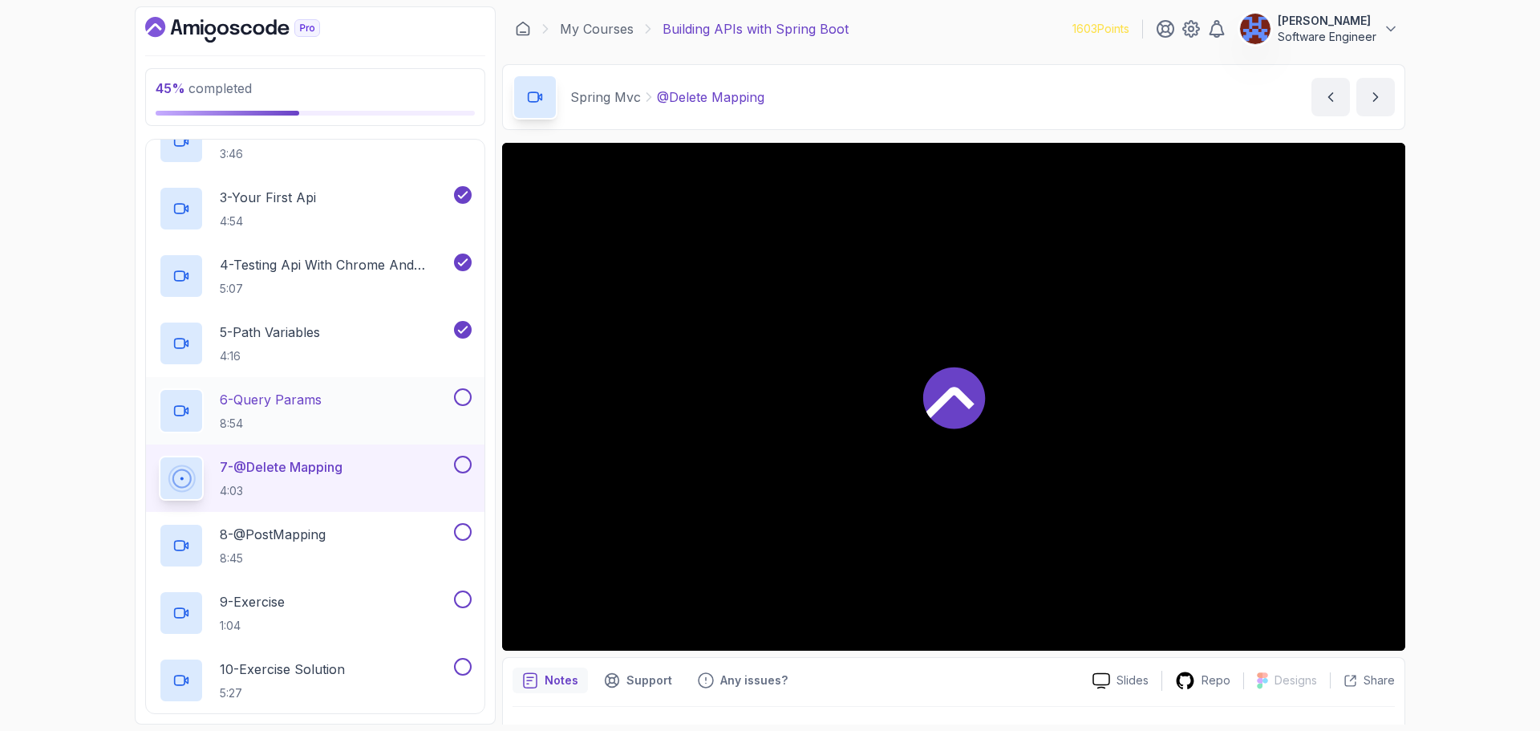
click at [467, 400] on button at bounding box center [463, 397] width 18 height 18
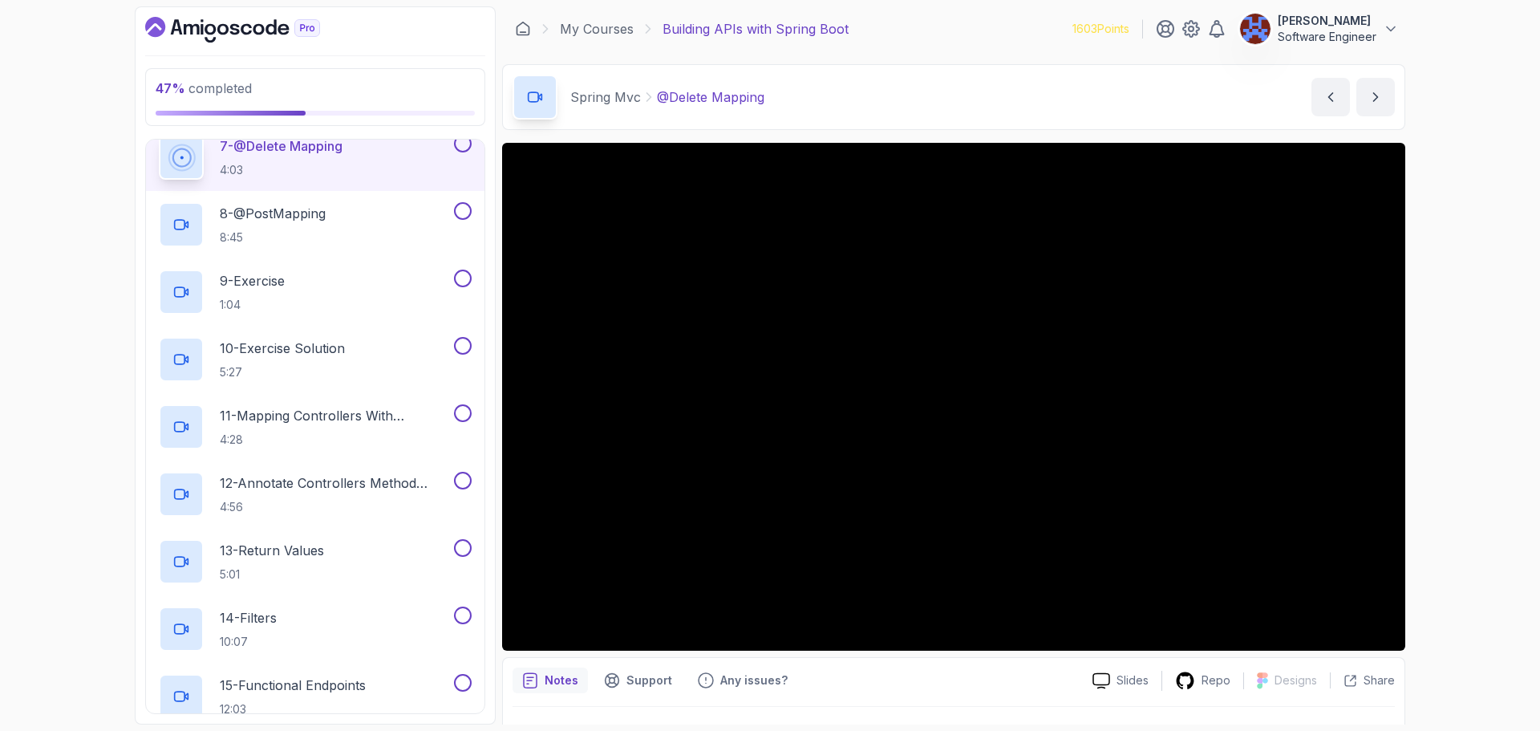
scroll to position [624, 0]
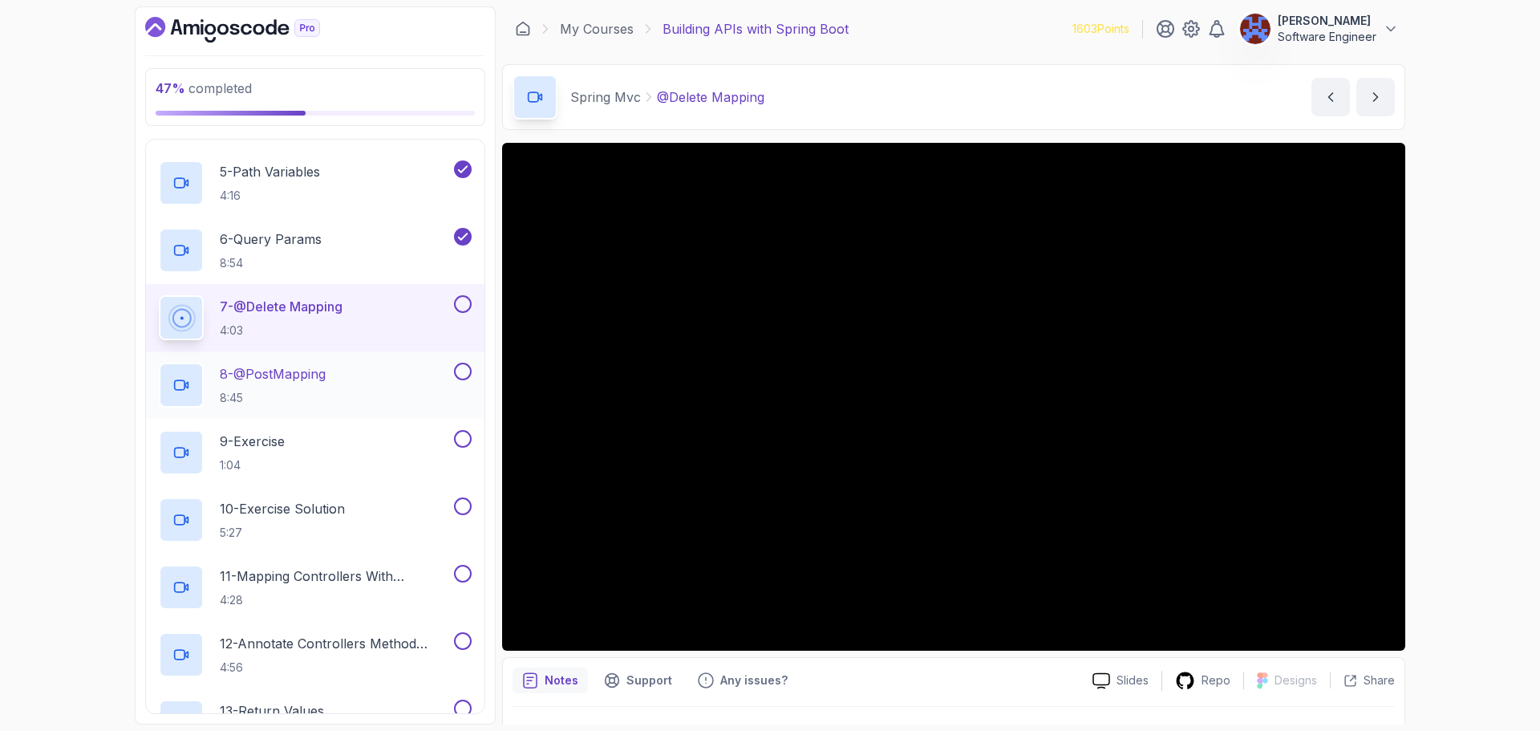
click at [359, 402] on div "8 - @PostMapping 8:45" at bounding box center [305, 384] width 292 height 45
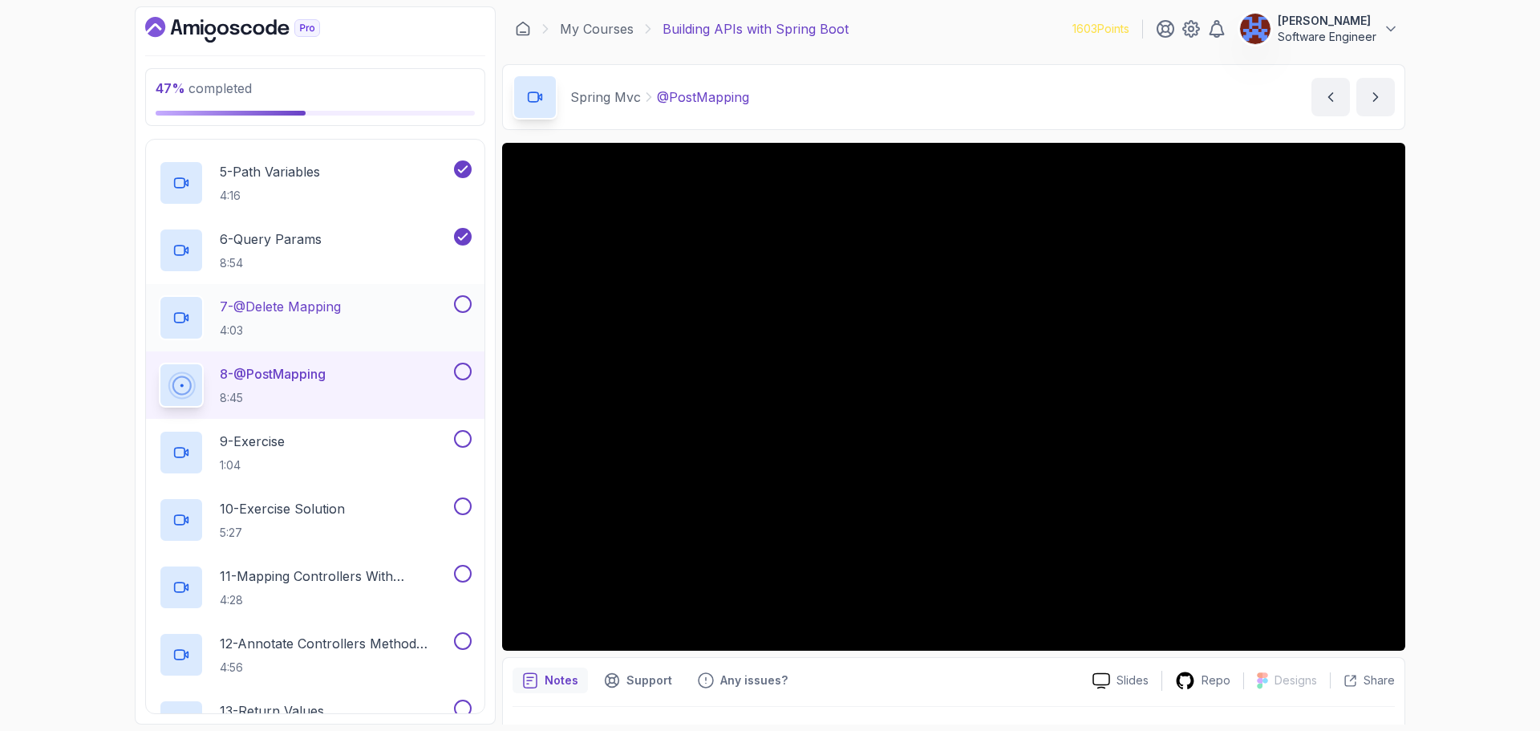
click at [467, 313] on div at bounding box center [461, 304] width 21 height 18
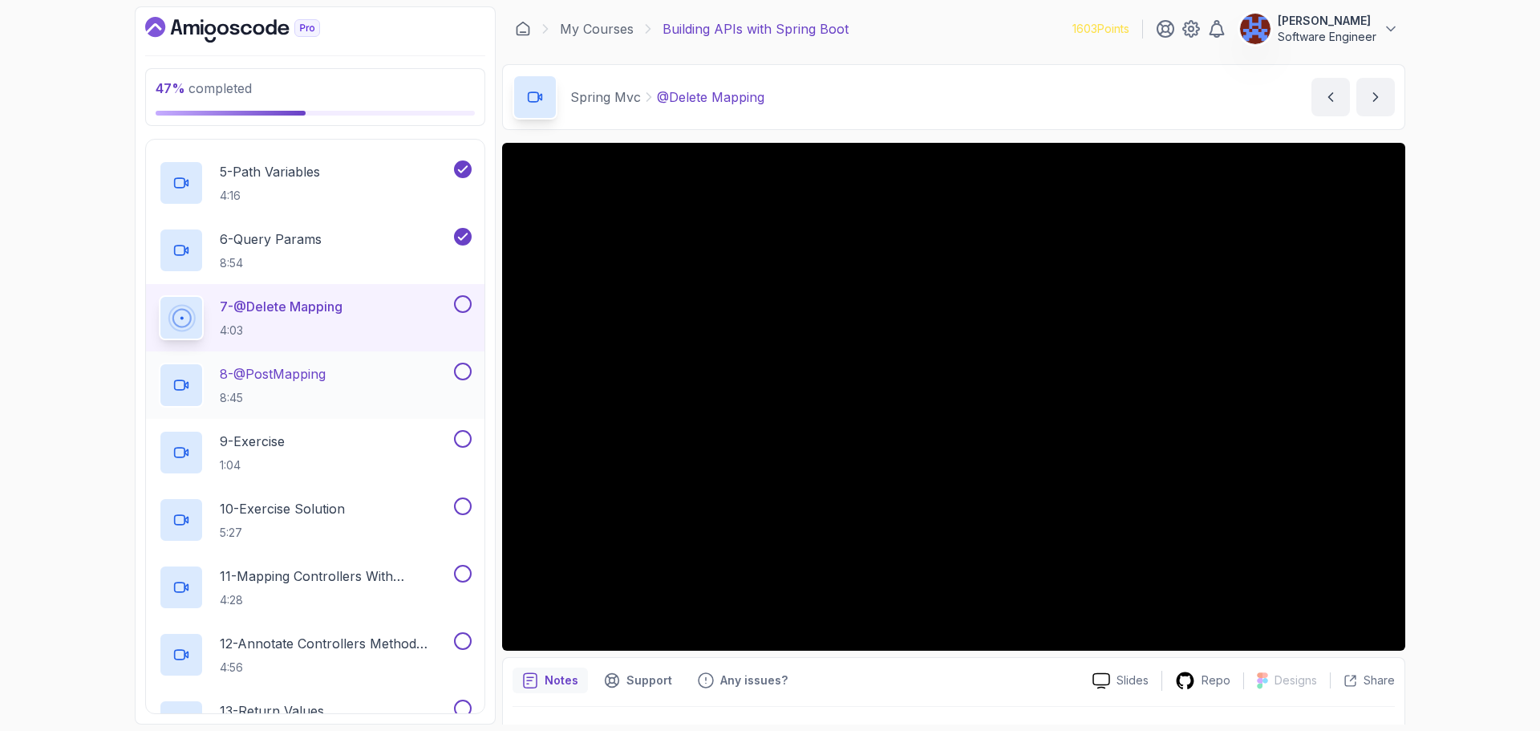
click at [387, 378] on div "8 - @PostMapping 8:45" at bounding box center [305, 384] width 292 height 45
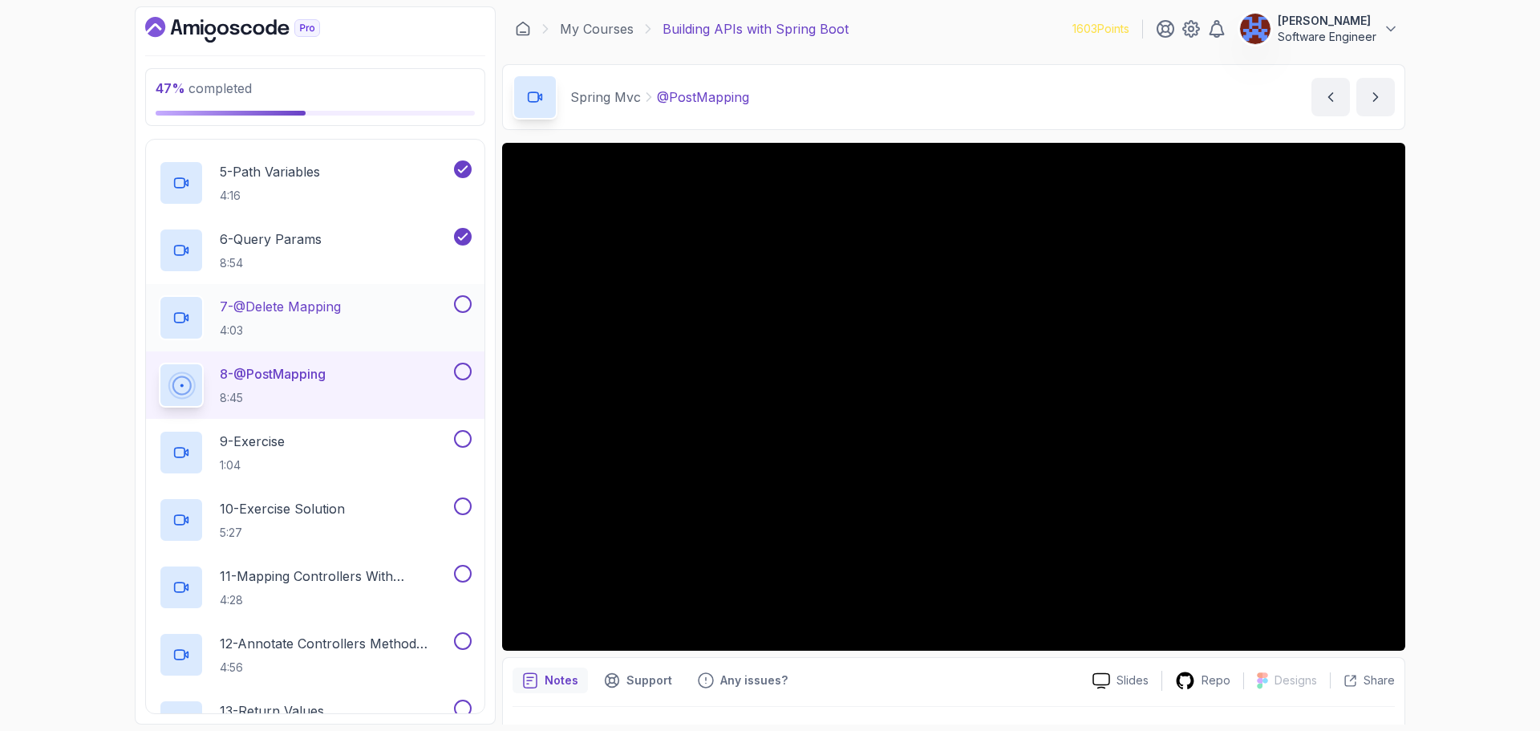
click at [458, 303] on button at bounding box center [463, 304] width 18 height 18
click at [469, 376] on div at bounding box center [461, 371] width 21 height 18
click at [468, 379] on div at bounding box center [461, 371] width 21 height 18
click at [460, 372] on button at bounding box center [463, 371] width 18 height 18
click at [420, 441] on div "9 - Exercise 1:04" at bounding box center [305, 452] width 292 height 45
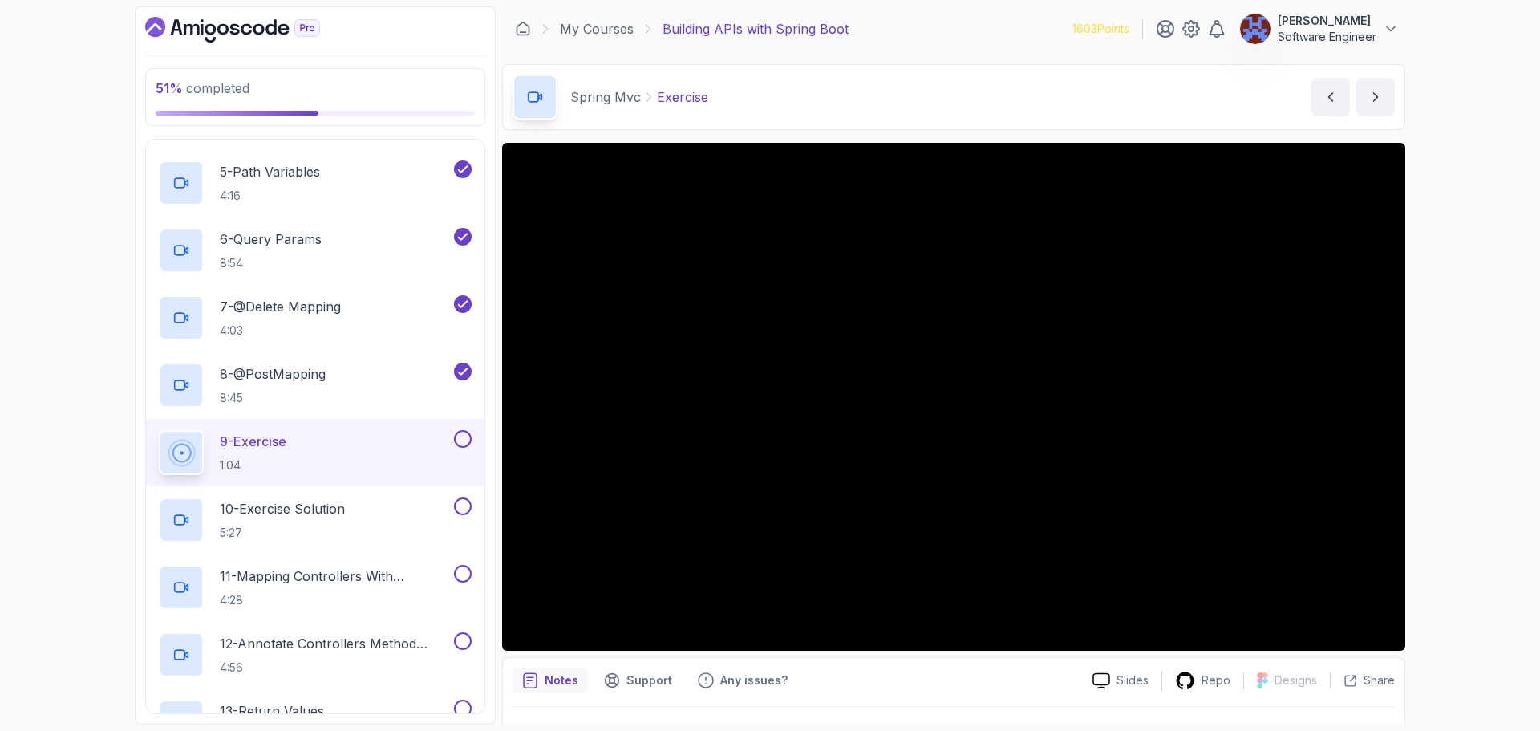
click at [465, 435] on button at bounding box center [463, 439] width 18 height 18
click at [463, 504] on button at bounding box center [463, 506] width 18 height 18
click at [358, 580] on p "11 - Mapping Controllers With @Requestmapping" at bounding box center [335, 575] width 231 height 19
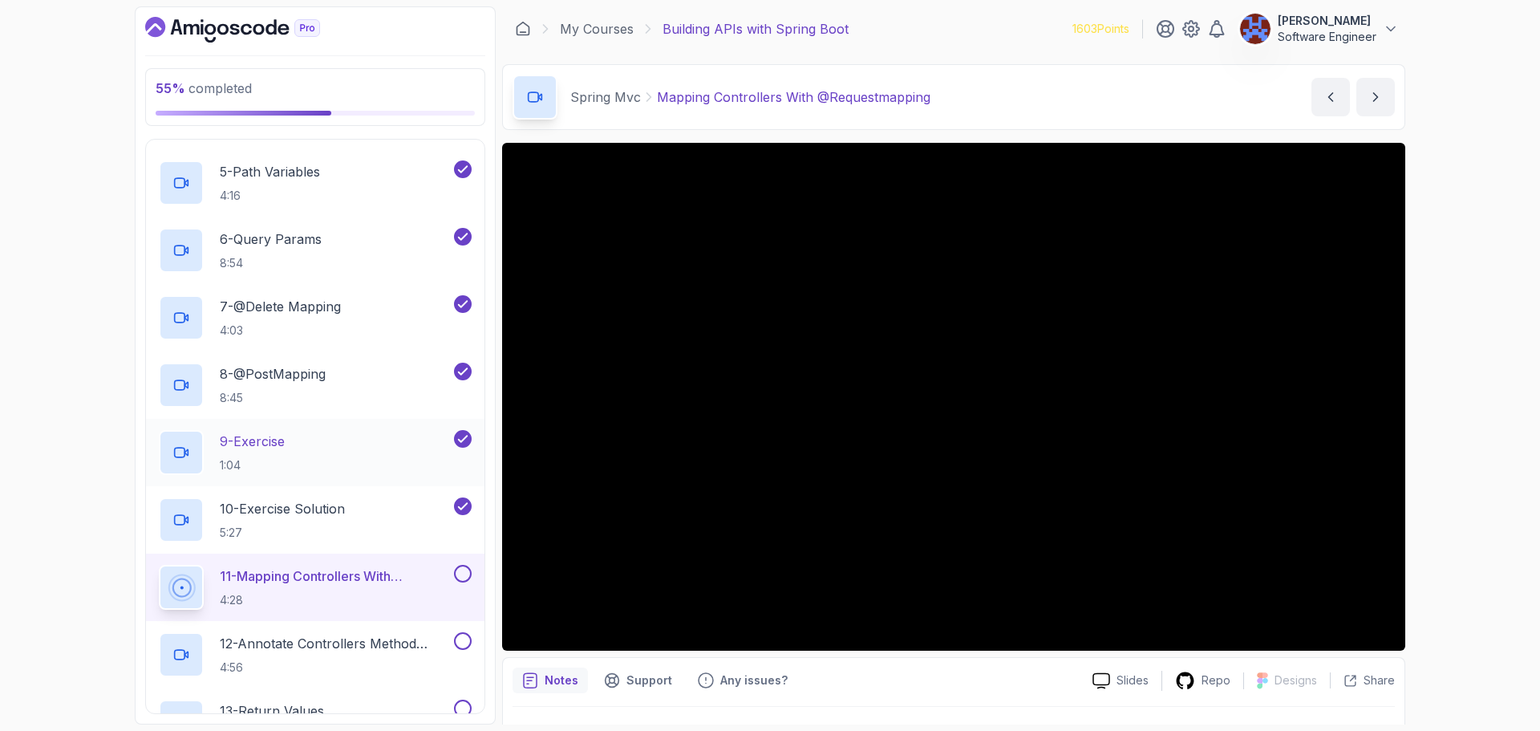
click at [310, 447] on div "9 - Exercise 1:04" at bounding box center [305, 452] width 292 height 45
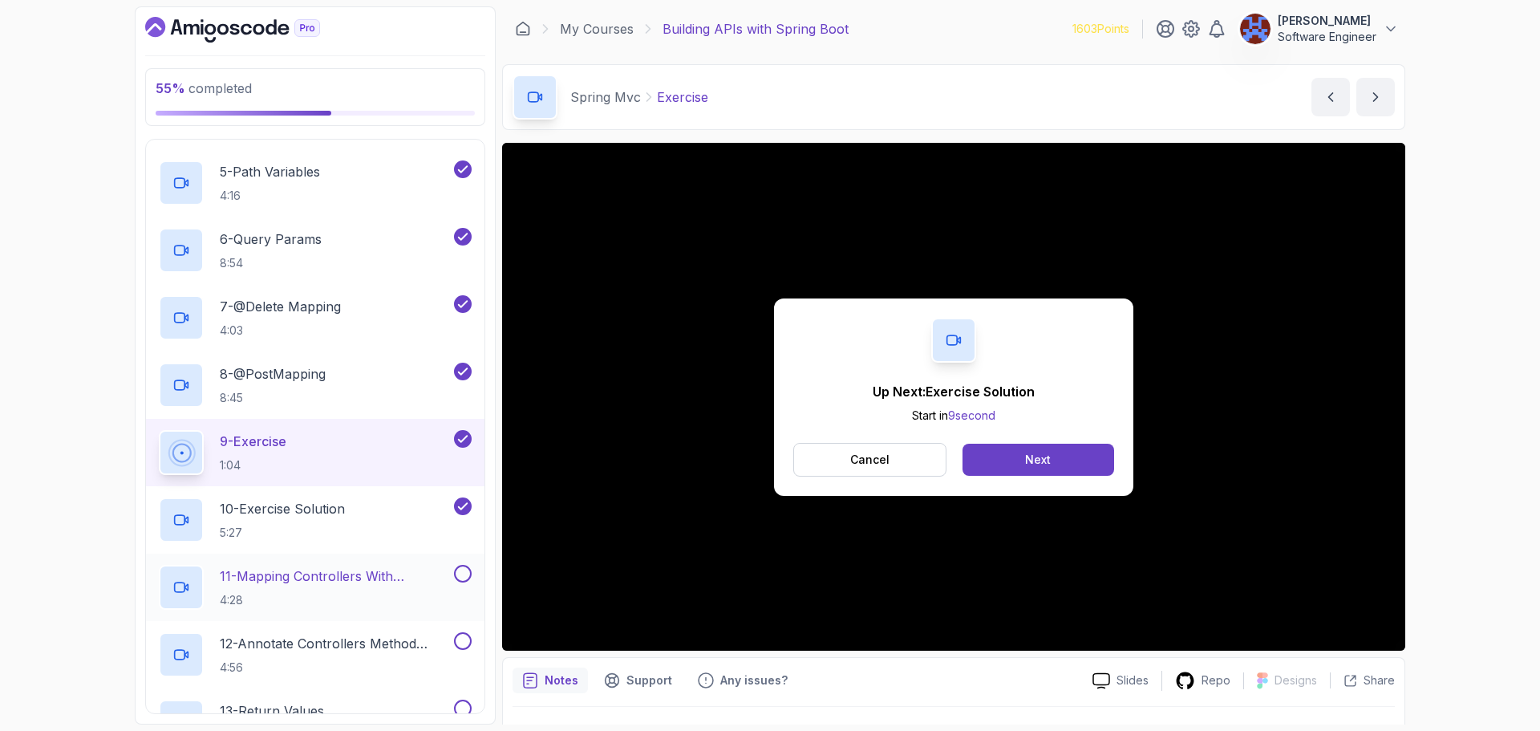
click at [304, 570] on p "11 - Mapping Controllers With @Requestmapping" at bounding box center [335, 575] width 231 height 19
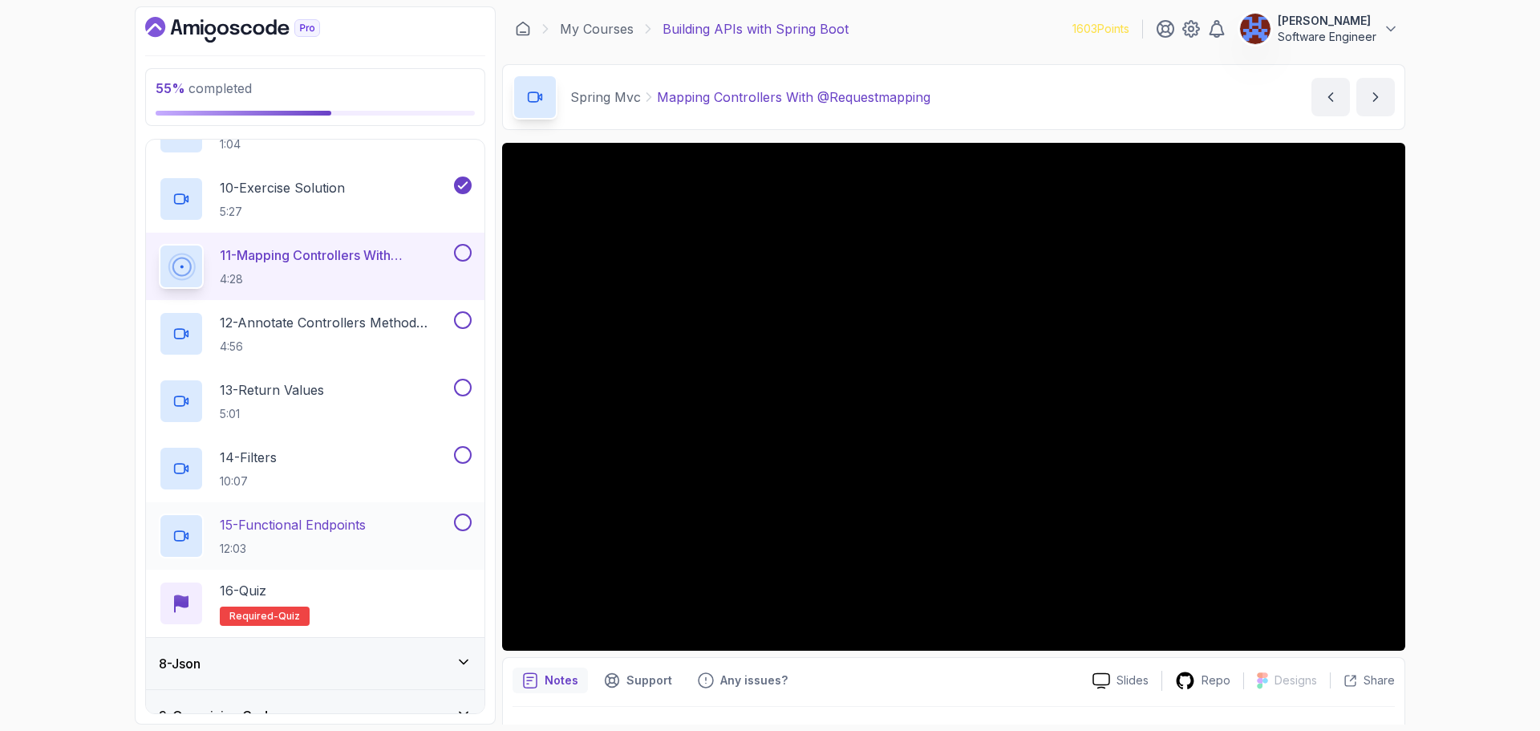
scroll to position [1025, 0]
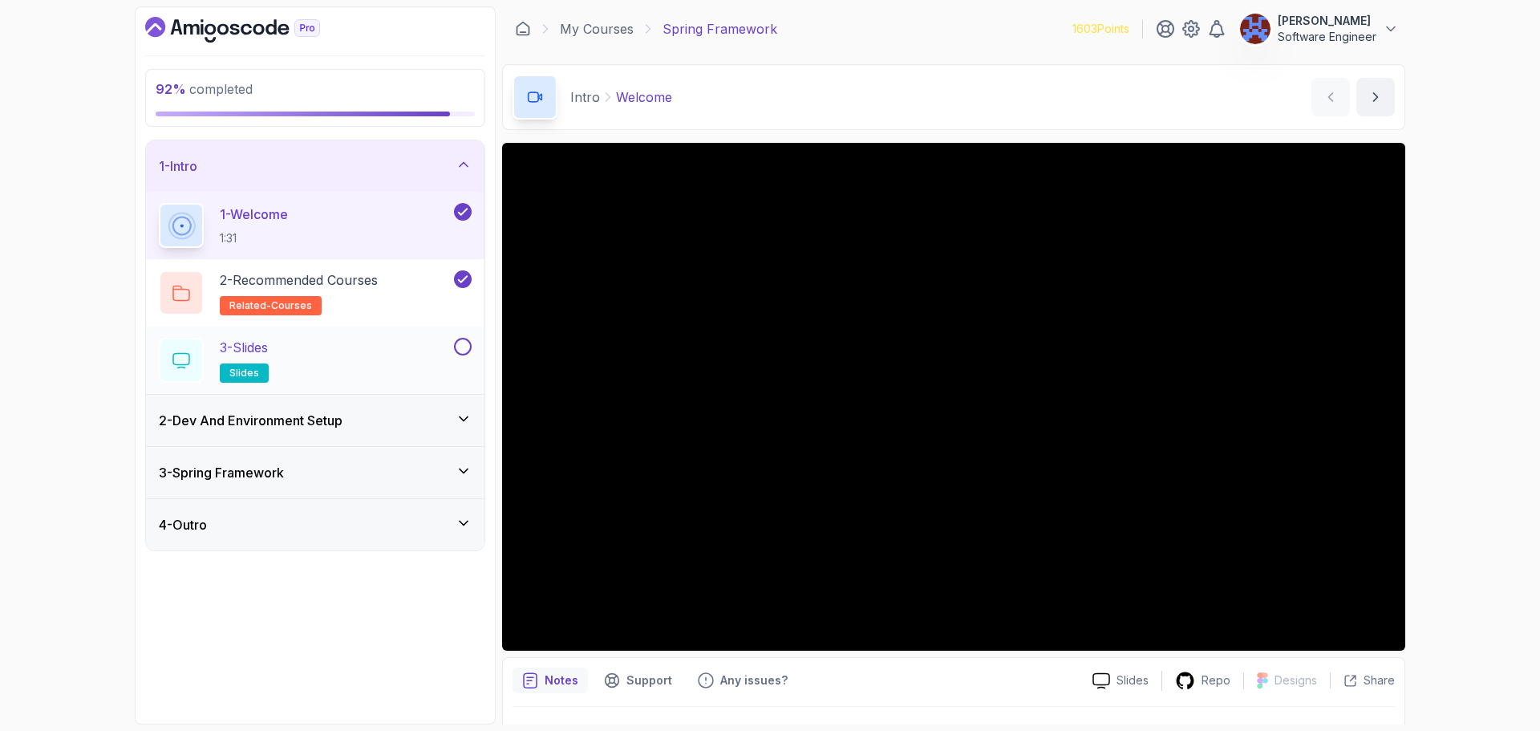
click at [461, 346] on button at bounding box center [463, 347] width 18 height 18
click at [352, 537] on div "4 - Outro" at bounding box center [315, 524] width 338 height 51
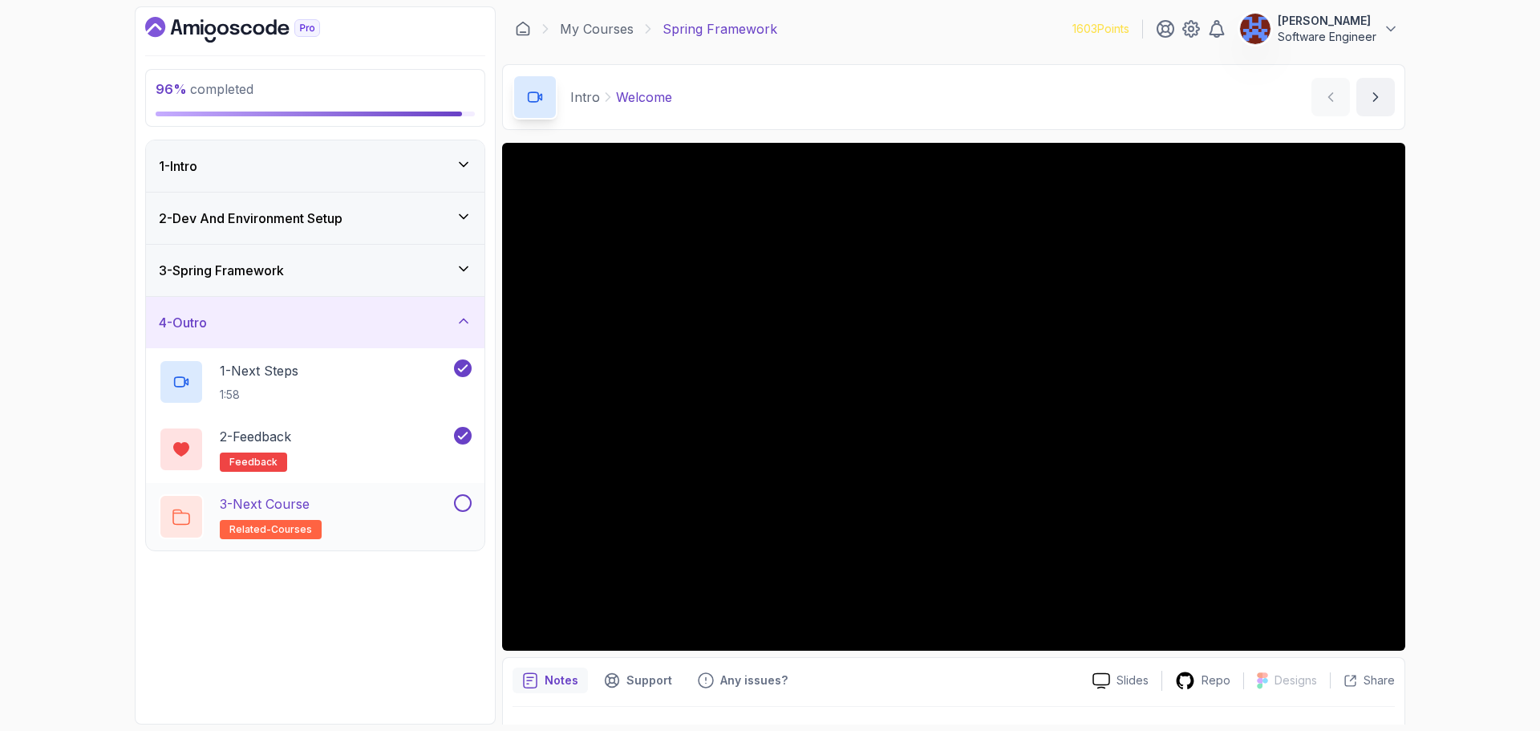
click at [464, 504] on button at bounding box center [463, 503] width 18 height 18
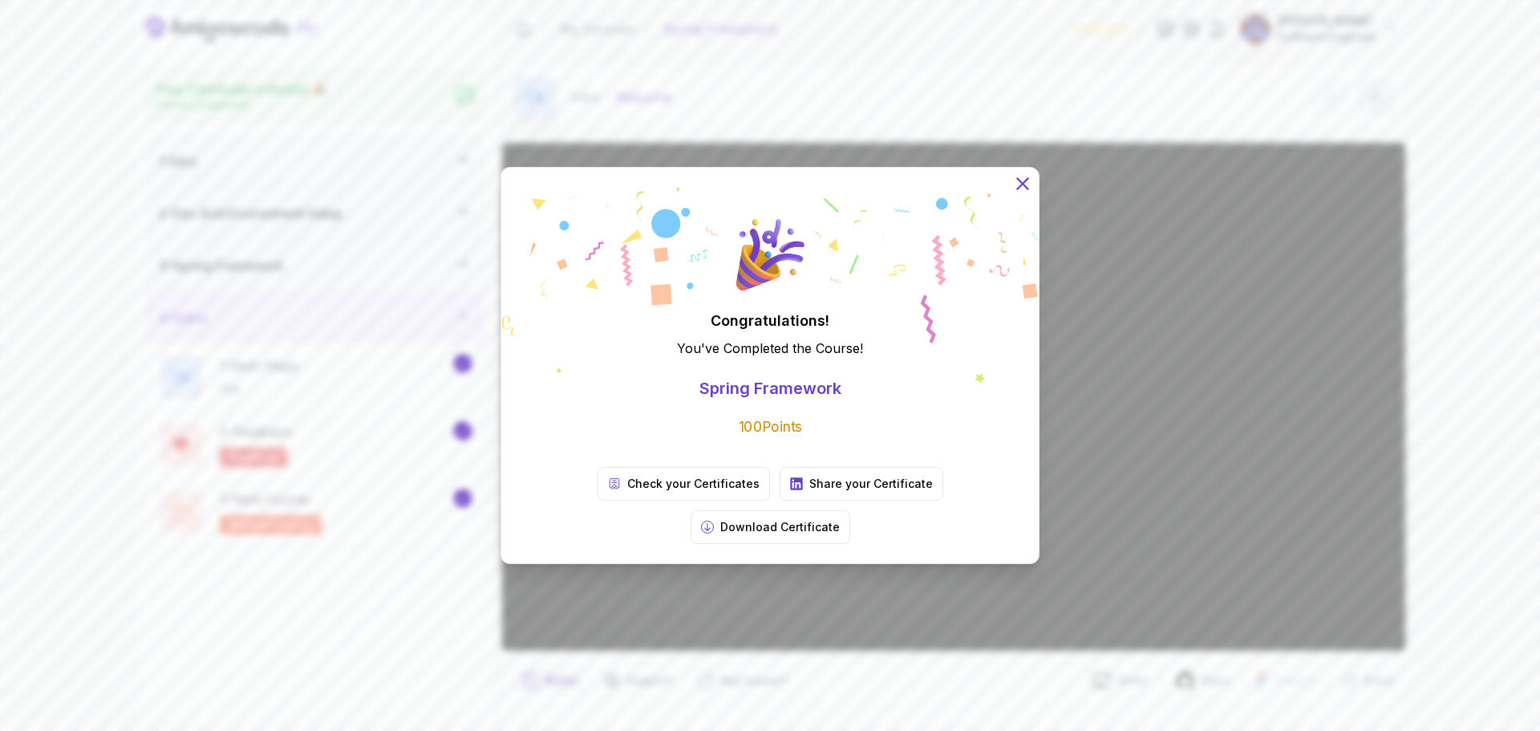
click at [1023, 201] on button at bounding box center [1022, 183] width 35 height 35
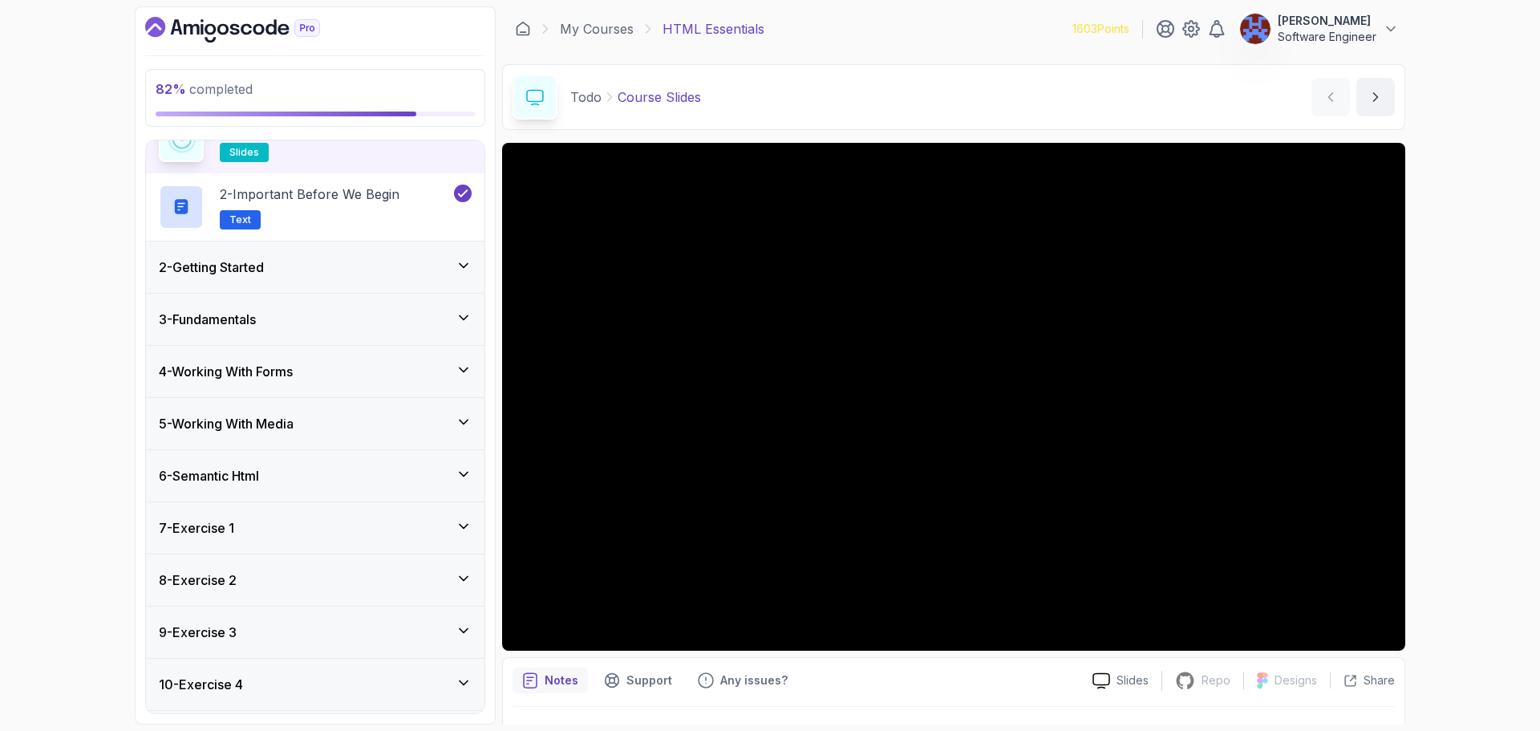
scroll to position [135, 0]
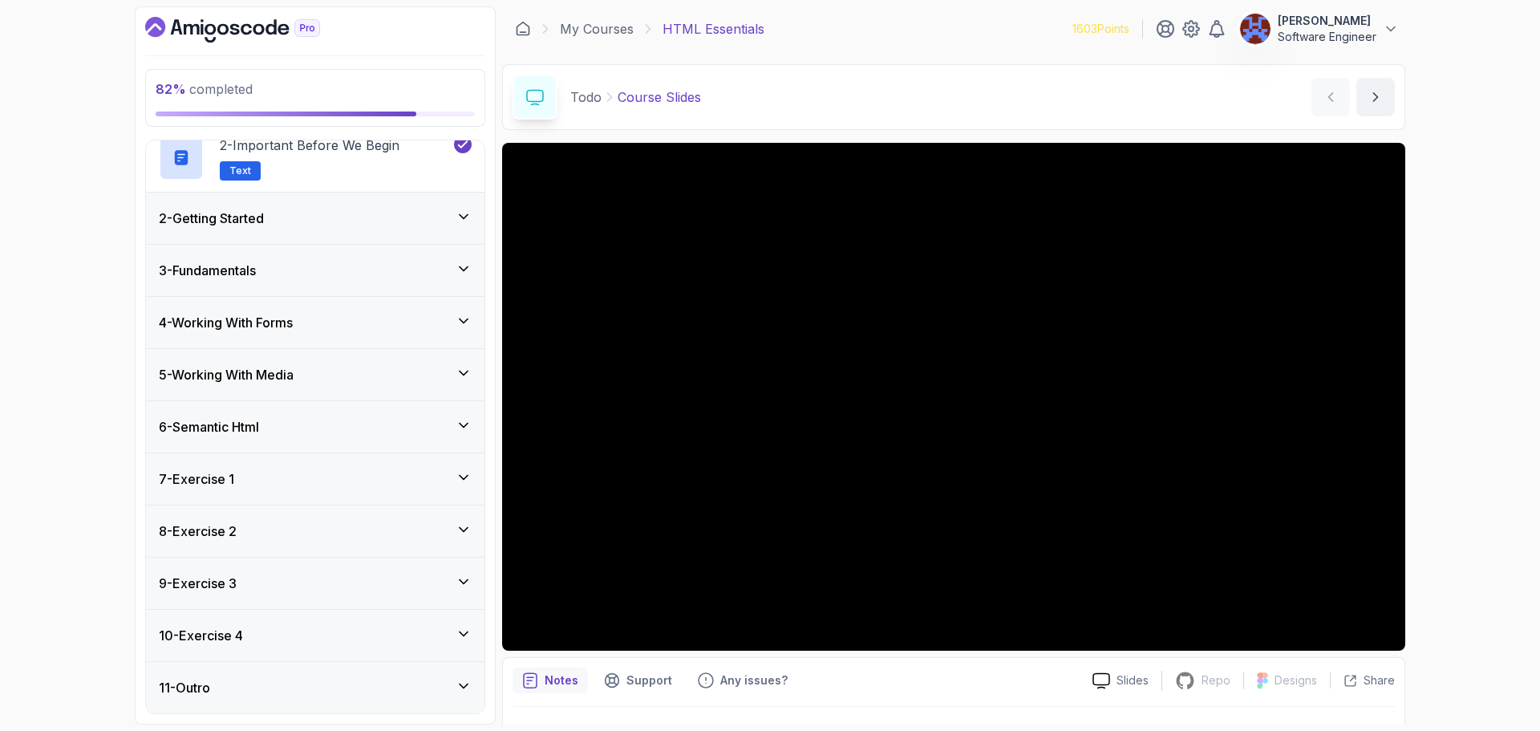
click at [294, 637] on div "10 - Exercise 4" at bounding box center [315, 635] width 313 height 19
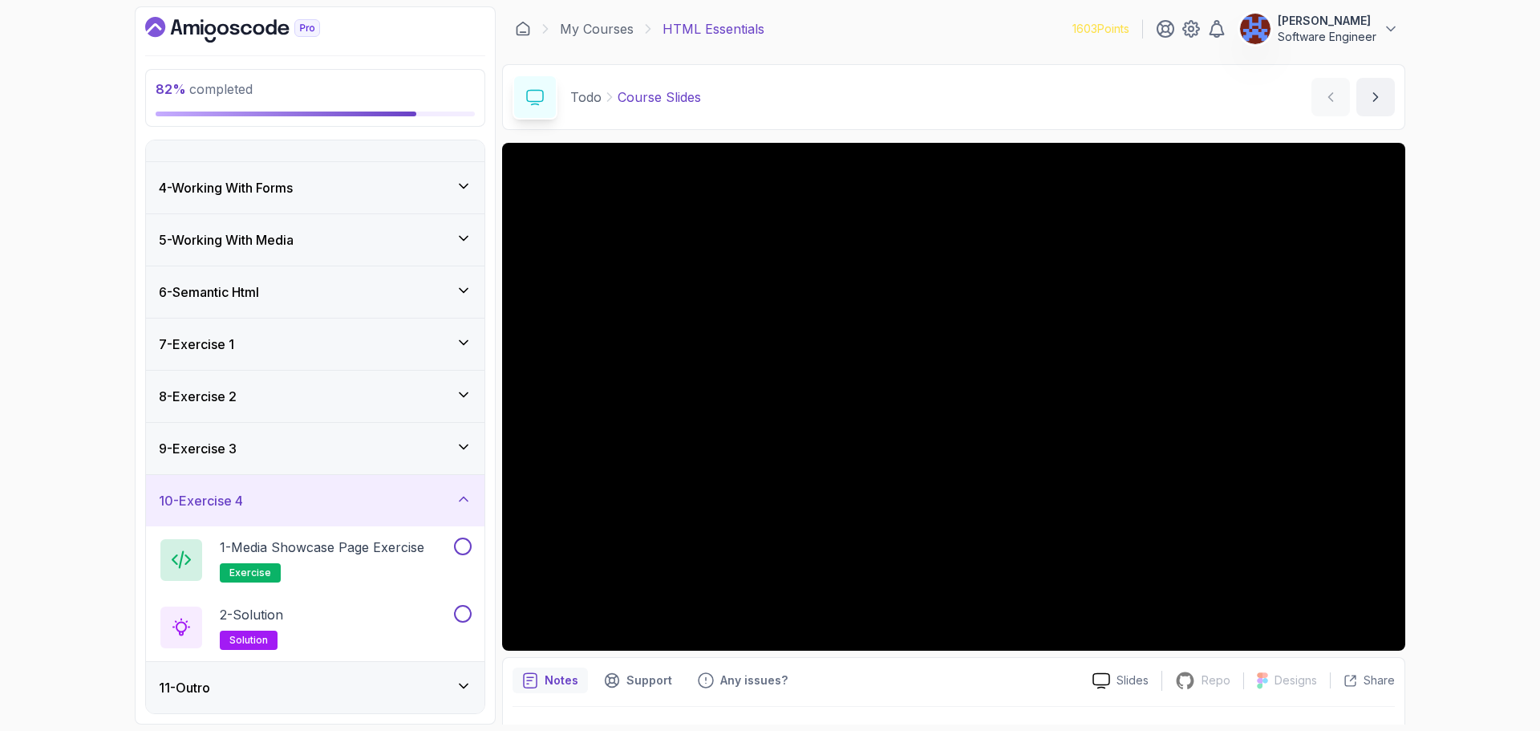
click at [343, 451] on div "9 - Exercise 3" at bounding box center [315, 448] width 313 height 19
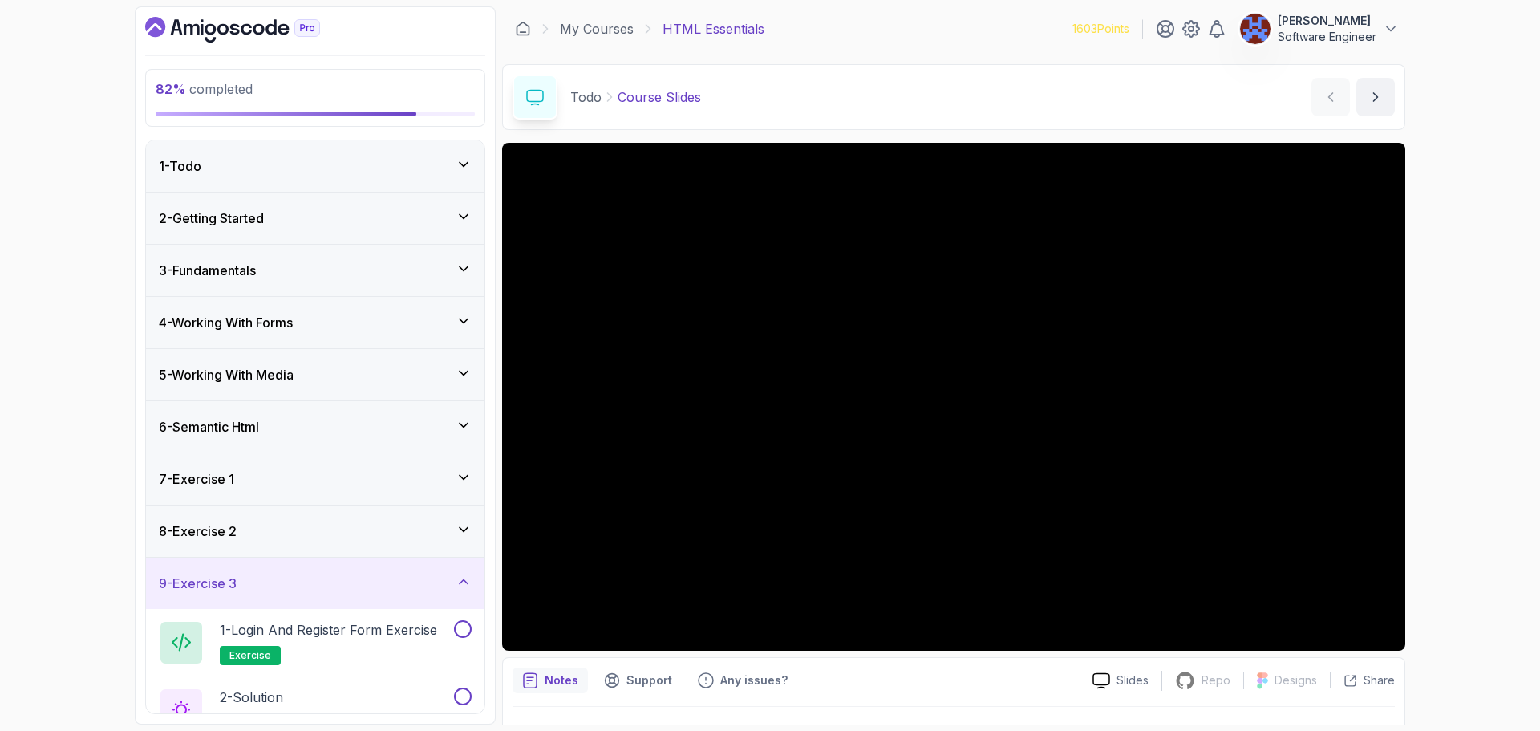
click at [340, 526] on div "8 - Exercise 2" at bounding box center [315, 530] width 313 height 19
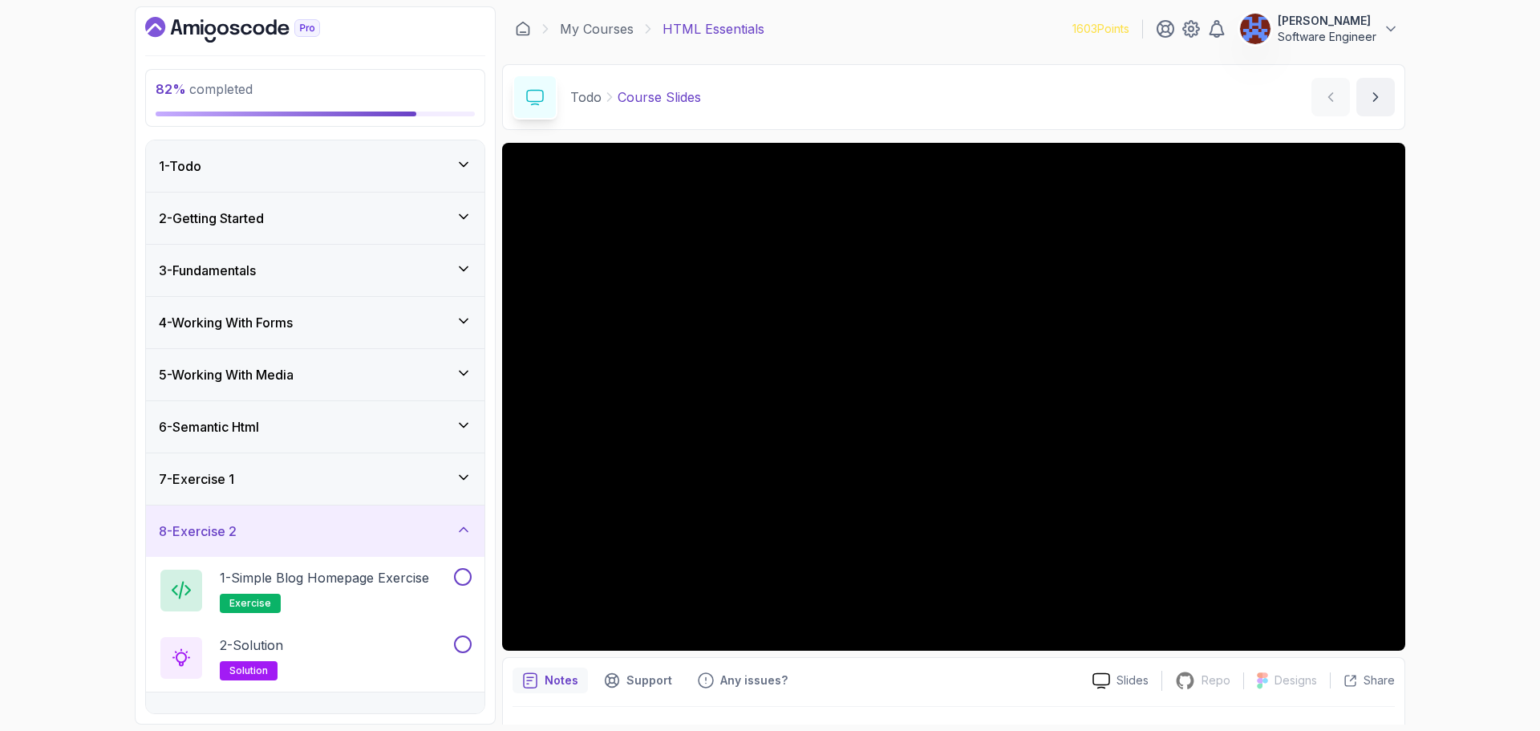
click at [364, 475] on div "7 - Exercise 1" at bounding box center [315, 478] width 313 height 19
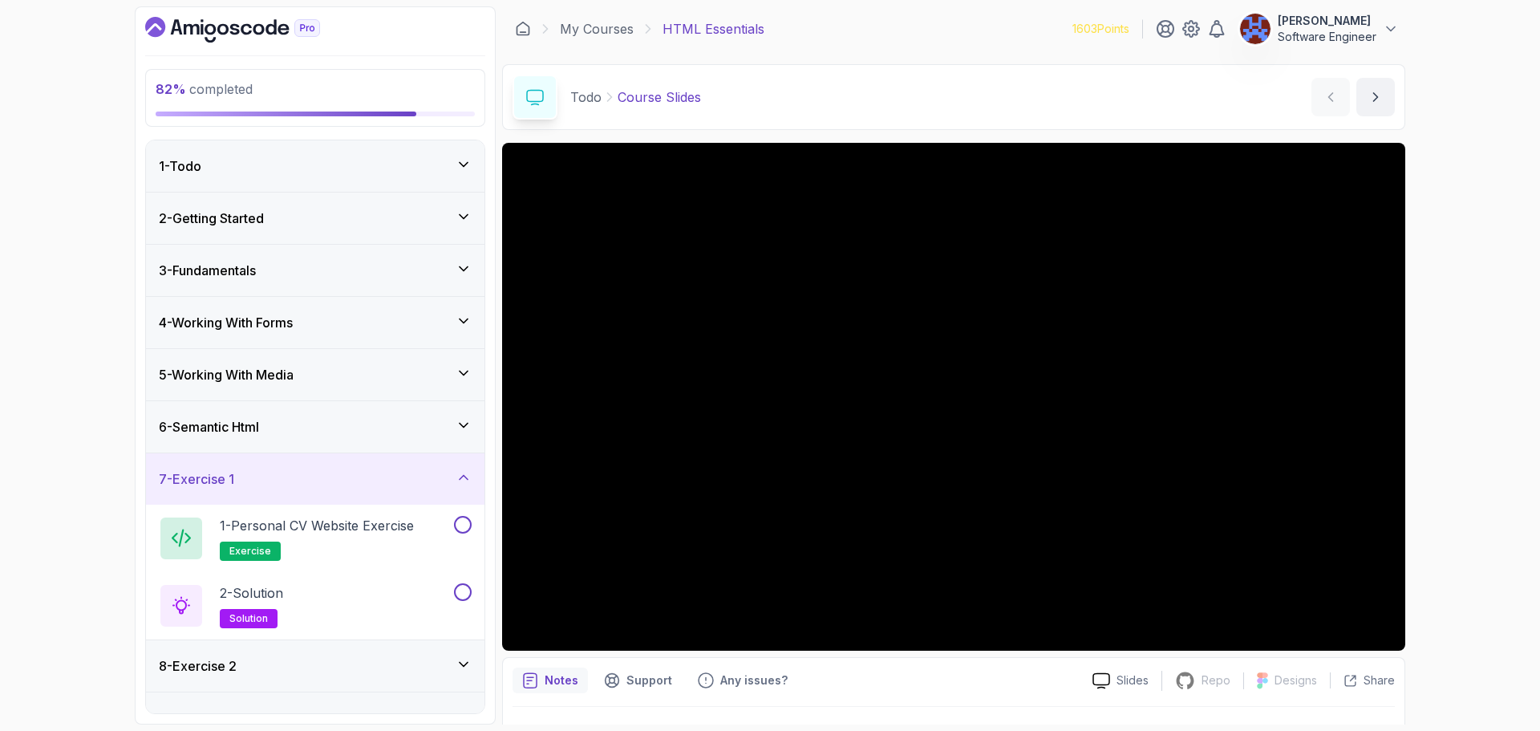
click at [350, 426] on div "6 - Semantic Html" at bounding box center [315, 426] width 313 height 19
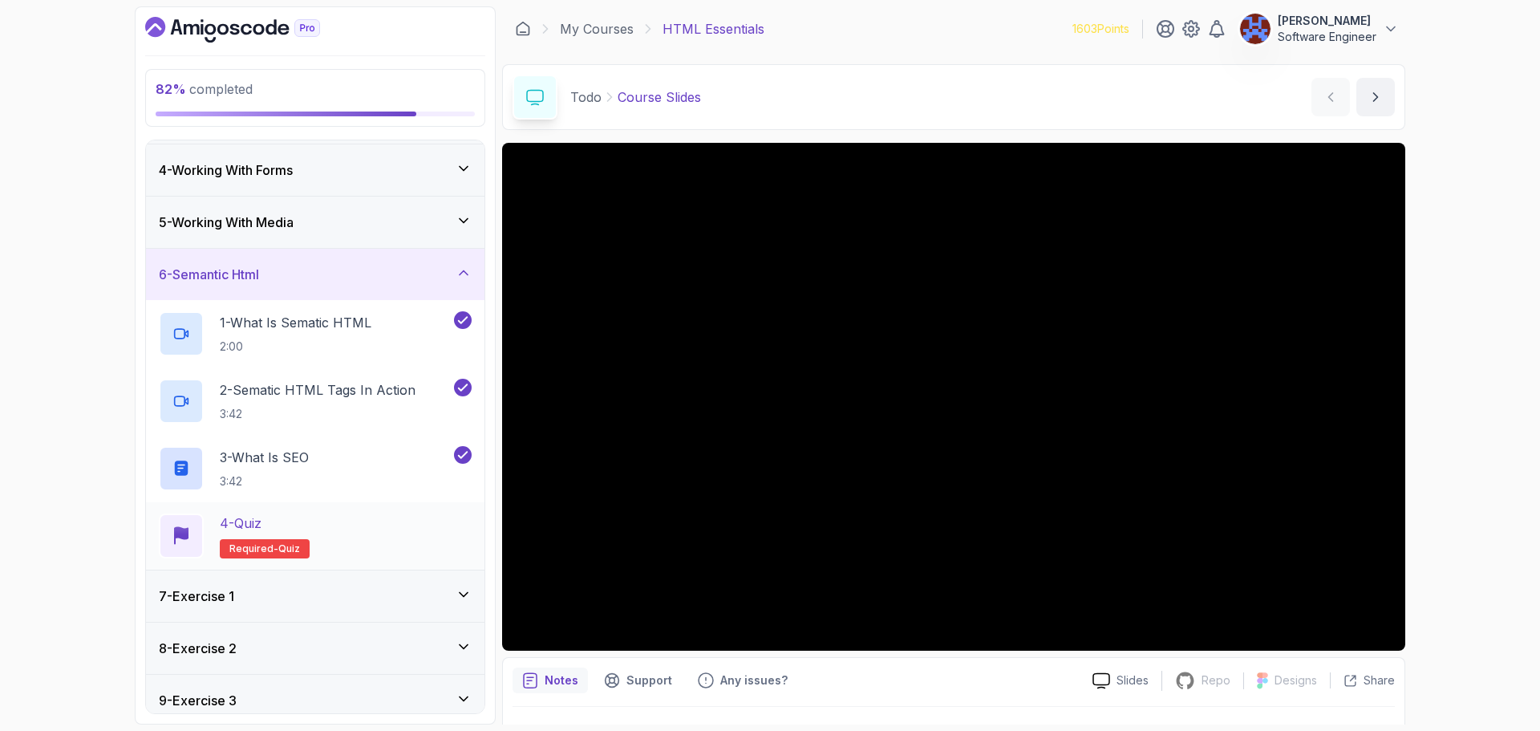
scroll to position [269, 0]
